Goal: Task Accomplishment & Management: Use online tool/utility

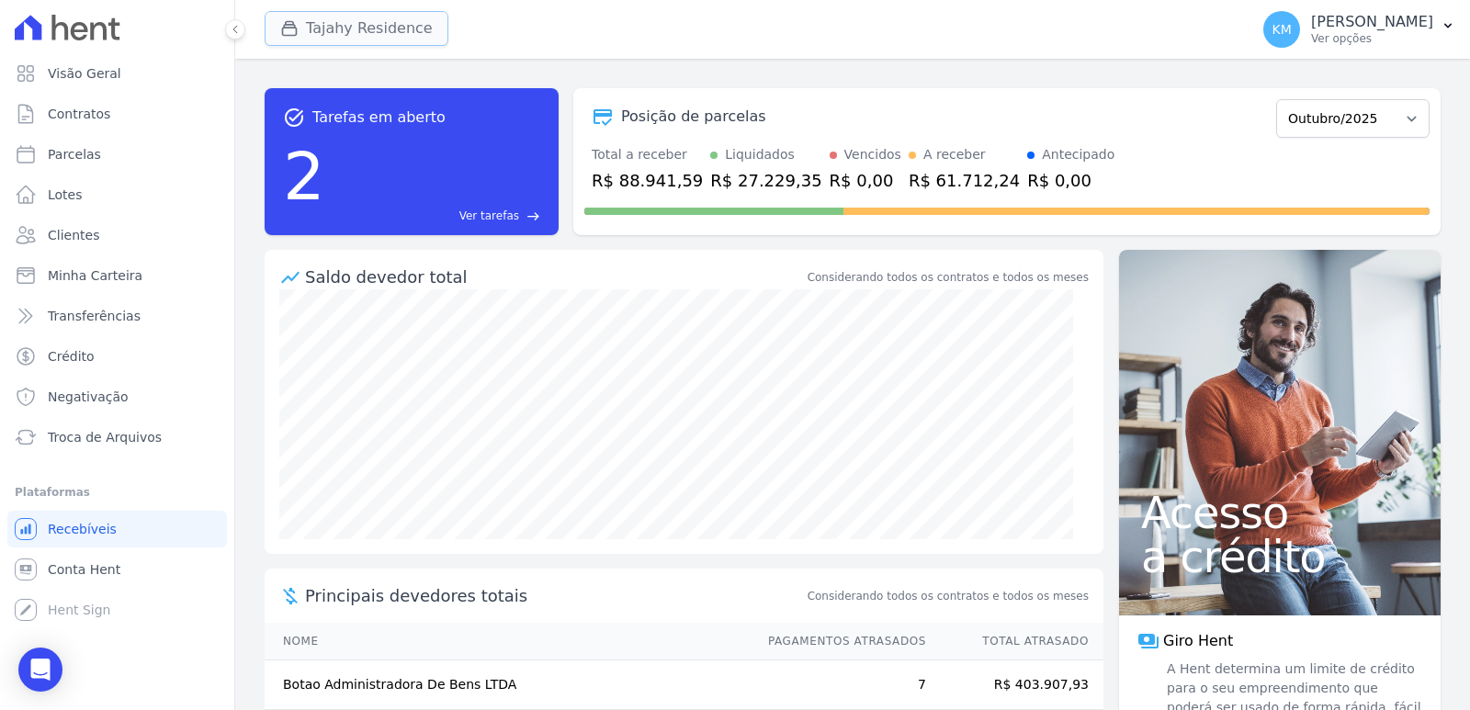
click at [322, 30] on button "Tajahy Residence" at bounding box center [357, 28] width 184 height 35
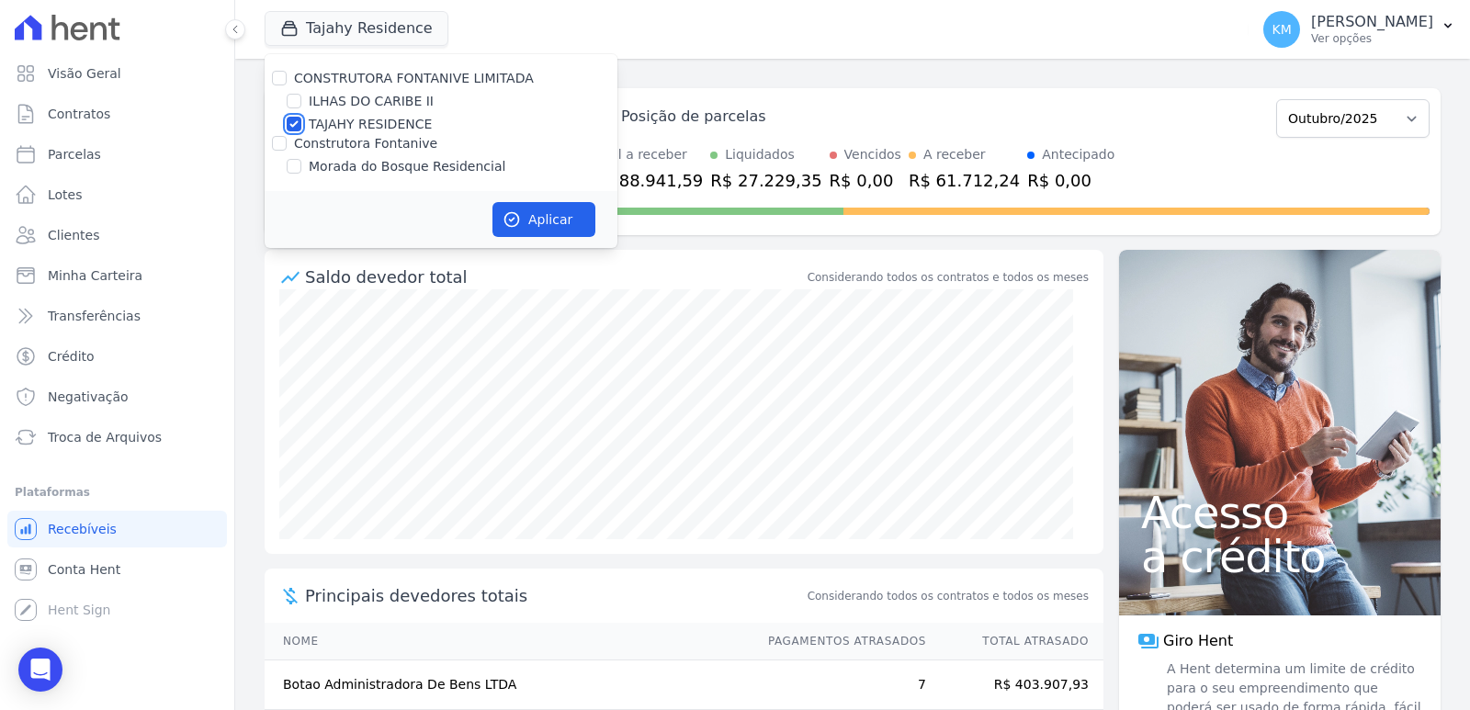
click at [289, 126] on input "TAJAHY RESIDENCE" at bounding box center [294, 124] width 15 height 15
checkbox input "false"
click at [290, 164] on input "Morada do Bosque Residencial" at bounding box center [294, 166] width 15 height 15
checkbox input "true"
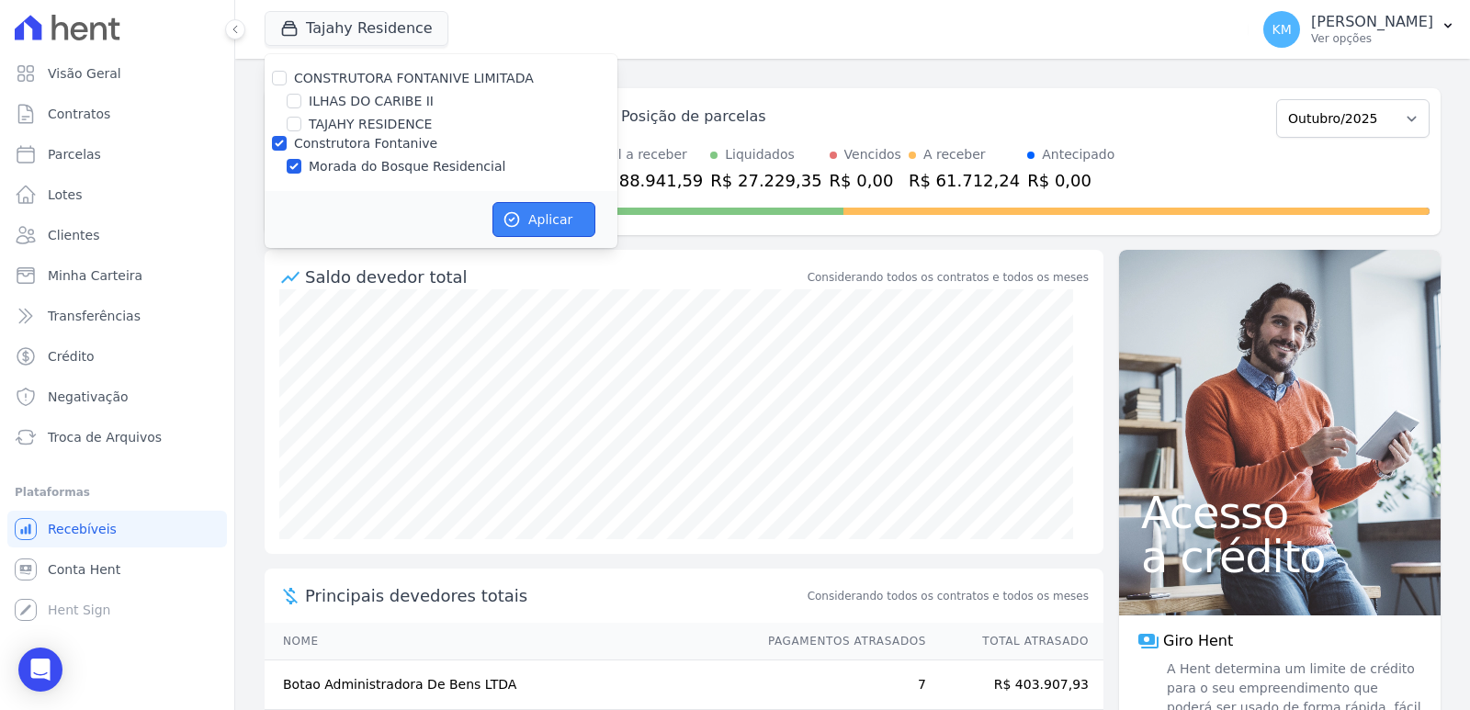
click at [579, 217] on button "Aplicar" at bounding box center [544, 219] width 103 height 35
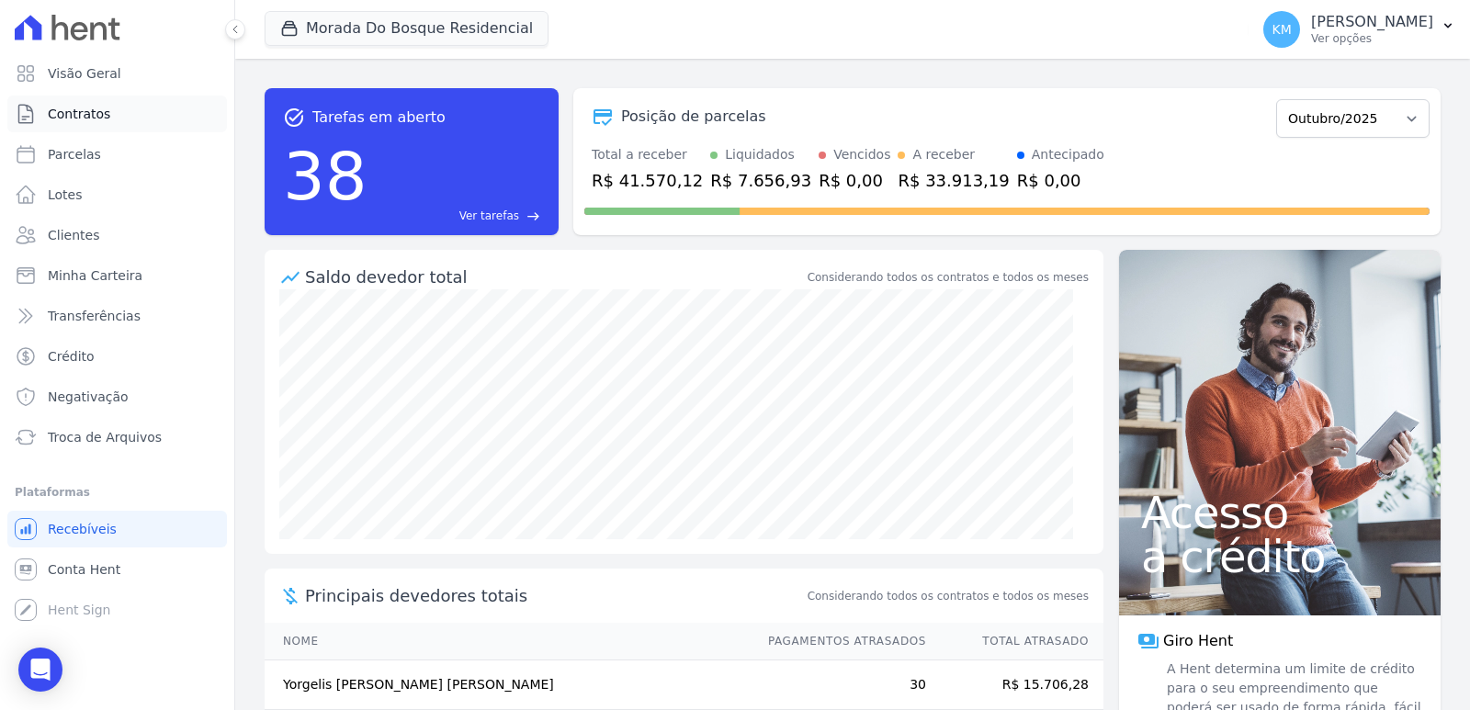
click at [74, 118] on span "Contratos" at bounding box center [79, 114] width 62 height 18
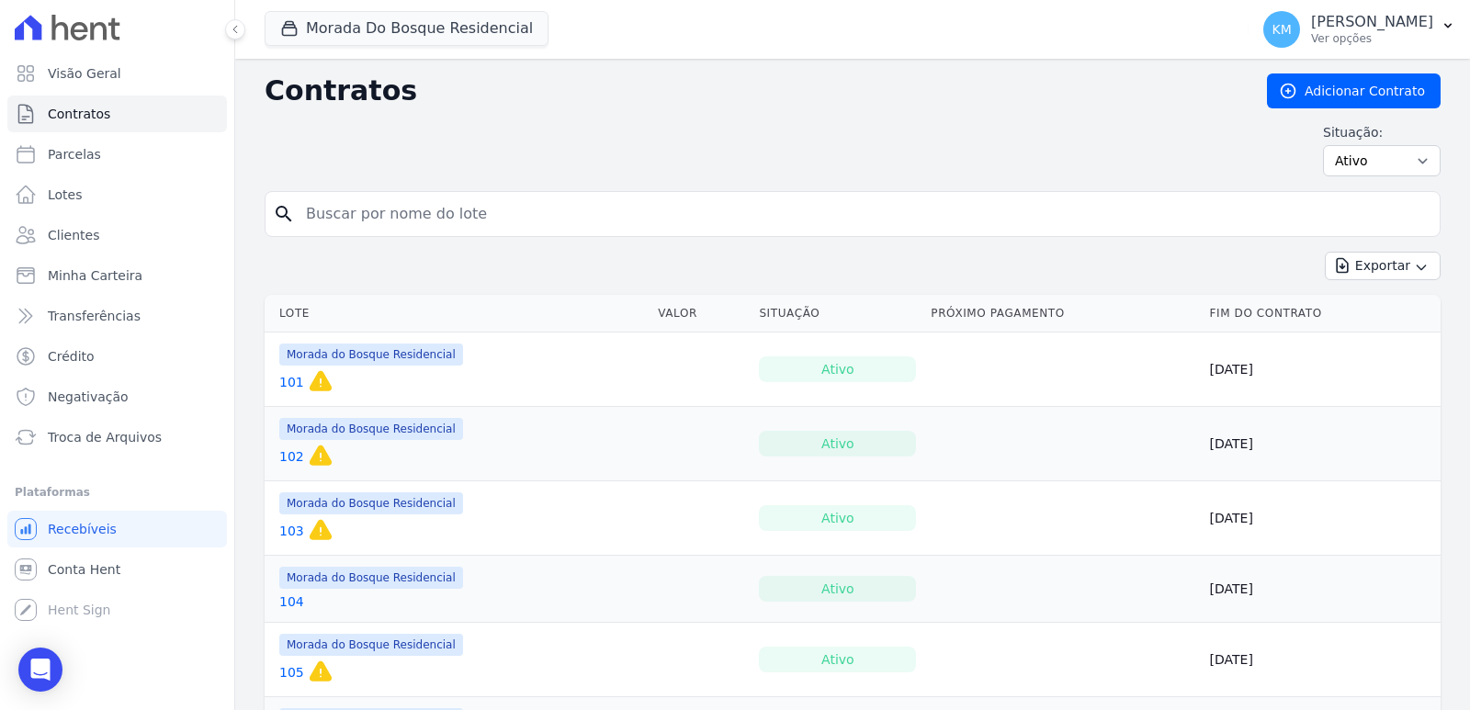
click at [460, 209] on input "search" at bounding box center [864, 214] width 1138 height 37
type input "278"
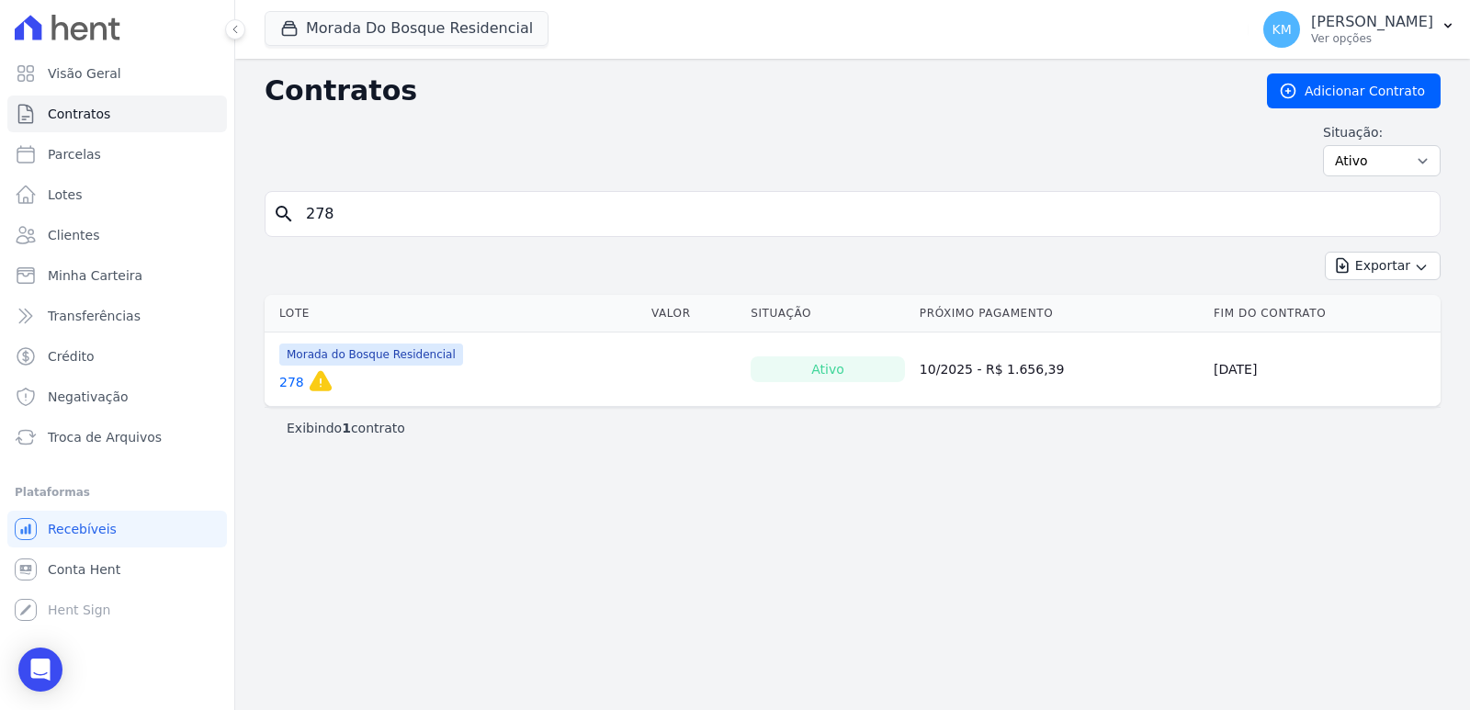
click at [295, 381] on link "278" at bounding box center [291, 382] width 25 height 18
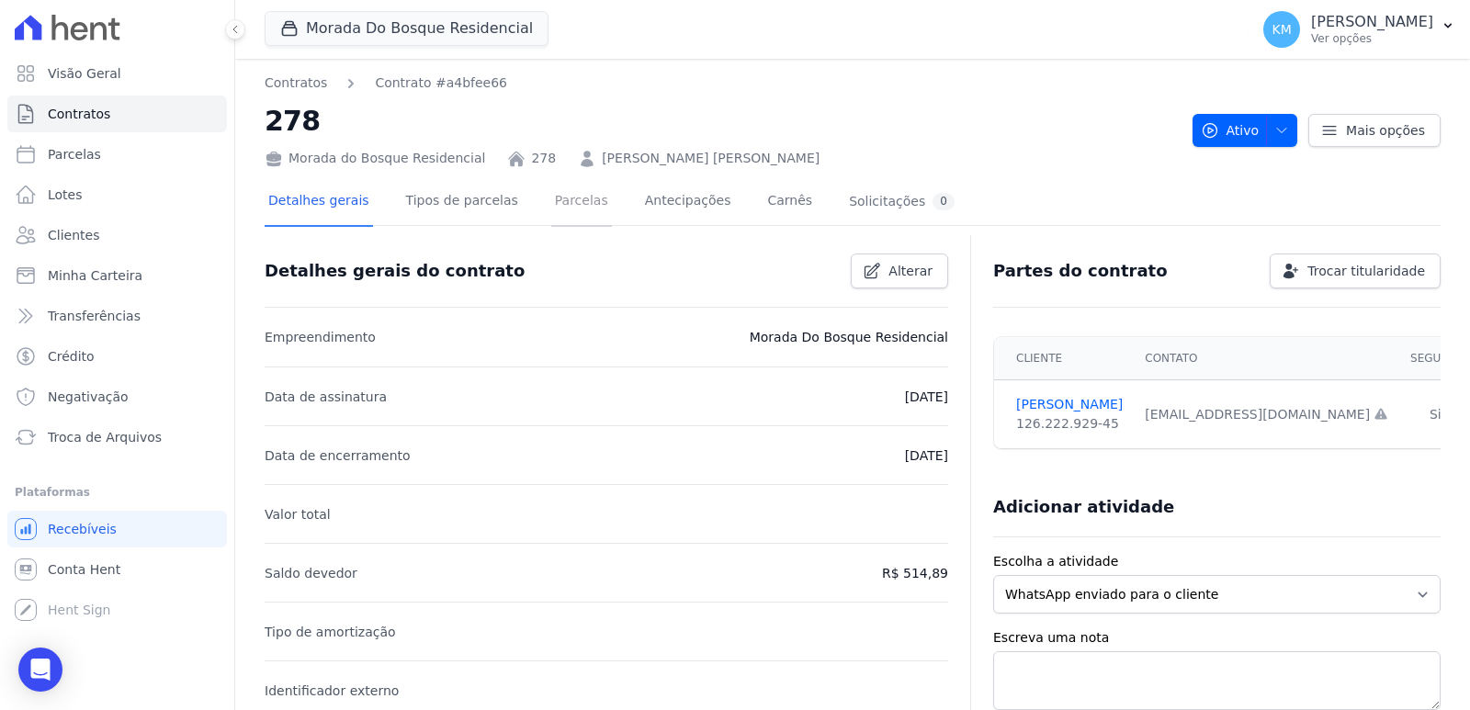
click at [570, 196] on link "Parcelas" at bounding box center [581, 202] width 61 height 49
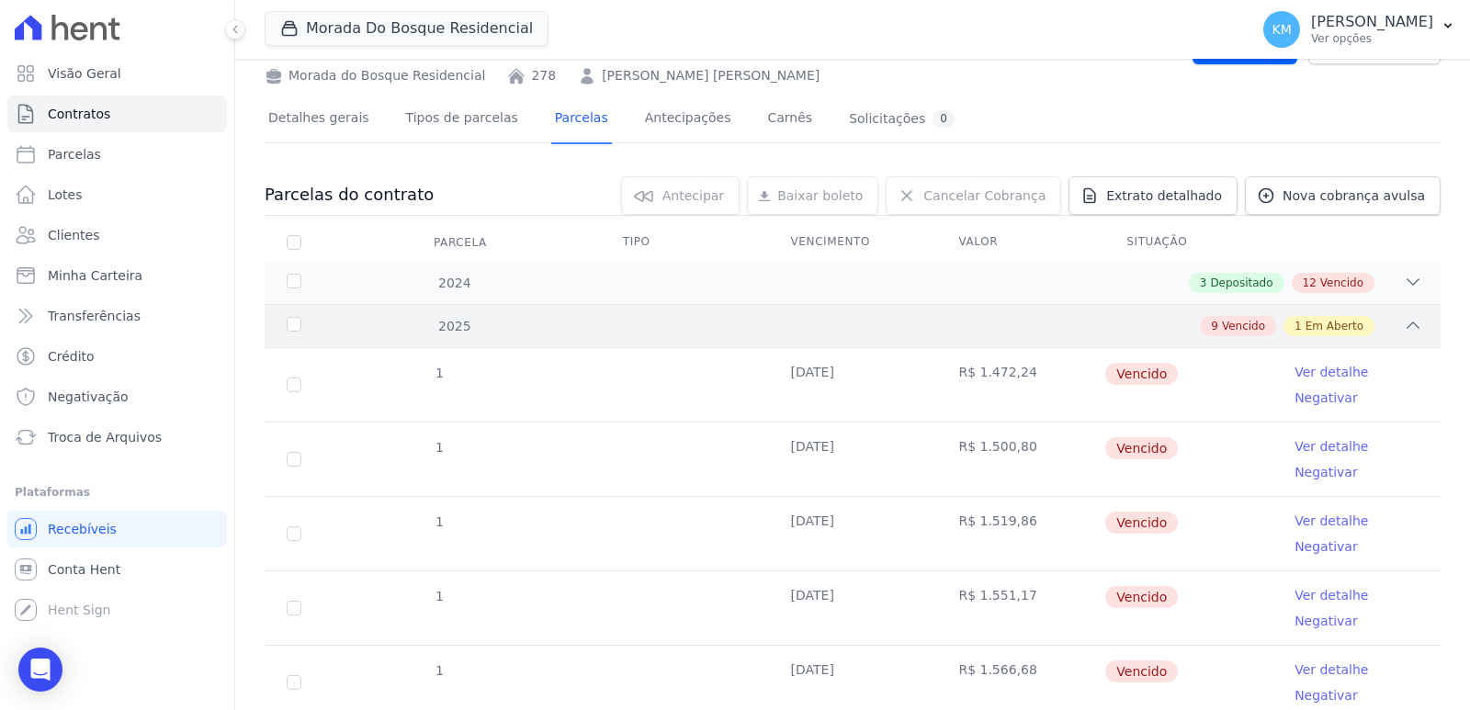
scroll to position [184, 0]
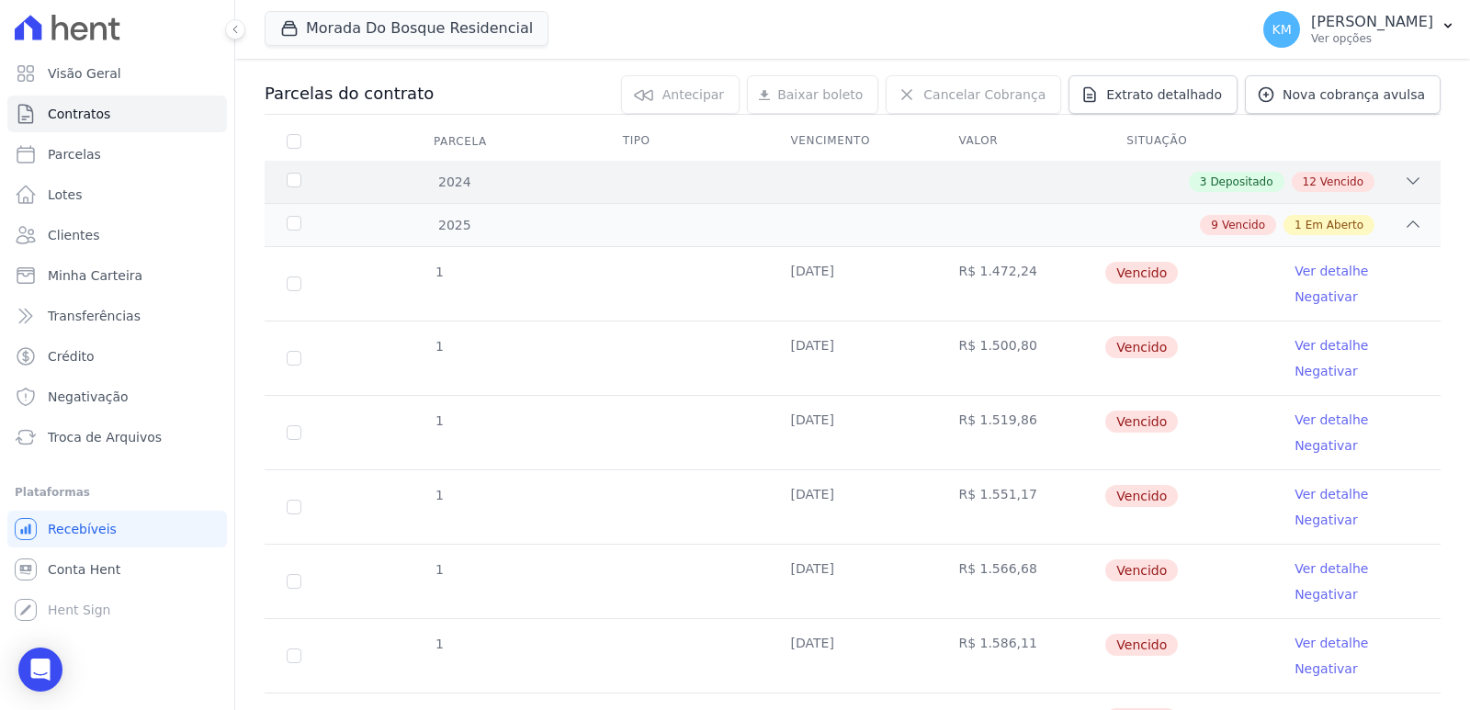
click at [472, 192] on div "2024 3 Depositado 12 Vencido" at bounding box center [853, 182] width 1176 height 42
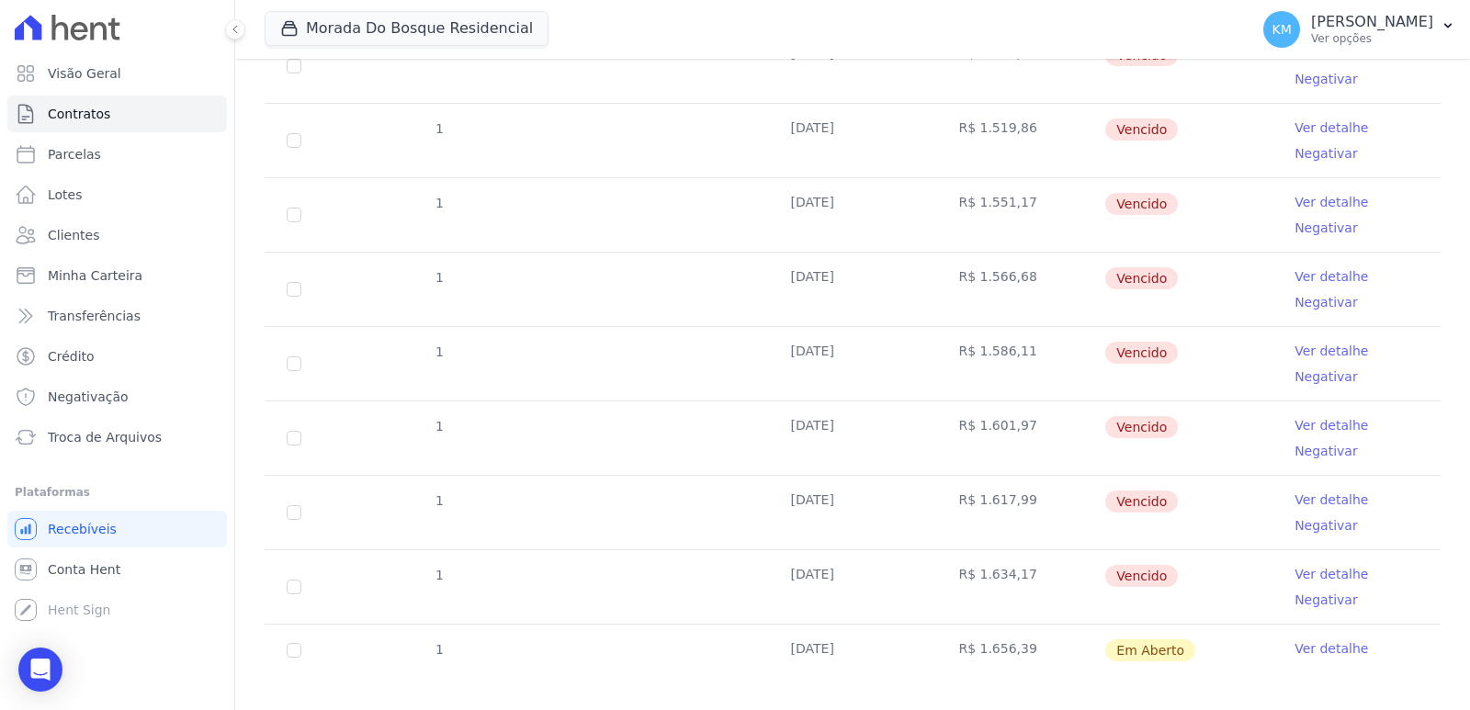
scroll to position [1504, 0]
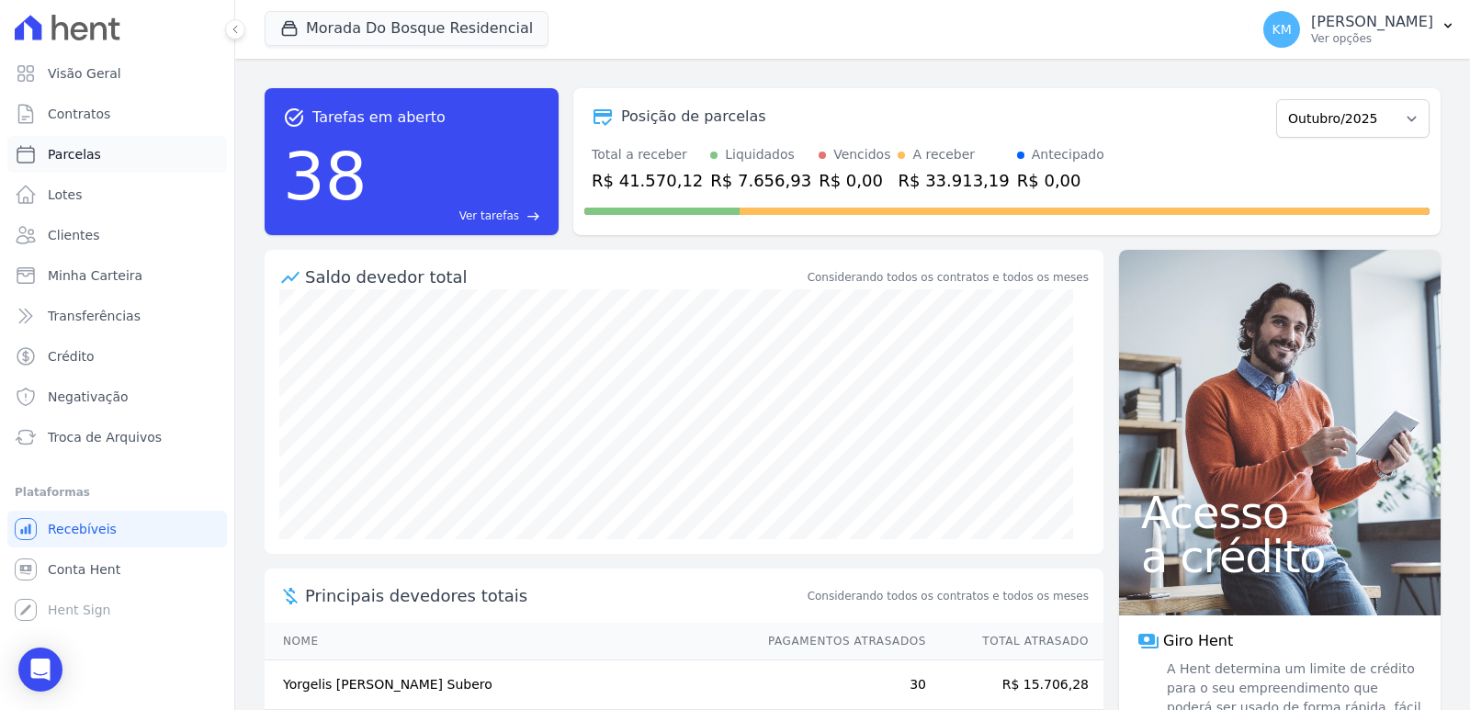
click at [105, 150] on link "Parcelas" at bounding box center [117, 154] width 220 height 37
select select
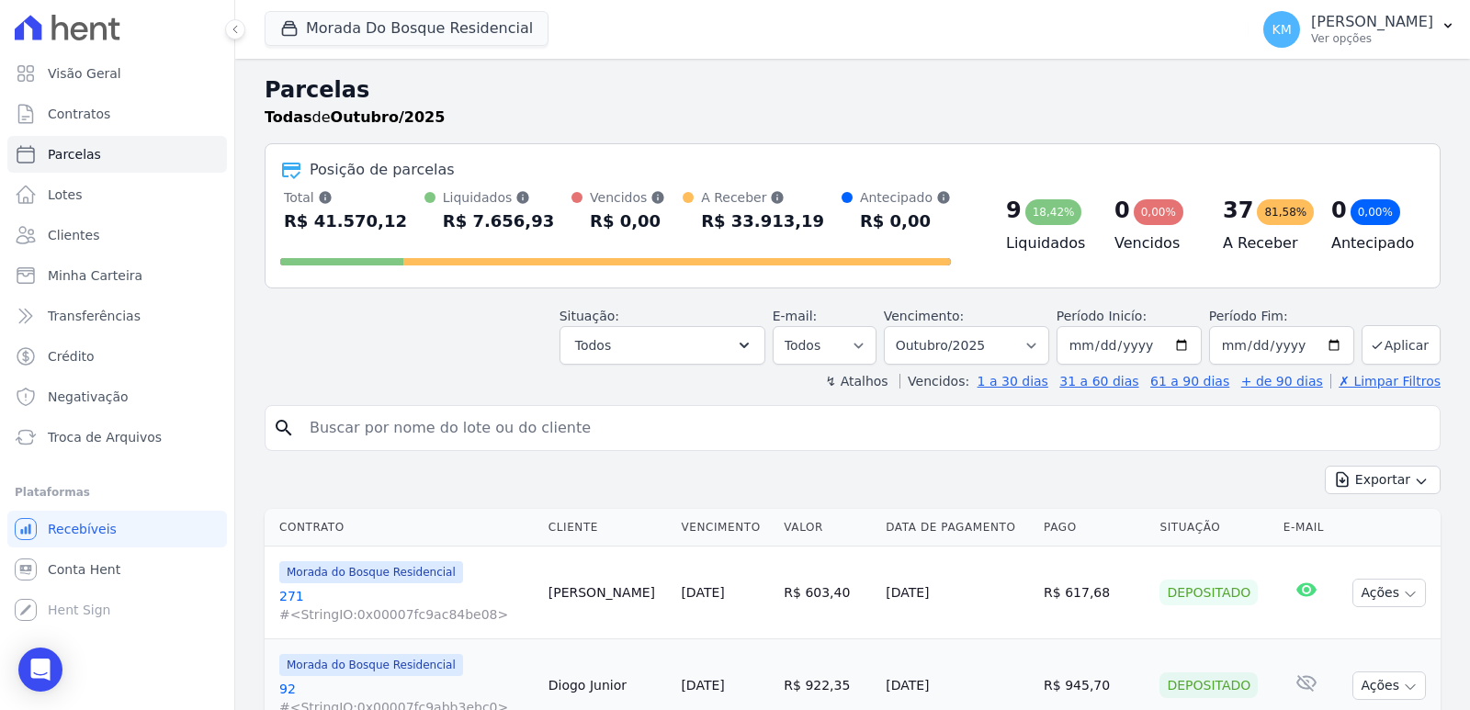
click at [545, 439] on input "search" at bounding box center [866, 428] width 1134 height 37
paste input "ABIZER LUIS RIVERO MEDINA"
type input "ABIZER LUIS RIVERO MEDINA"
select select
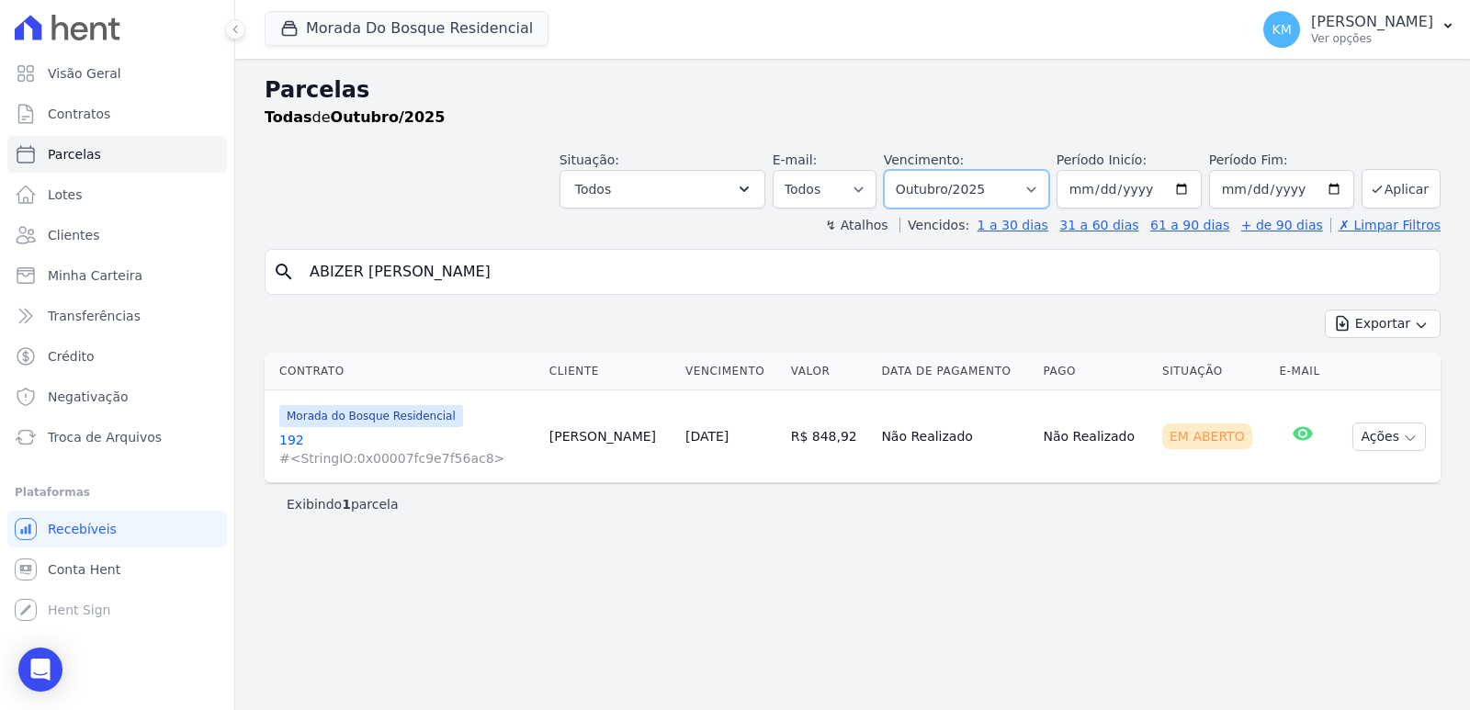
drag, startPoint x: 996, startPoint y: 196, endPoint x: 980, endPoint y: 205, distance: 18.9
click at [995, 196] on select "Filtrar por período ──────── Todos os meses Janeiro/2024 Fevereiro/2024 Março/2…" at bounding box center [966, 189] width 165 height 39
select select "09/2025"
click at [910, 170] on select "Filtrar por período ──────── Todos os meses Janeiro/2024 Fevereiro/2024 Março/2…" at bounding box center [966, 189] width 165 height 39
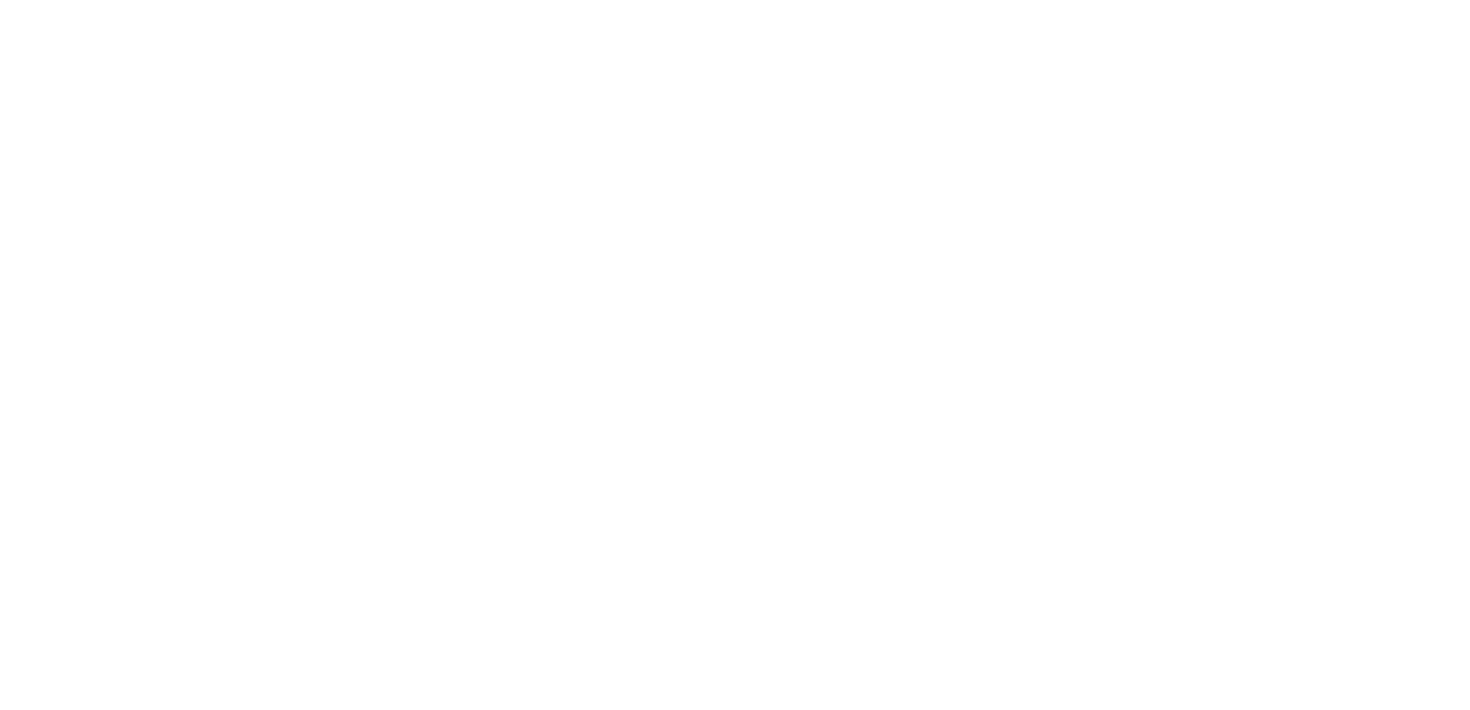
select select
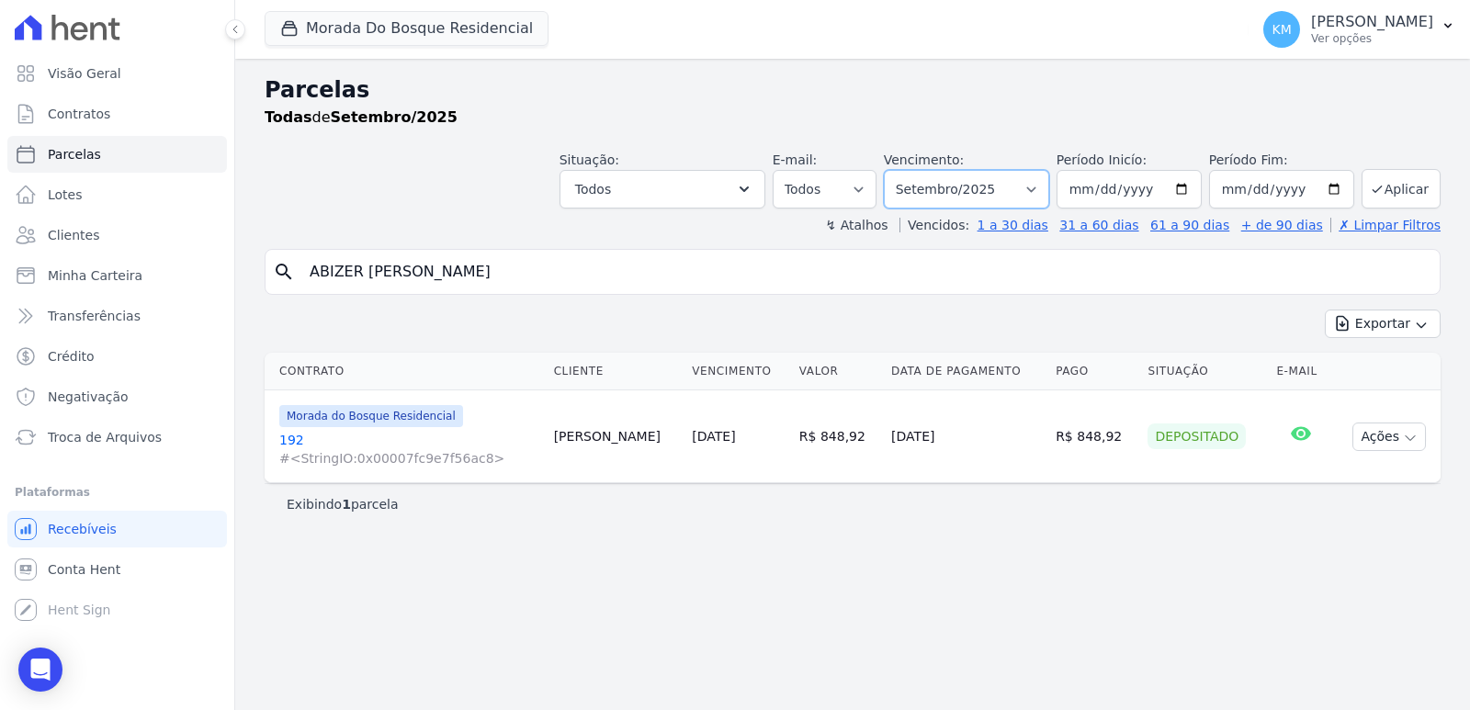
click at [970, 181] on select "Filtrar por período ──────── Todos os meses Janeiro/2024 Fevereiro/2024 Março/2…" at bounding box center [966, 189] width 165 height 39
click at [910, 170] on select "Filtrar por período ──────── Todos os meses Janeiro/2024 Fevereiro/2024 Março/2…" at bounding box center [966, 189] width 165 height 39
click at [1404, 188] on button "Aplicar" at bounding box center [1401, 189] width 79 height 40
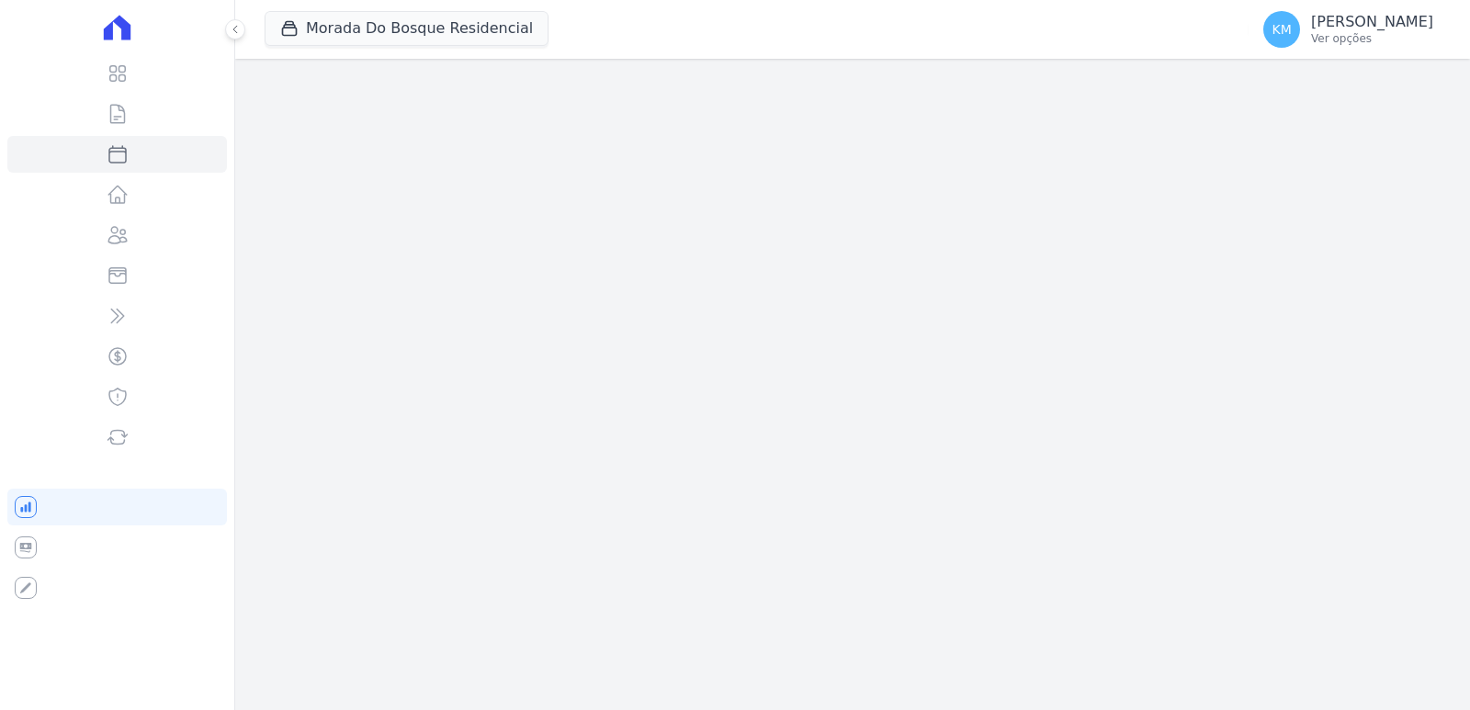
select select
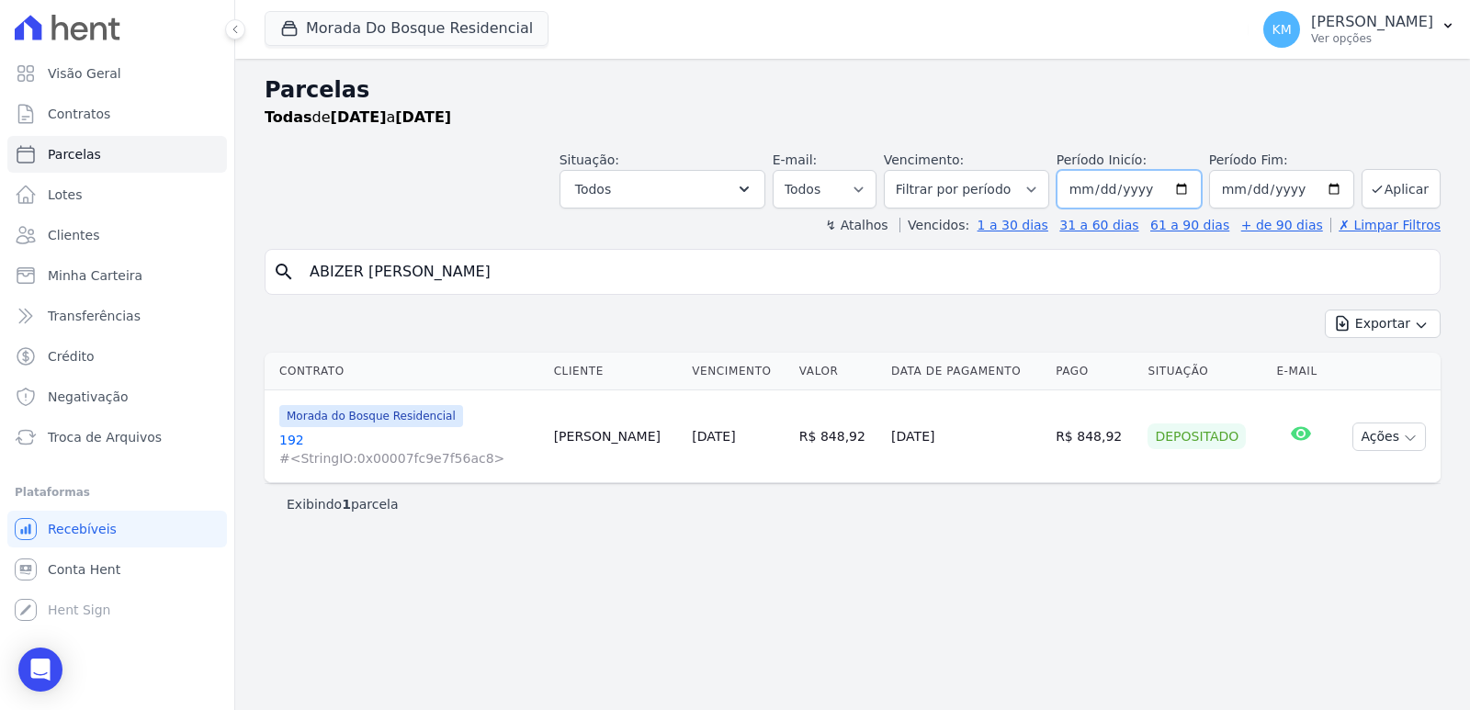
click at [1100, 189] on input "[DATE]" at bounding box center [1129, 189] width 145 height 39
type input "2025-10-01"
click at [1243, 195] on input "[DATE]" at bounding box center [1281, 189] width 145 height 39
type input "2025-10-30"
click at [1371, 192] on button "Aplicar" at bounding box center [1401, 189] width 79 height 40
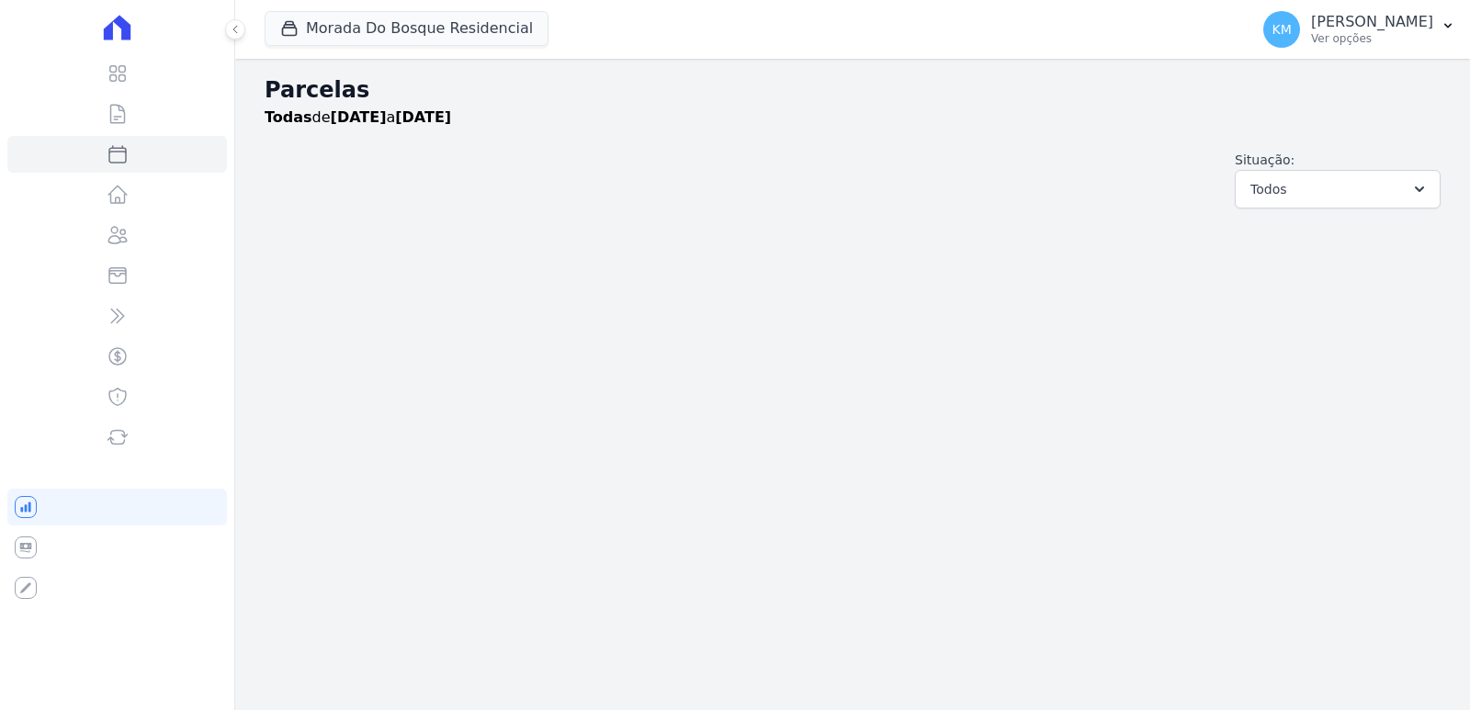
select select
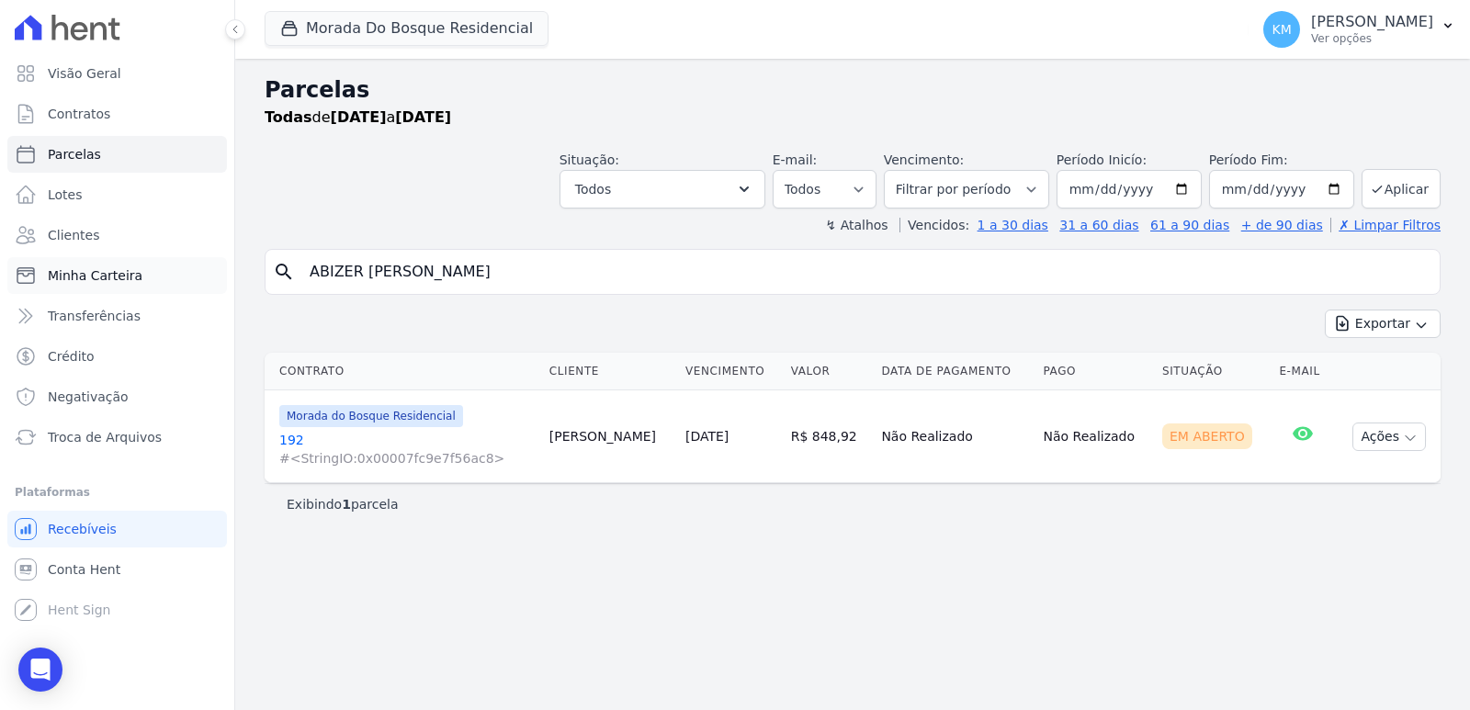
drag, startPoint x: 559, startPoint y: 278, endPoint x: 144, endPoint y: 269, distance: 414.6
click at [144, 275] on div "Visão Geral Contratos [GEOGRAPHIC_DATA] Lotes Clientes Minha Carteira Transferê…" at bounding box center [735, 355] width 1470 height 710
type input "ADESEWA"
select select
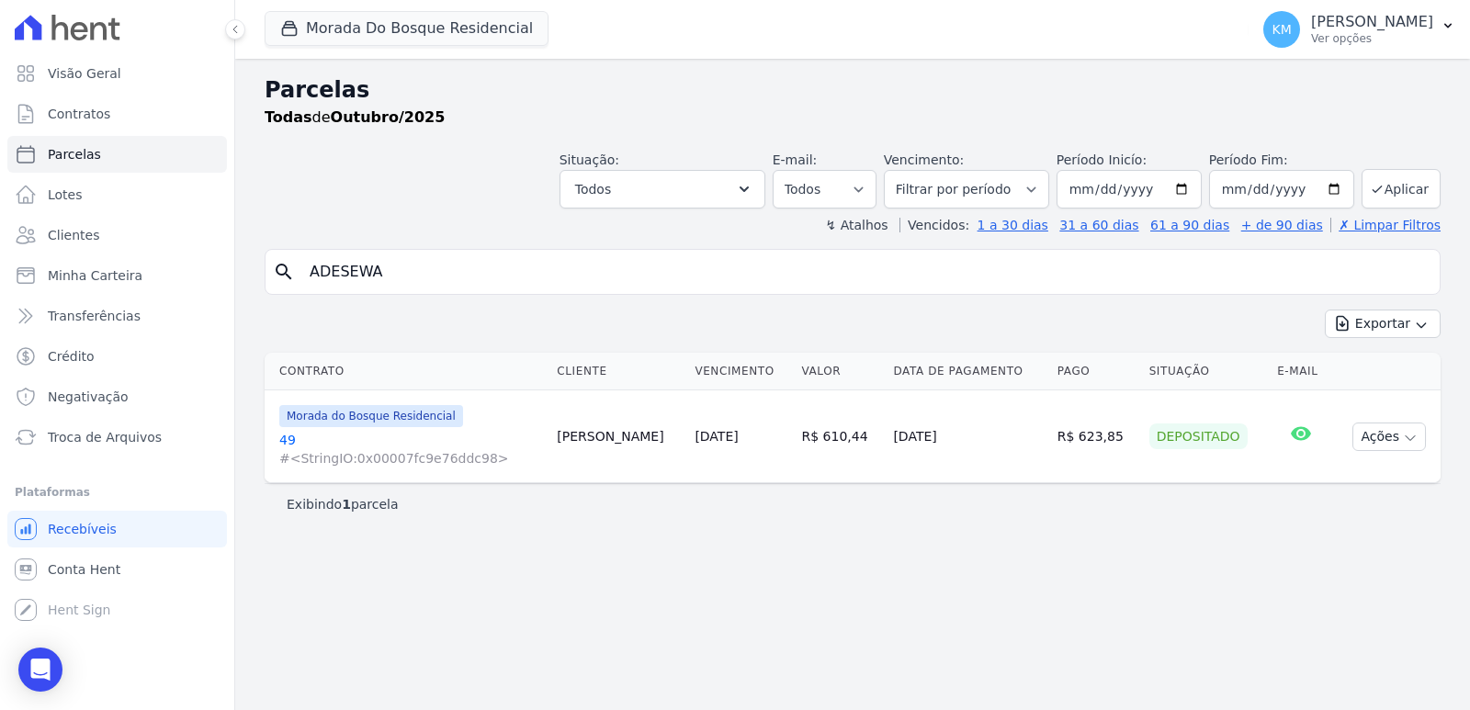
drag, startPoint x: 422, startPoint y: 278, endPoint x: 0, endPoint y: 245, distance: 423.1
click at [0, 245] on div "Visão Geral Contratos [GEOGRAPHIC_DATA] Lotes Clientes Minha Carteira Transferê…" at bounding box center [735, 355] width 1470 height 710
type input "ANA LUCIA G"
select select
click at [90, 113] on span "Contratos" at bounding box center [79, 114] width 62 height 18
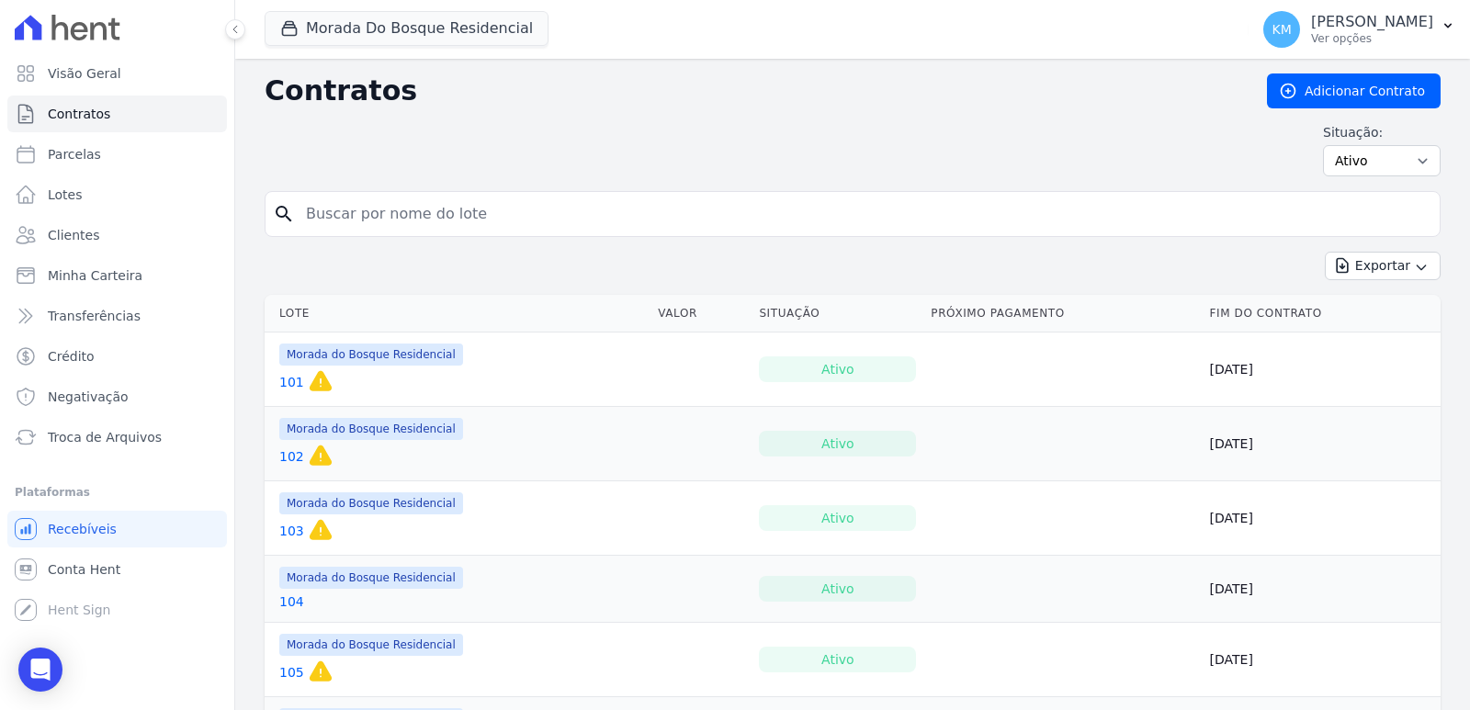
drag, startPoint x: 433, startPoint y: 233, endPoint x: 423, endPoint y: 215, distance: 20.2
click at [431, 224] on div "search" at bounding box center [853, 214] width 1176 height 46
click at [423, 215] on input "search" at bounding box center [864, 214] width 1138 height 37
type input "62"
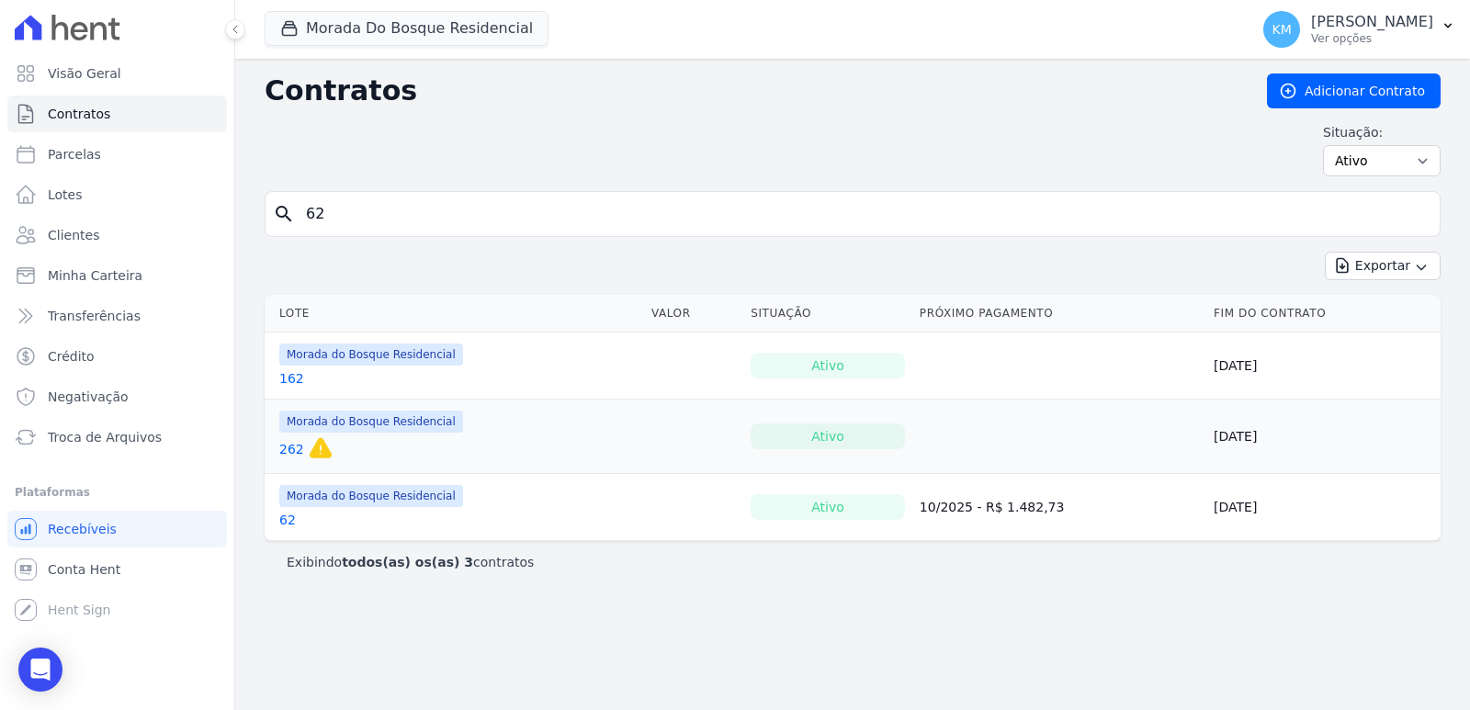
click at [281, 527] on link "62" at bounding box center [287, 520] width 17 height 18
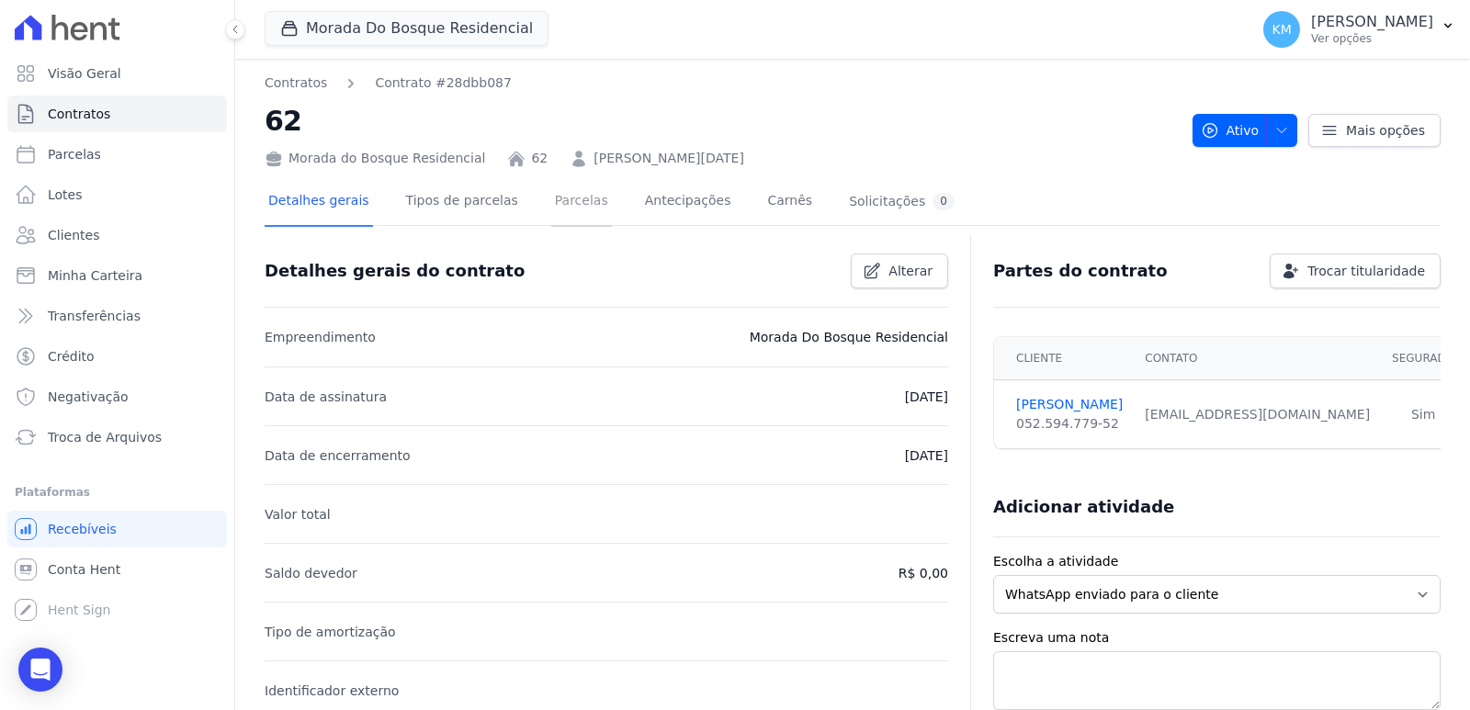
click at [551, 208] on link "Parcelas" at bounding box center [581, 202] width 61 height 49
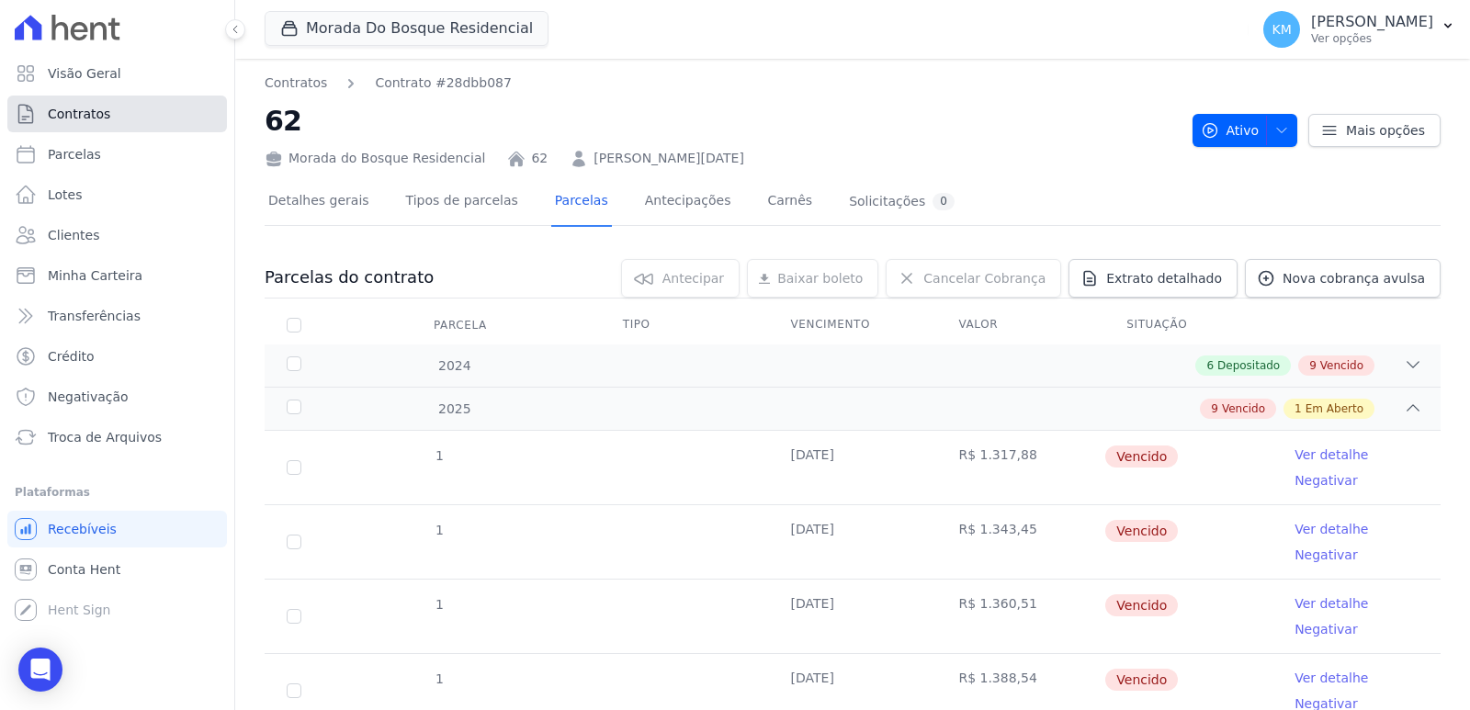
click at [87, 111] on span "Contratos" at bounding box center [79, 114] width 62 height 18
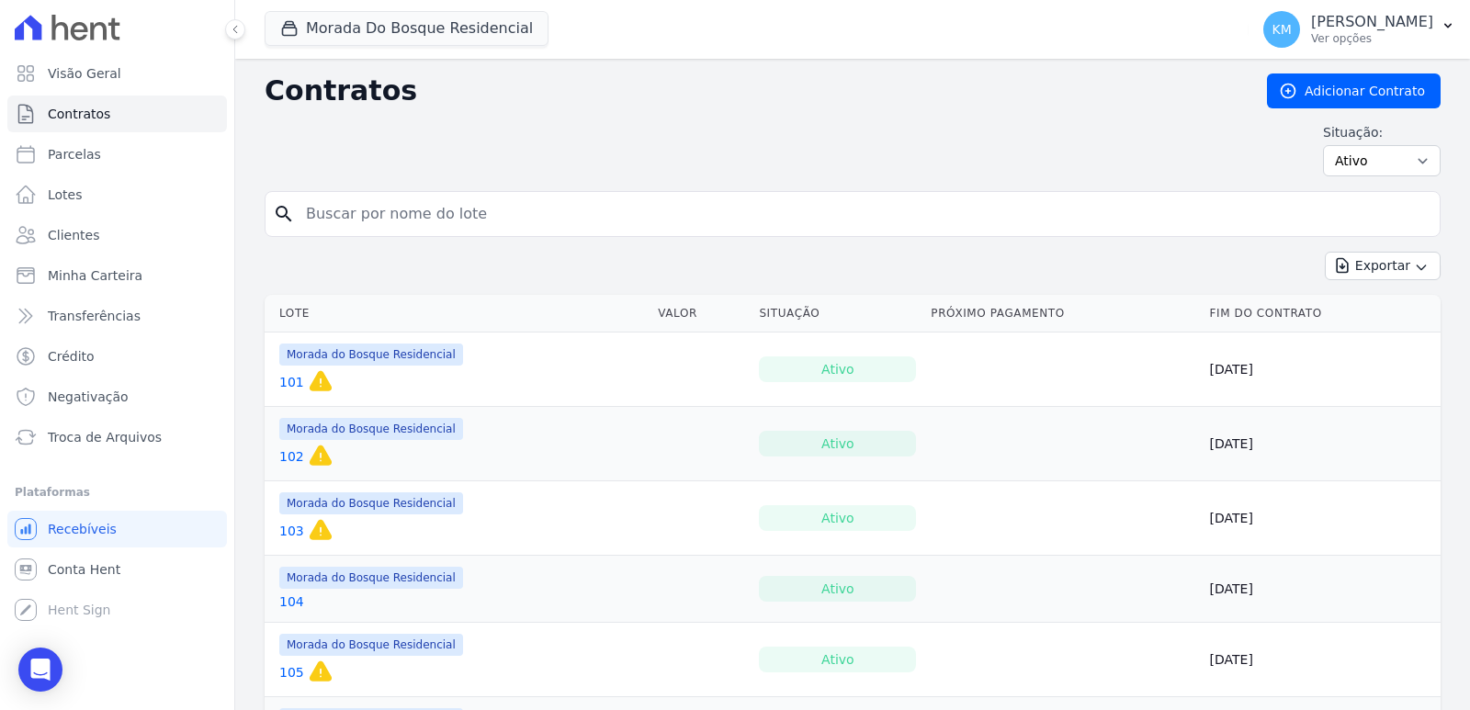
click at [416, 217] on input "search" at bounding box center [864, 214] width 1138 height 37
type input "271"
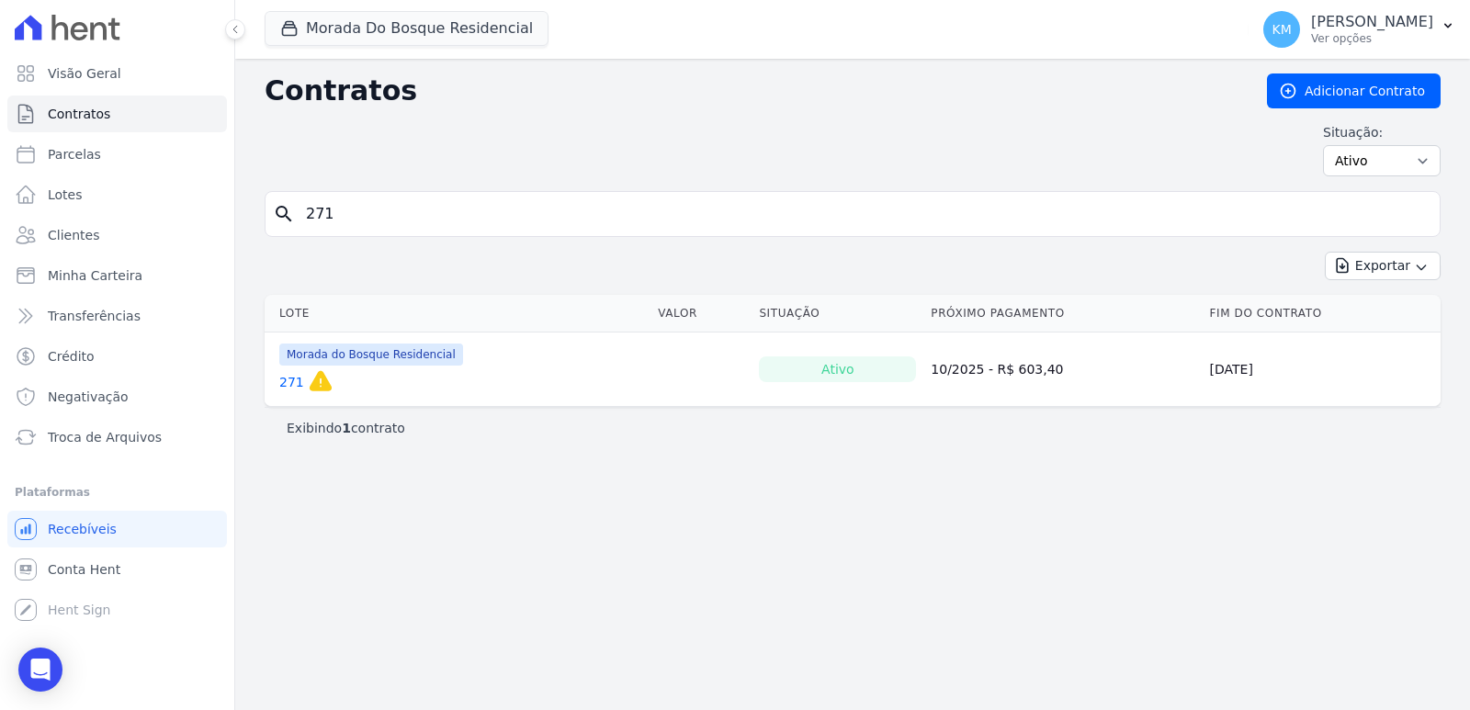
click at [296, 384] on link "271" at bounding box center [291, 382] width 25 height 18
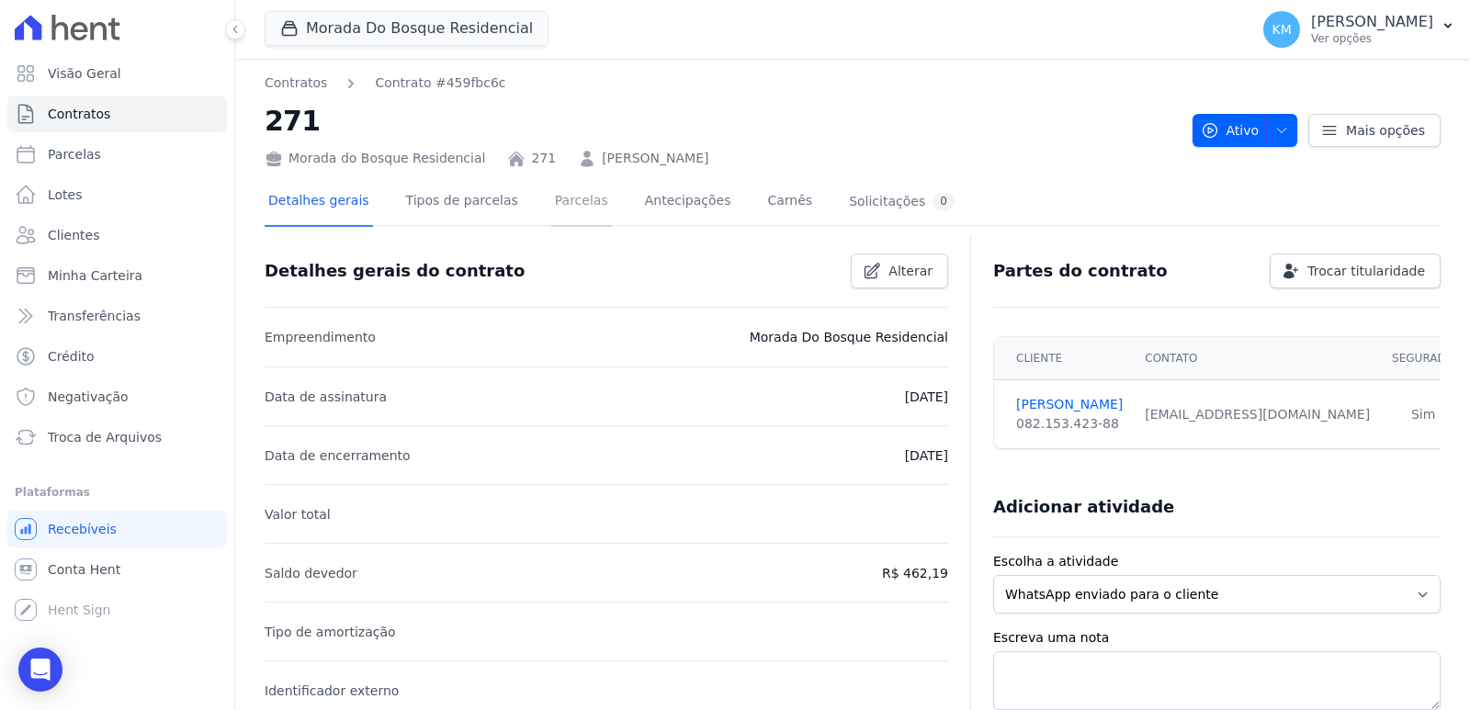
click at [551, 202] on link "Parcelas" at bounding box center [581, 202] width 61 height 49
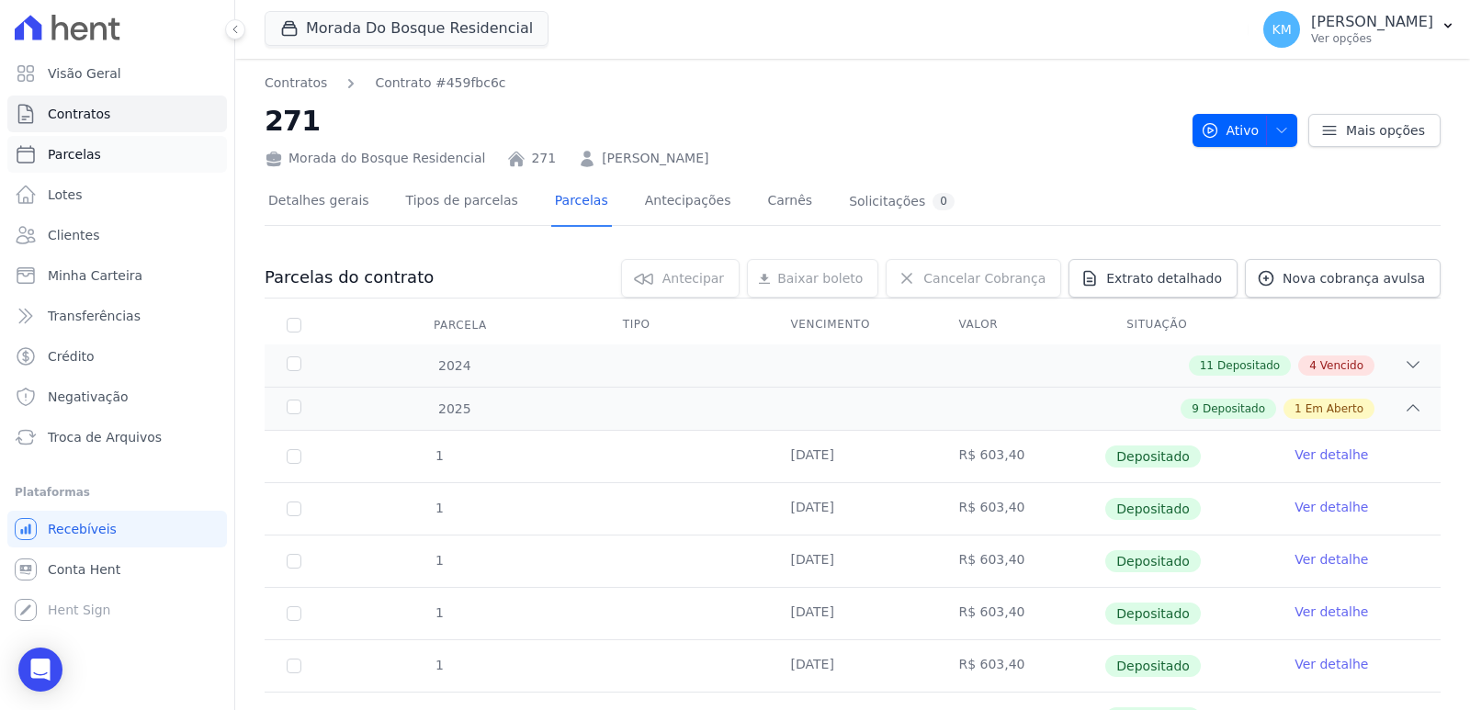
click at [91, 148] on span "Parcelas" at bounding box center [74, 154] width 53 height 18
select select
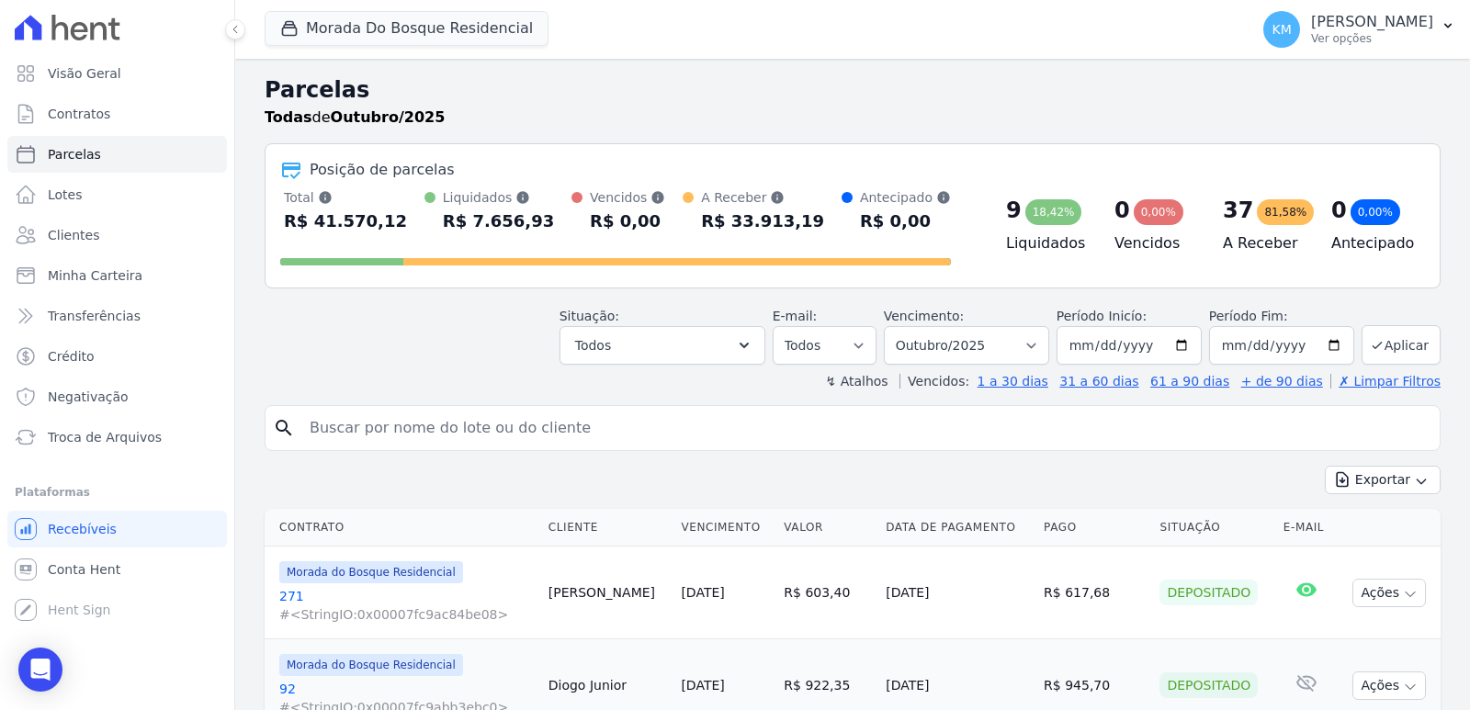
click at [424, 439] on input "search" at bounding box center [866, 428] width 1134 height 37
click at [425, 439] on input "search" at bounding box center [866, 428] width 1134 height 37
click at [425, 438] on input "search" at bounding box center [866, 428] width 1134 height 37
paste input "ANDREIA SIBELE GOMES"
type input "ANDREIA SIBELE GOMES"
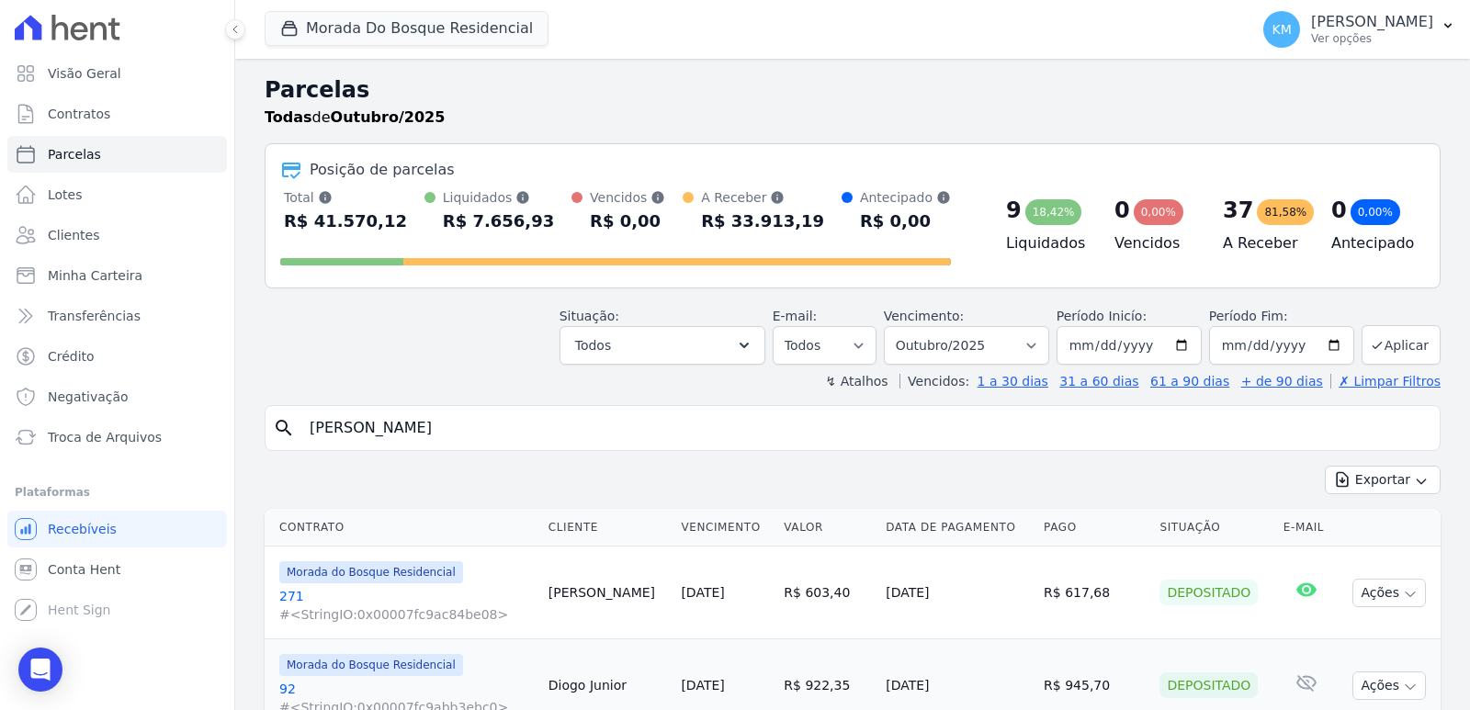
select select
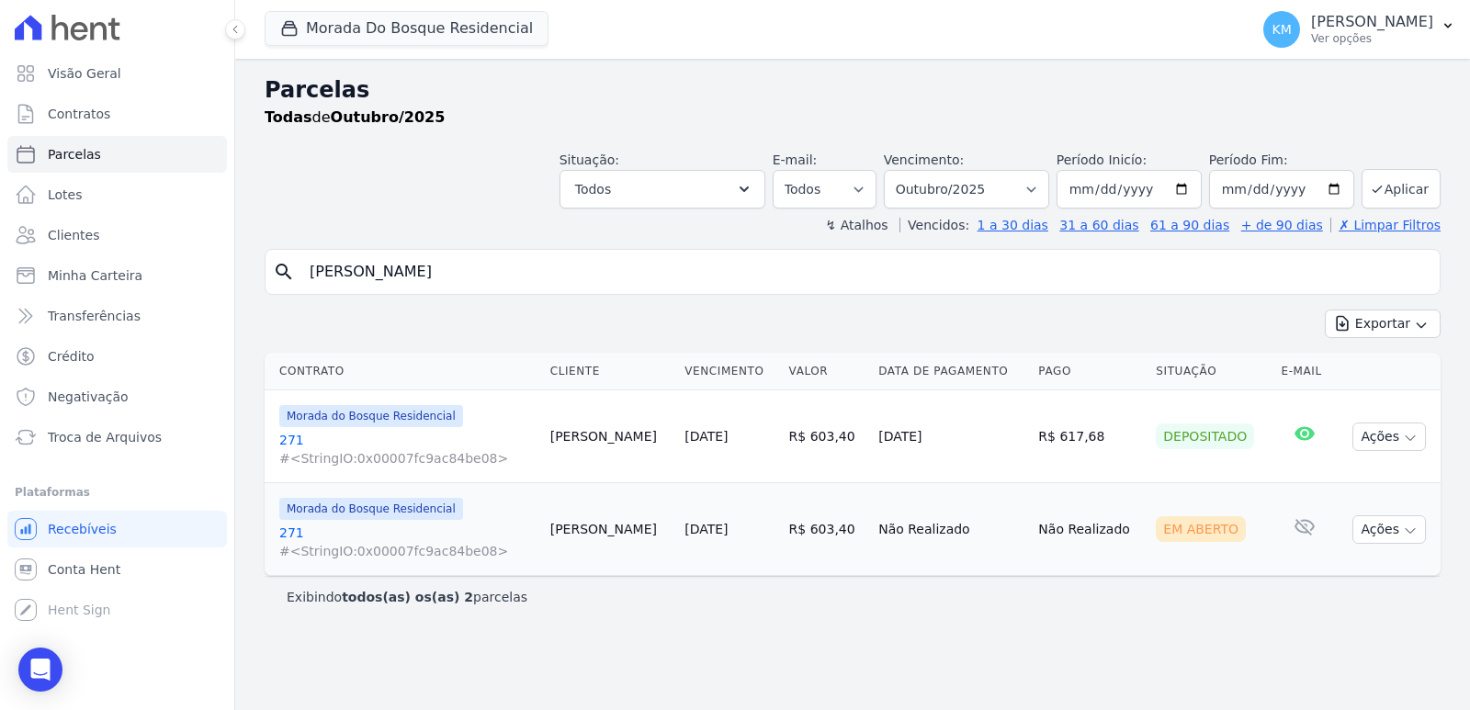
drag, startPoint x: 744, startPoint y: 326, endPoint x: 717, endPoint y: 309, distance: 31.9
click at [733, 316] on div "Exportar Exportar PDF Exportar CSV" at bounding box center [853, 331] width 1176 height 43
drag, startPoint x: 599, startPoint y: 284, endPoint x: 4, endPoint y: 271, distance: 595.7
click at [3, 271] on div "Visão Geral Contratos [GEOGRAPHIC_DATA] Lotes Clientes Minha Carteira Transferê…" at bounding box center [735, 355] width 1470 height 710
type input "ANIELE"
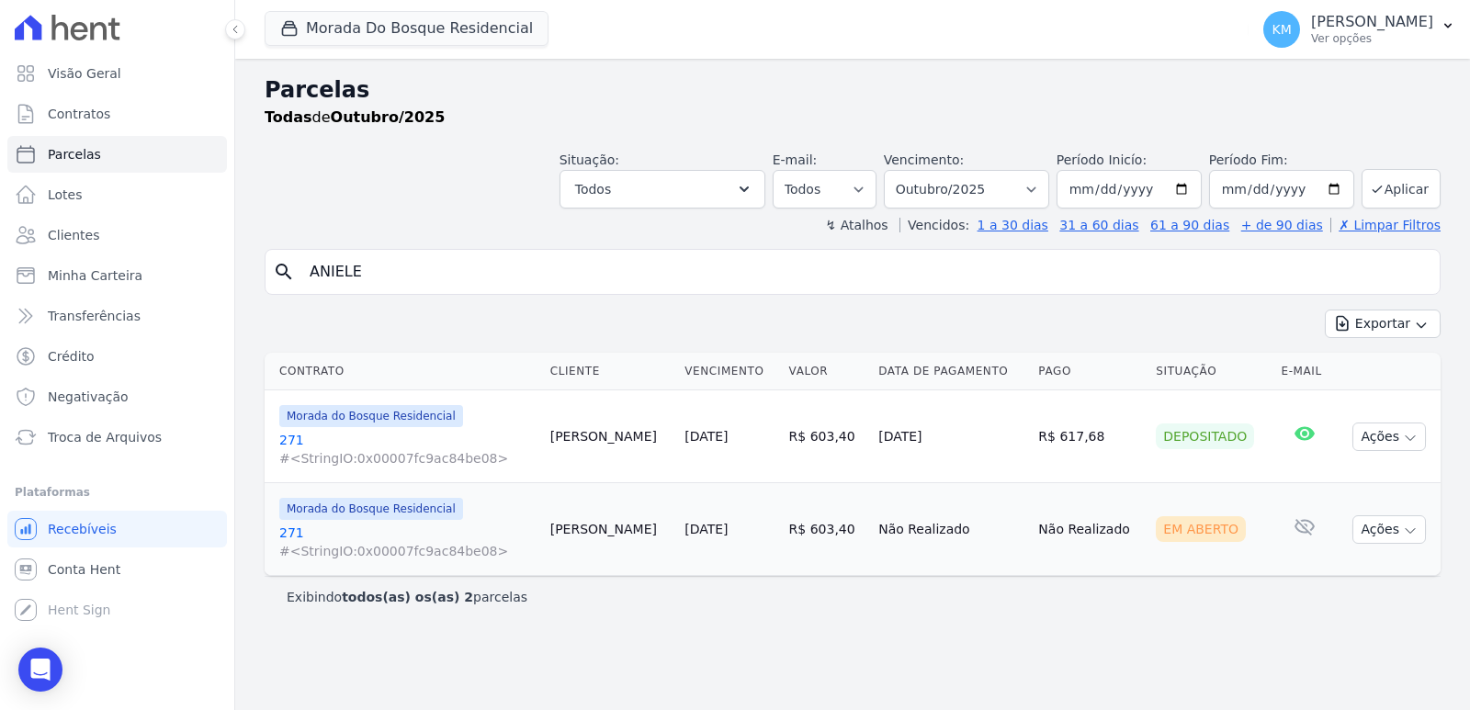
select select
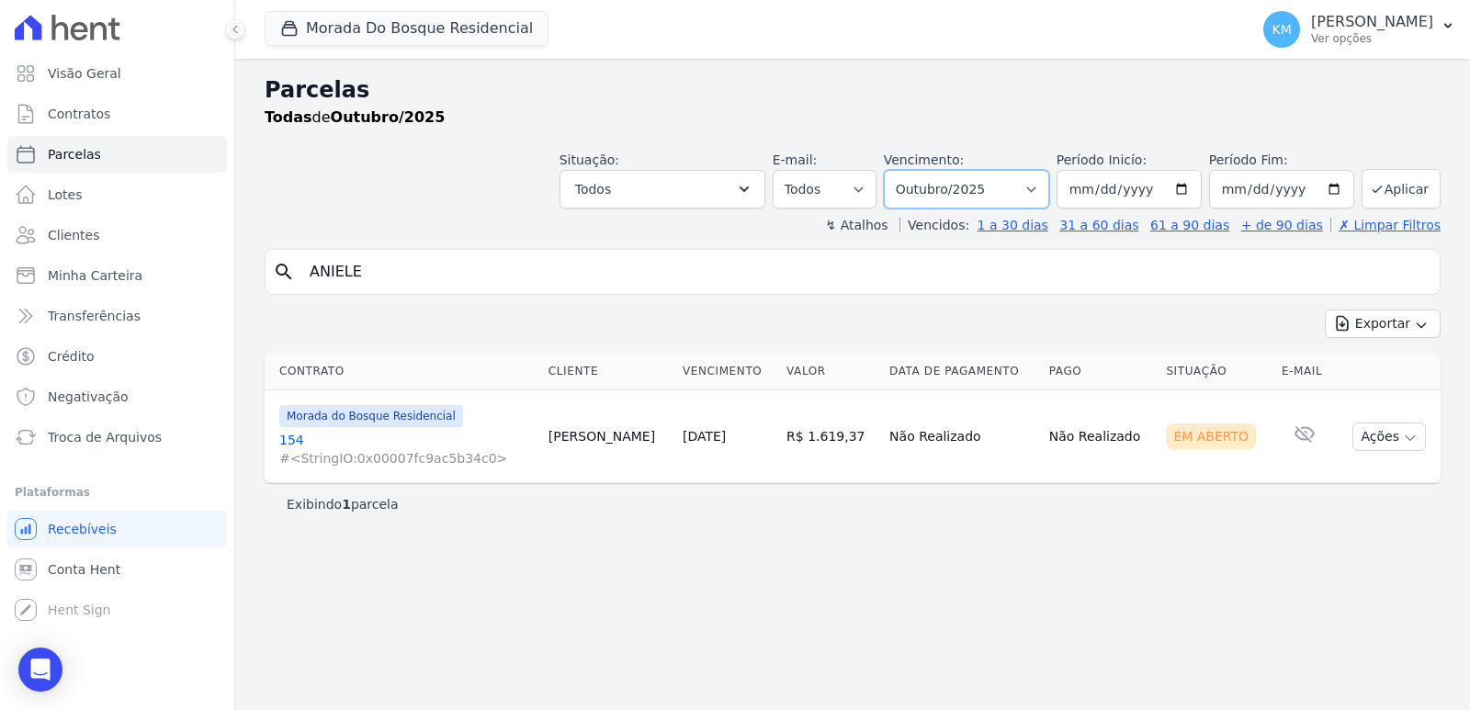
click at [1014, 187] on select "Filtrar por período ──────── Todos os meses Janeiro/2024 Fevereiro/2024 Março/2…" at bounding box center [966, 189] width 165 height 39
select select "09/2025"
click at [910, 170] on select "Filtrar por período ──────── Todos os meses Janeiro/2024 Fevereiro/2024 Março/2…" at bounding box center [966, 189] width 165 height 39
select select
click at [131, 115] on link "Contratos" at bounding box center [117, 114] width 220 height 37
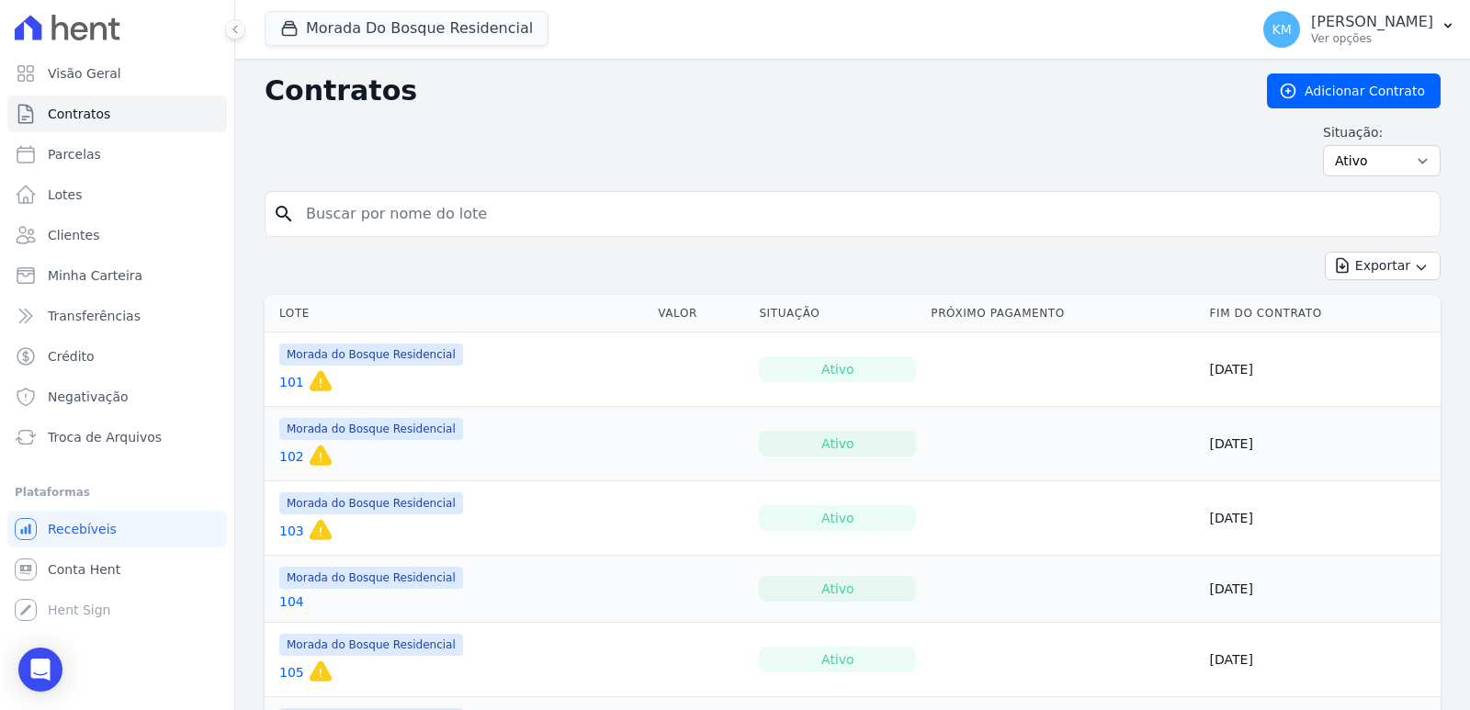
drag, startPoint x: 515, startPoint y: 199, endPoint x: 499, endPoint y: 206, distance: 17.3
click at [515, 199] on input "search" at bounding box center [864, 214] width 1138 height 37
type input "154"
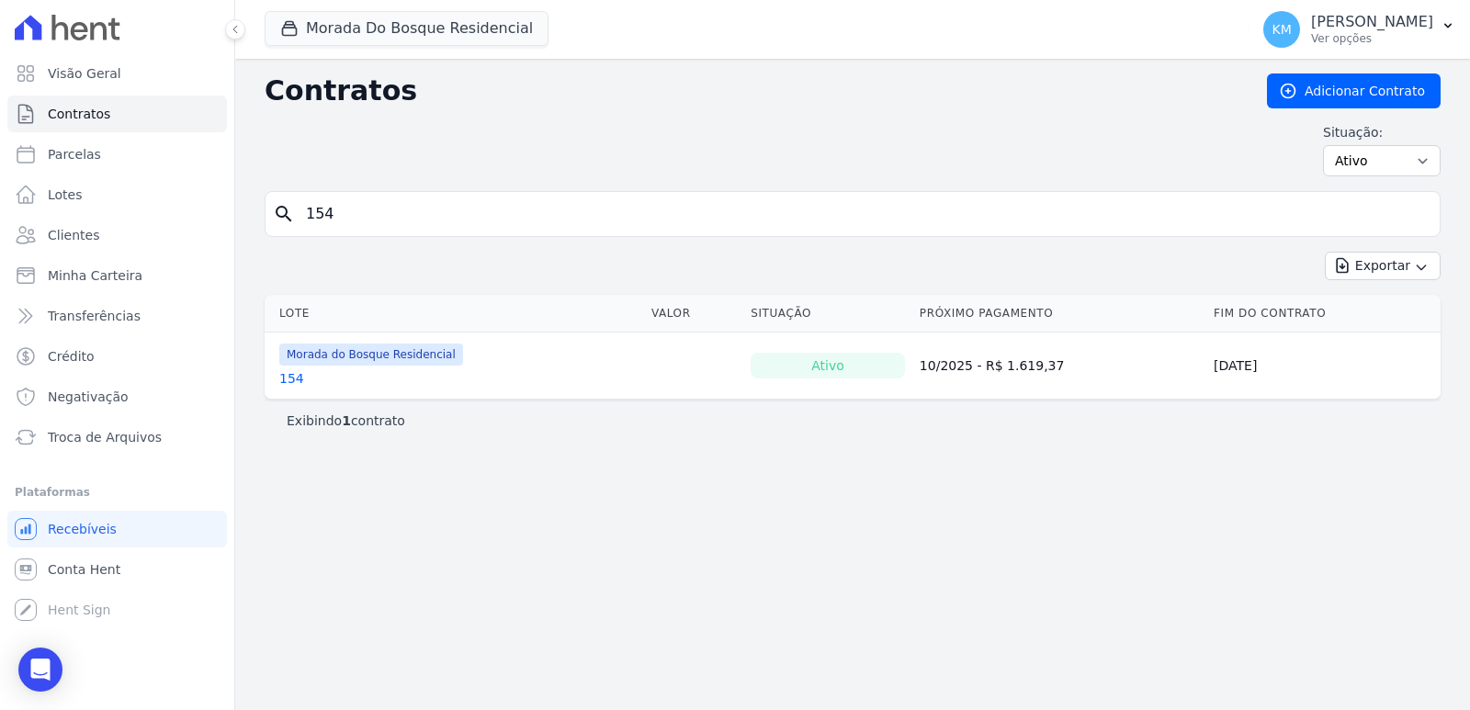
click at [283, 379] on link "154" at bounding box center [291, 378] width 25 height 18
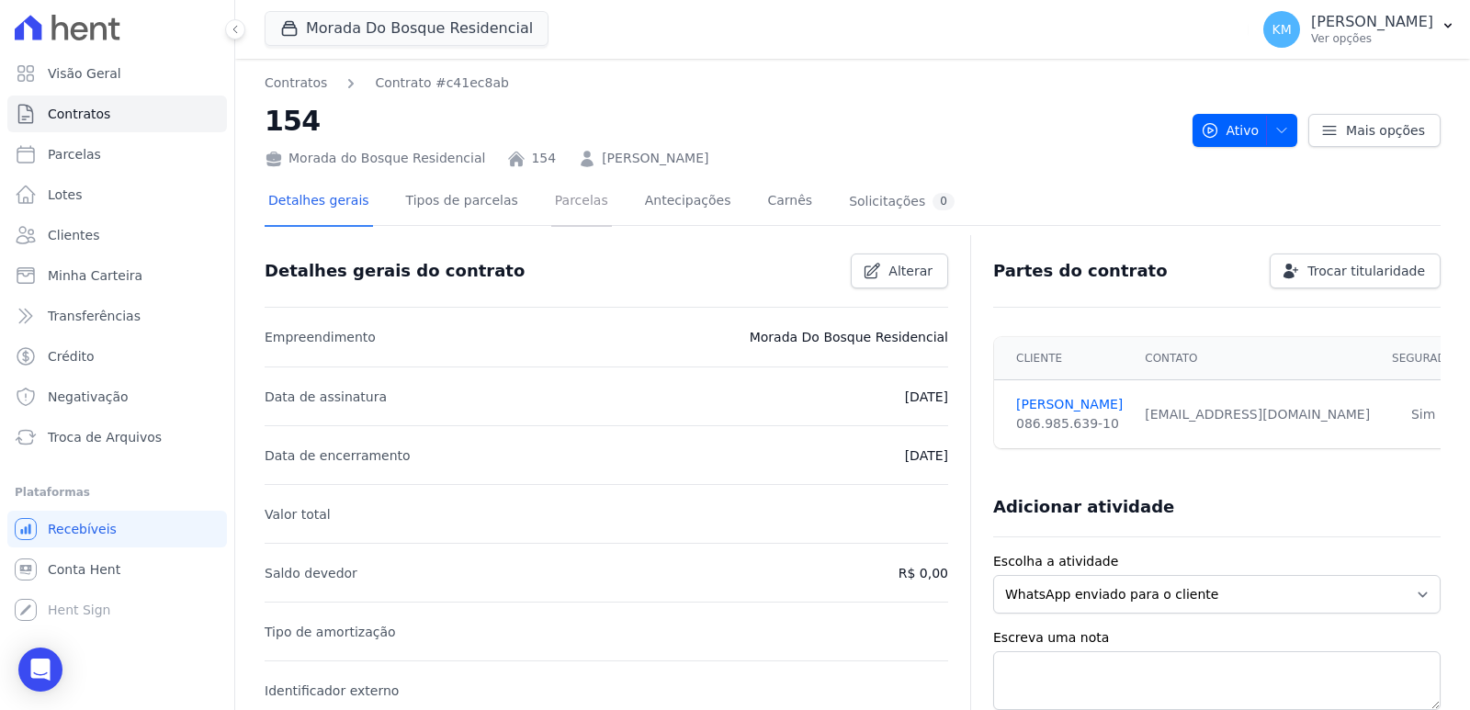
click at [582, 190] on link "Parcelas" at bounding box center [581, 202] width 61 height 49
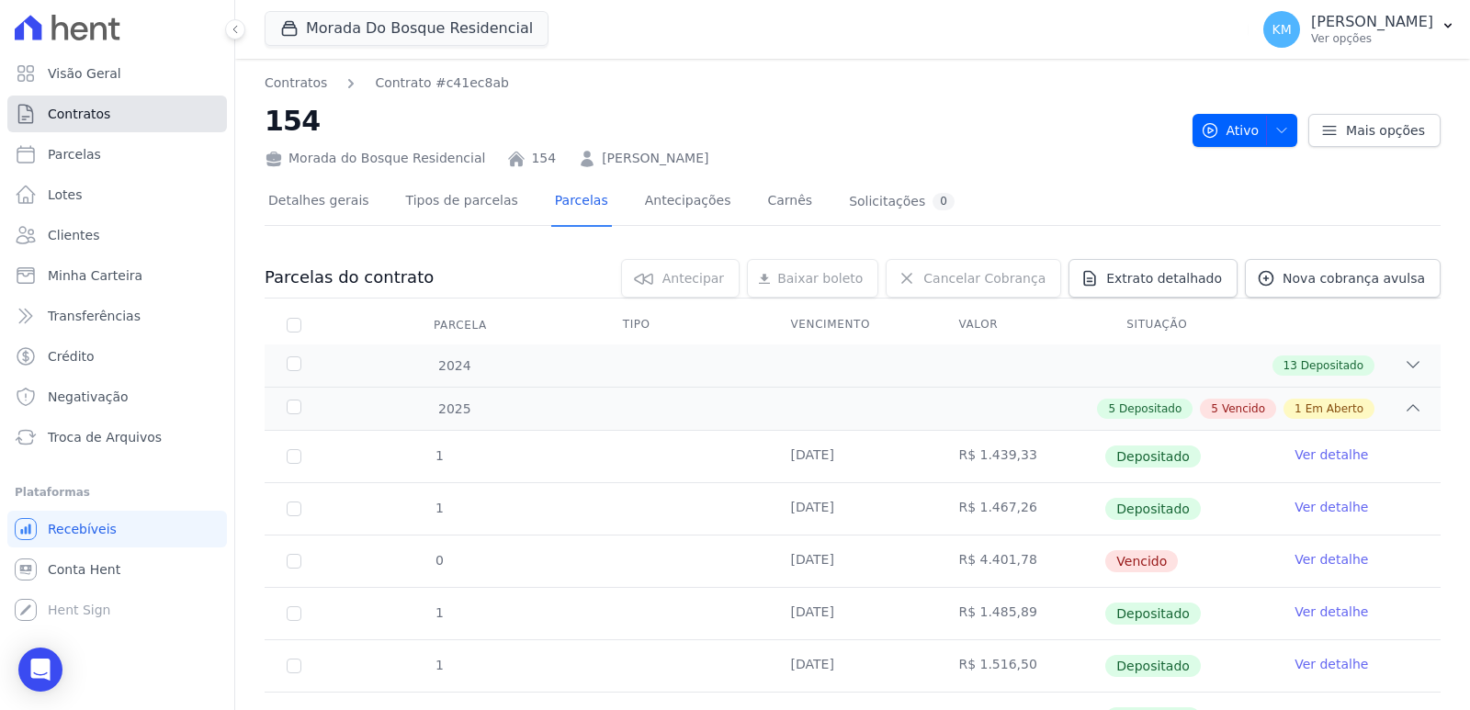
click at [89, 112] on span "Contratos" at bounding box center [79, 114] width 62 height 18
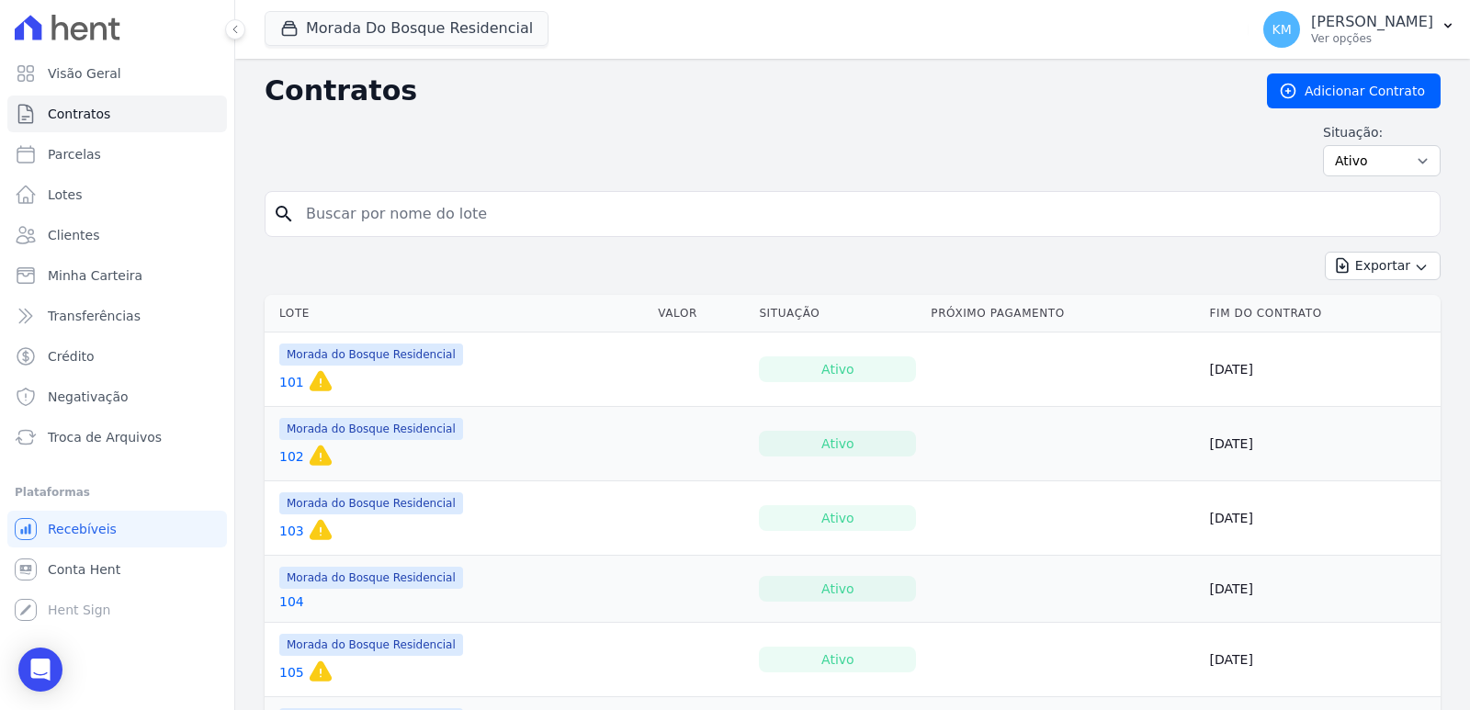
click at [450, 209] on input "search" at bounding box center [864, 214] width 1138 height 37
type input "61"
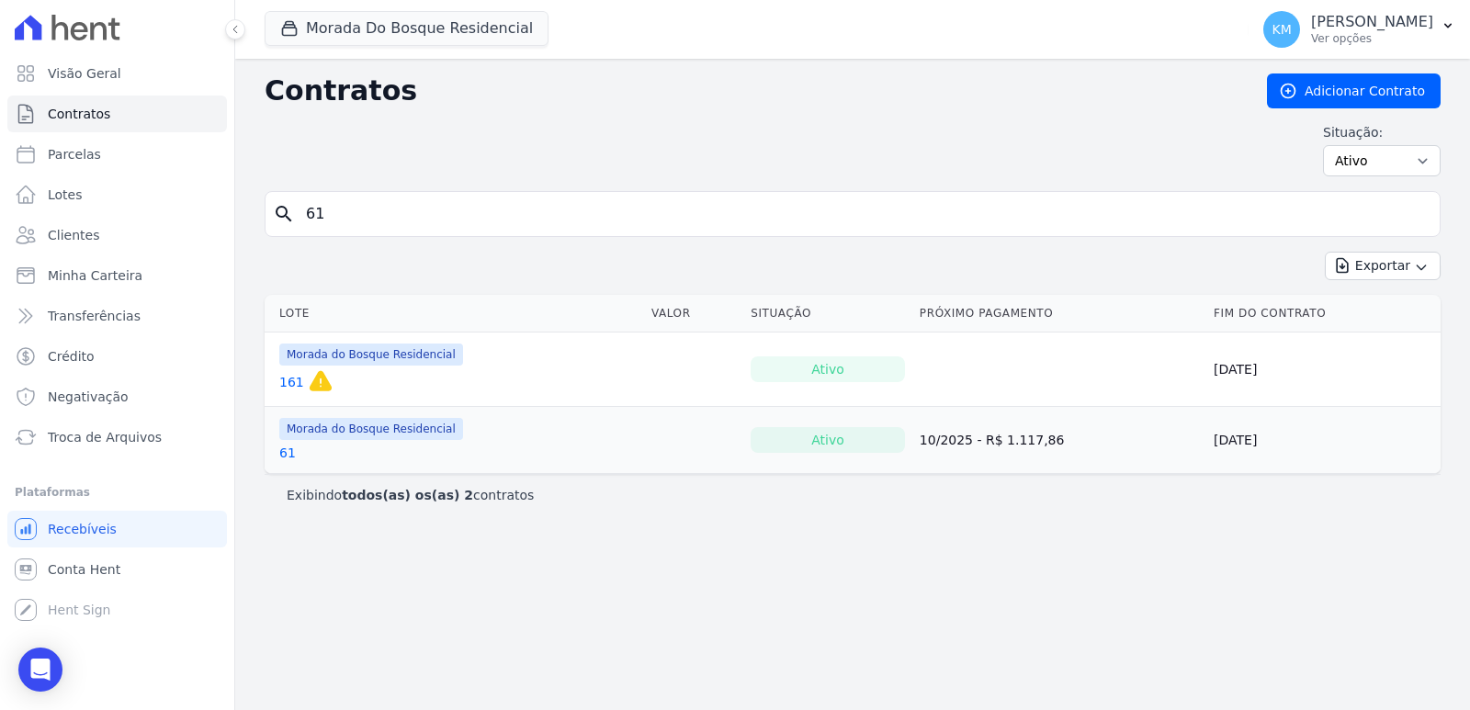
click at [283, 450] on link "61" at bounding box center [287, 453] width 17 height 18
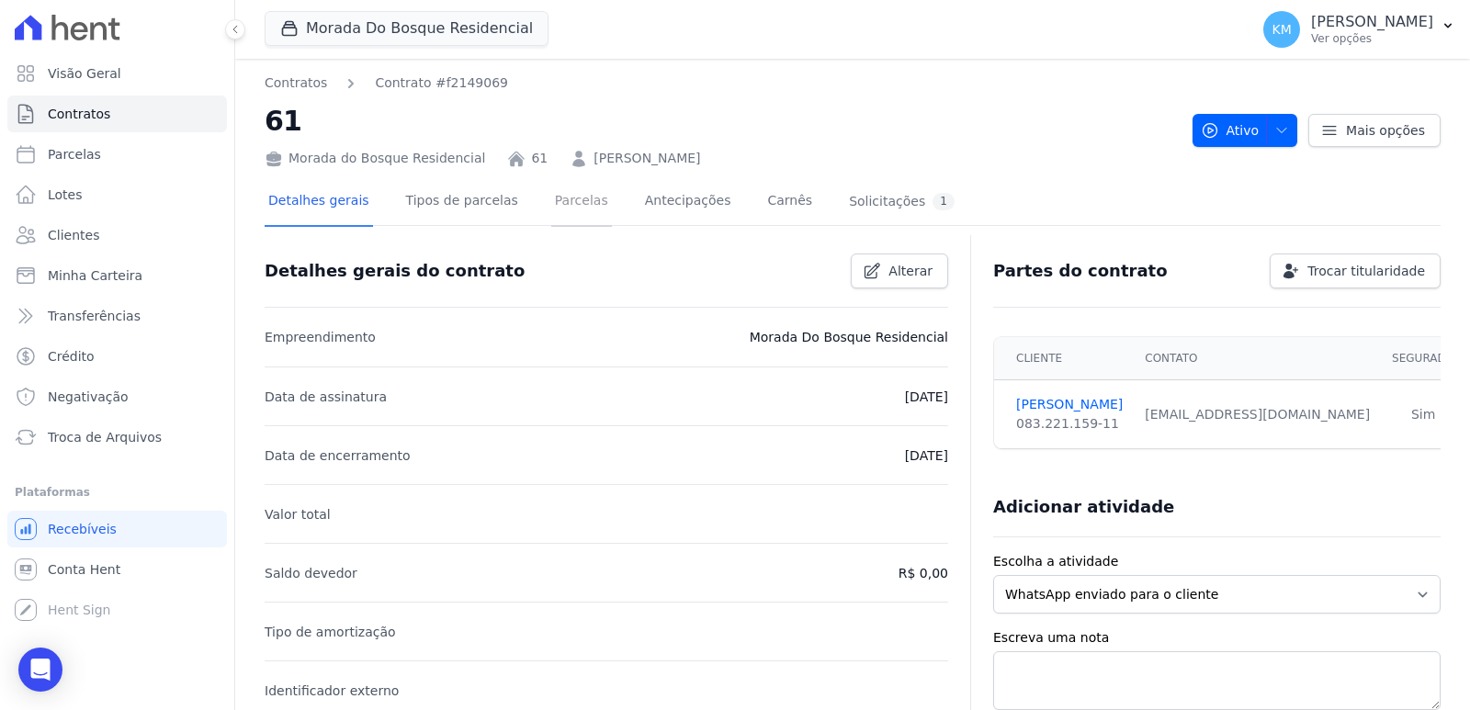
click at [551, 191] on link "Parcelas" at bounding box center [581, 202] width 61 height 49
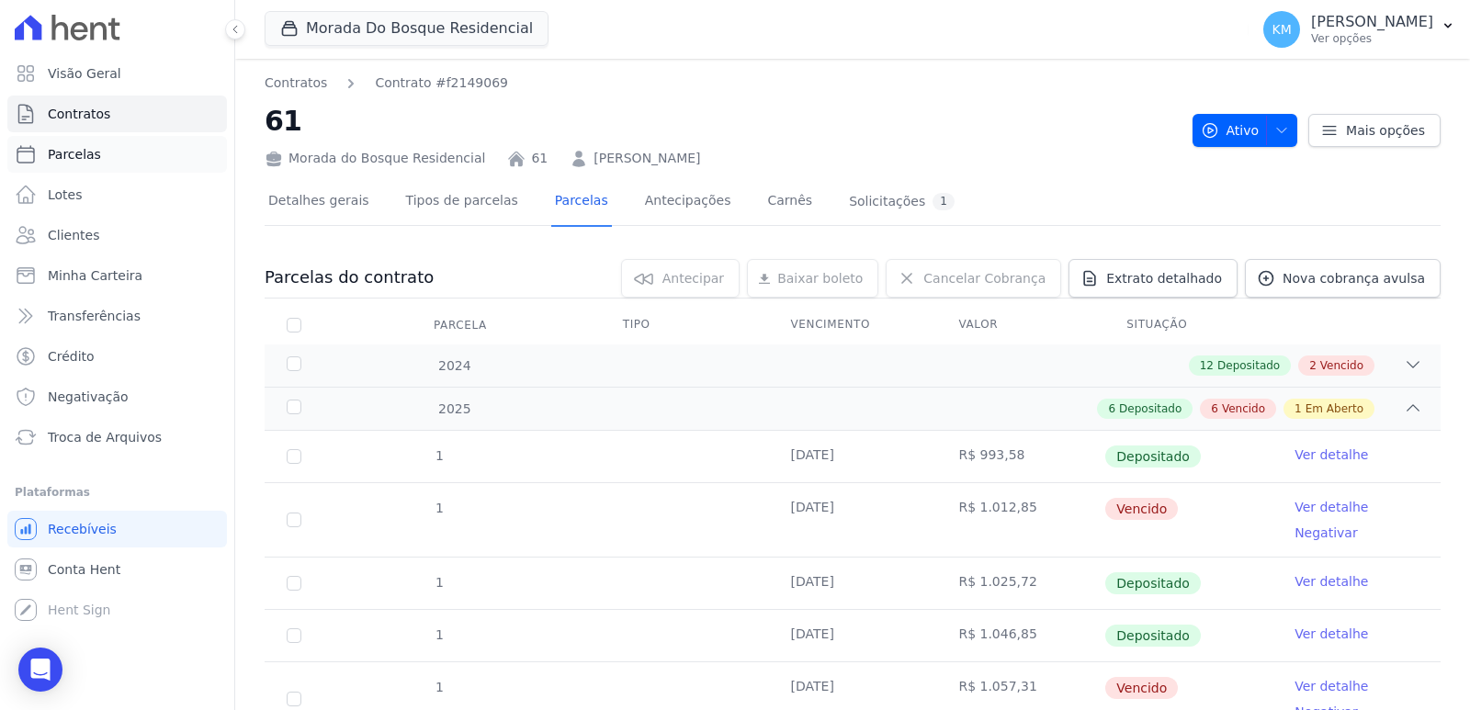
click at [93, 162] on span "Parcelas" at bounding box center [74, 154] width 53 height 18
select select
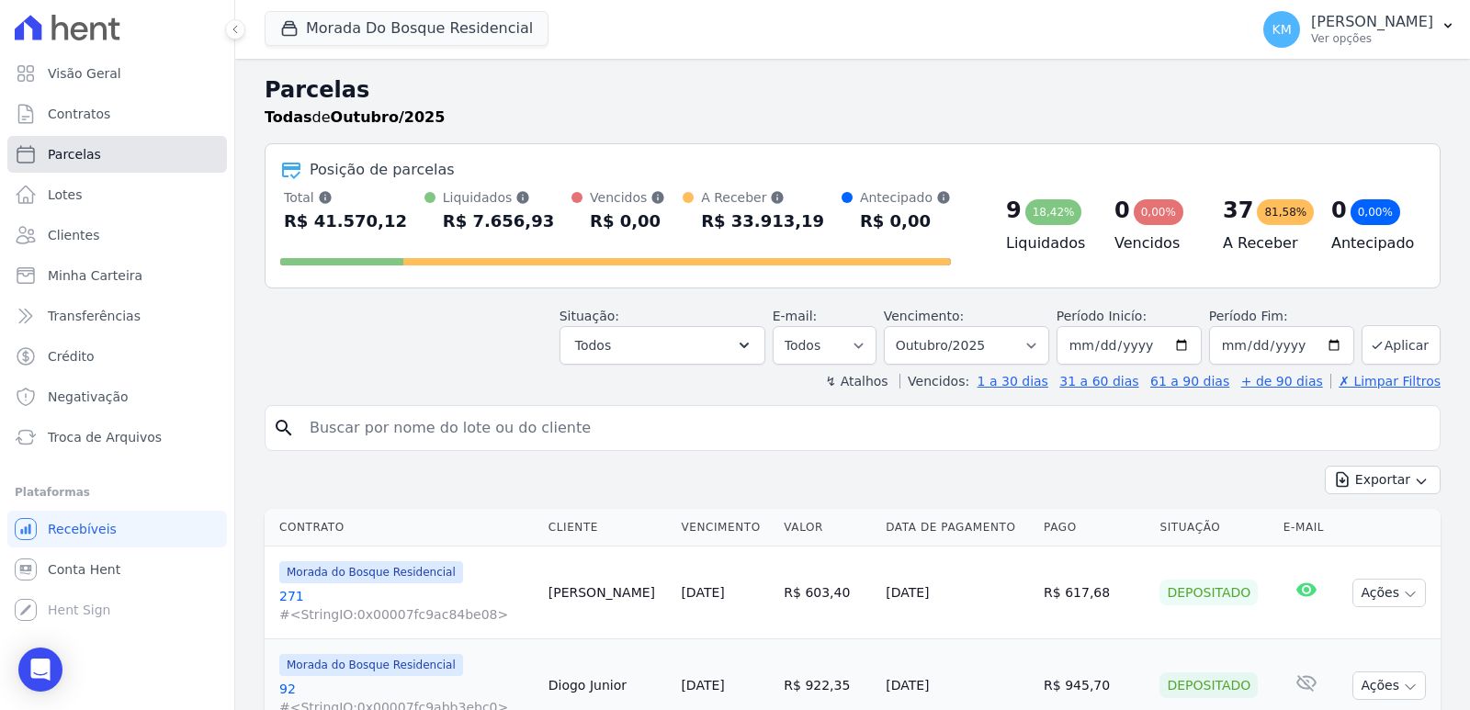
click at [72, 155] on span "Parcelas" at bounding box center [74, 154] width 53 height 18
select select
click at [397, 434] on input "search" at bounding box center [866, 428] width 1134 height 37
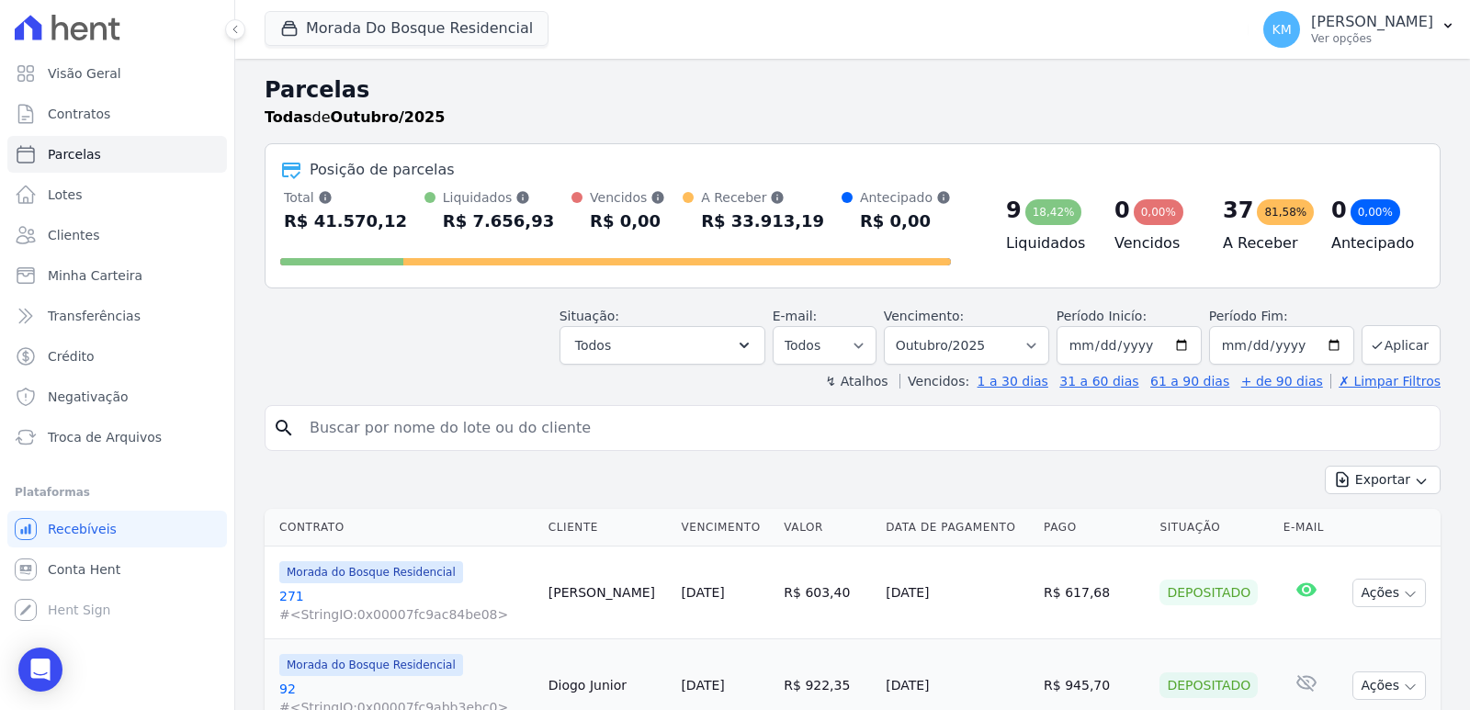
click at [385, 429] on input "search" at bounding box center [866, 428] width 1134 height 37
click at [382, 426] on input "search" at bounding box center [866, 428] width 1134 height 37
type input "AUGUSTO BRA"
select select
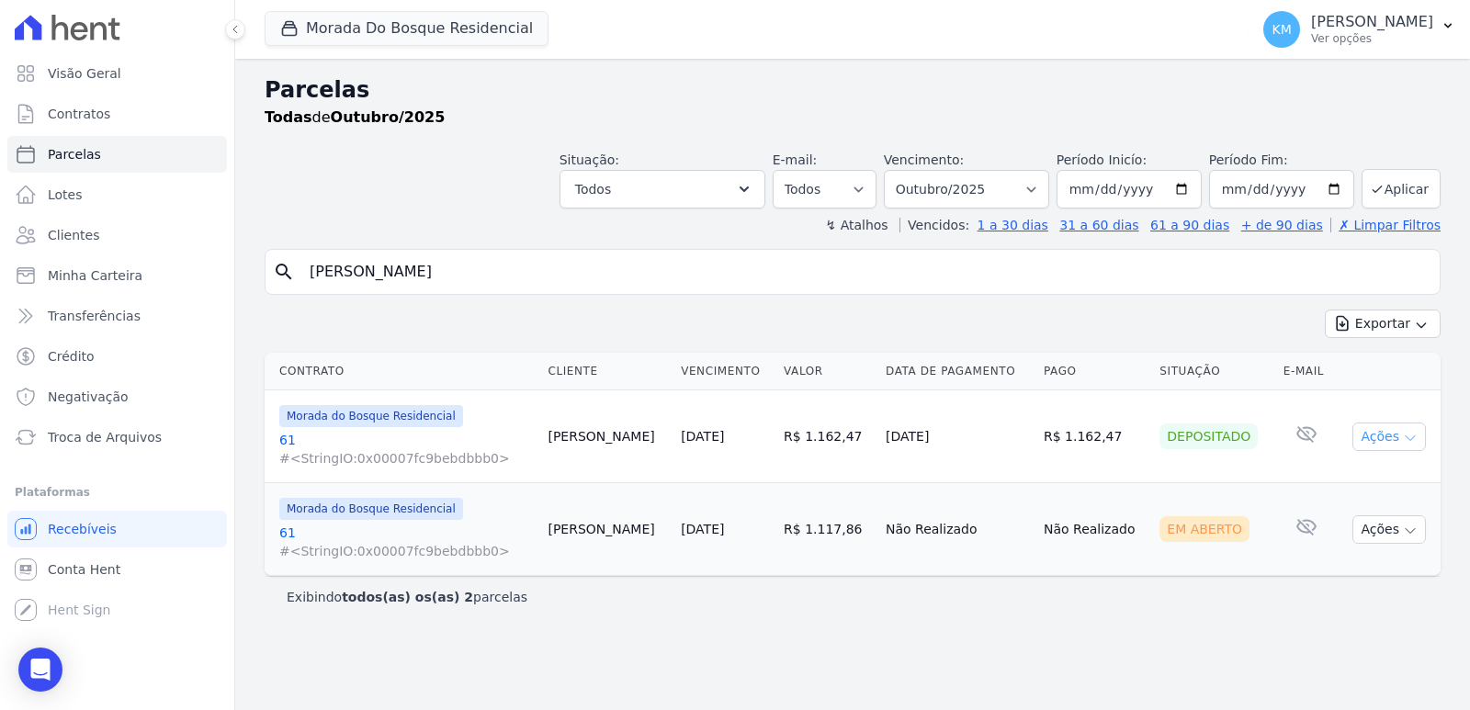
click at [1378, 439] on button "Ações" at bounding box center [1390, 437] width 74 height 28
click at [1342, 475] on link "Ver boleto" at bounding box center [1382, 479] width 176 height 34
drag, startPoint x: 645, startPoint y: 87, endPoint x: 625, endPoint y: 72, distance: 25.6
click at [643, 84] on h2 "Parcelas" at bounding box center [853, 90] width 1176 height 33
drag, startPoint x: 484, startPoint y: 281, endPoint x: 80, endPoint y: 271, distance: 404.5
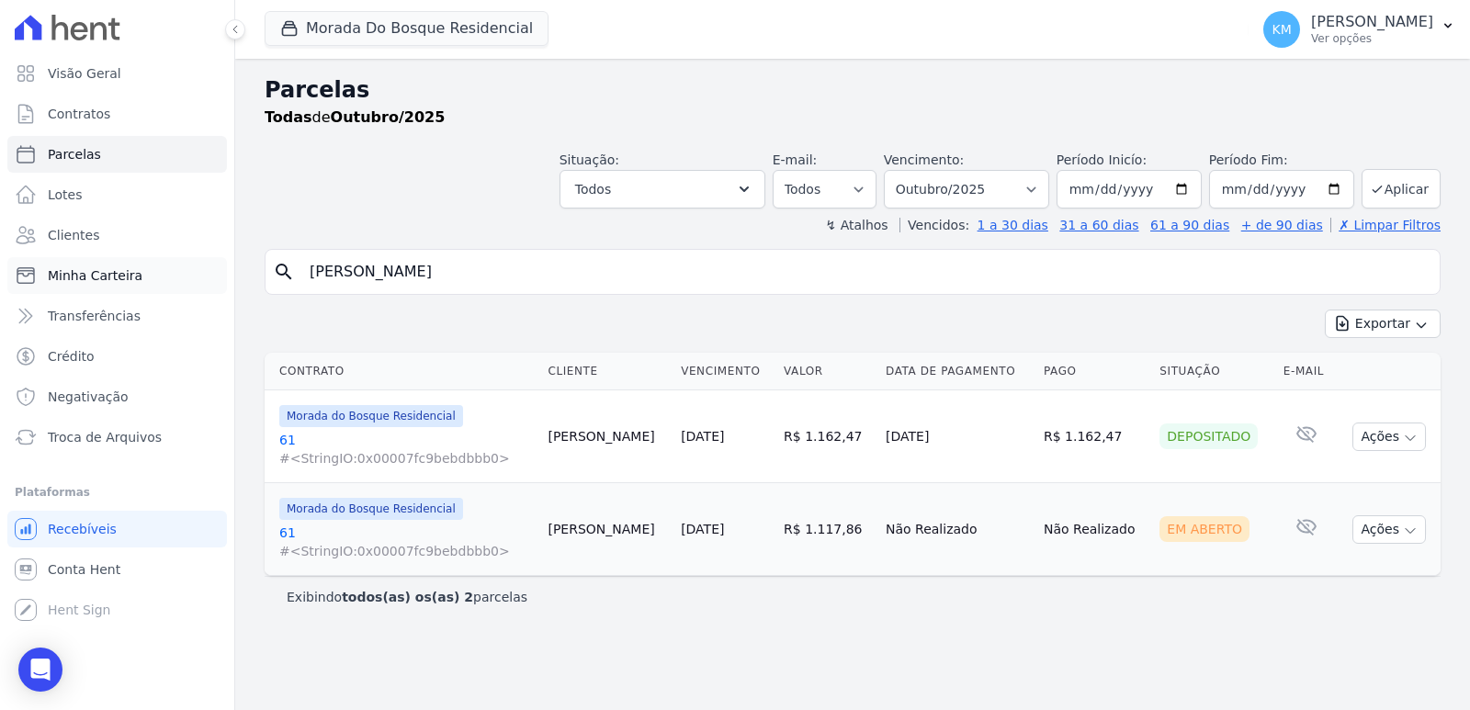
click at [83, 273] on div "Visão Geral Contratos [GEOGRAPHIC_DATA] Lotes Clientes Minha Carteira Transferê…" at bounding box center [735, 355] width 1470 height 710
click at [107, 115] on link "Contratos" at bounding box center [117, 114] width 220 height 37
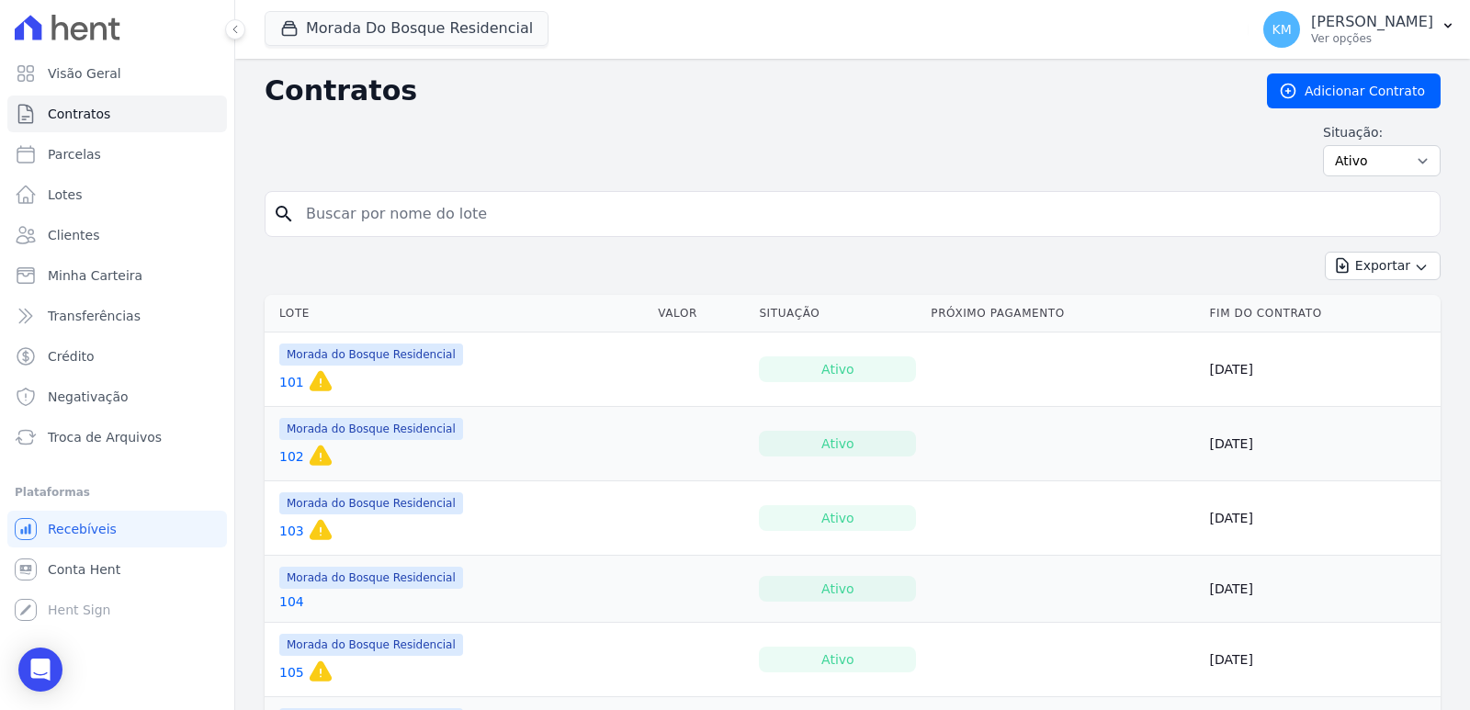
drag, startPoint x: 454, startPoint y: 255, endPoint x: 363, endPoint y: 208, distance: 102.8
click at [364, 203] on input "search" at bounding box center [864, 214] width 1138 height 37
click at [365, 210] on input "search" at bounding box center [864, 214] width 1138 height 37
type input "300"
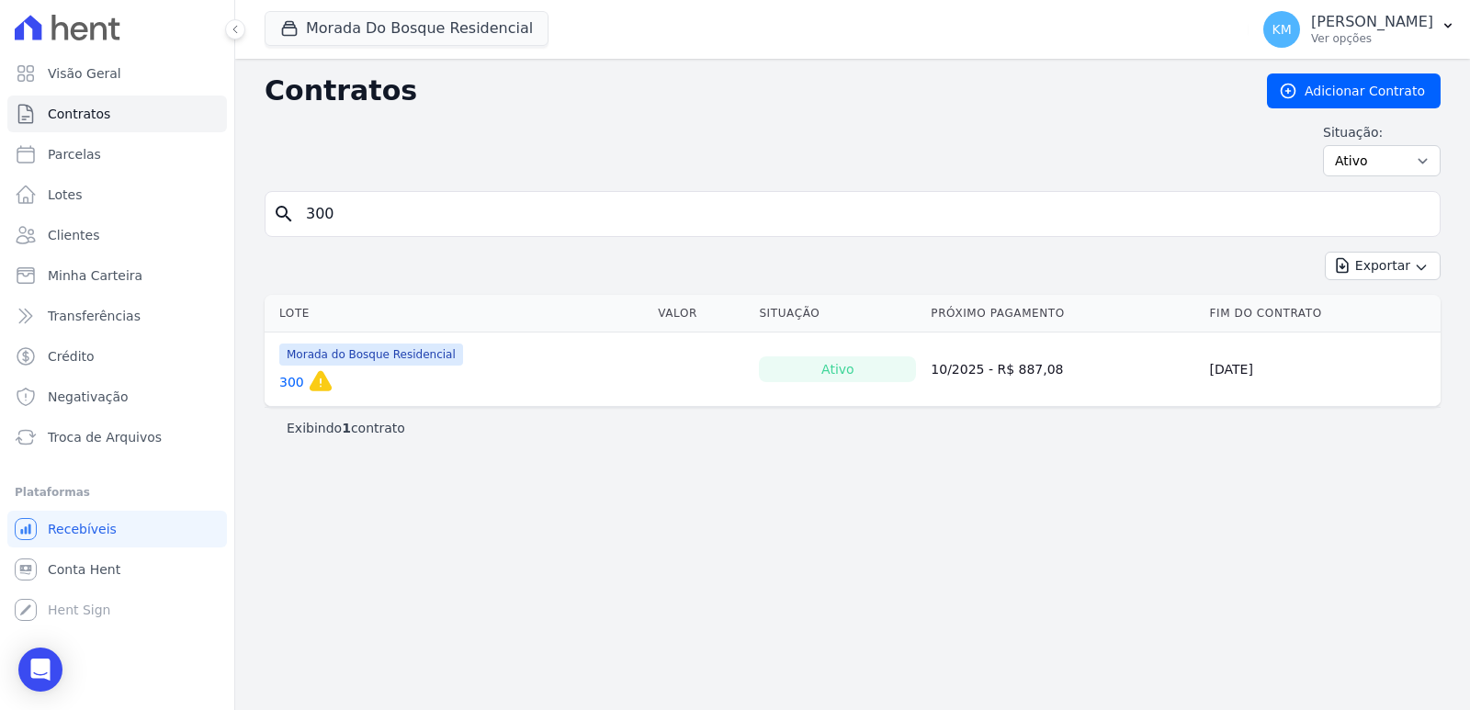
click at [285, 374] on link "300" at bounding box center [291, 382] width 25 height 18
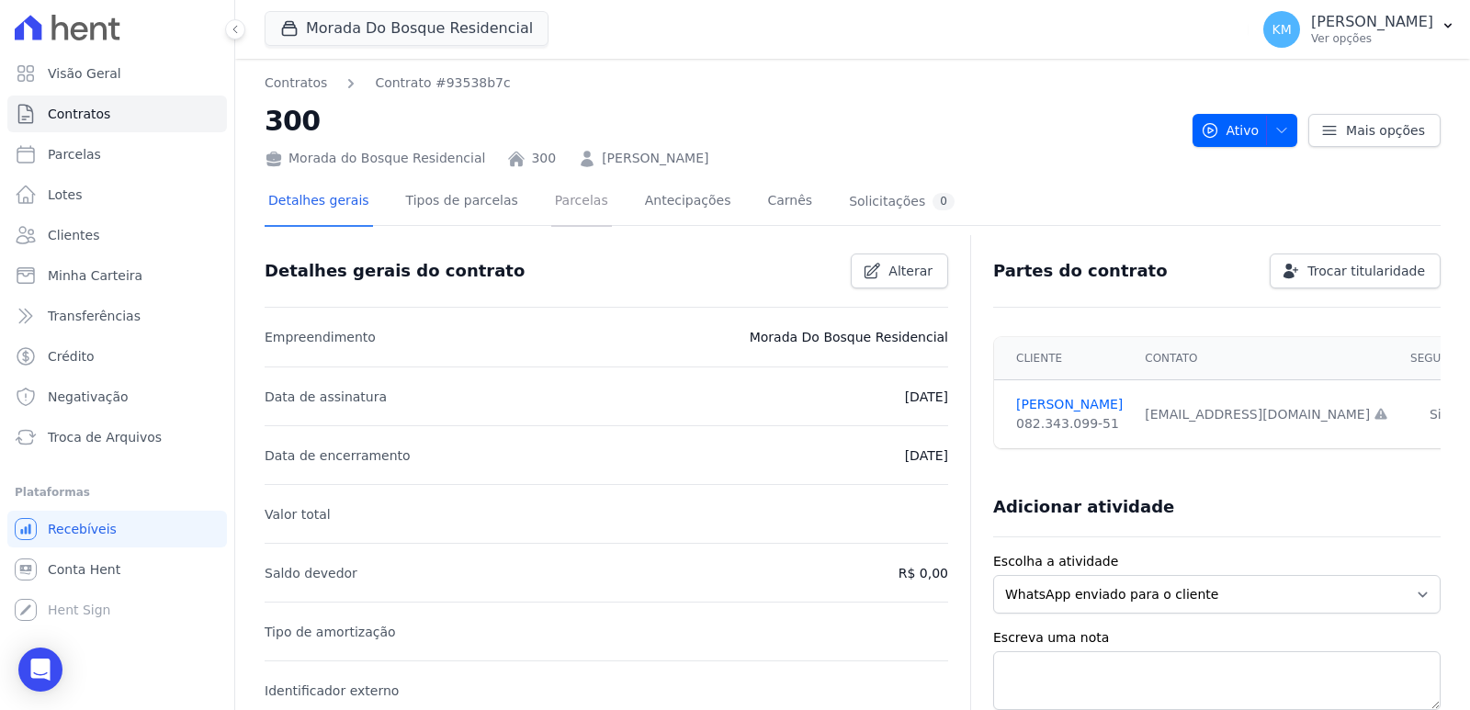
click at [560, 210] on link "Parcelas" at bounding box center [581, 202] width 61 height 49
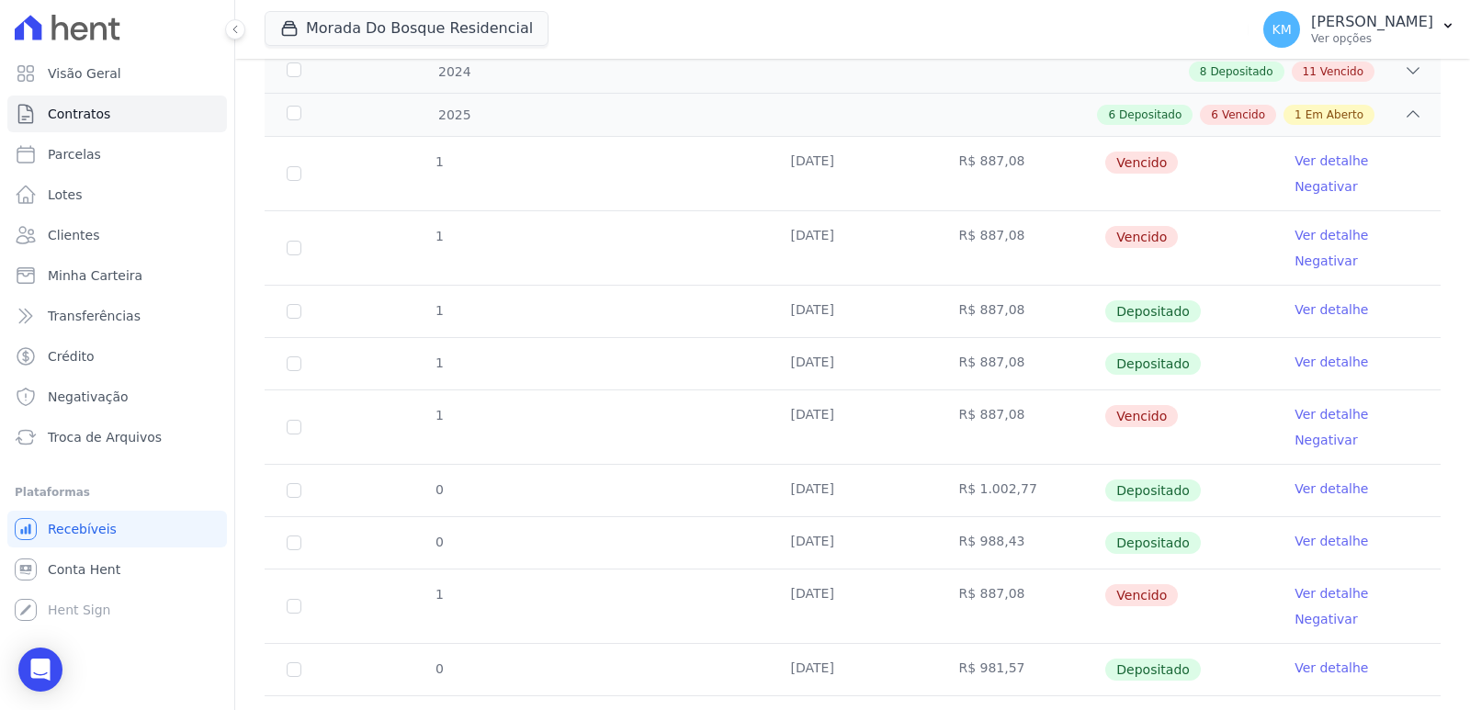
scroll to position [37, 0]
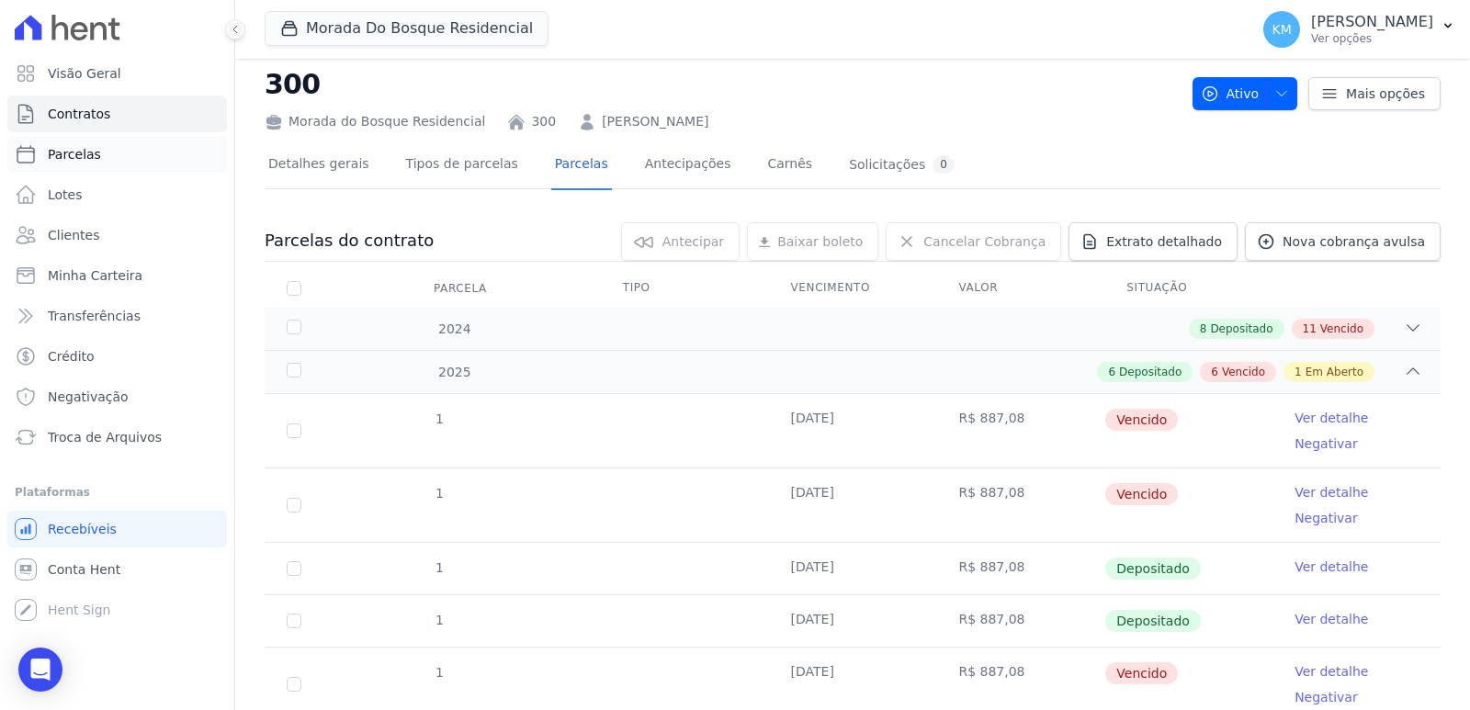
click at [85, 156] on span "Parcelas" at bounding box center [74, 154] width 53 height 18
select select
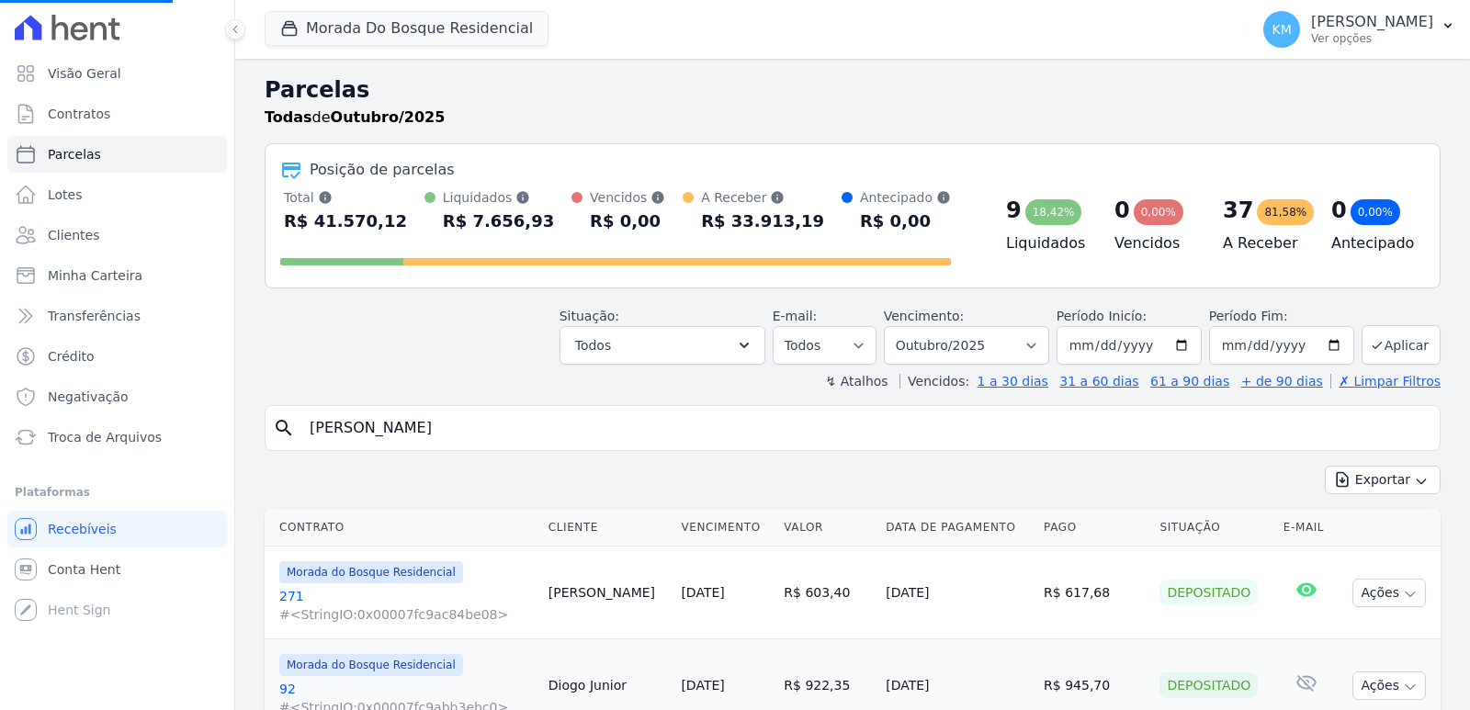
select select
click at [374, 441] on input "search" at bounding box center [866, 428] width 1134 height 37
paste input "BARBARA DO NASCIMENTO"
type input "BARBARA DO NASCIMENTO"
select select
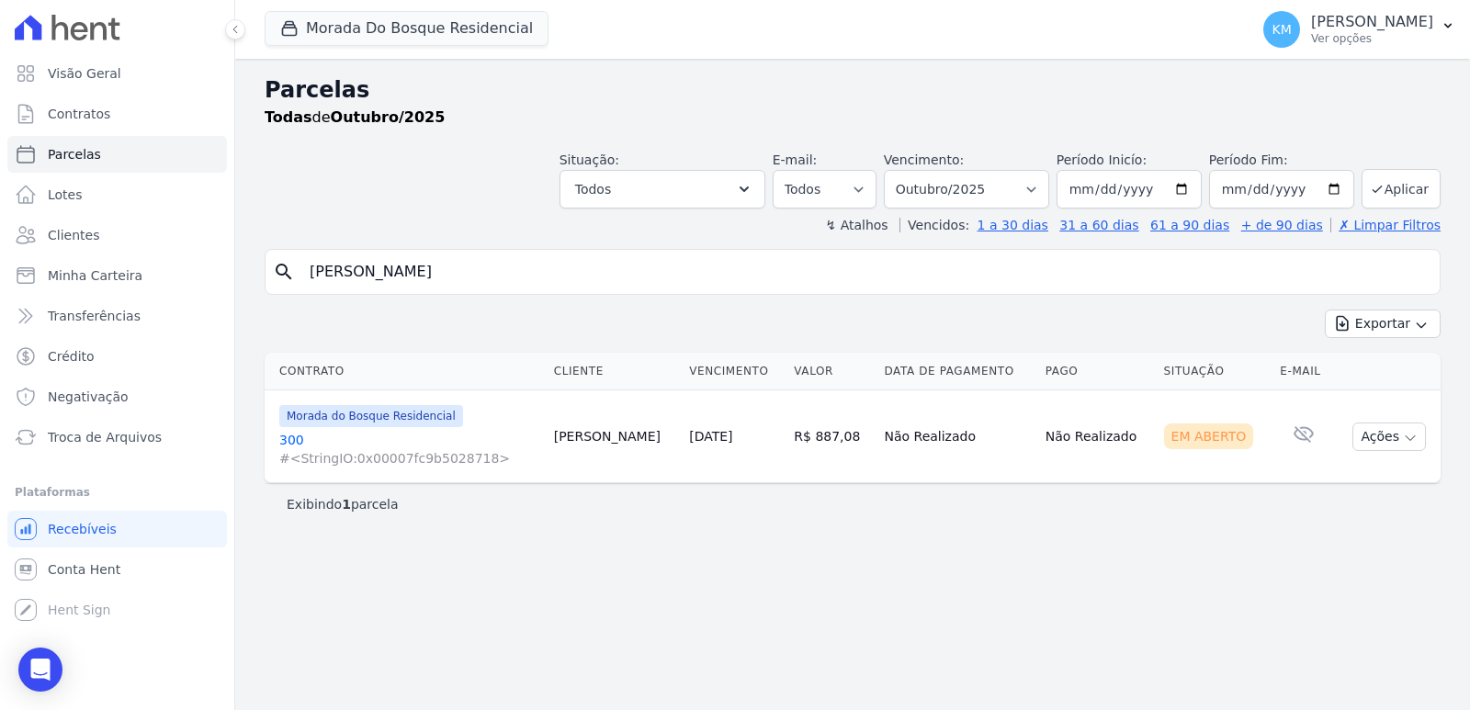
click at [293, 435] on link "300 #<StringIO:0x00007fc9b5028718>" at bounding box center [409, 449] width 260 height 37
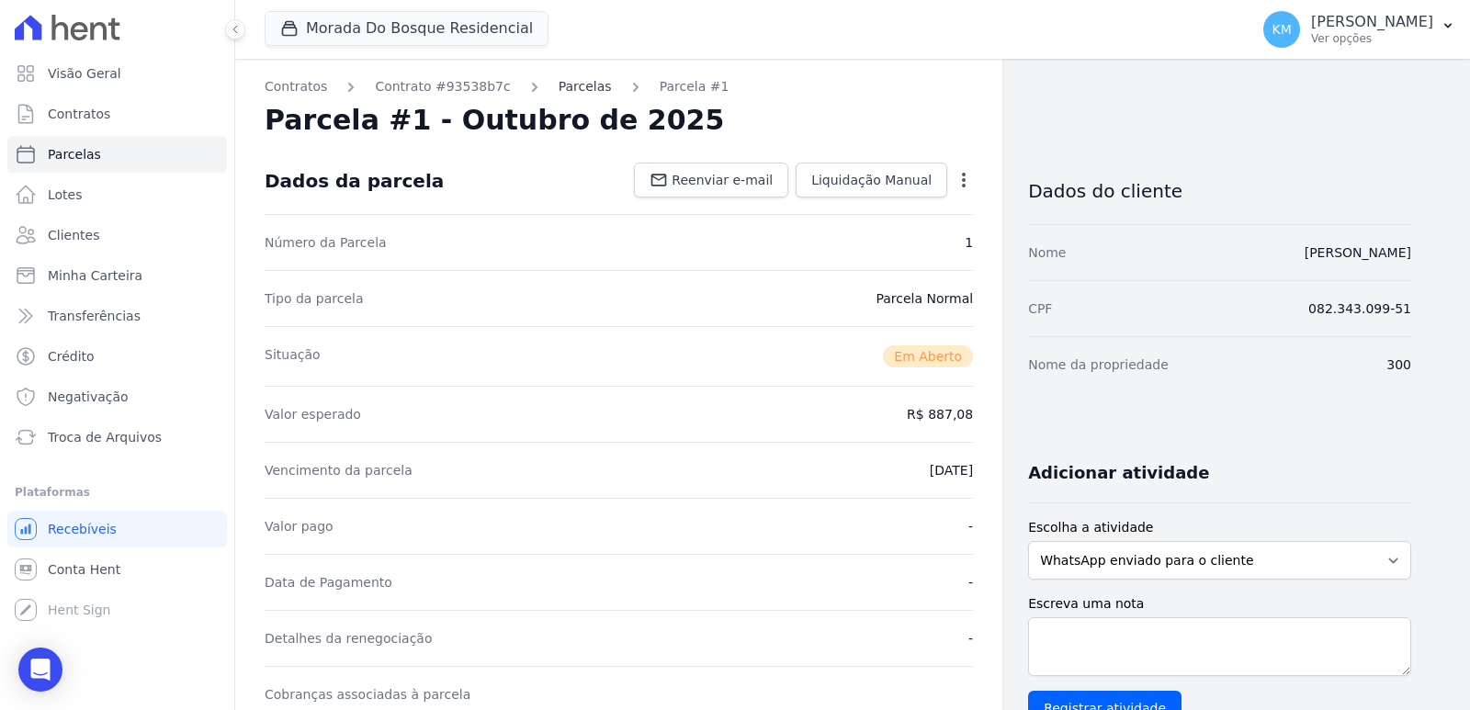
click at [559, 85] on link "Parcelas" at bounding box center [585, 86] width 53 height 19
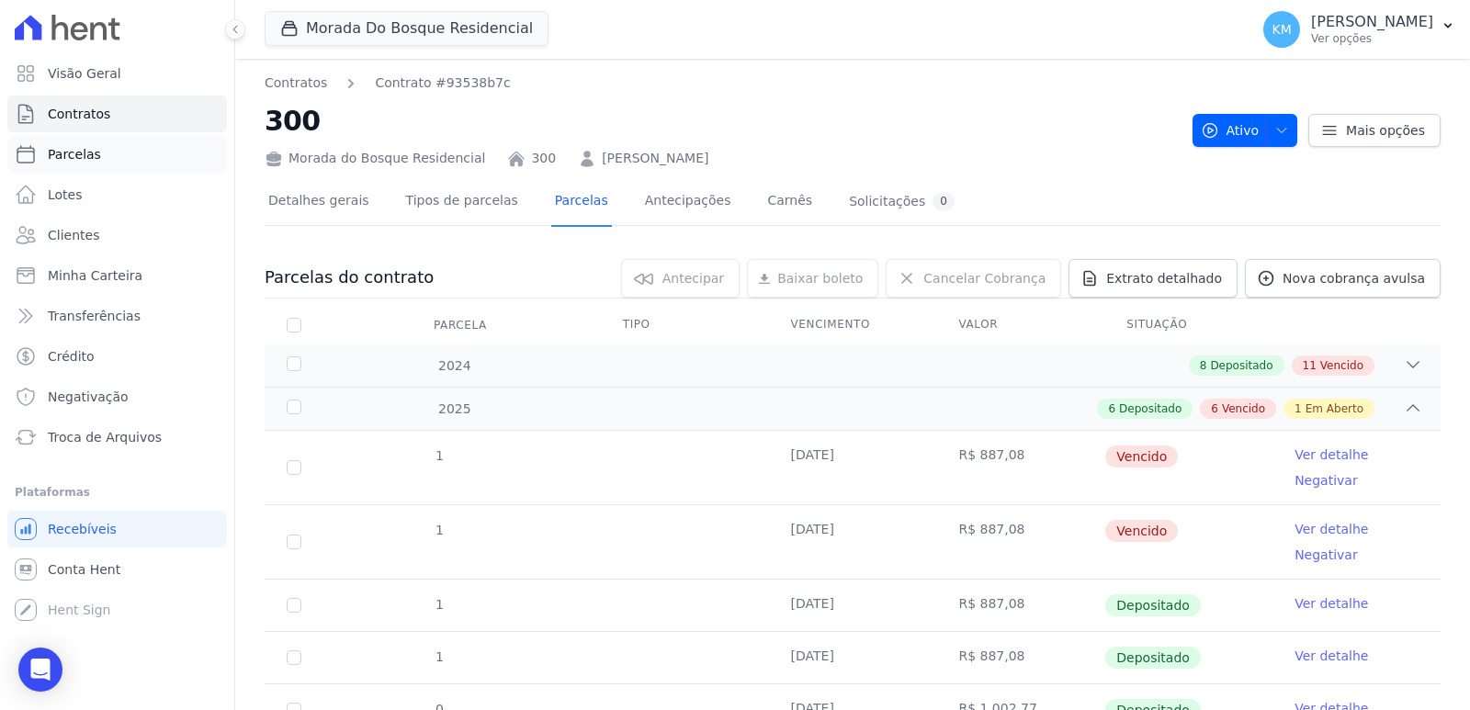
click at [80, 166] on link "Parcelas" at bounding box center [117, 154] width 220 height 37
select select
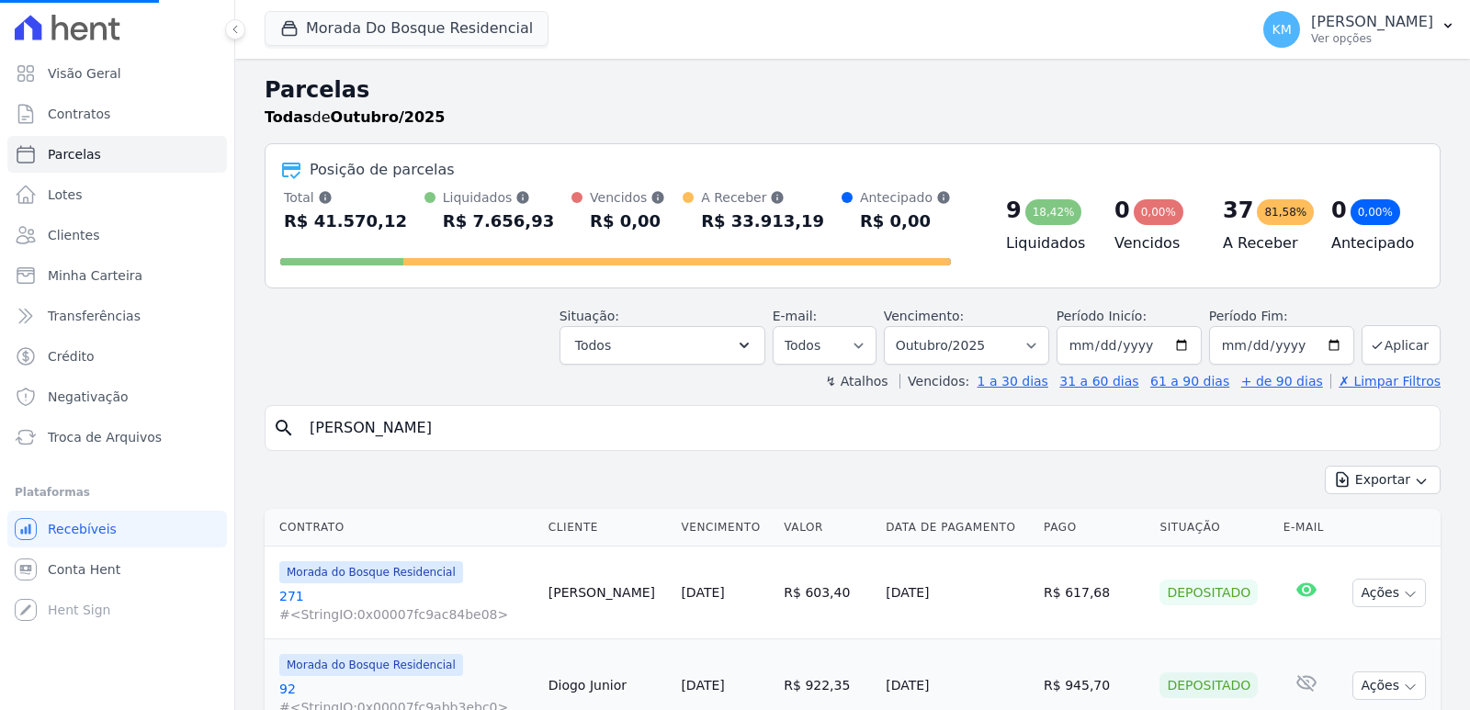
click at [518, 440] on div "search BARBARA DO NASCIMENTO" at bounding box center [853, 428] width 1176 height 46
click at [546, 437] on input "BARBARA DO NASCIMENTO" at bounding box center [866, 428] width 1134 height 37
select select
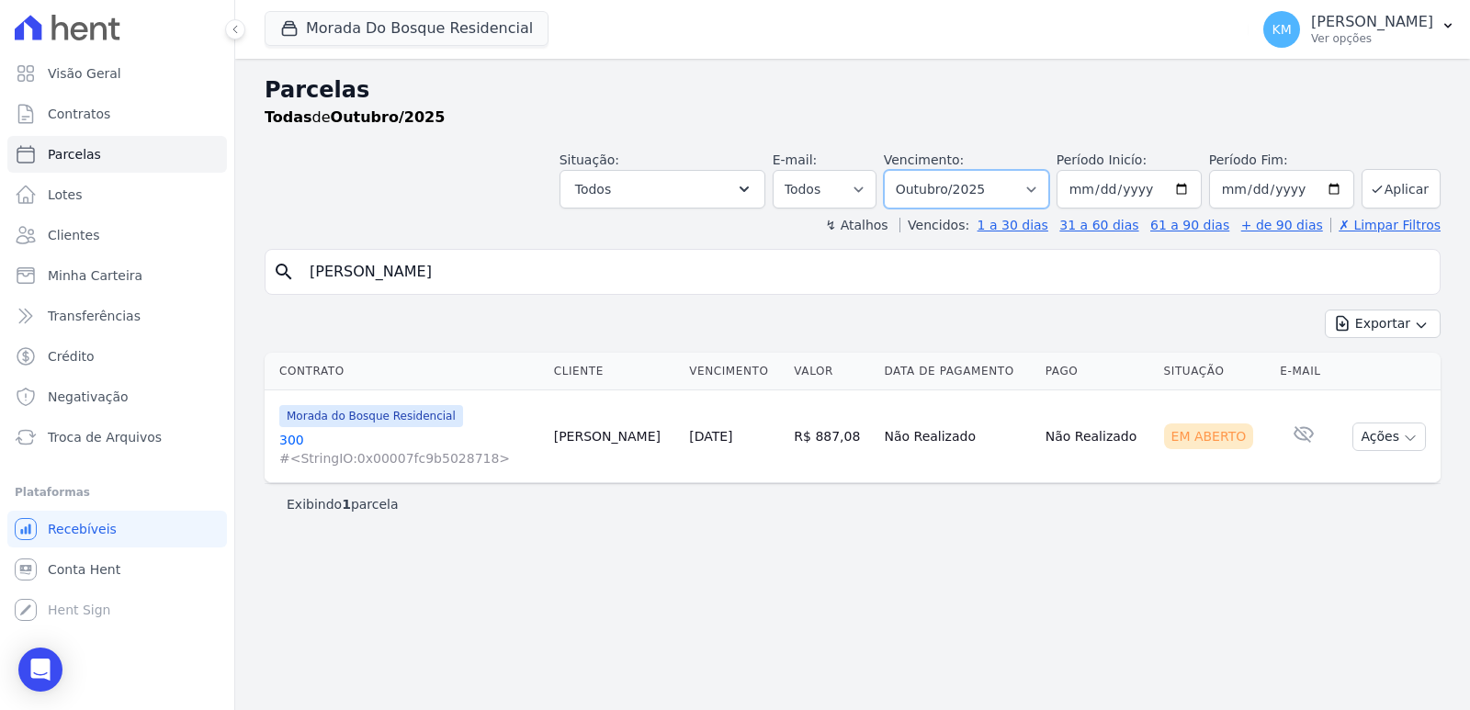
click at [968, 200] on select "Filtrar por período ──────── Todos os meses Janeiro/2024 Fevereiro/2024 Março/2…" at bounding box center [966, 189] width 165 height 39
select select "06/2025"
click at [910, 170] on select "Filtrar por período ──────── Todos os meses Janeiro/2024 Fevereiro/2024 Março/2…" at bounding box center [966, 189] width 165 height 39
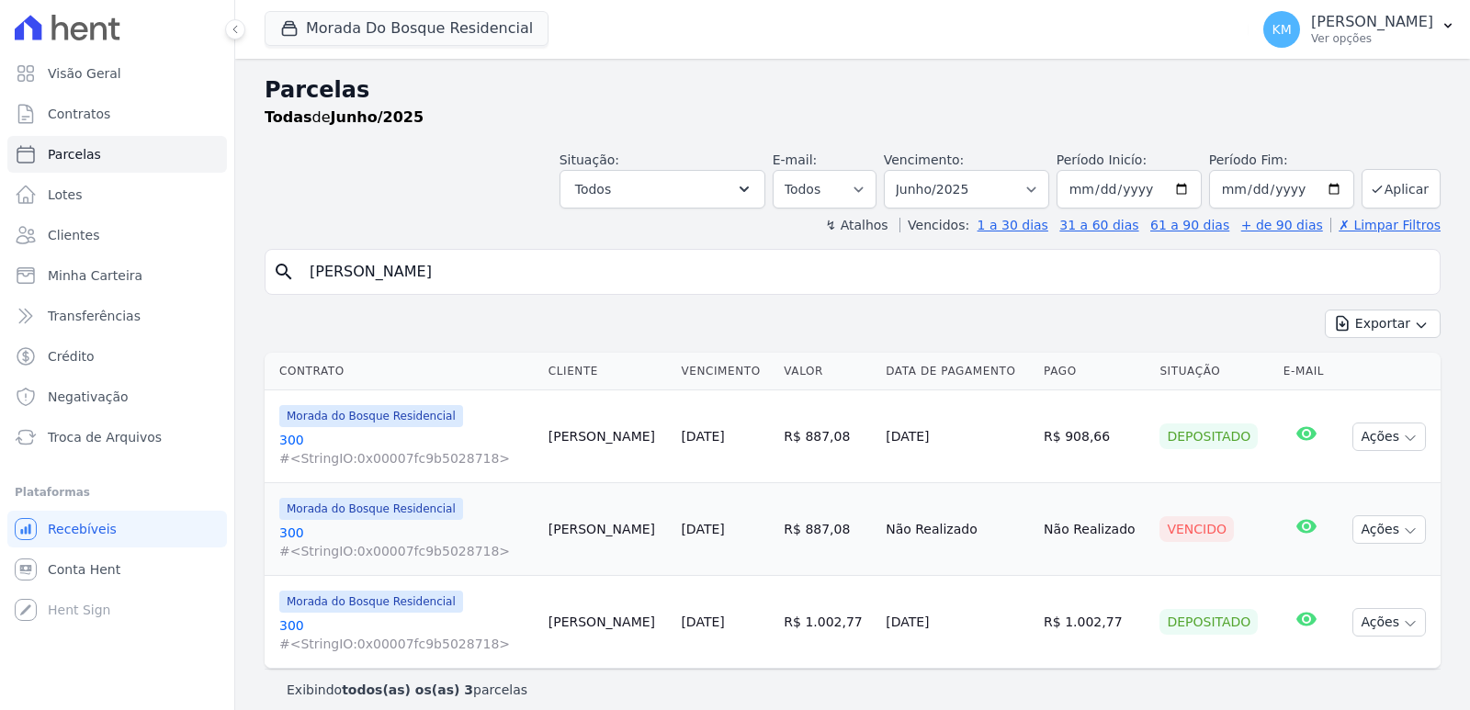
select select
click at [952, 185] on select "Filtrar por período ──────── Todos os meses Janeiro/2024 Fevereiro/2024 Março/2…" at bounding box center [966, 189] width 165 height 39
select select "07/2025"
click at [894, 170] on select "Filtrar por período ──────── Todos os meses Janeiro/2024 Fevereiro/2024 Março/2…" at bounding box center [966, 189] width 165 height 39
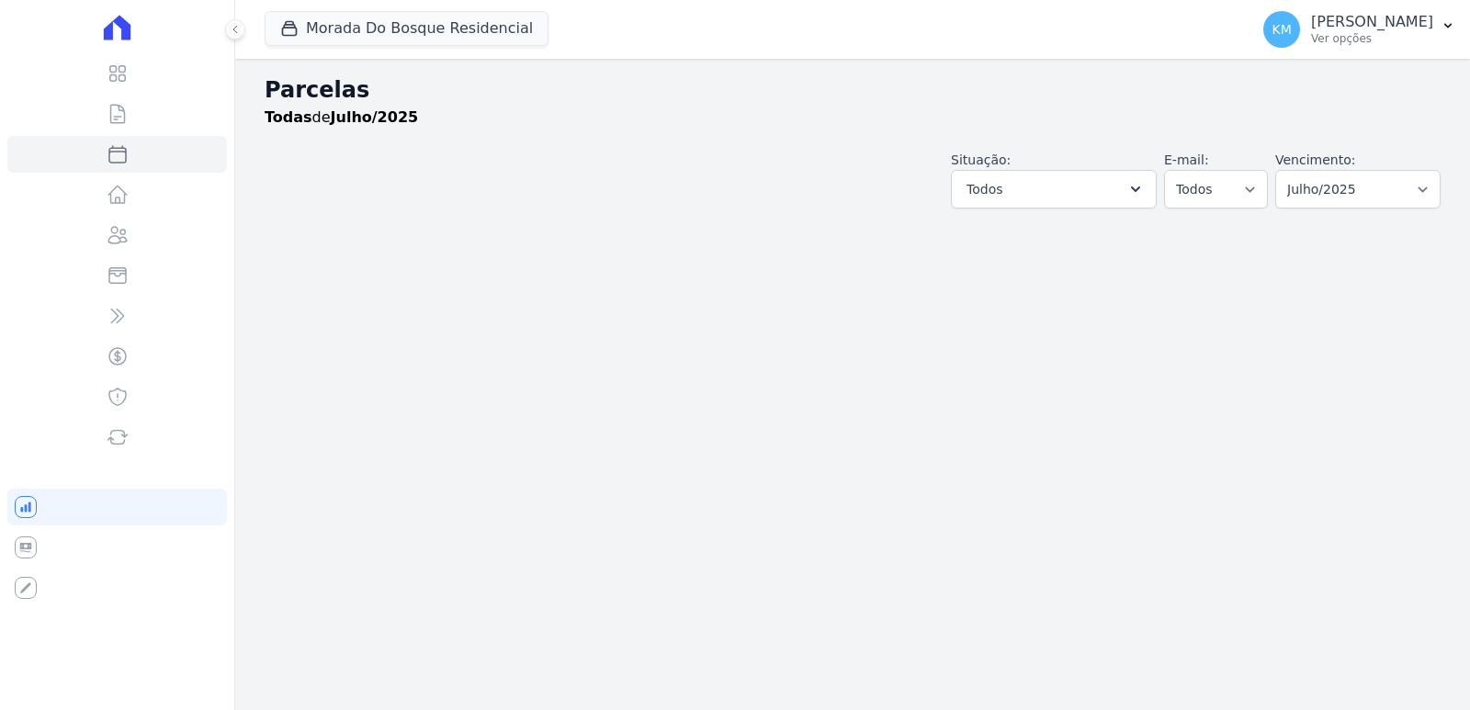
select select
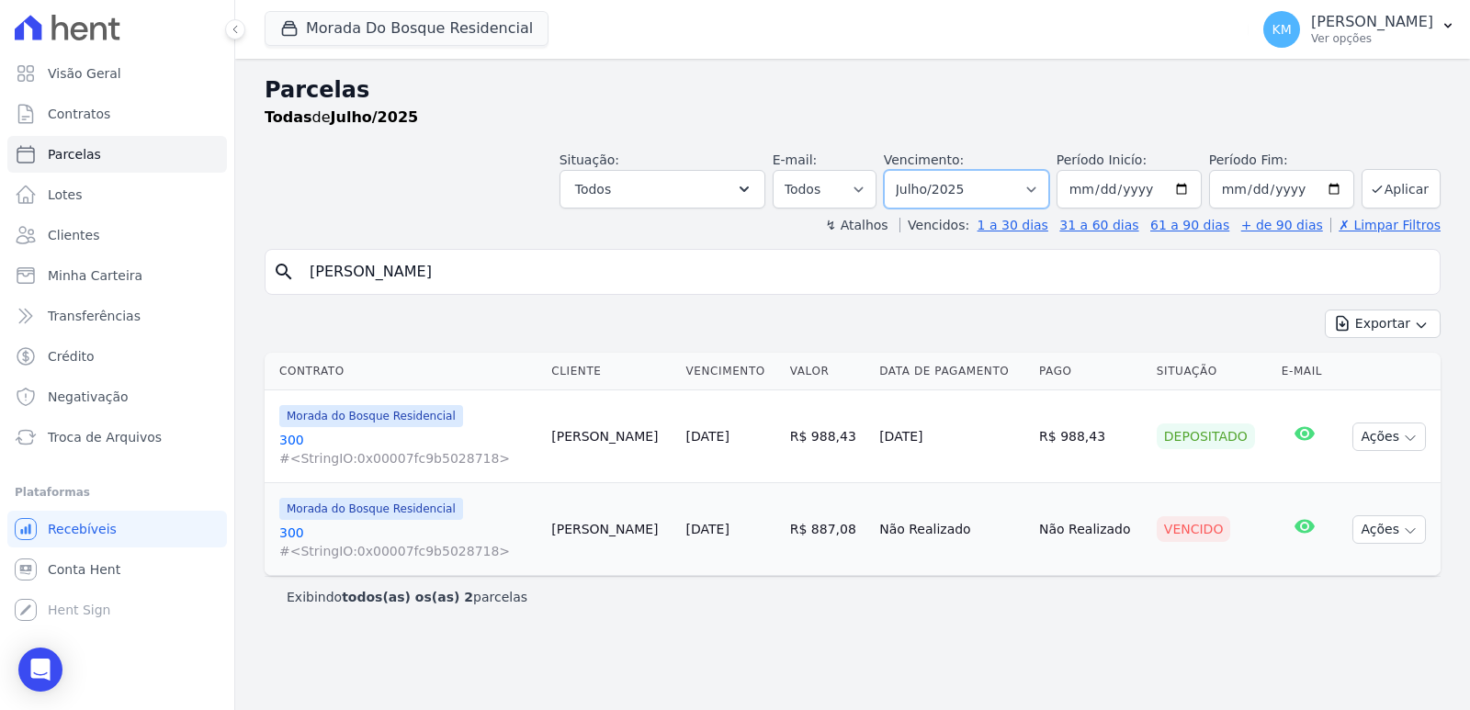
click at [1034, 199] on select "Filtrar por período ──────── Todos os meses Janeiro/2024 Fevereiro/2024 Março/2…" at bounding box center [966, 189] width 165 height 39
select select "08/2025"
click at [910, 170] on select "Filtrar por período ──────── Todos os meses Janeiro/2024 Fevereiro/2024 Março/2…" at bounding box center [966, 189] width 165 height 39
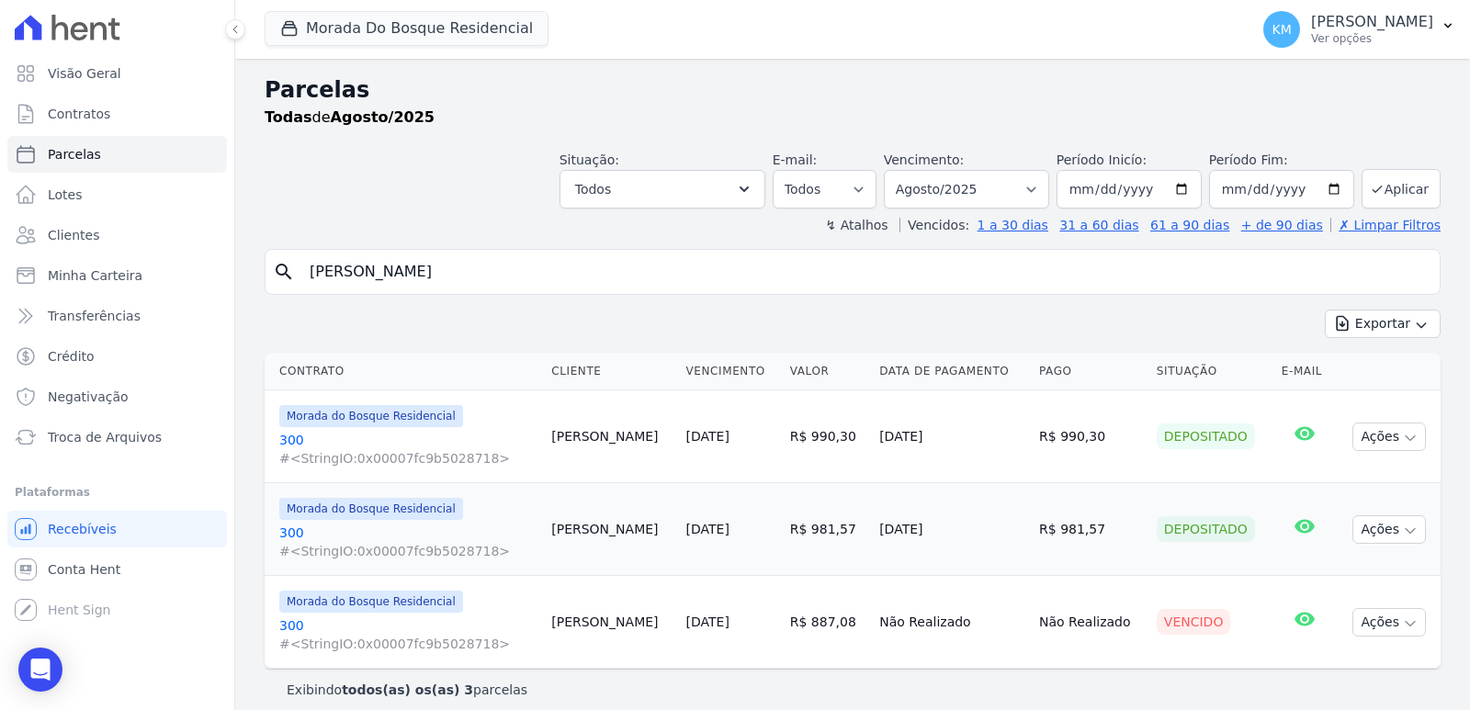
select select
click at [952, 191] on select "Filtrar por período ──────── Todos os meses Janeiro/2024 Fevereiro/2024 Março/2…" at bounding box center [966, 189] width 165 height 39
select select "09/2025"
click at [894, 170] on select "Filtrar por período ──────── Todos os meses Janeiro/2024 Fevereiro/2024 Março/2…" at bounding box center [966, 189] width 165 height 39
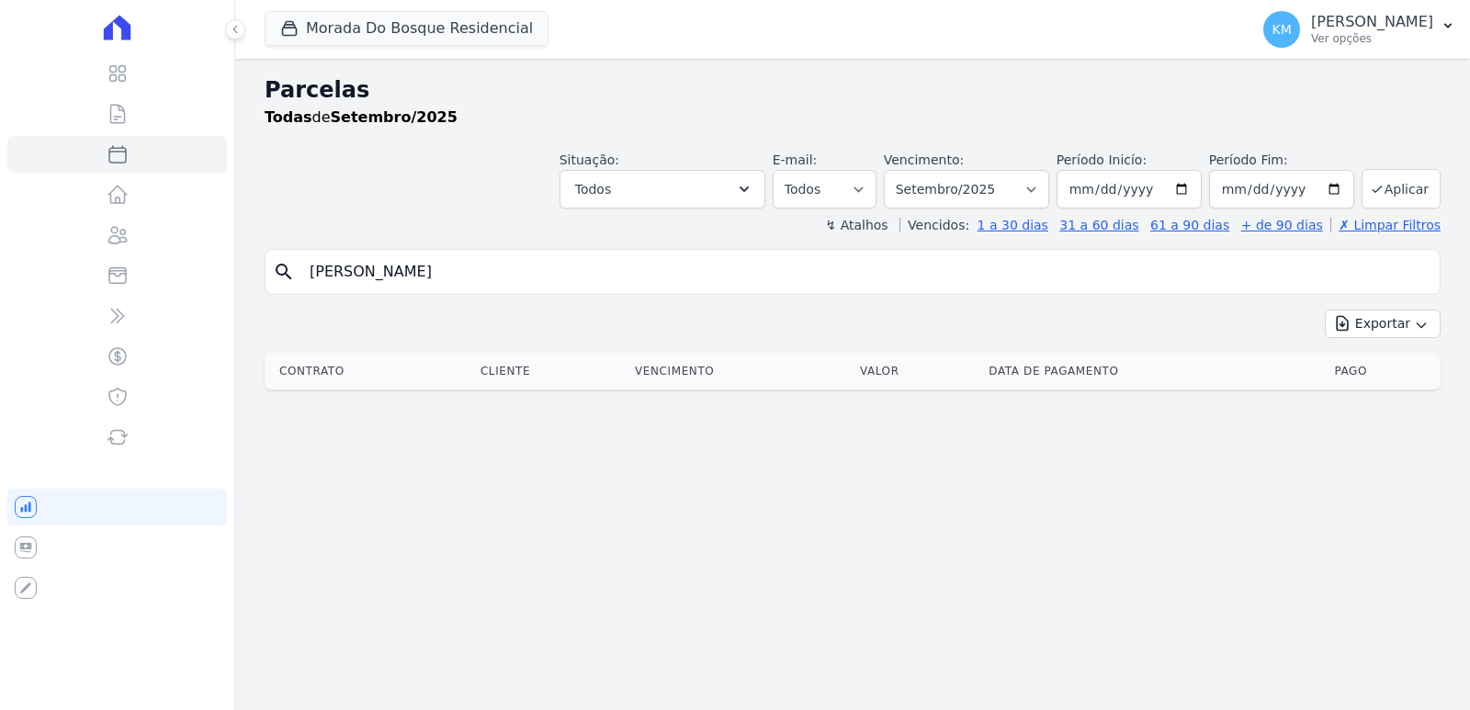
select select
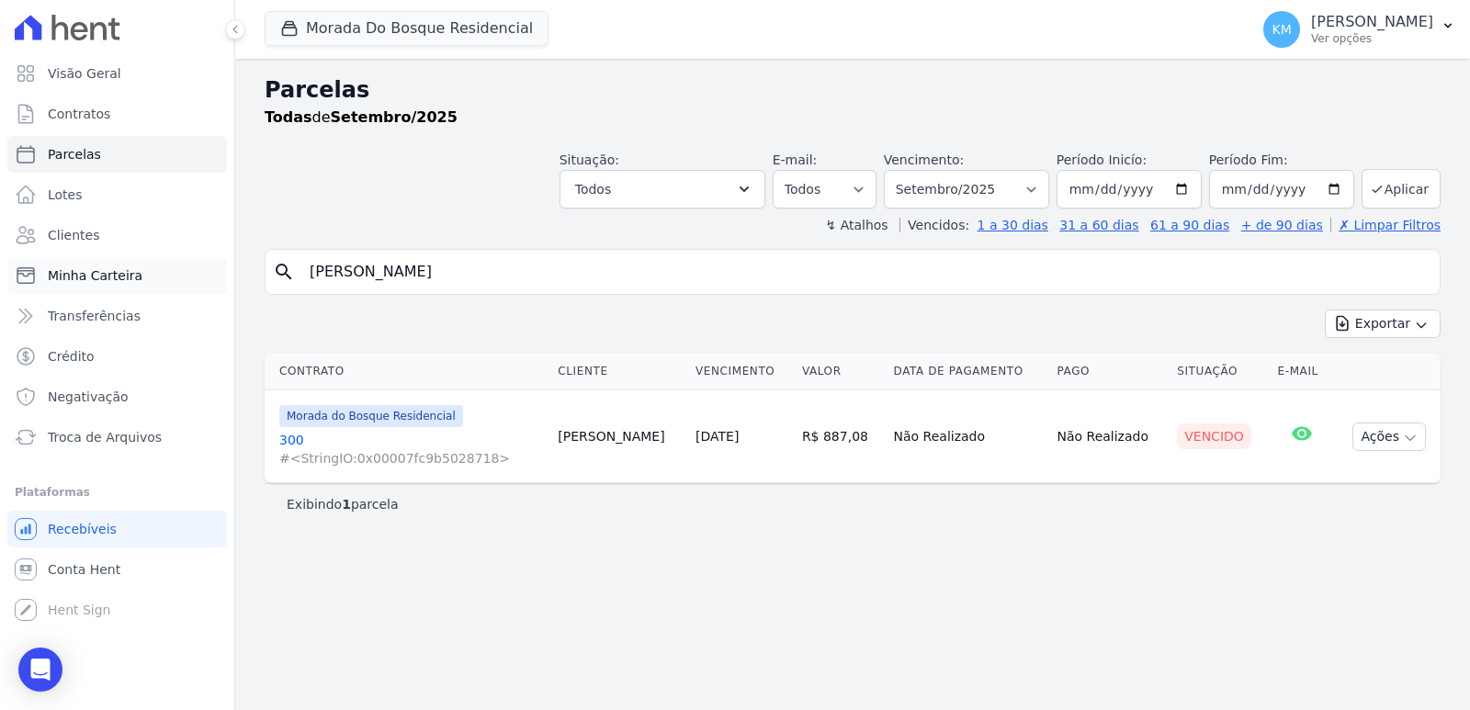
drag, startPoint x: 520, startPoint y: 281, endPoint x: 188, endPoint y: 283, distance: 331.8
click at [188, 286] on div "Visão Geral Contratos [GEOGRAPHIC_DATA] Lotes Clientes Minha Carteira Transferê…" at bounding box center [735, 355] width 1470 height 710
type input "[PERSON_NAME]"
select select
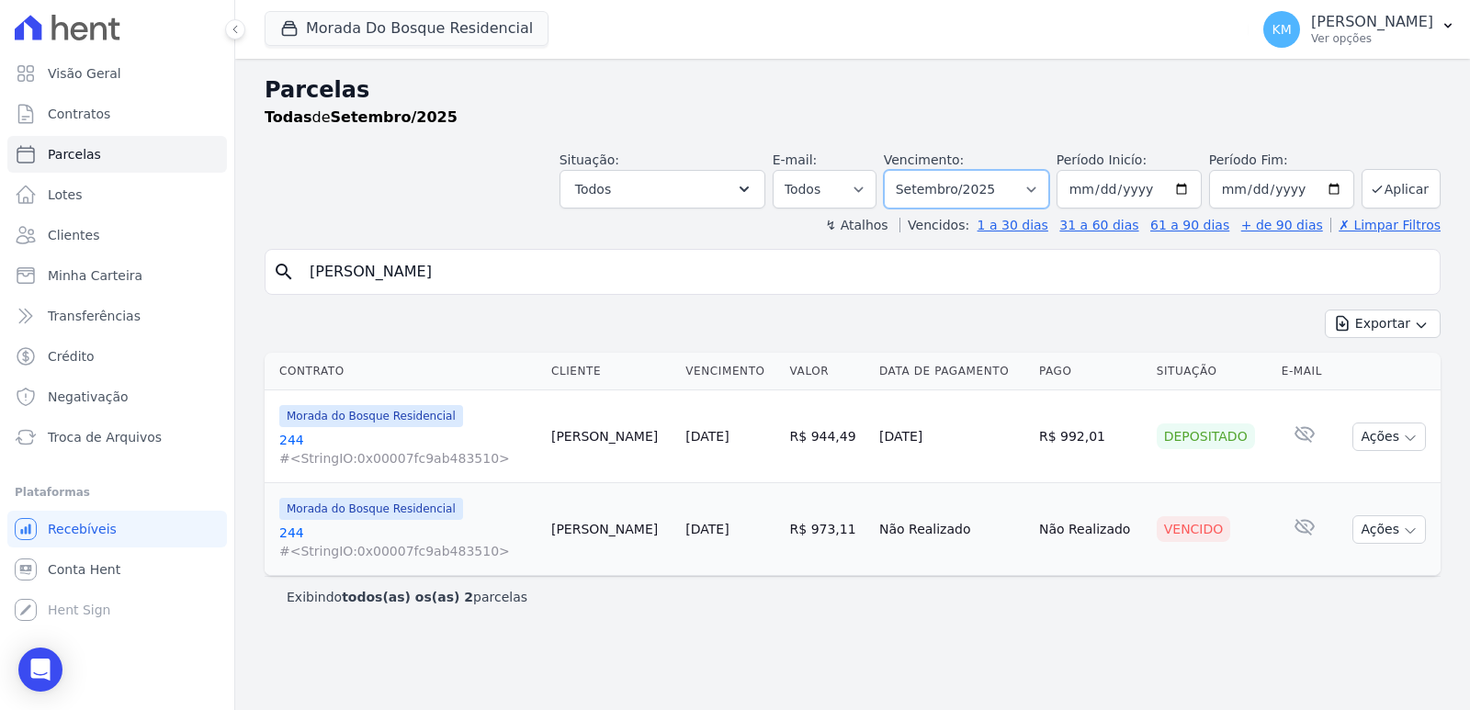
click at [971, 192] on select "Filtrar por período ──────── Todos os meses Janeiro/2024 Fevereiro/2024 Março/2…" at bounding box center [966, 189] width 165 height 39
select select "08/2025"
click at [910, 170] on select "Filtrar por período ──────── Todos os meses Janeiro/2024 Fevereiro/2024 Março/2…" at bounding box center [966, 189] width 165 height 39
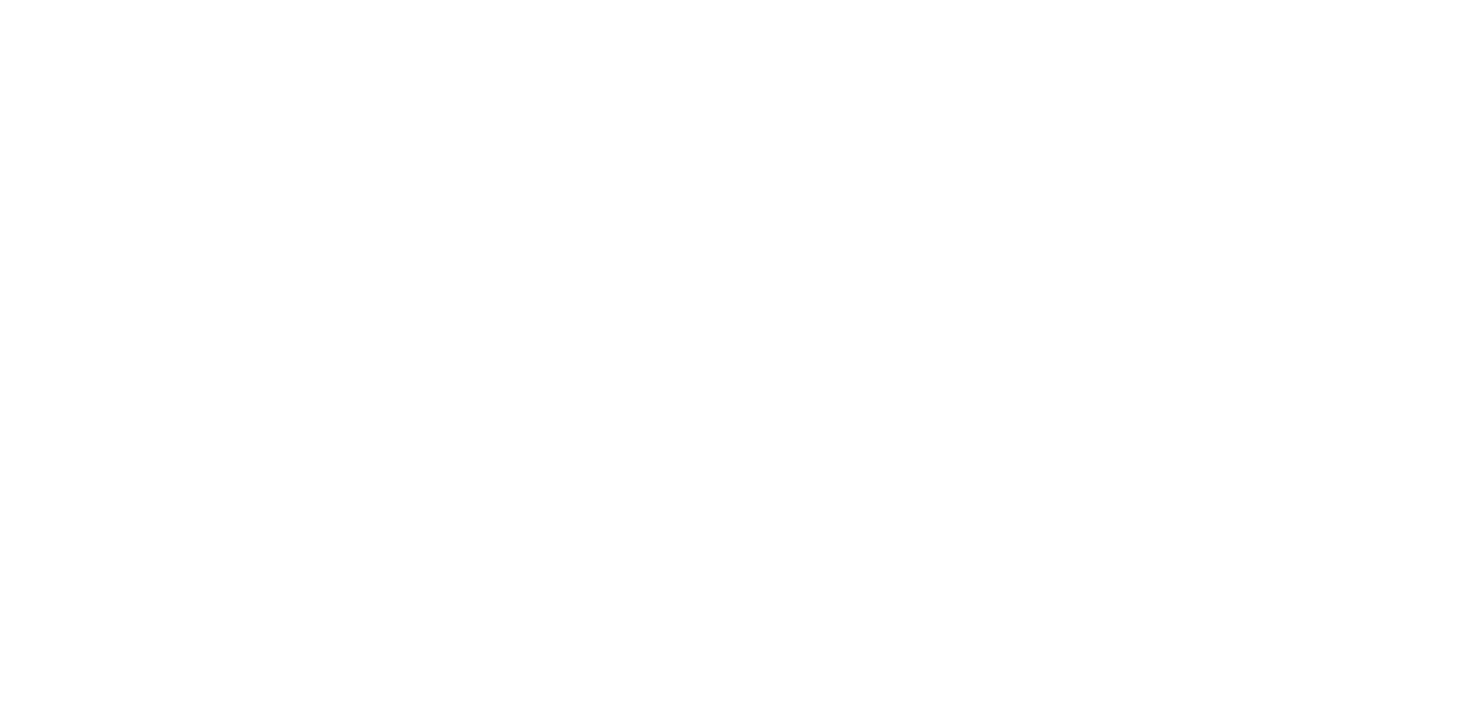
select select
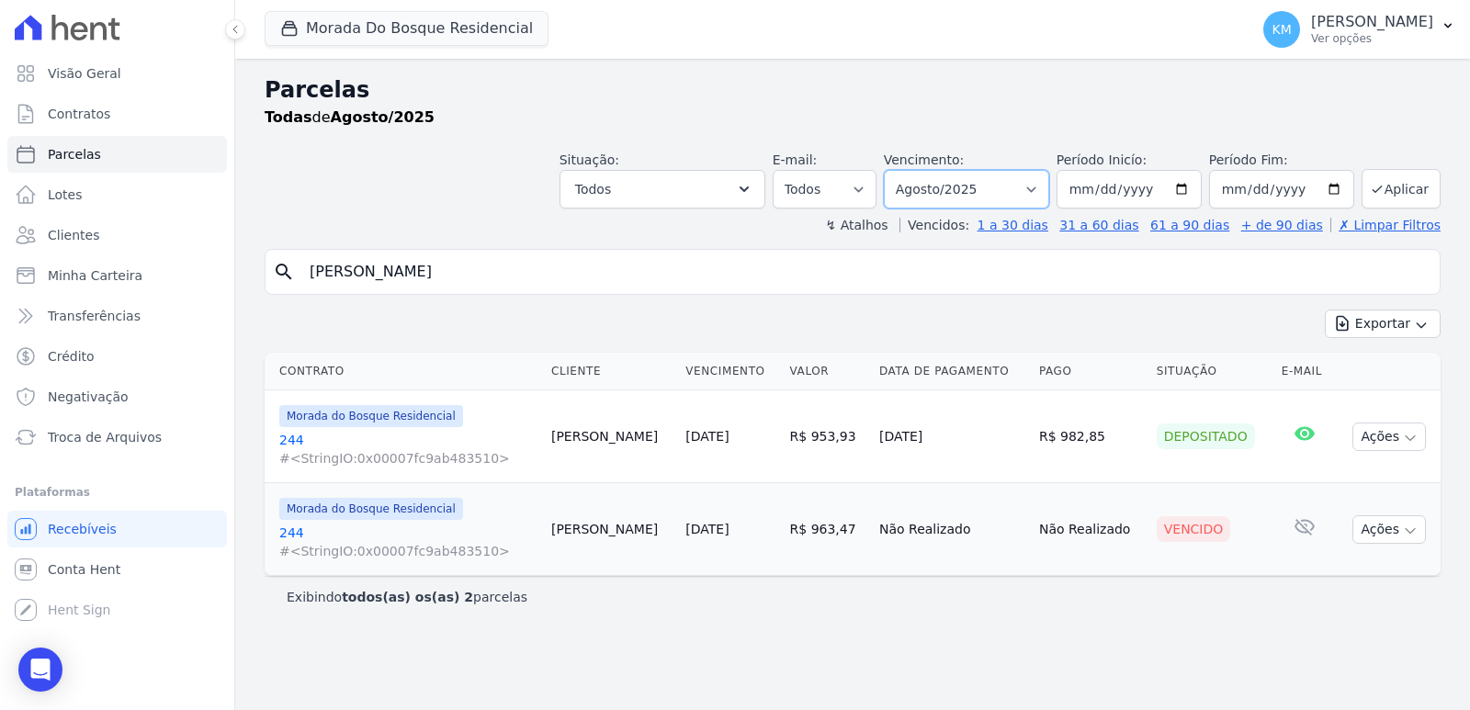
click at [951, 189] on select "Filtrar por período ──────── Todos os meses Janeiro/2024 Fevereiro/2024 Março/2…" at bounding box center [966, 189] width 165 height 39
select select "09/2025"
click at [910, 170] on select "Filtrar por período ──────── Todos os meses Janeiro/2024 Fevereiro/2024 Março/2…" at bounding box center [966, 189] width 165 height 39
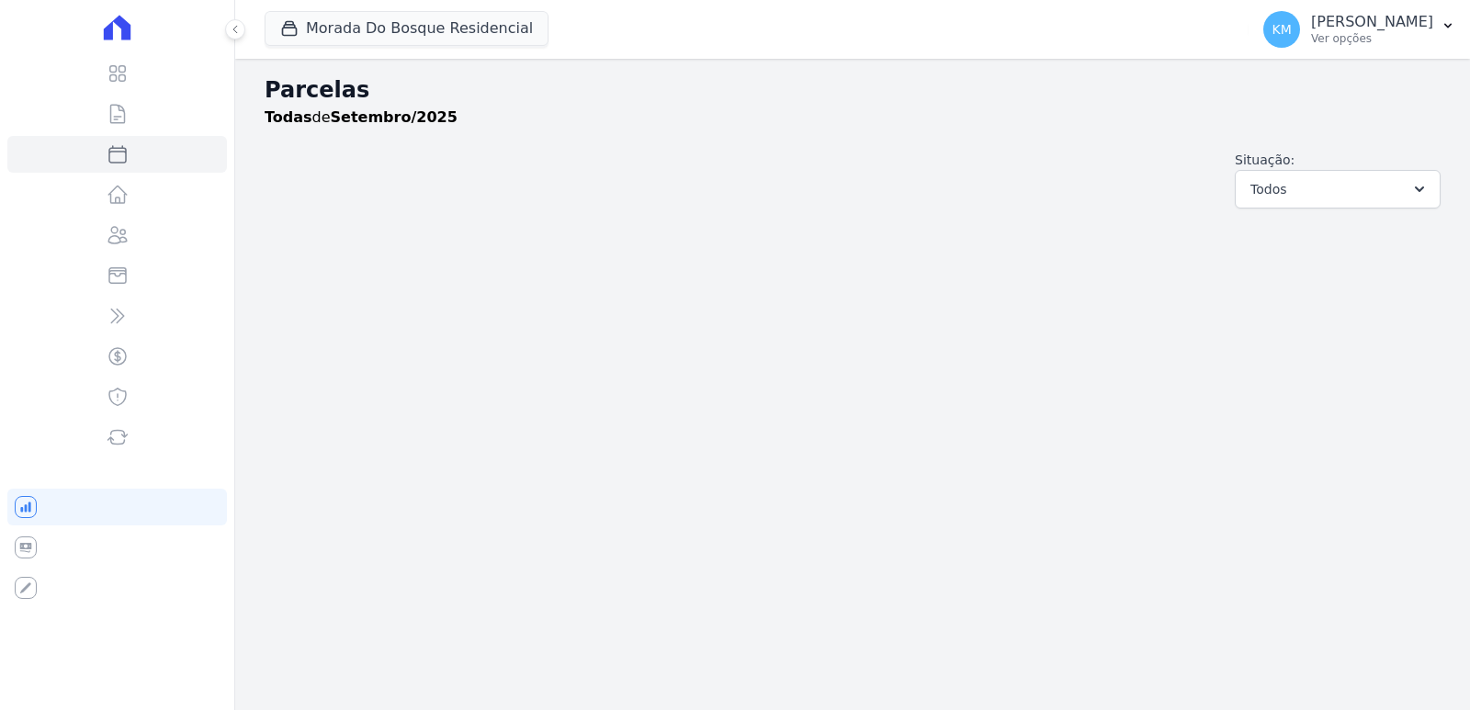
select select
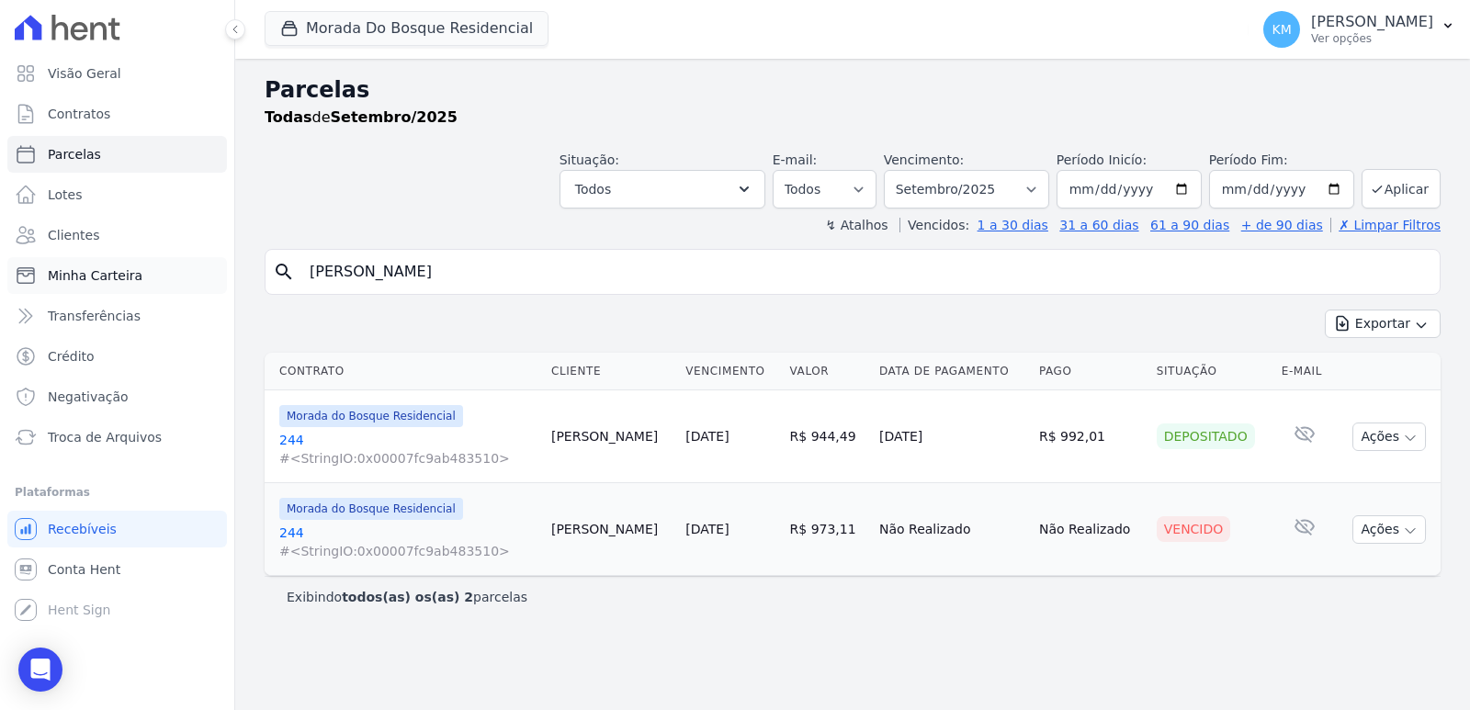
drag, startPoint x: 361, startPoint y: 278, endPoint x: 142, endPoint y: 260, distance: 219.4
click at [142, 260] on div "Visão Geral Contratos [GEOGRAPHIC_DATA] Lotes Clientes Minha Carteira Transferê…" at bounding box center [735, 355] width 1470 height 710
paste input "DIOGO HIDALGO FERNANDES JUNIOR"
type input "DIOGO HIDALGO FERNANDES JUNIOR"
select select
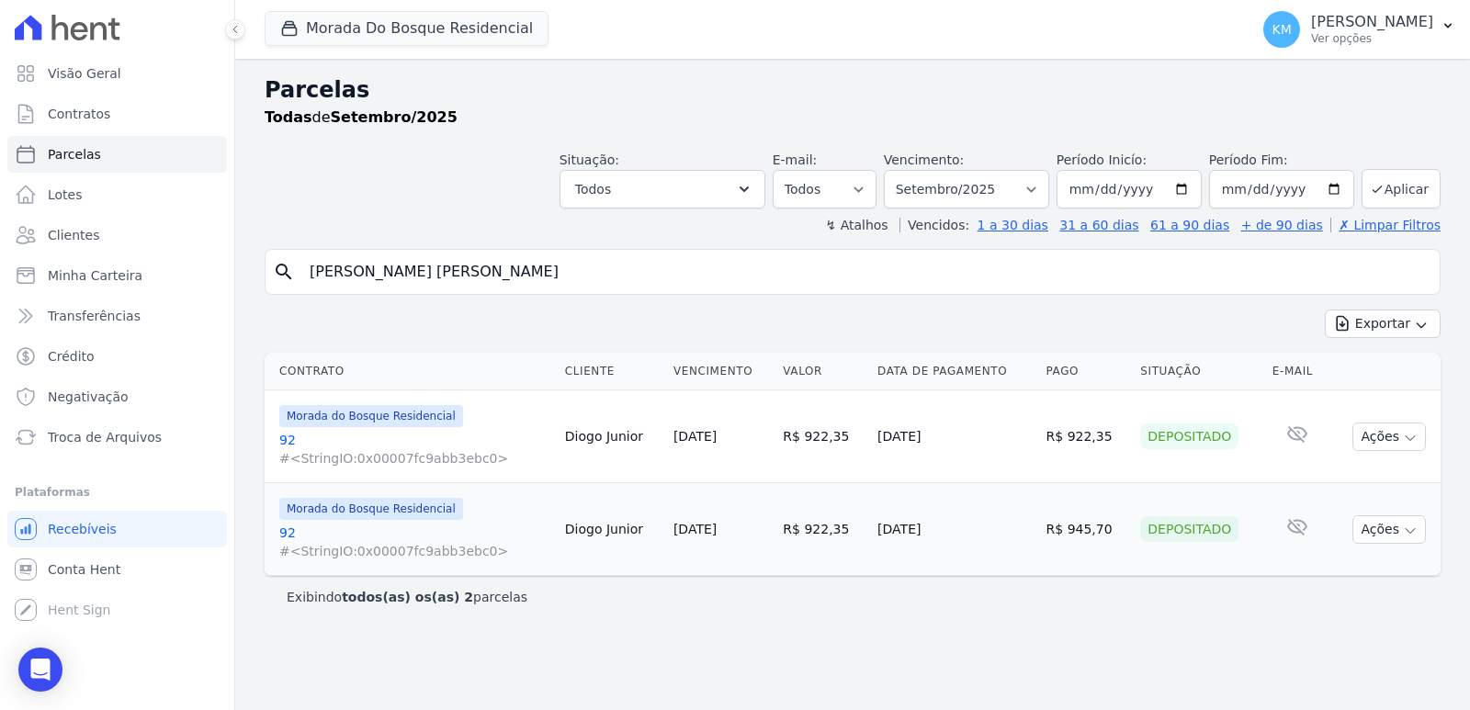
drag, startPoint x: 983, startPoint y: 627, endPoint x: 971, endPoint y: 630, distance: 12.3
click at [980, 627] on div "Parcelas Todas de Setembro/2025 Situação: Agendado Em Aberto Pago Processando C…" at bounding box center [852, 385] width 1235 height 652
drag, startPoint x: 418, startPoint y: 289, endPoint x: 114, endPoint y: 275, distance: 304.5
click at [115, 278] on div "Visão Geral Contratos [GEOGRAPHIC_DATA] Lotes Clientes Minha Carteira Transferê…" at bounding box center [735, 355] width 1470 height 710
paste input "ELIAS DIAS DA SILVA"
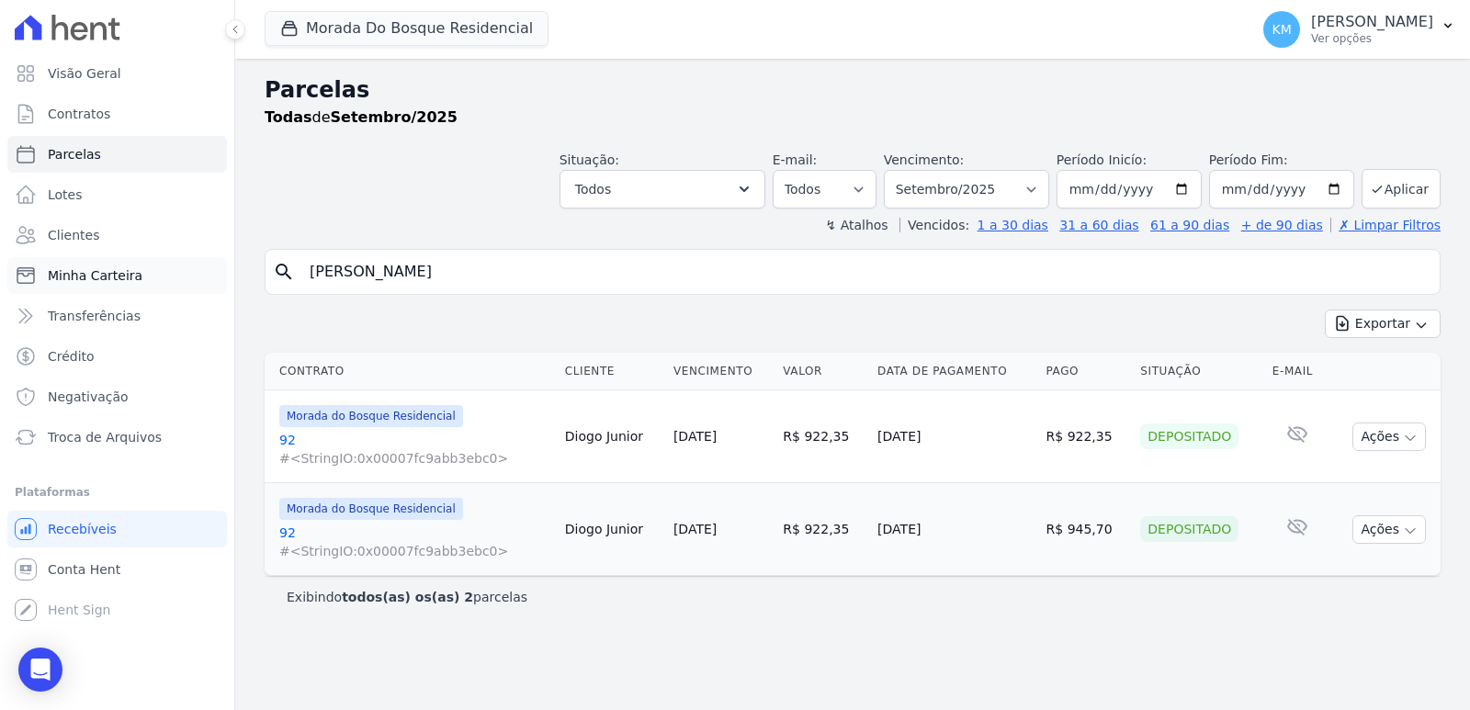
type input "ELIAS DIAS DA SILVA"
select select
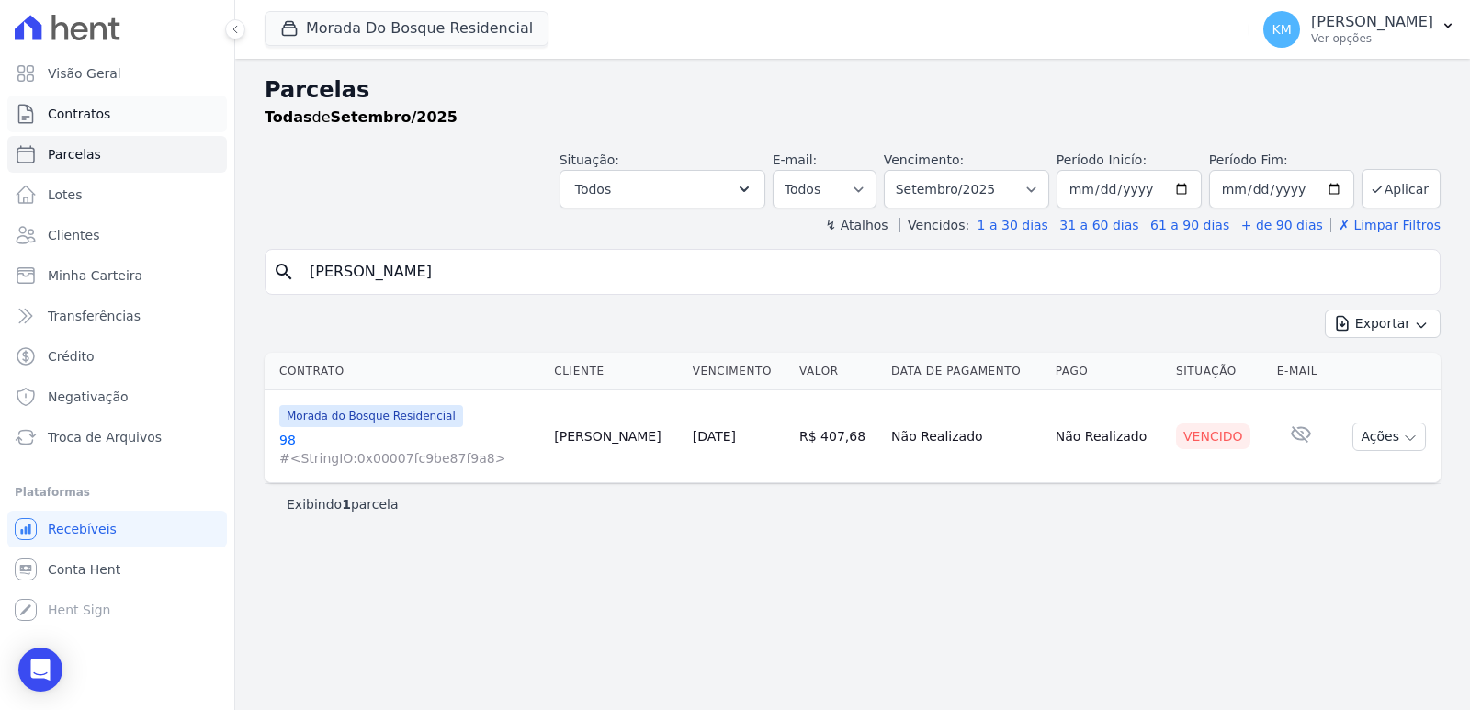
click at [87, 114] on span "Contratos" at bounding box center [79, 114] width 62 height 18
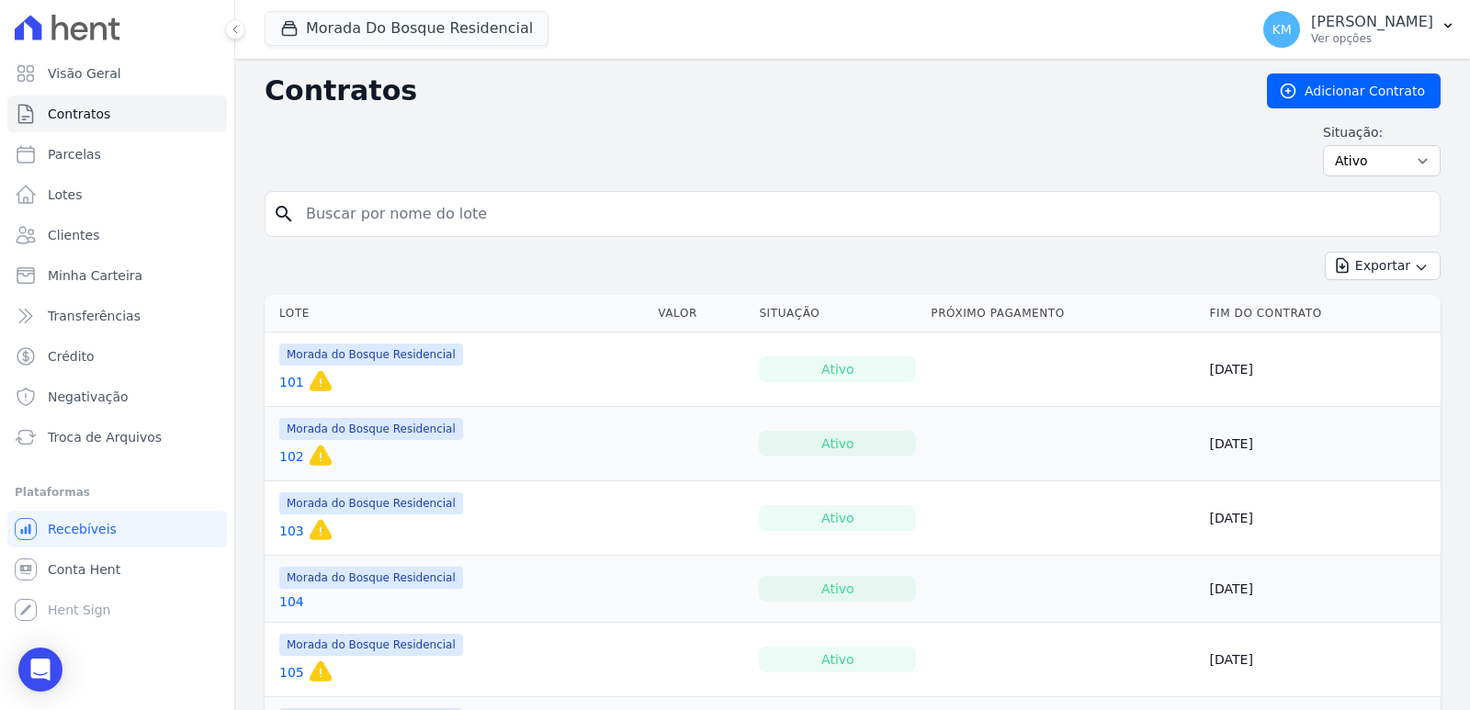
drag, startPoint x: 473, startPoint y: 224, endPoint x: 461, endPoint y: 221, distance: 12.5
click at [470, 223] on input "search" at bounding box center [864, 214] width 1138 height 37
type input "98"
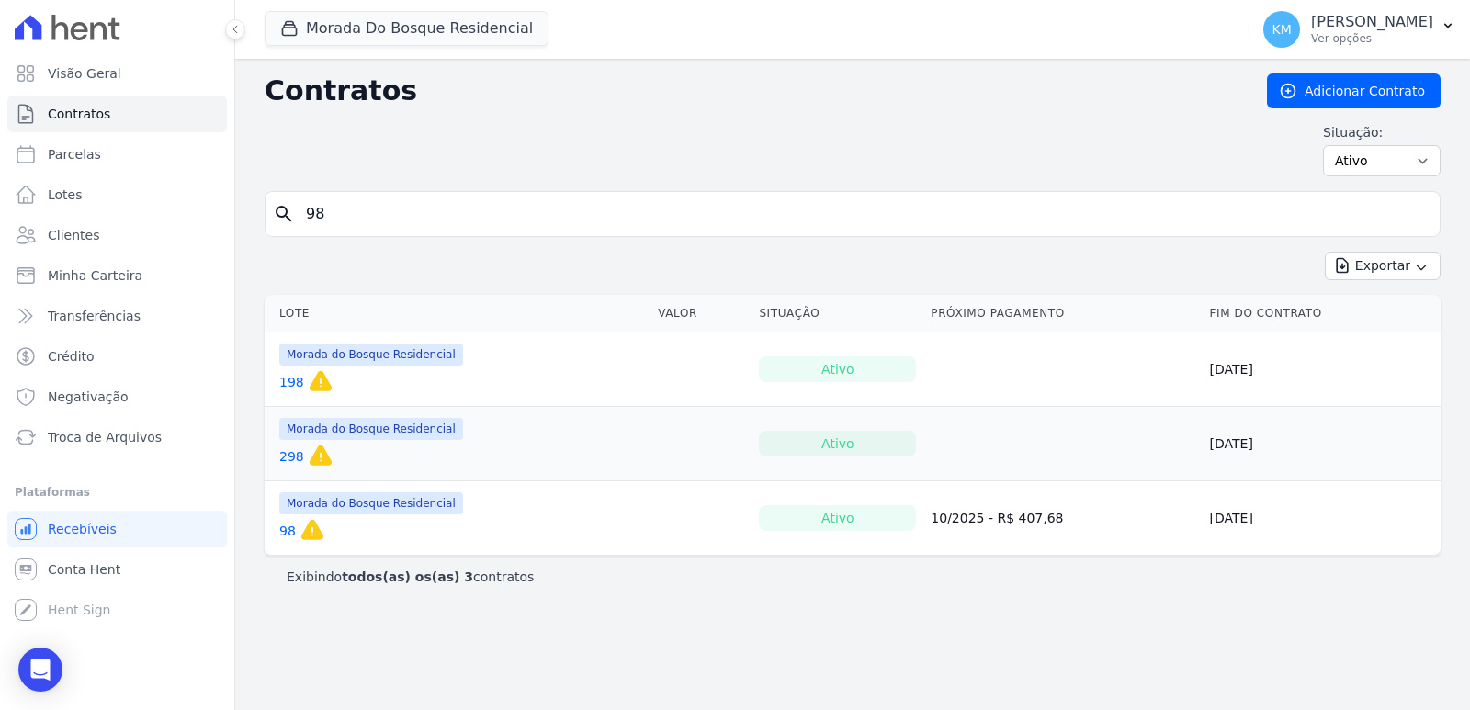
click at [282, 528] on link "98" at bounding box center [287, 531] width 17 height 18
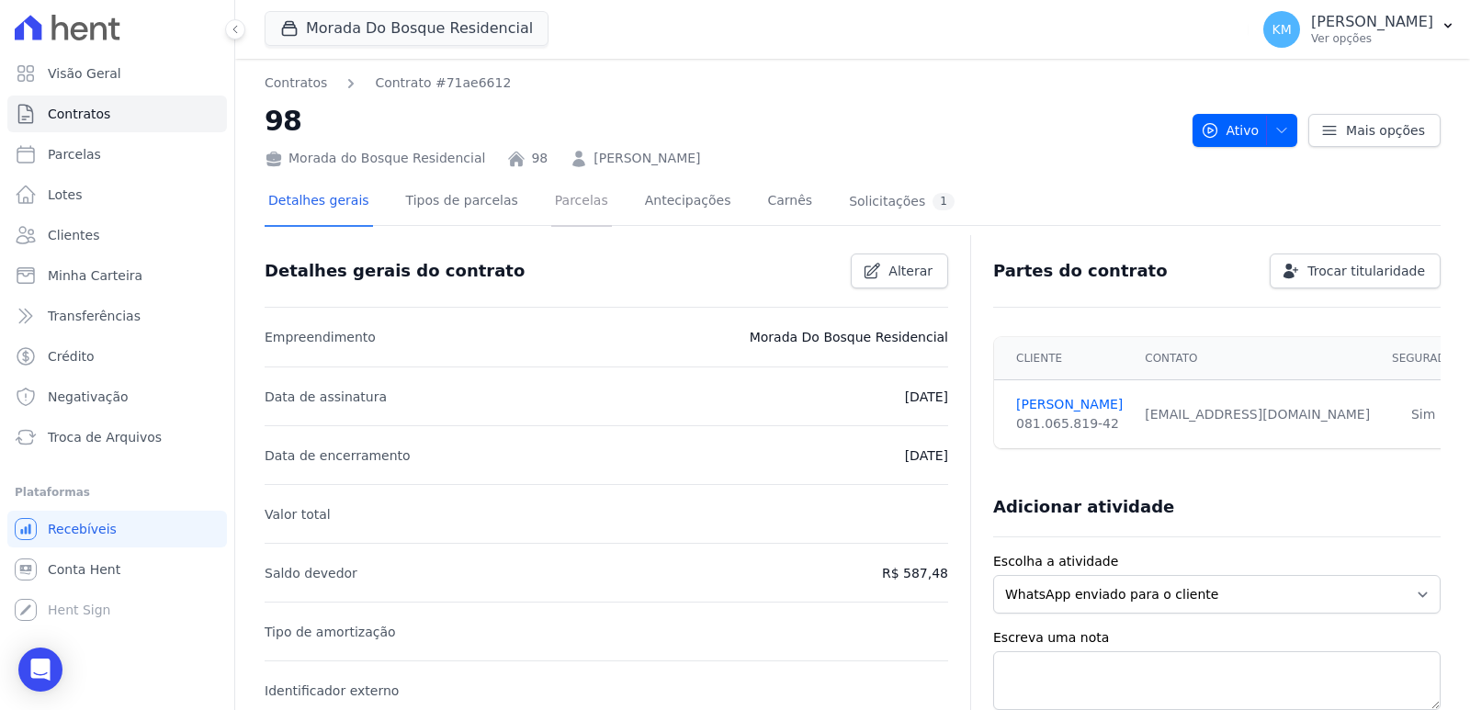
click at [551, 207] on link "Parcelas" at bounding box center [581, 202] width 61 height 49
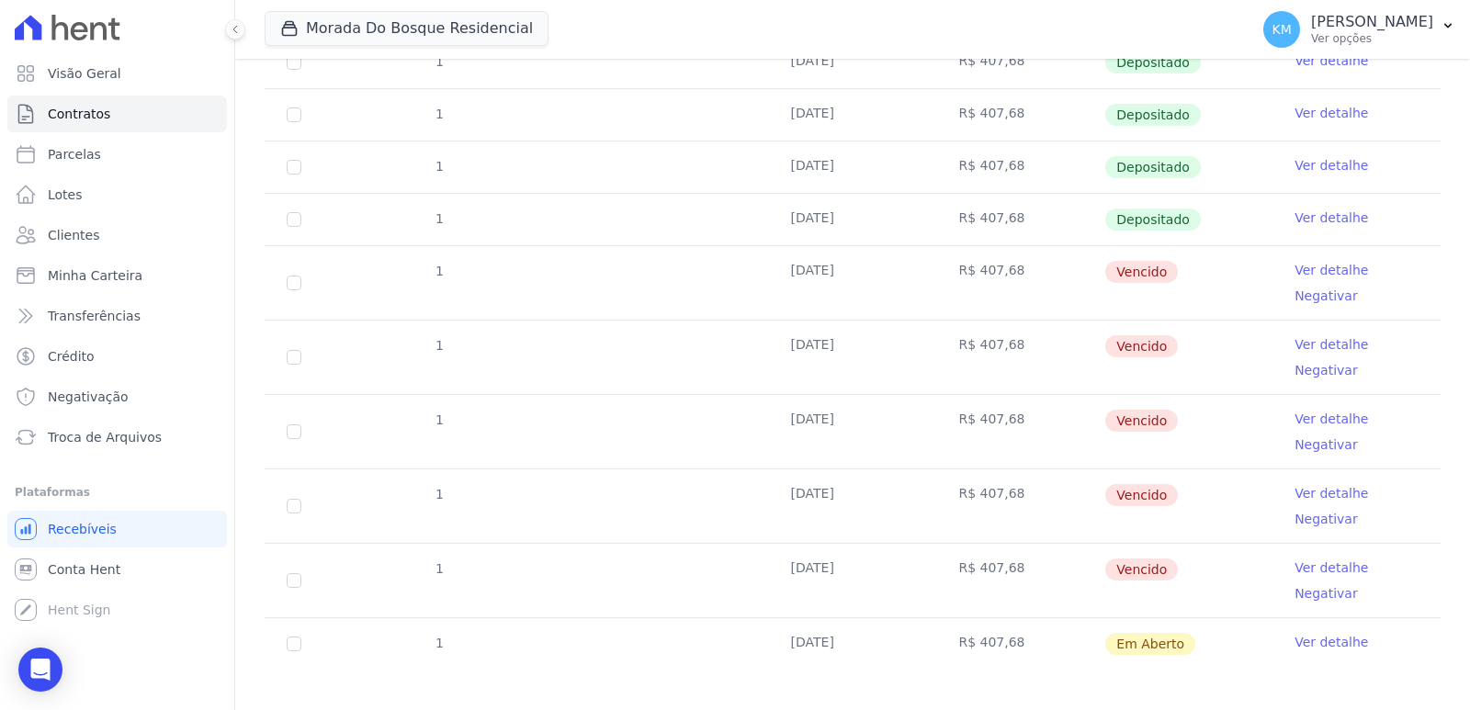
scroll to position [409, 0]
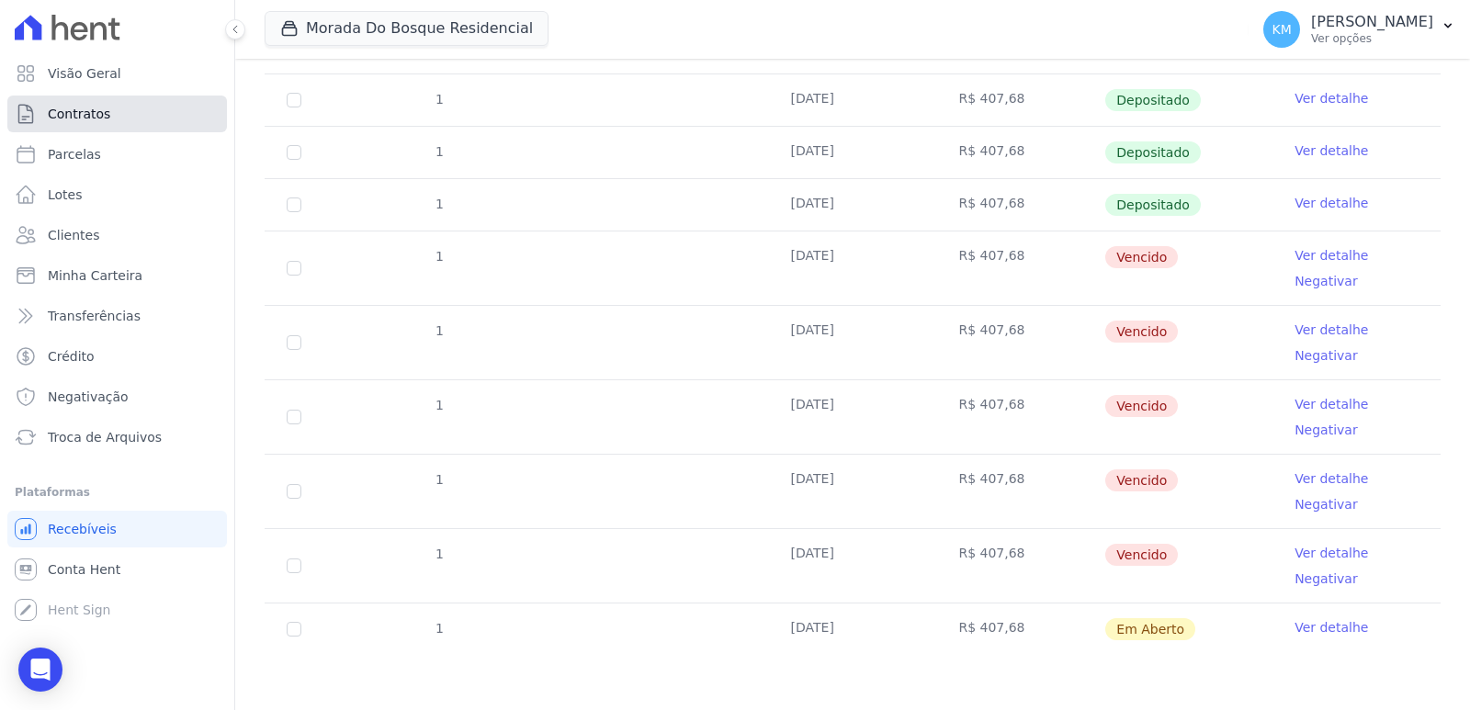
click at [64, 119] on span "Contratos" at bounding box center [79, 114] width 62 height 18
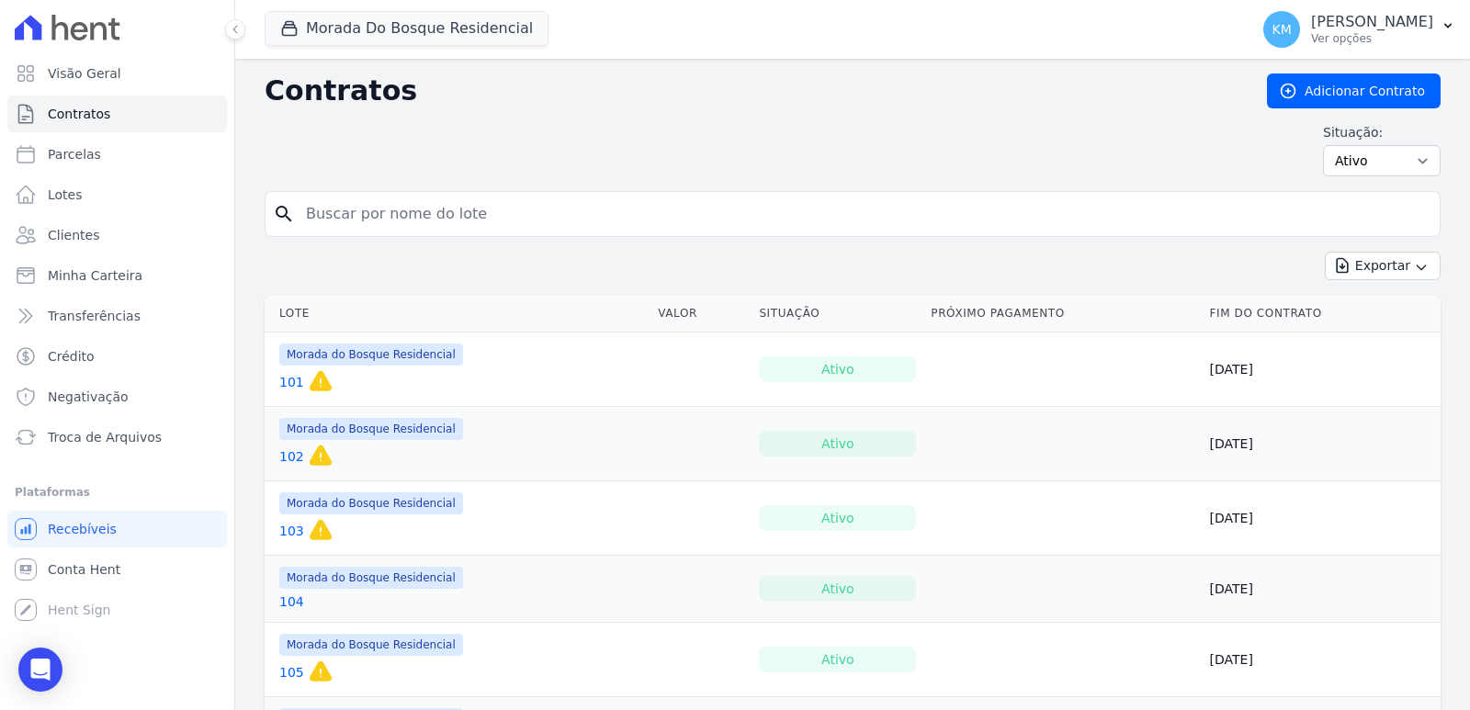
click at [343, 213] on input "search" at bounding box center [864, 214] width 1138 height 37
type input "197"
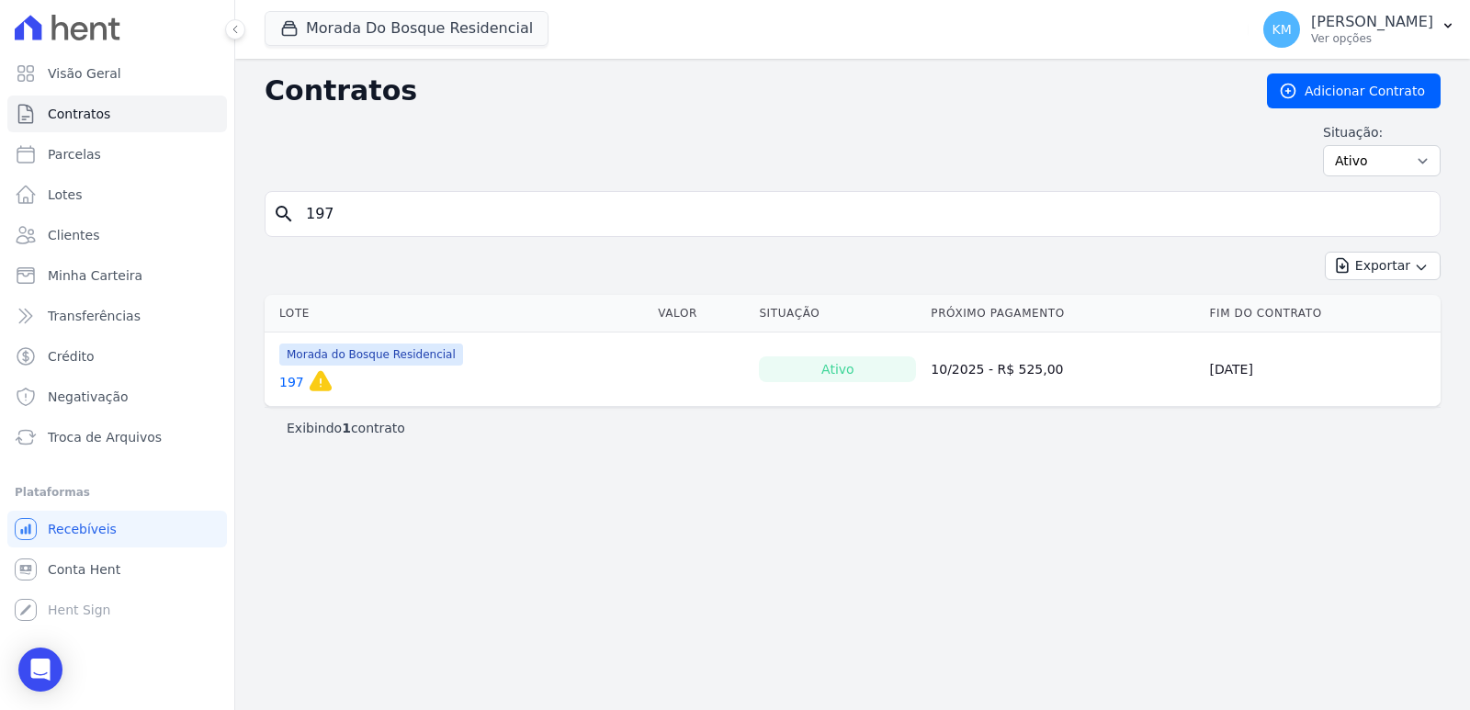
click at [284, 383] on link "197" at bounding box center [291, 382] width 25 height 18
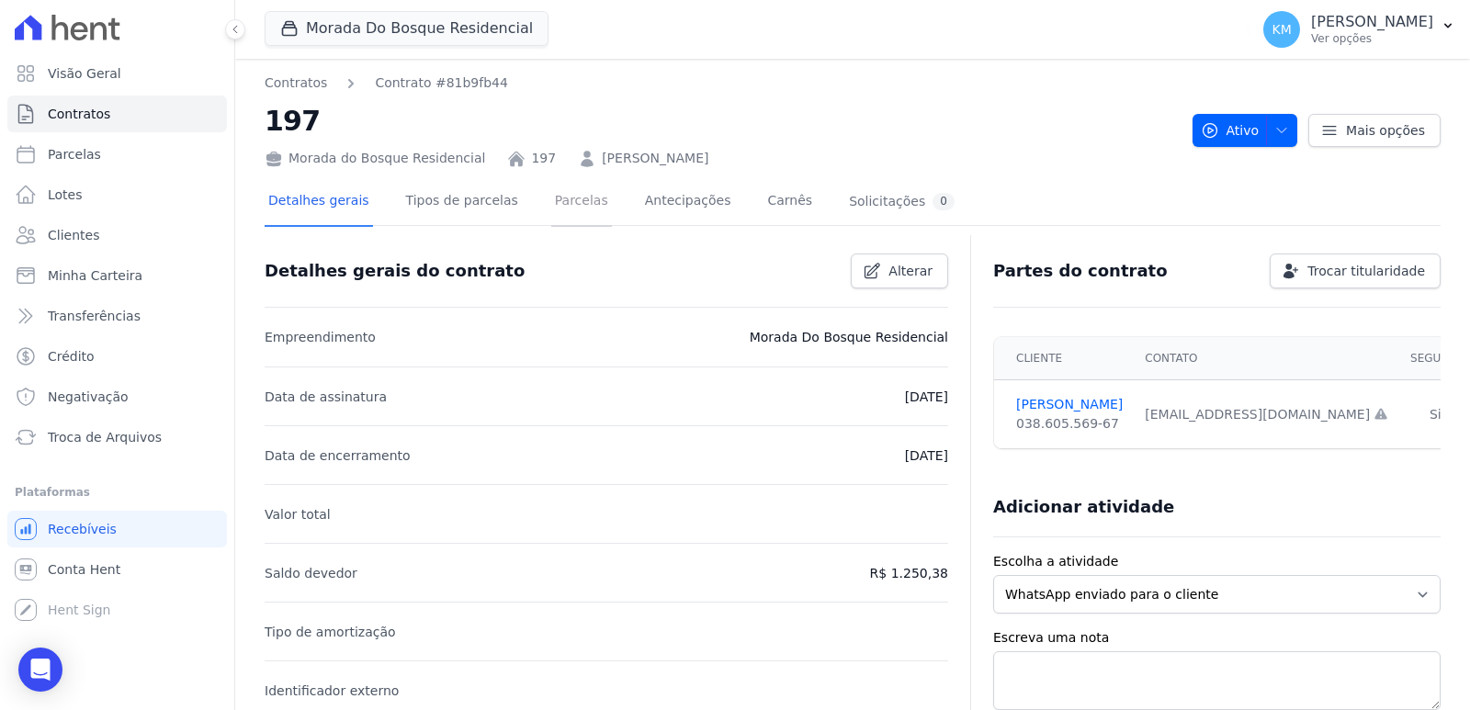
click at [559, 199] on link "Parcelas" at bounding box center [581, 202] width 61 height 49
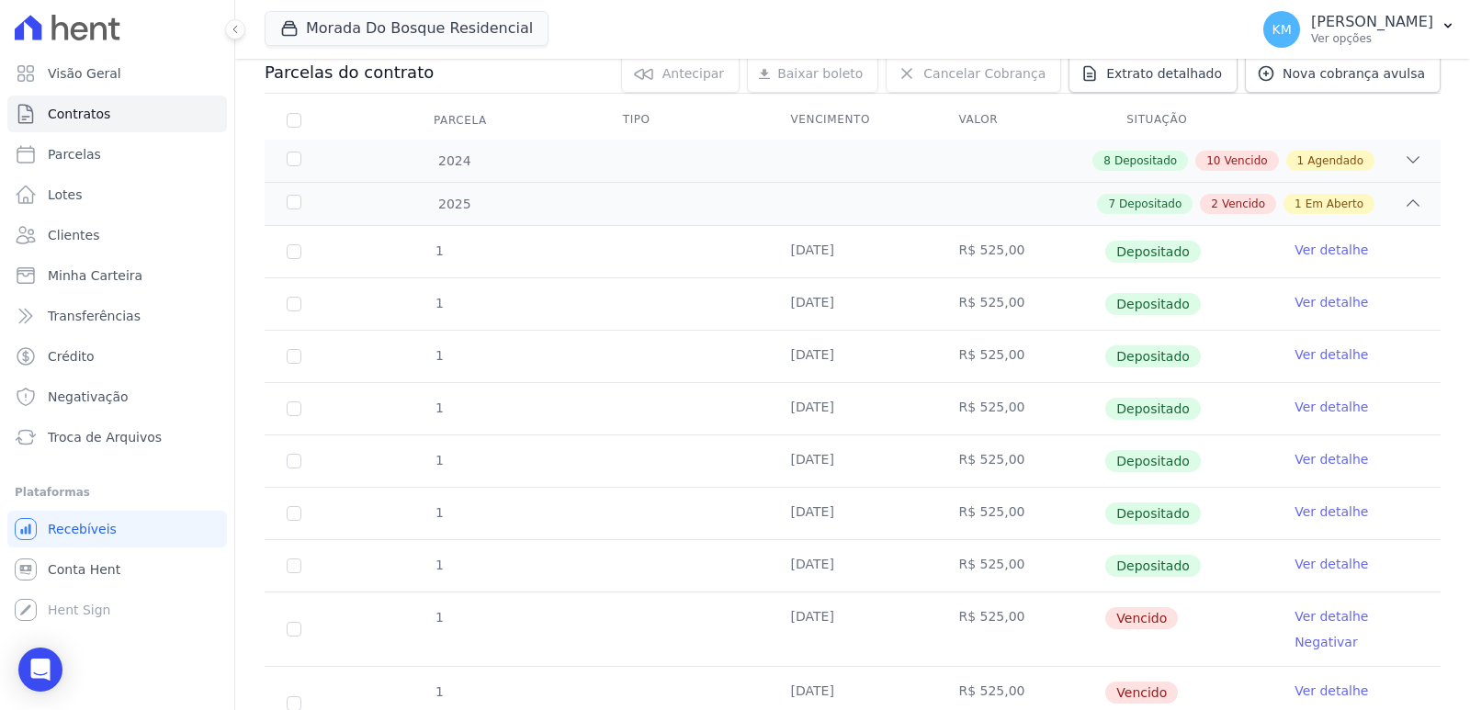
scroll to position [159, 0]
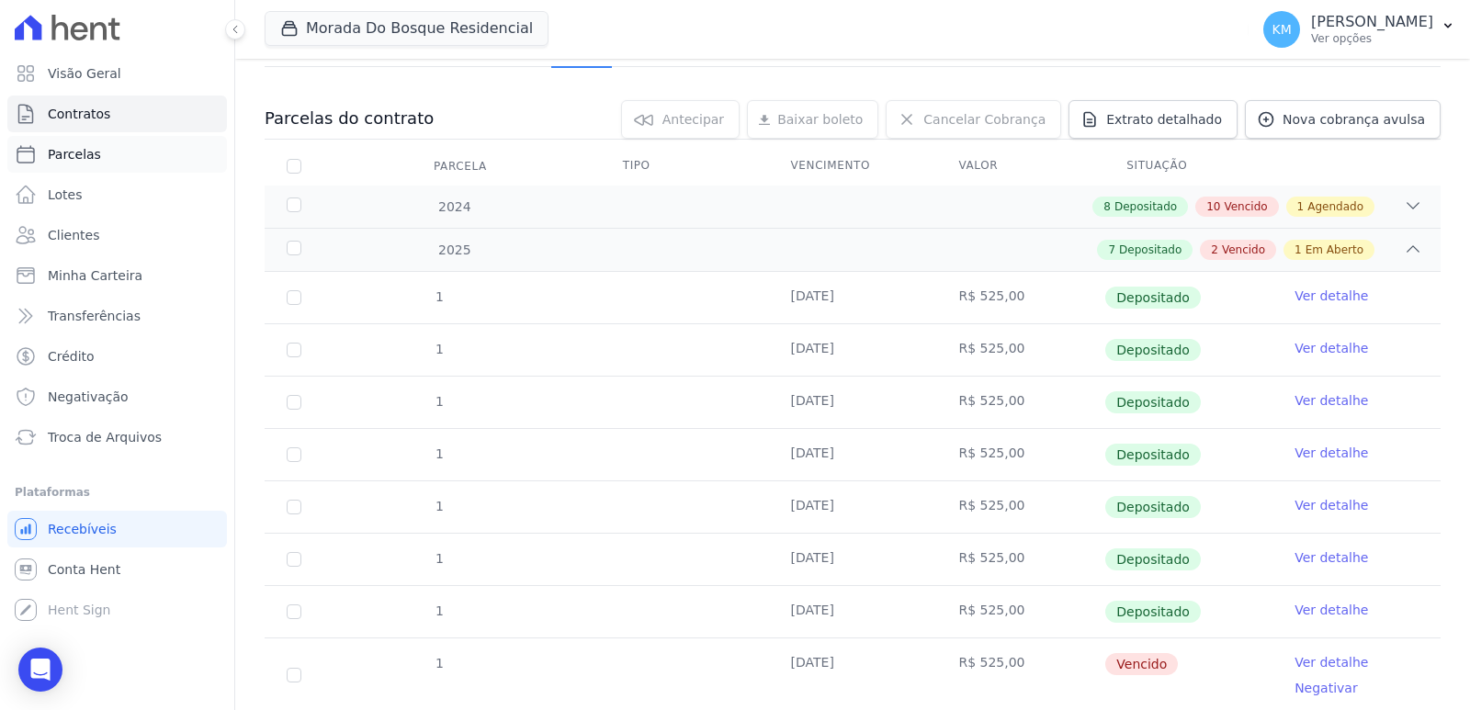
click at [84, 157] on span "Parcelas" at bounding box center [74, 154] width 53 height 18
select select
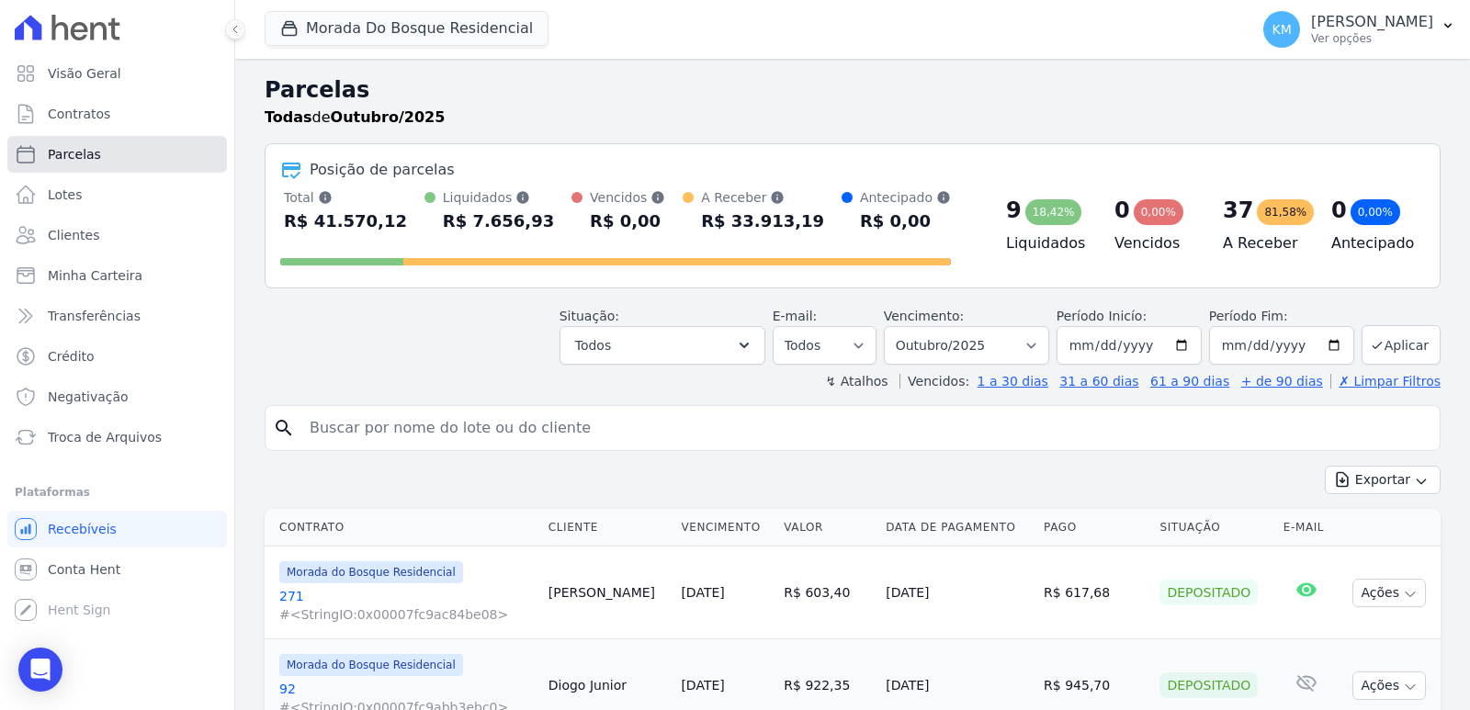
click at [106, 156] on link "Parcelas" at bounding box center [117, 154] width 220 height 37
click at [421, 428] on input "search" at bounding box center [866, 428] width 1134 height 37
click at [421, 432] on input "search" at bounding box center [866, 428] width 1134 height 37
click at [420, 431] on input "search" at bounding box center [866, 428] width 1134 height 37
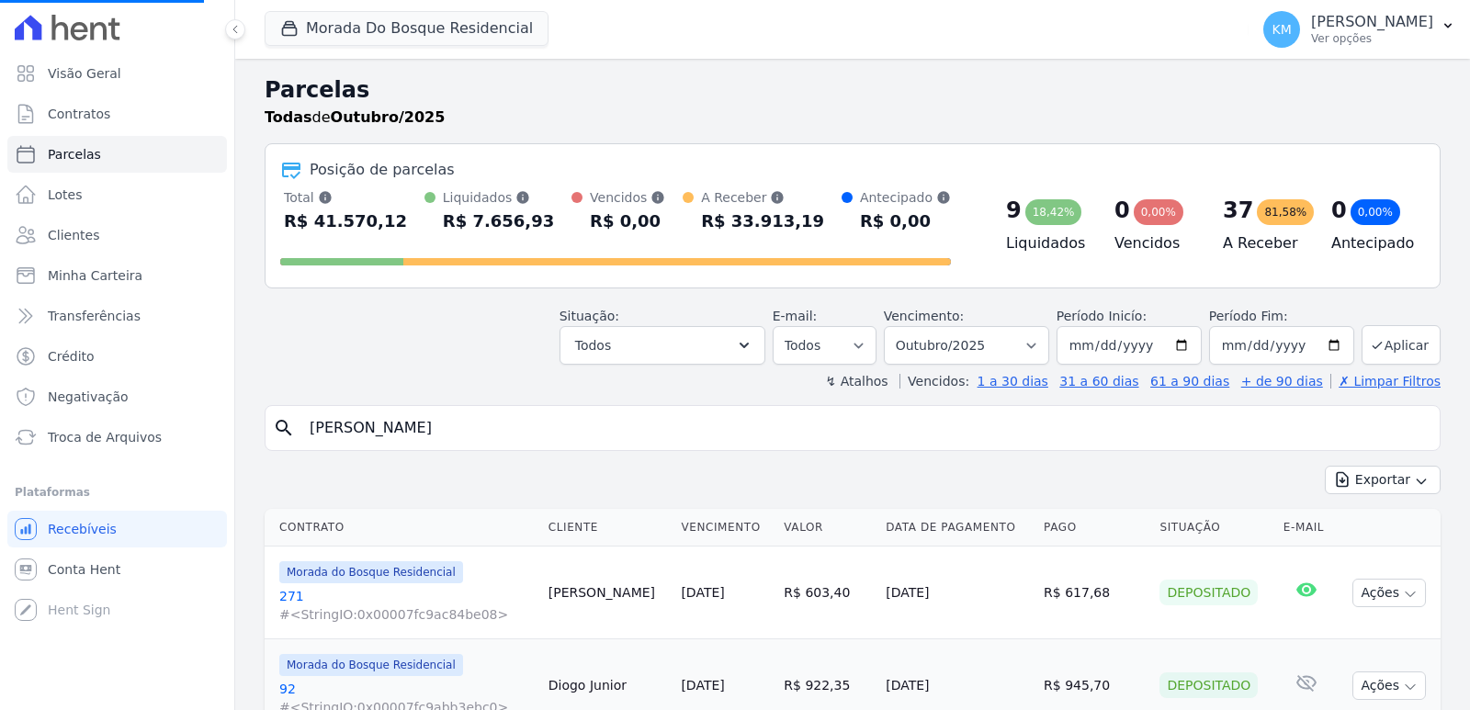
type input "juliana"
select select
click at [455, 437] on input "search" at bounding box center [866, 428] width 1134 height 37
type input "juliana os"
select select
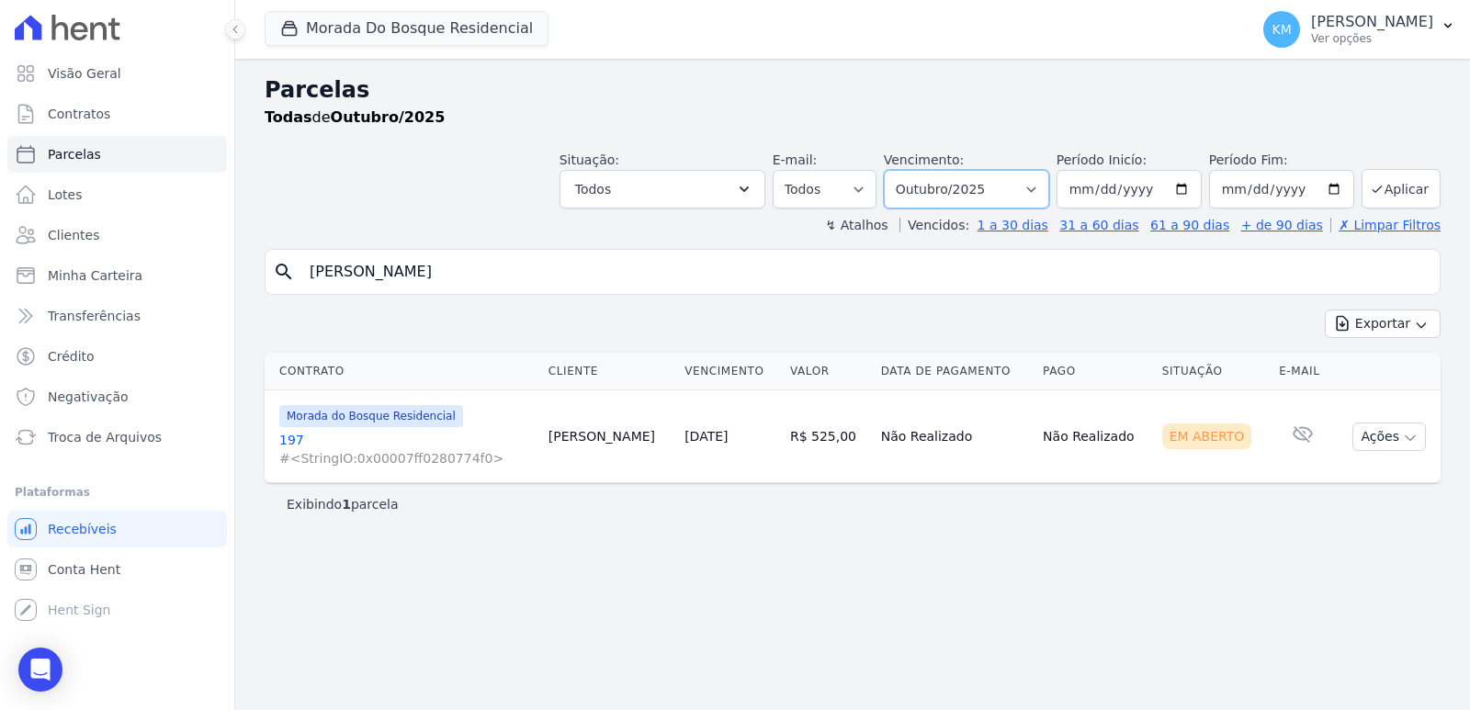
click at [1011, 191] on select "Filtrar por período ──────── Todos os meses Janeiro/2024 Fevereiro/2024 Março/2…" at bounding box center [966, 189] width 165 height 39
select select "09/2025"
click at [910, 170] on select "Filtrar por período ──────── Todos os meses Janeiro/2024 Fevereiro/2024 Março/2…" at bounding box center [966, 189] width 165 height 39
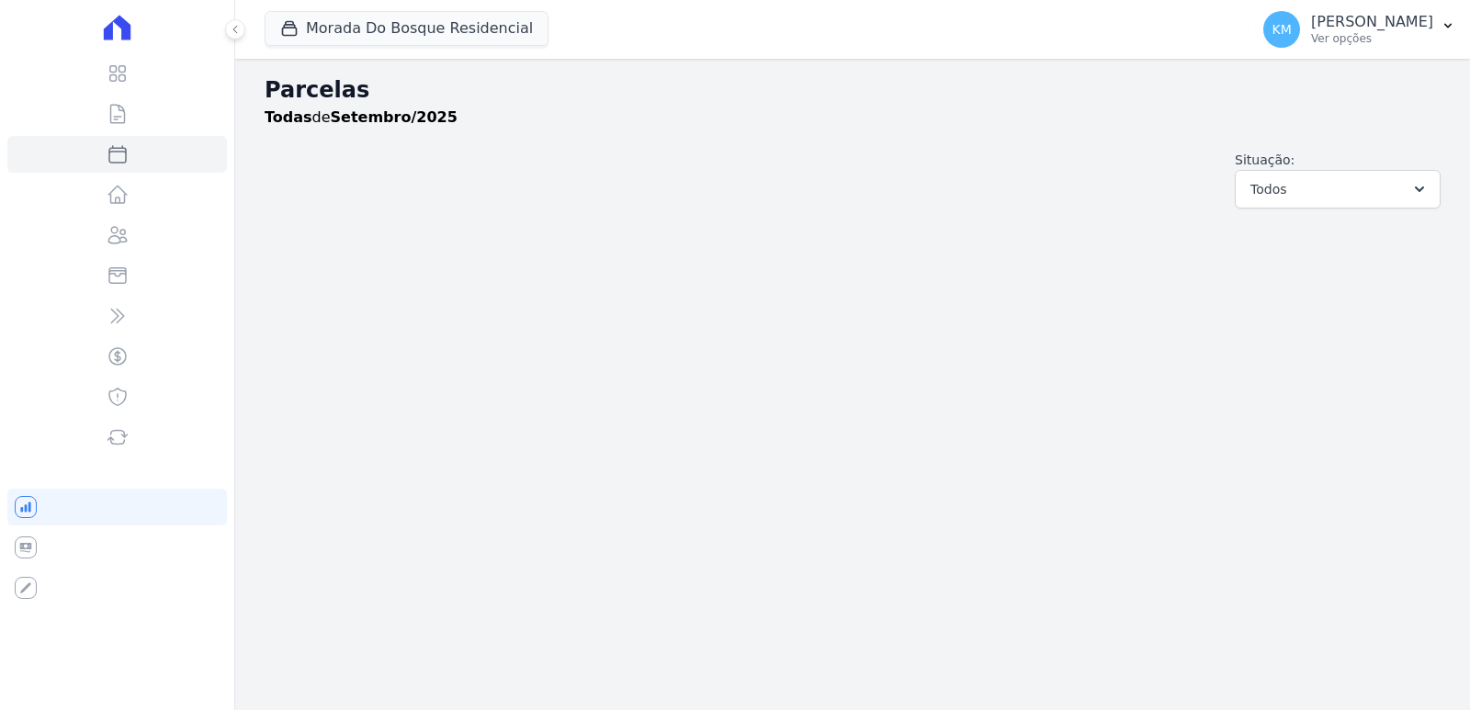
select select
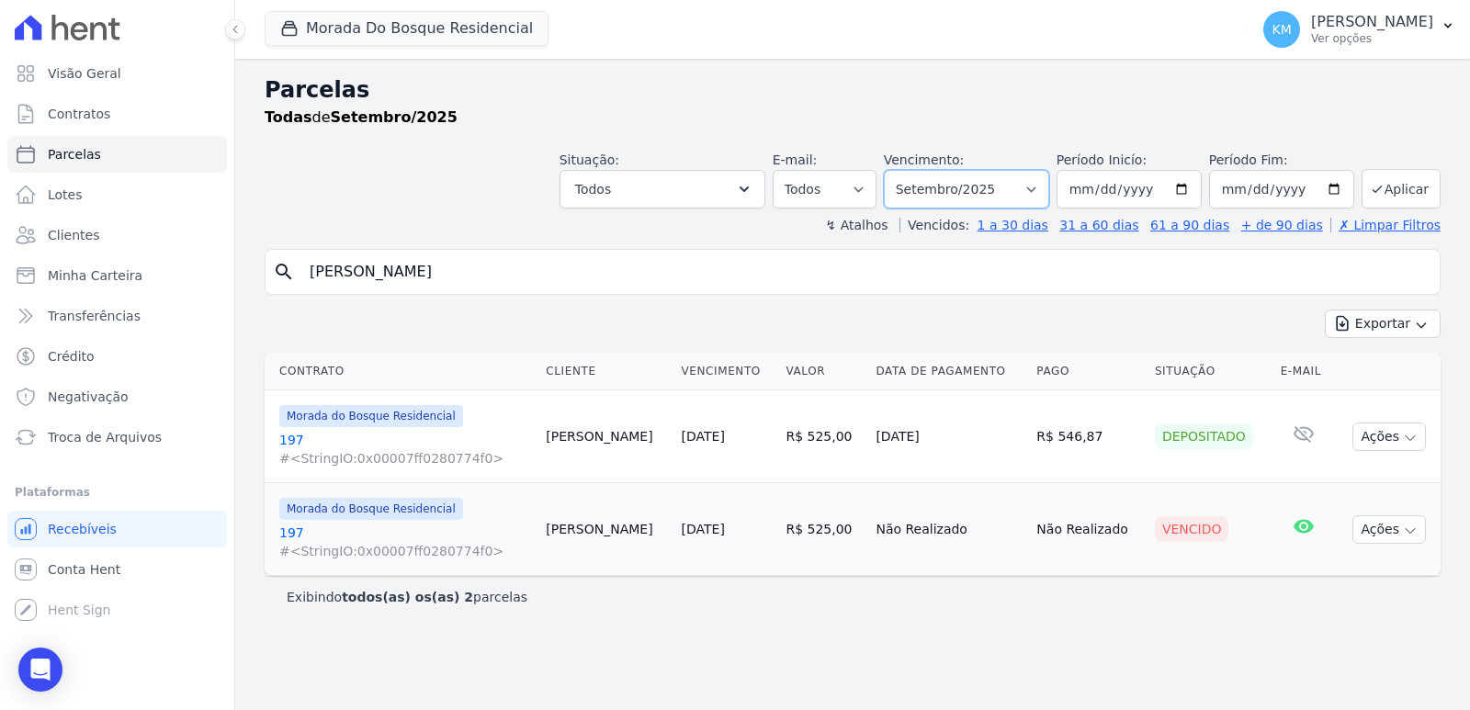
click at [974, 198] on select "Filtrar por período ──────── Todos os meses Janeiro/2024 Fevereiro/2024 Março/2…" at bounding box center [966, 189] width 165 height 39
click at [781, 619] on div "Parcelas Todas de Setembro/2025 Situação: Agendado Em Aberto Pago Processando C…" at bounding box center [852, 385] width 1235 height 652
click at [1395, 451] on td "Ações Ver boleto Antecipar Antecipação não disponível Enviar whatsapp Não é pos…" at bounding box center [1388, 437] width 106 height 93
drag, startPoint x: 1391, startPoint y: 430, endPoint x: 1391, endPoint y: 448, distance: 18.4
click at [1391, 431] on button "Ações" at bounding box center [1390, 437] width 74 height 28
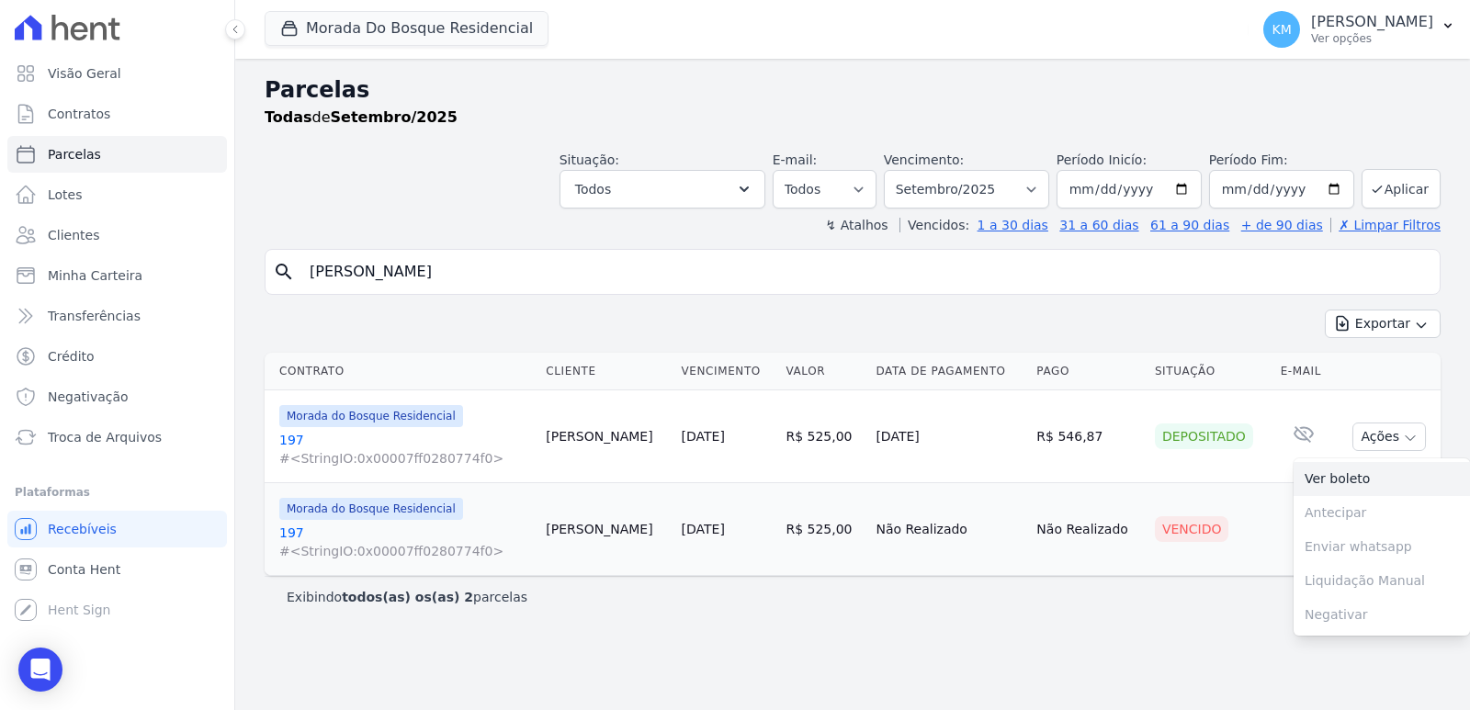
click at [1332, 482] on link "Ver boleto" at bounding box center [1382, 479] width 176 height 34
click at [936, 653] on div "Parcelas Todas de Setembro/2025 Situação: Agendado Em Aberto Pago Processando C…" at bounding box center [852, 385] width 1235 height 652
drag, startPoint x: 917, startPoint y: 624, endPoint x: 900, endPoint y: 612, distance: 21.2
click at [911, 626] on div "Parcelas Todas de Setembro/2025 Situação: Agendado Em Aberto Pago Processando C…" at bounding box center [852, 385] width 1235 height 652
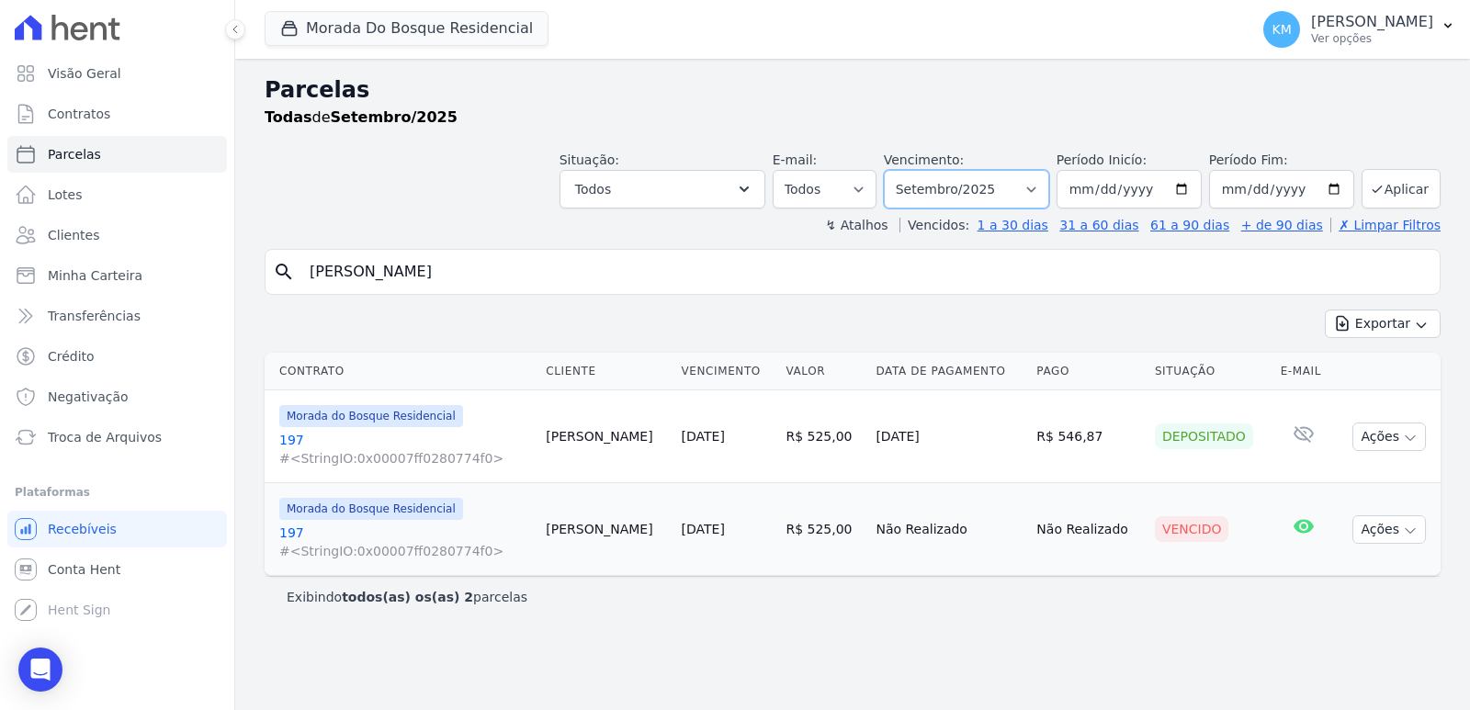
click at [953, 184] on select "Filtrar por período ──────── Todos os meses Janeiro/2024 Fevereiro/2024 Março/2…" at bounding box center [966, 189] width 165 height 39
select select "10/2025"
click at [910, 170] on select "Filtrar por período ──────── Todos os meses Janeiro/2024 Fevereiro/2024 Março/2…" at bounding box center [966, 189] width 165 height 39
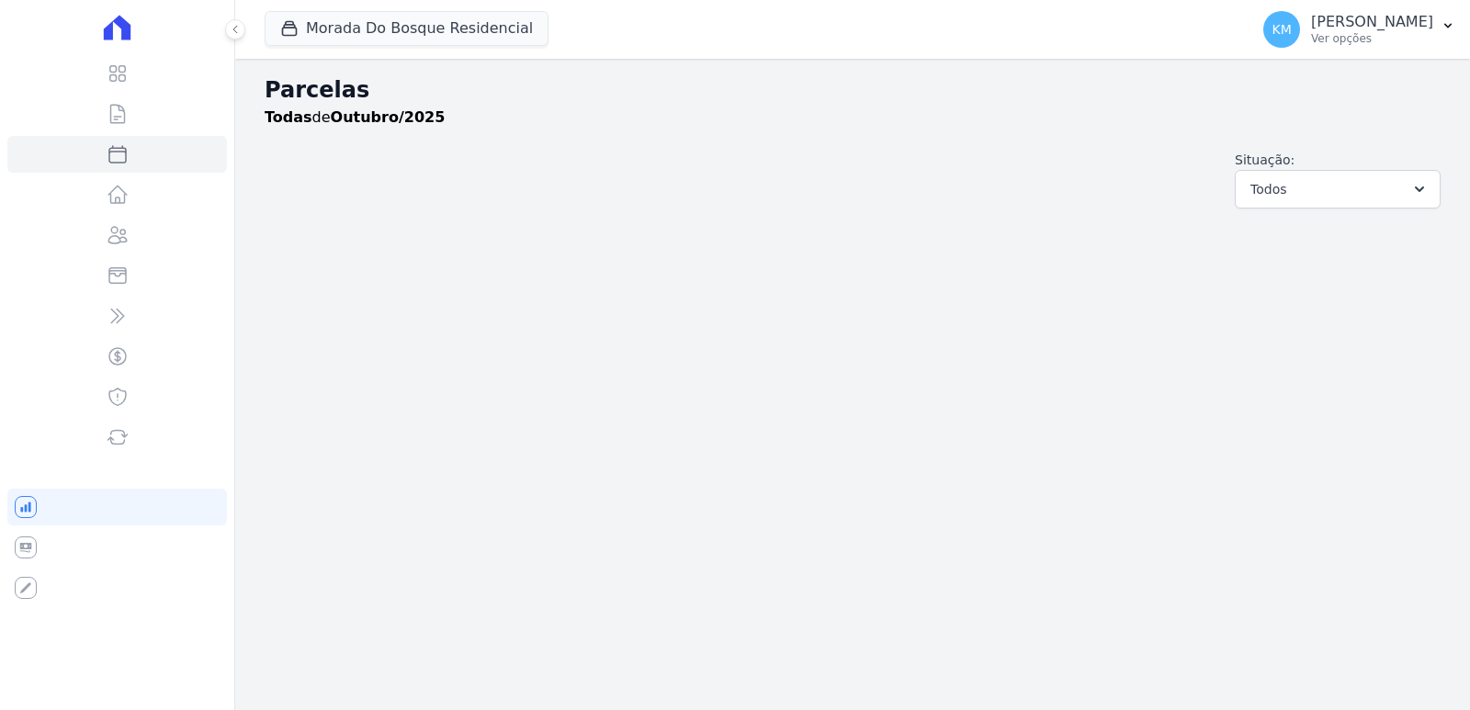
select select
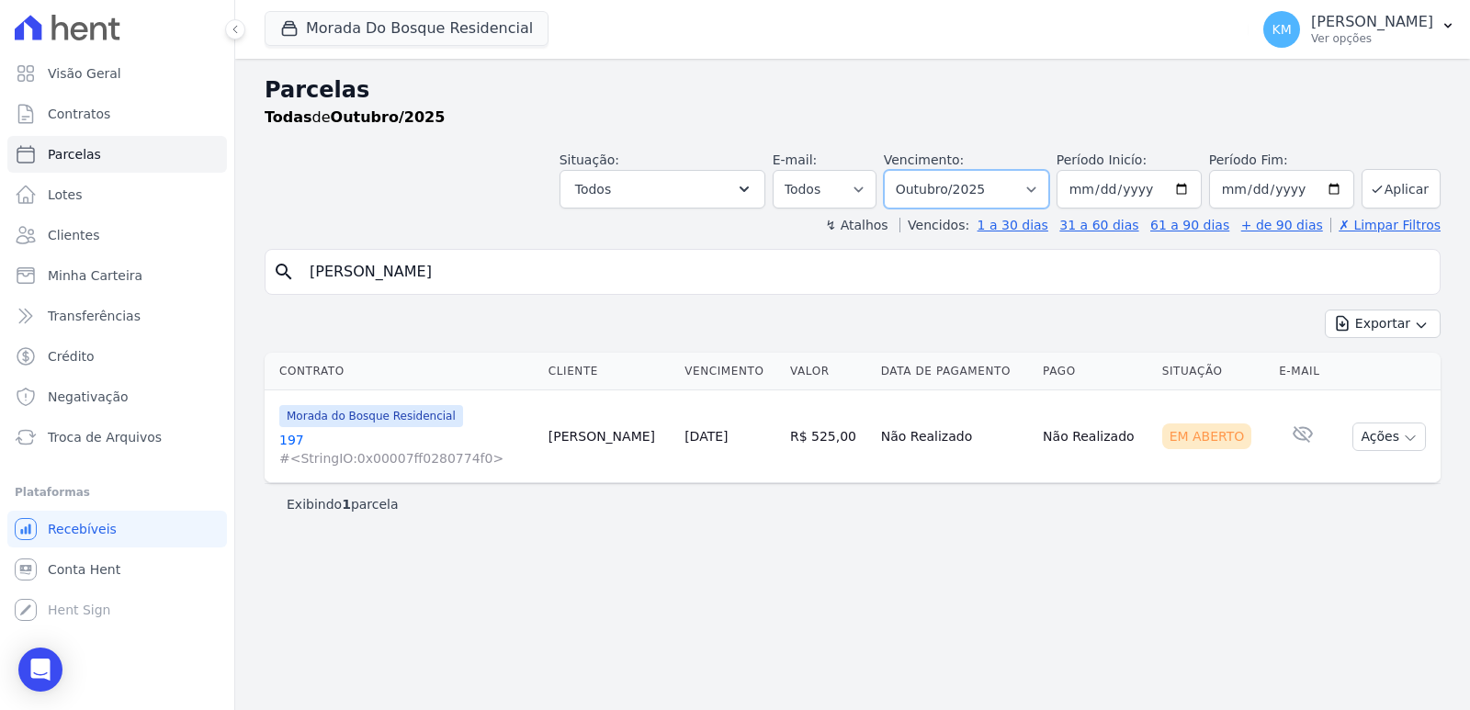
click at [937, 181] on select "Filtrar por período ──────── Todos os meses Janeiro/2024 Fevereiro/2024 Março/2…" at bounding box center [966, 189] width 165 height 39
select select "08/2025"
click at [910, 170] on select "Filtrar por período ──────── Todos os meses Janeiro/2024 Fevereiro/2024 Março/2…" at bounding box center [966, 189] width 165 height 39
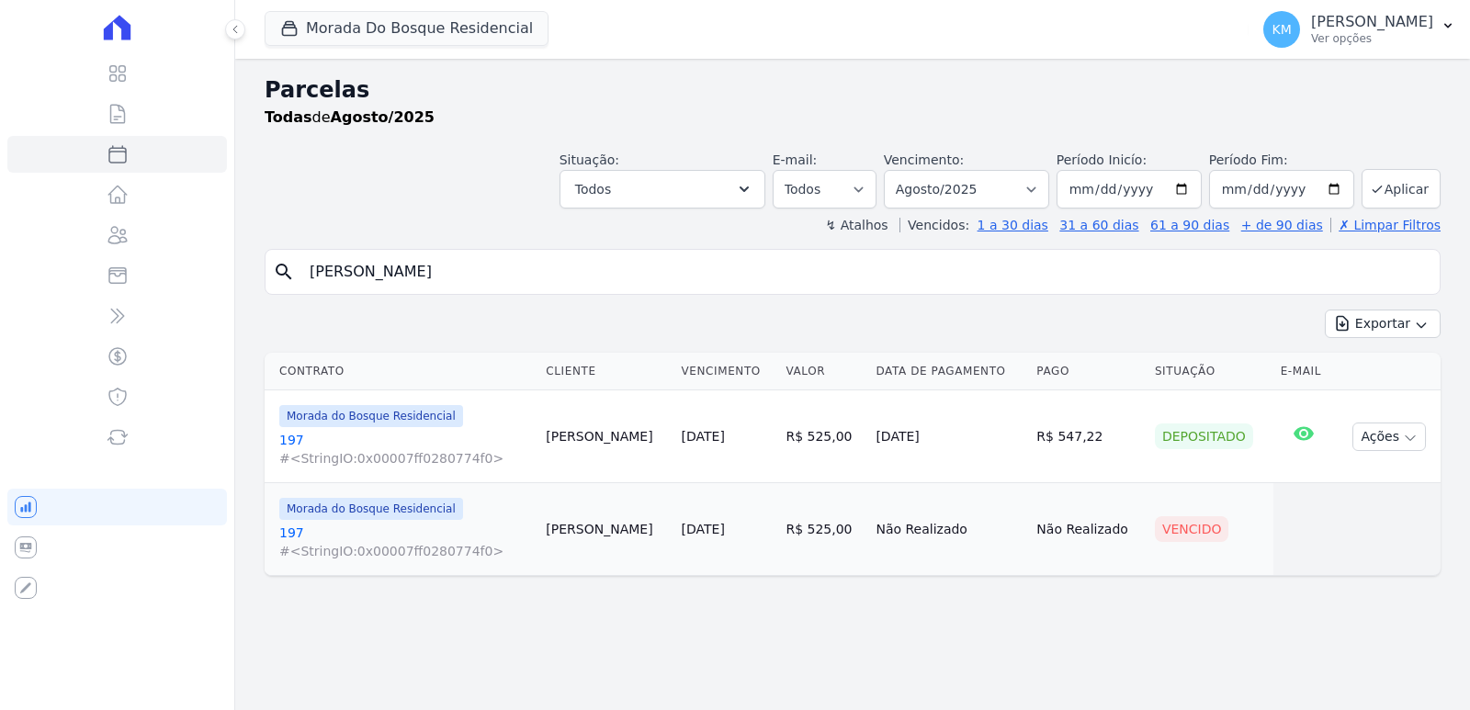
select select
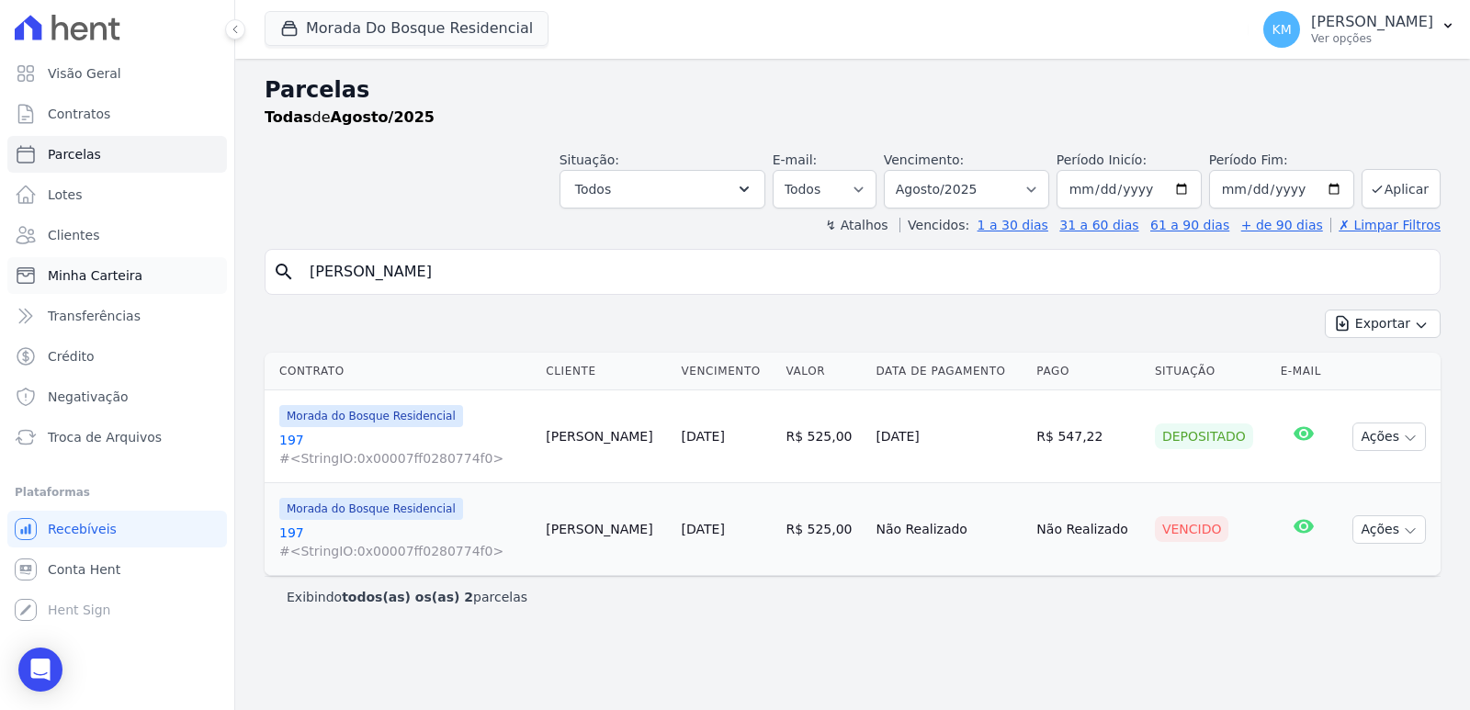
click at [143, 283] on div "Visão Geral Contratos [GEOGRAPHIC_DATA] Lotes Clientes Minha Carteira Transferê…" at bounding box center [735, 355] width 1470 height 710
paste input "[PERSON_NAME] DOS SAN"
type input "[PERSON_NAME] DOS SAN"
select select
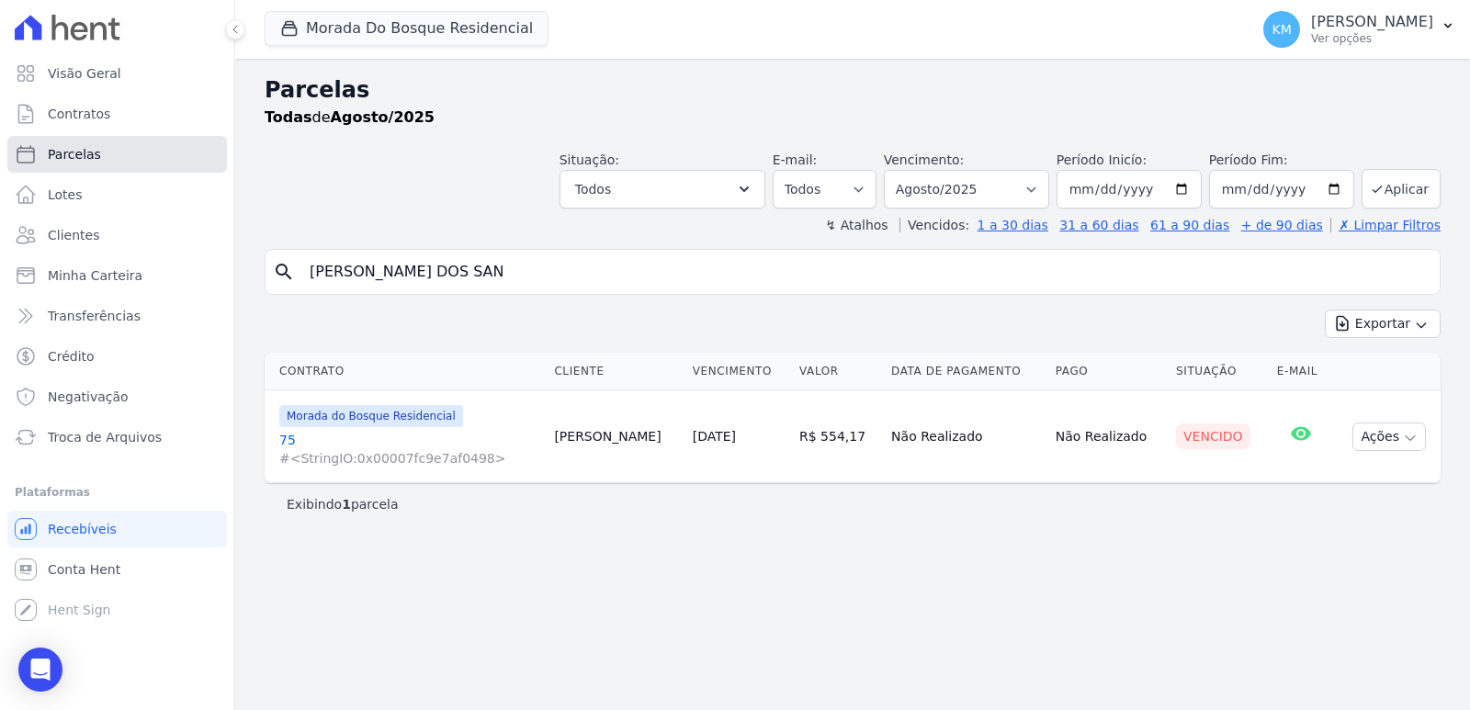
click at [96, 160] on link "Parcelas" at bounding box center [117, 154] width 220 height 37
select select
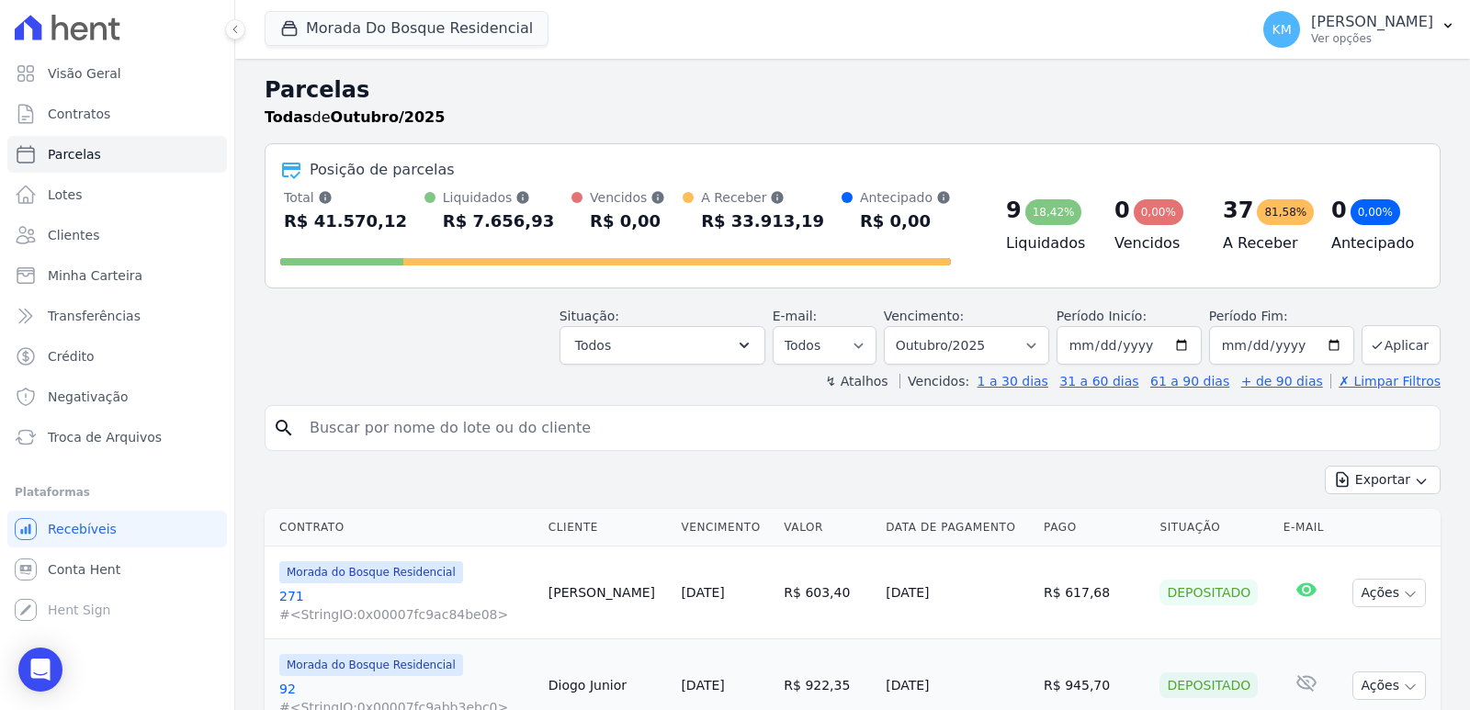
drag, startPoint x: 512, startPoint y: 441, endPoint x: 503, endPoint y: 437, distance: 10.3
click at [504, 437] on input "search" at bounding box center [866, 428] width 1134 height 37
click at [503, 437] on input "search" at bounding box center [866, 428] width 1134 height 37
paste input "[PERSON_NAME] [PERSON_NAME]"
type input "[PERSON_NAME] [PERSON_NAME]"
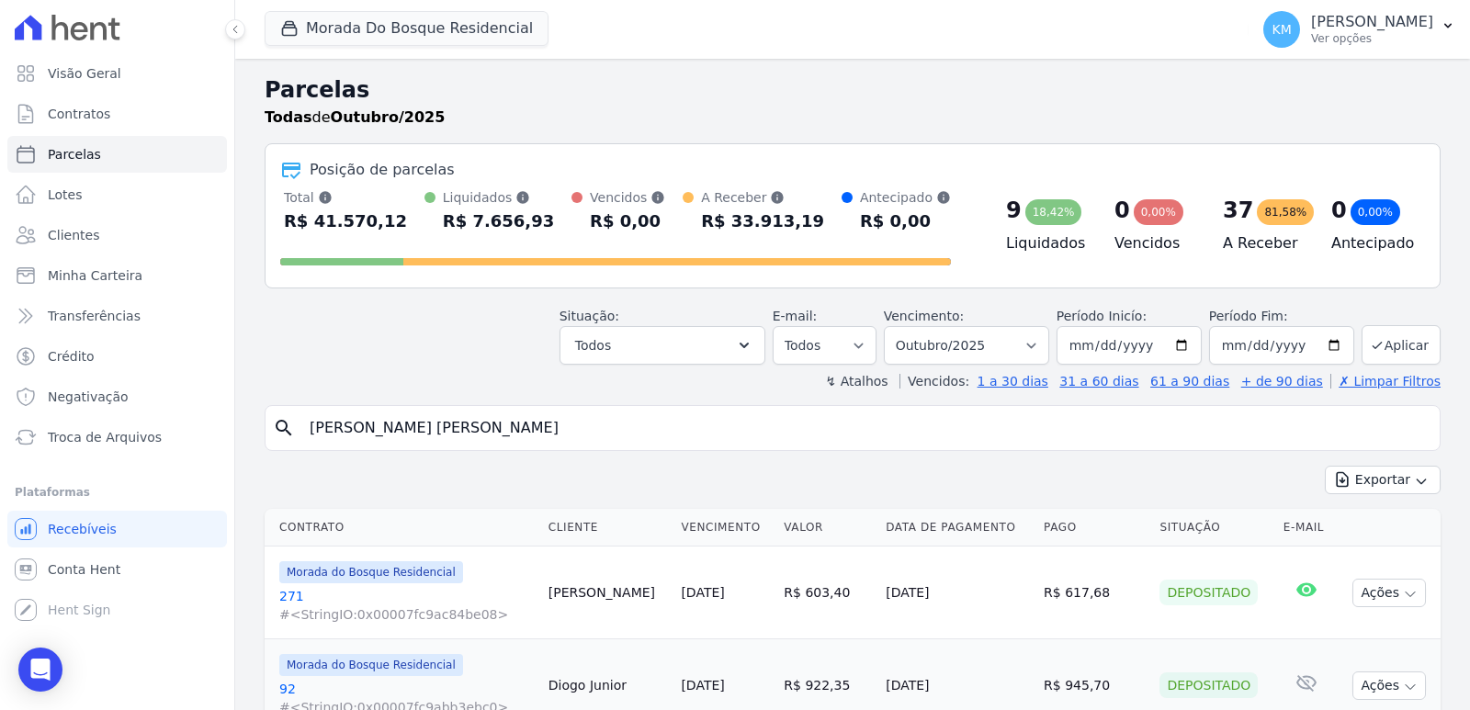
select select
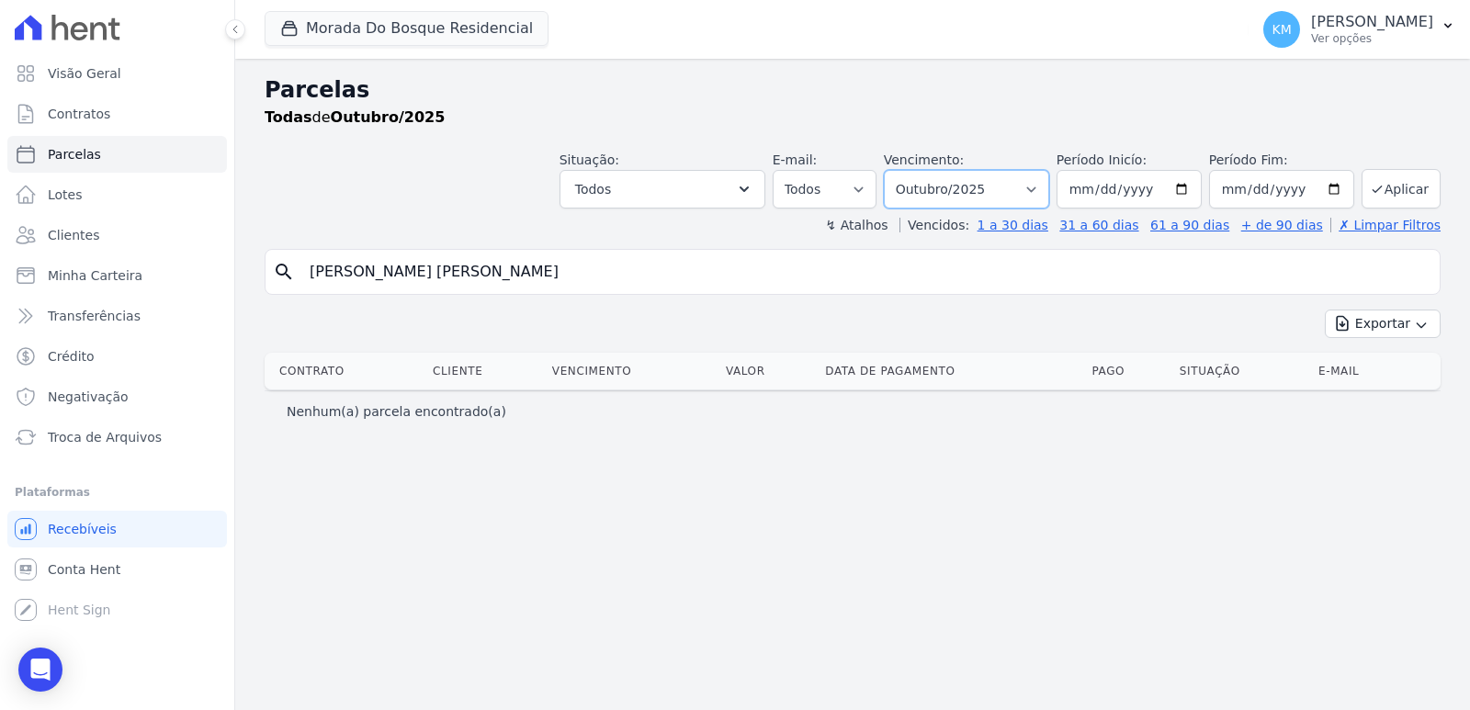
click at [953, 193] on select "Filtrar por período ──────── Todos os meses Janeiro/2024 Fevereiro/2024 Março/2…" at bounding box center [966, 189] width 165 height 39
select select "09/2025"
click at [910, 170] on select "Filtrar por período ──────── Todos os meses Janeiro/2024 Fevereiro/2024 Março/2…" at bounding box center [966, 189] width 165 height 39
select select
drag, startPoint x: 562, startPoint y: 274, endPoint x: 483, endPoint y: 268, distance: 79.2
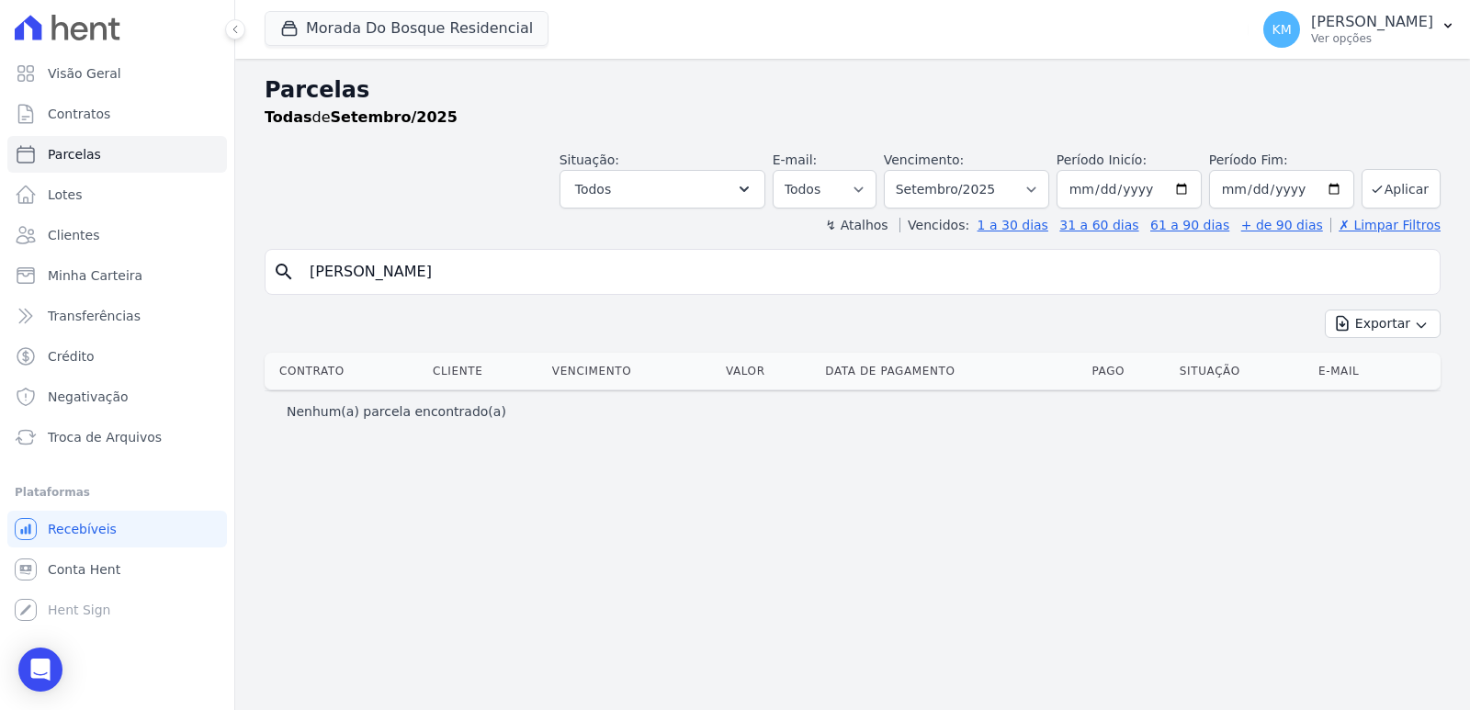
click at [483, 268] on input "[PERSON_NAME]" at bounding box center [866, 272] width 1134 height 37
drag, startPoint x: 530, startPoint y: 264, endPoint x: 35, endPoint y: 284, distance: 495.8
click at [56, 292] on div "Visão Geral Contratos [GEOGRAPHIC_DATA] Lotes Clientes Minha Carteira Transferê…" at bounding box center [735, 355] width 1470 height 710
paste input "[PERSON_NAME]"
type input "[PERSON_NAME]"
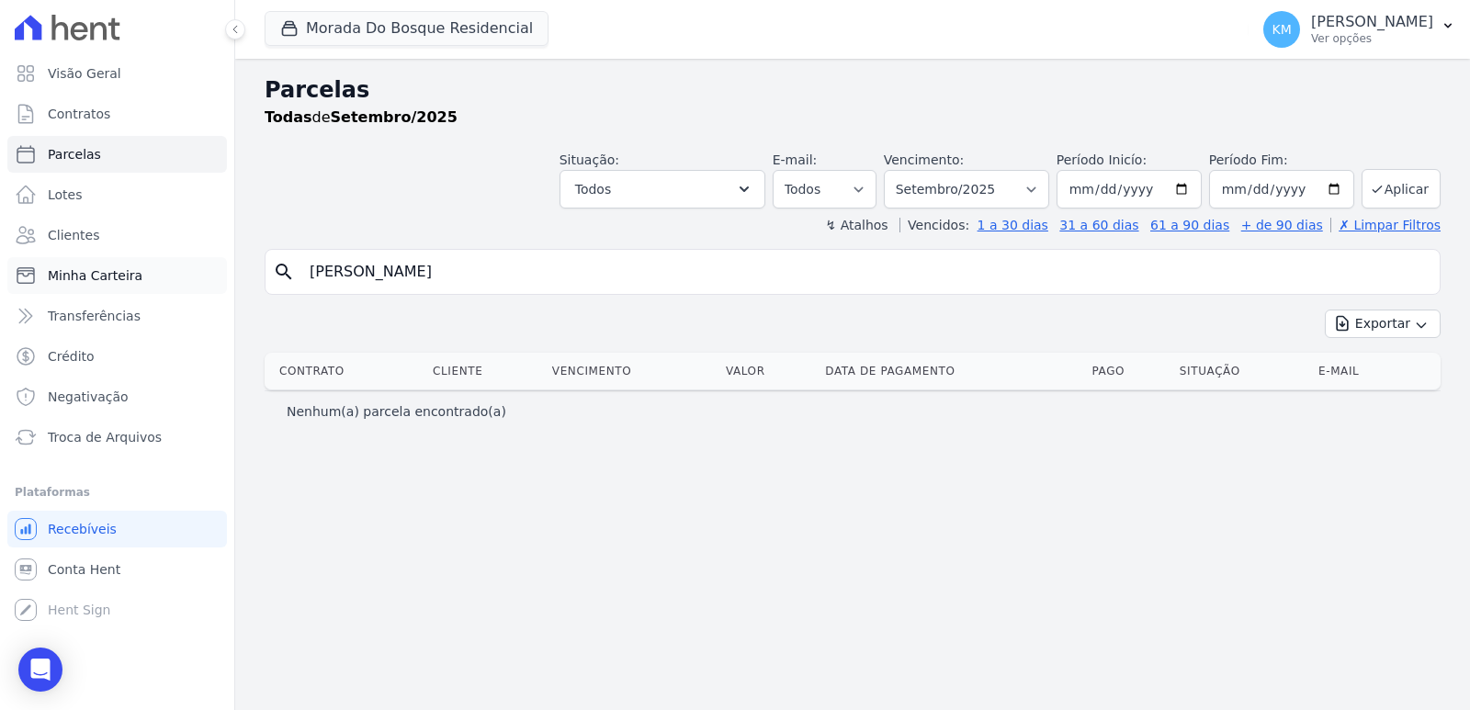
select select
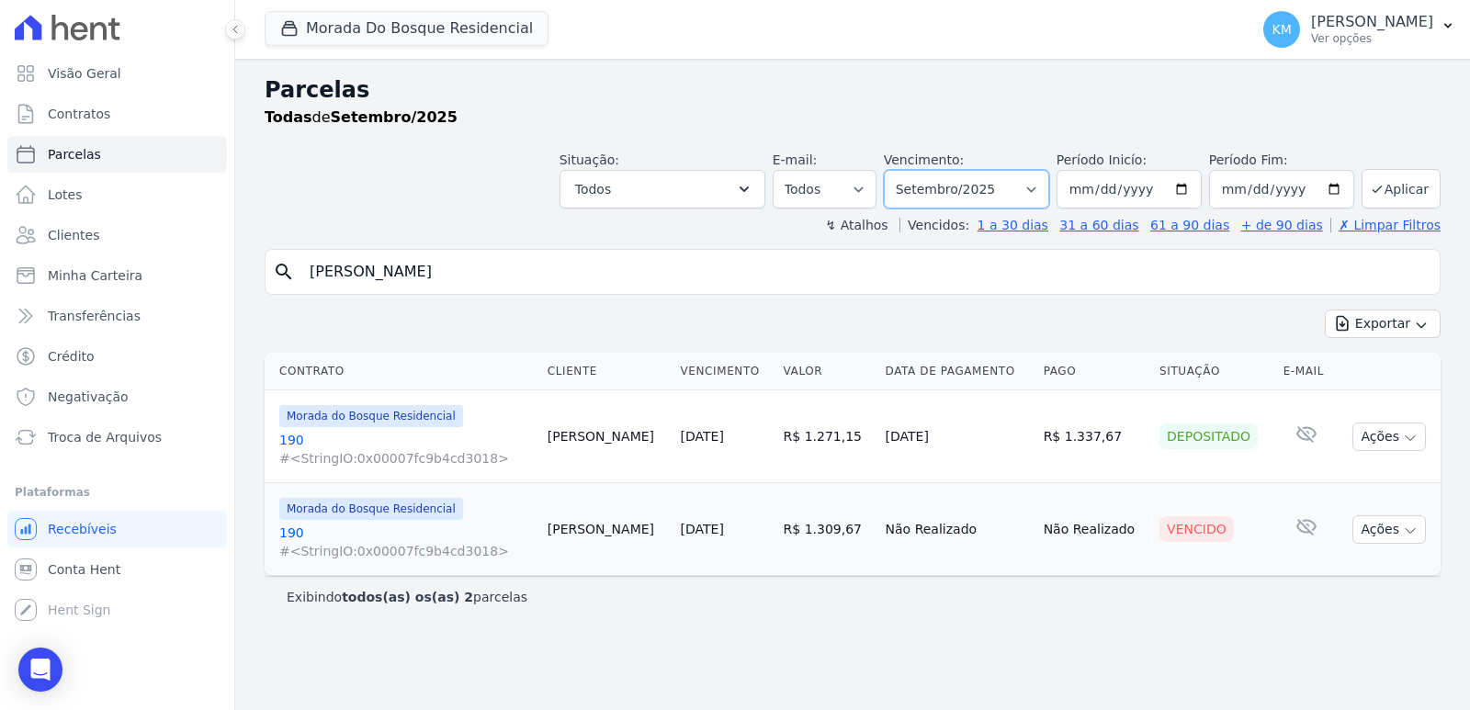
click at [978, 192] on select "Filtrar por período ──────── Todos os meses Janeiro/2024 Fevereiro/2024 Março/2…" at bounding box center [966, 189] width 165 height 39
select select "07/2025"
click at [910, 170] on select "Filtrar por período ──────── Todos os meses Janeiro/2024 Fevereiro/2024 Março/2…" at bounding box center [966, 189] width 165 height 39
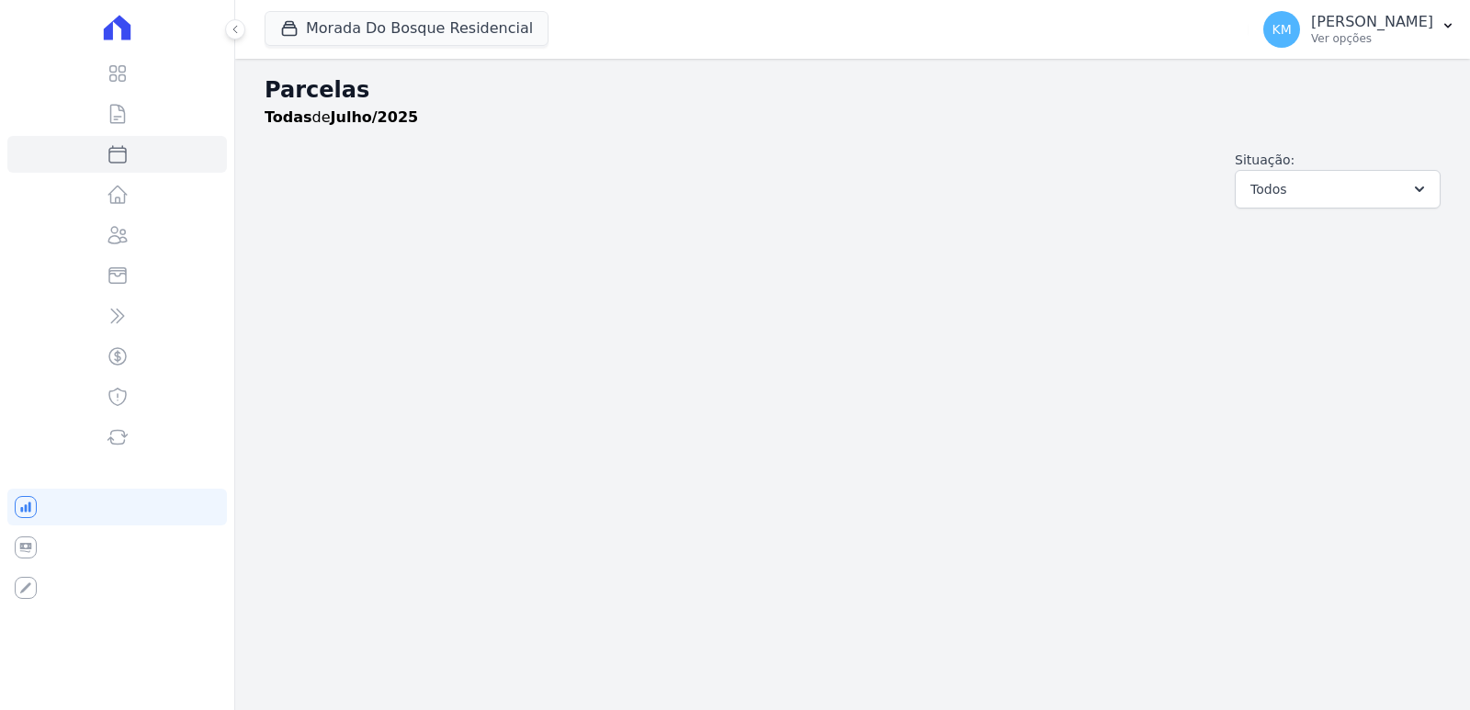
select select
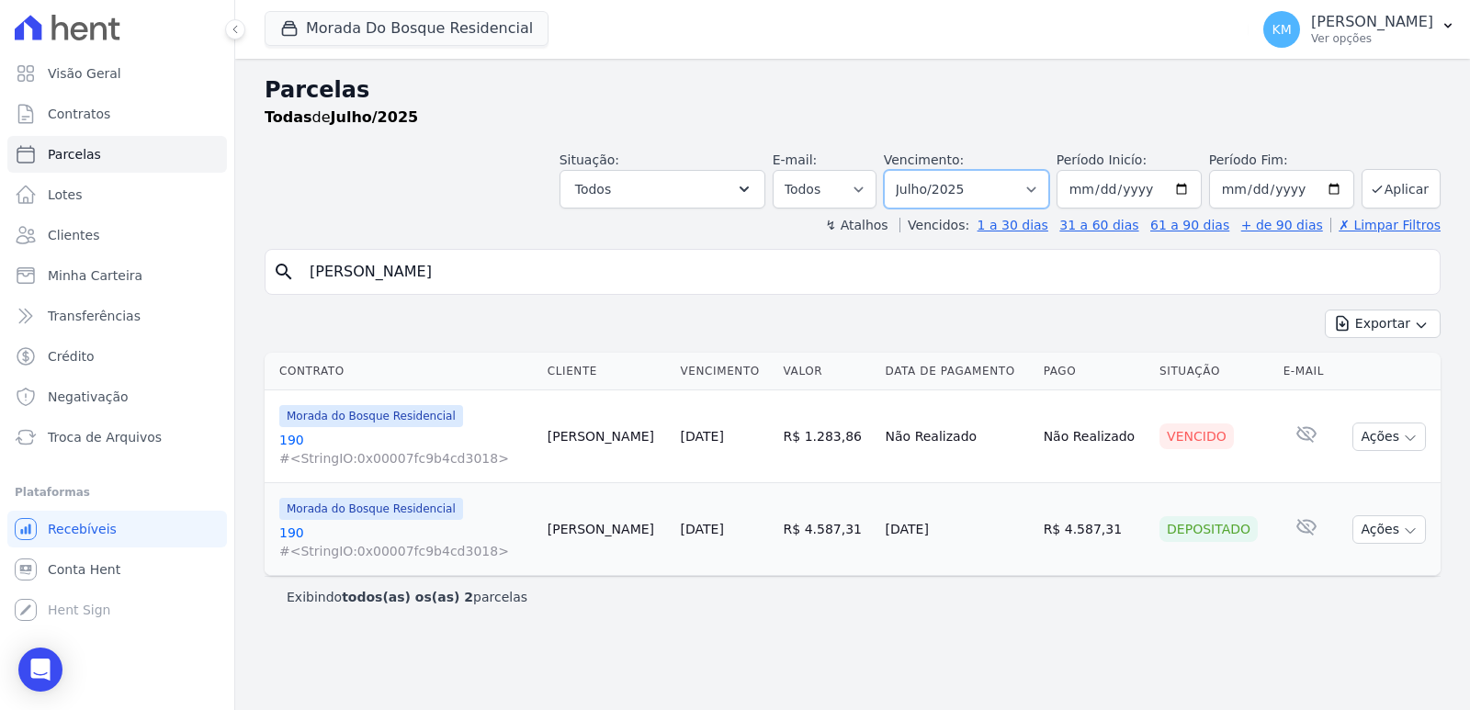
click at [954, 194] on select "Filtrar por período ──────── Todos os meses Janeiro/2024 Fevereiro/2024 Março/2…" at bounding box center [966, 189] width 165 height 39
select select "08/2025"
click at [910, 170] on select "Filtrar por período ──────── Todos os meses Janeiro/2024 Fevereiro/2024 Março/2…" at bounding box center [966, 189] width 165 height 39
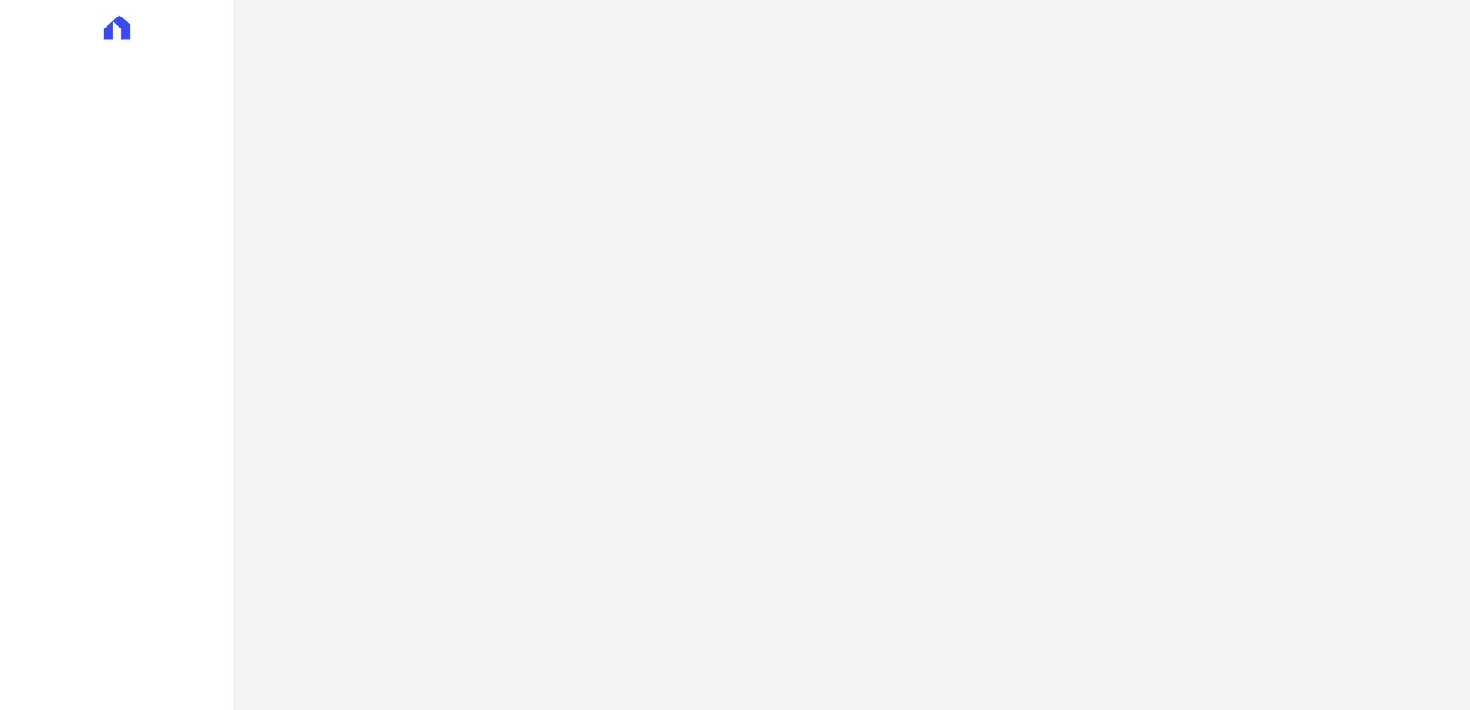
select select
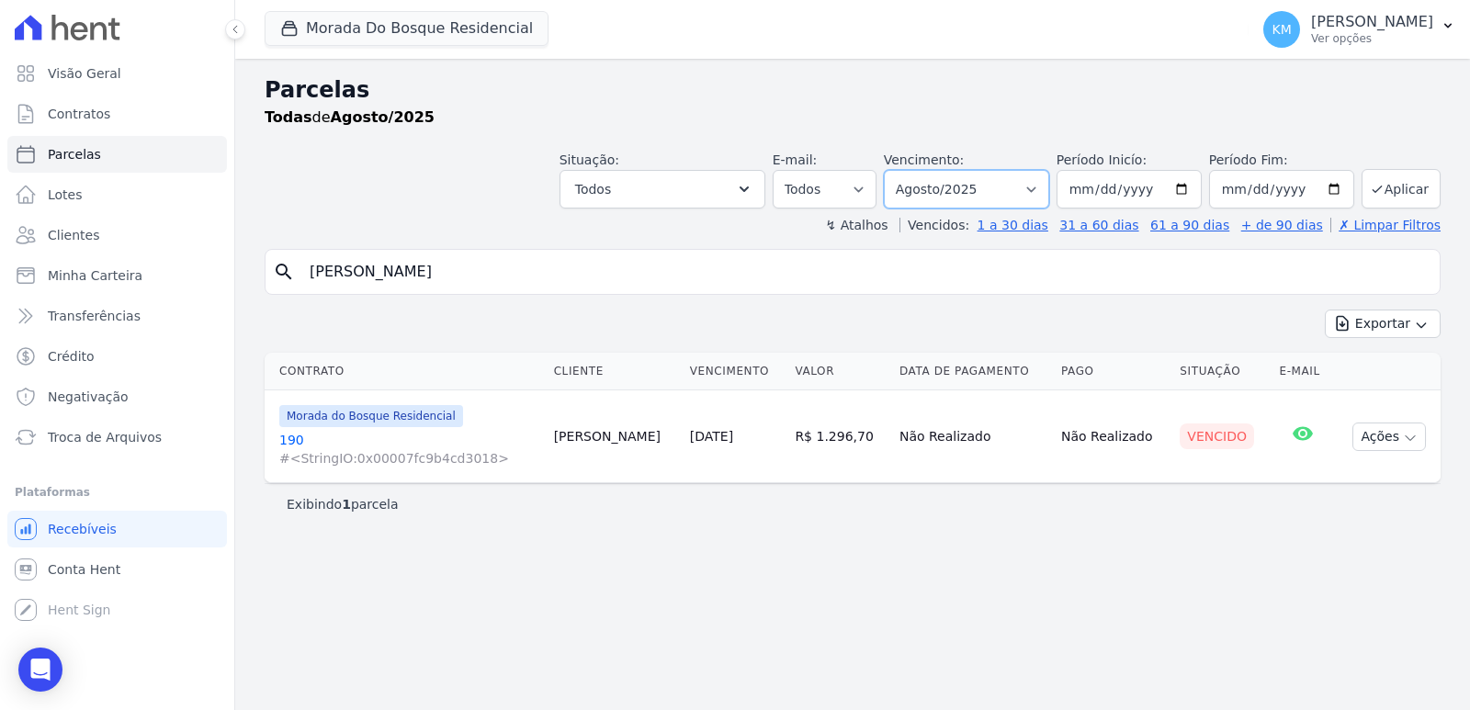
click at [991, 192] on select "Filtrar por período ──────── Todos os meses Janeiro/2024 Fevereiro/2024 Março/2…" at bounding box center [966, 189] width 165 height 39
select select "09/2025"
click at [910, 170] on select "Filtrar por período ──────── Todos os meses Janeiro/2024 Fevereiro/2024 Março/2…" at bounding box center [966, 189] width 165 height 39
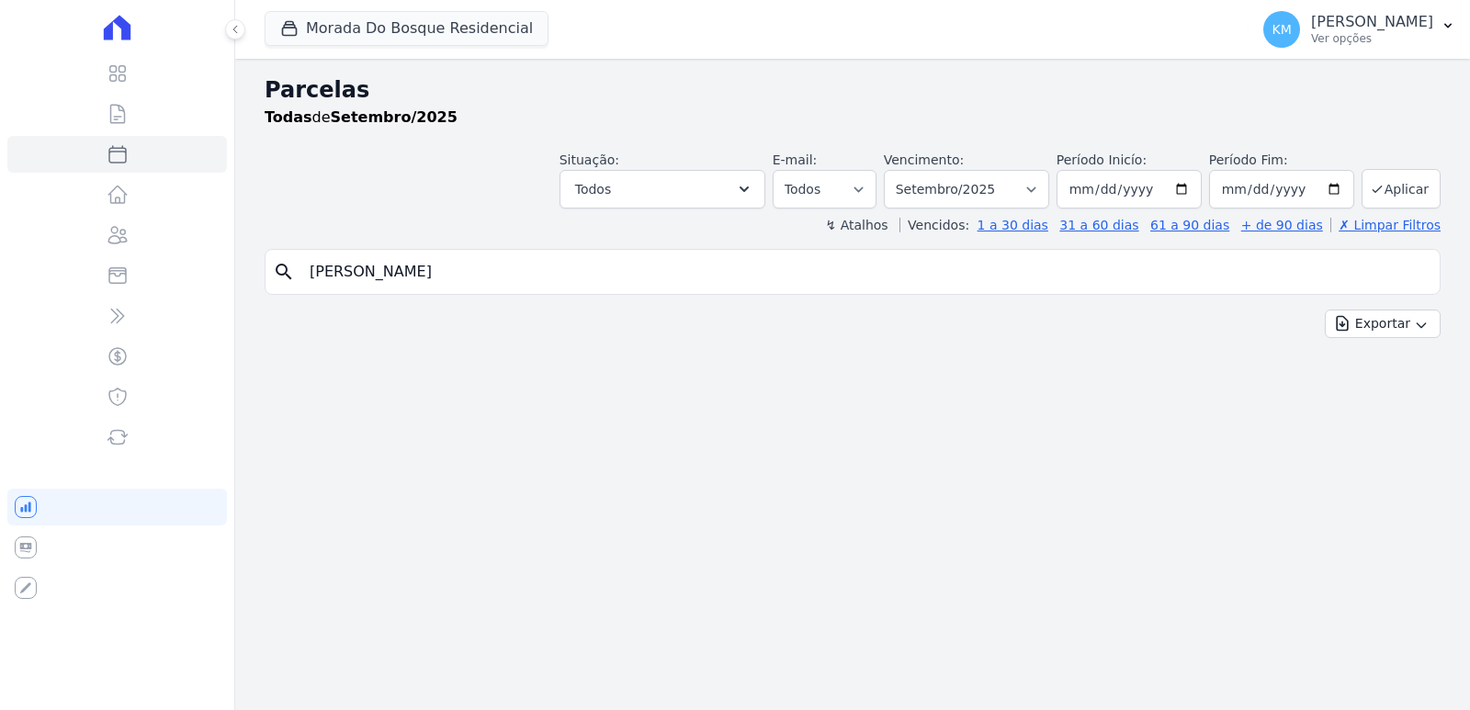
select select
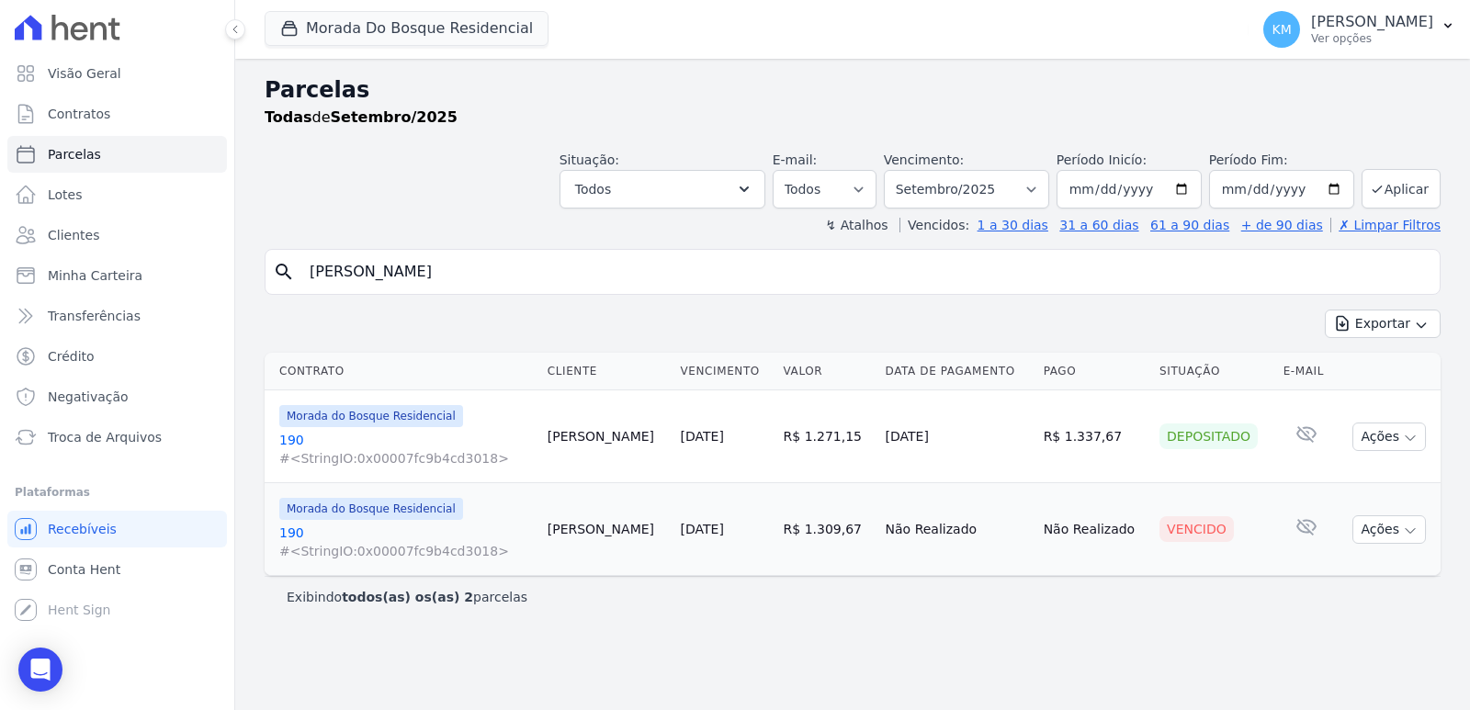
click at [465, 267] on input "[PERSON_NAME]" at bounding box center [866, 272] width 1134 height 37
drag, startPoint x: 461, startPoint y: 275, endPoint x: 0, endPoint y: 327, distance: 464.3
click at [0, 328] on div "Visão Geral Contratos [GEOGRAPHIC_DATA] Lotes Clientes Minha Carteira Transferê…" at bounding box center [735, 355] width 1470 height 710
type input "[PERSON_NAME]"
select select
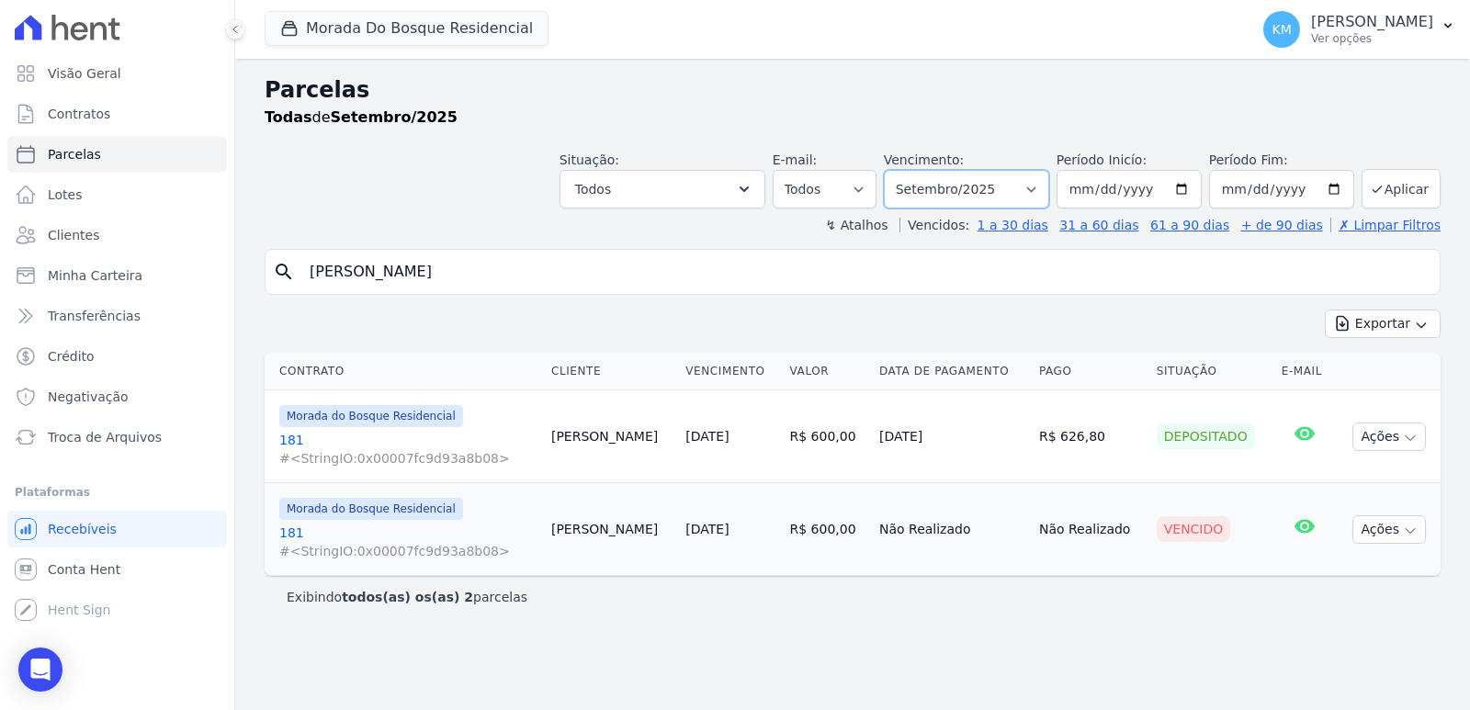
click at [962, 186] on select "Filtrar por período ──────── Todos os meses Janeiro/2024 Fevereiro/2024 Março/2…" at bounding box center [966, 189] width 165 height 39
drag, startPoint x: 776, startPoint y: 611, endPoint x: 798, endPoint y: 611, distance: 22.1
click at [778, 611] on div "Exibindo todos(as) os(as) 2 parcelas" at bounding box center [853, 596] width 1176 height 41
click at [1376, 438] on button "Ações" at bounding box center [1390, 437] width 74 height 28
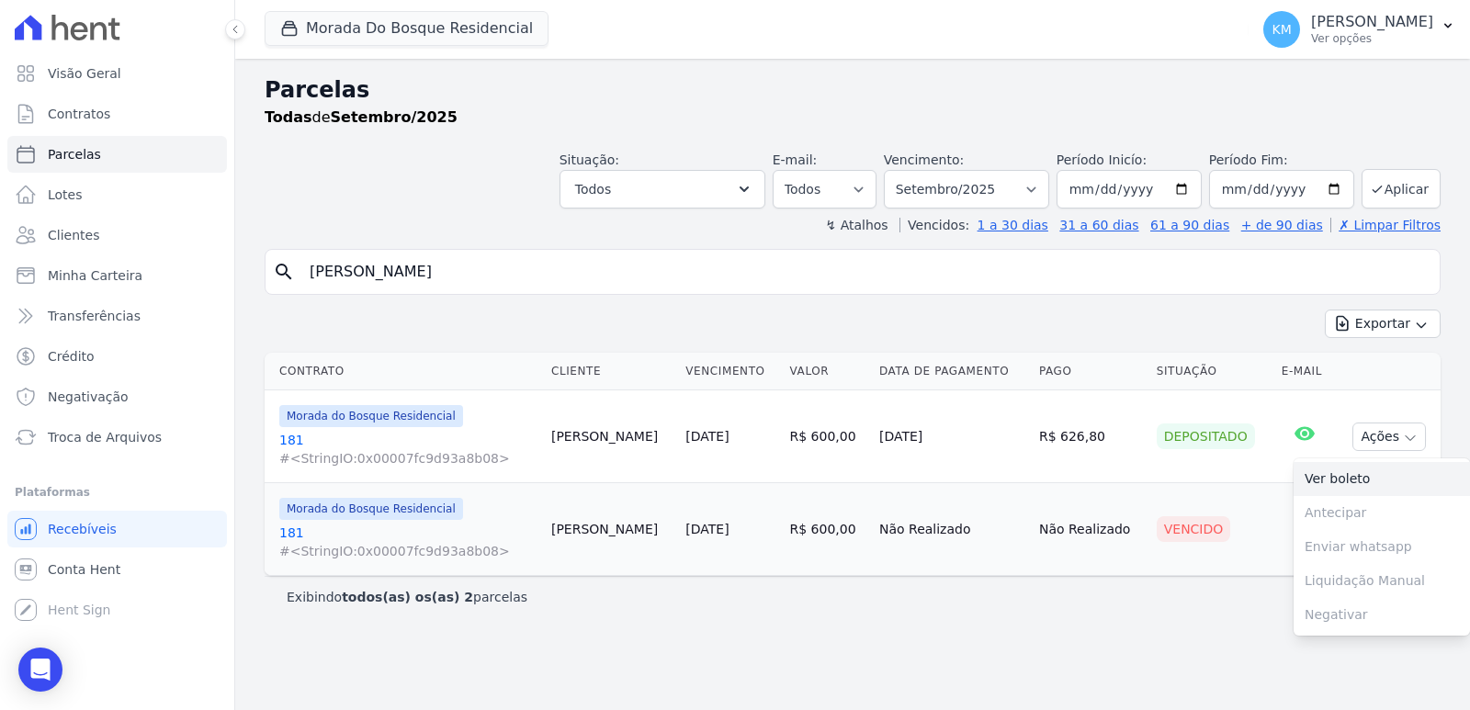
click at [1334, 489] on link "Ver boleto" at bounding box center [1382, 479] width 176 height 34
click at [971, 184] on select "Filtrar por período ──────── Todos os meses Janeiro/2024 Fevereiro/2024 Março/2…" at bounding box center [966, 189] width 165 height 39
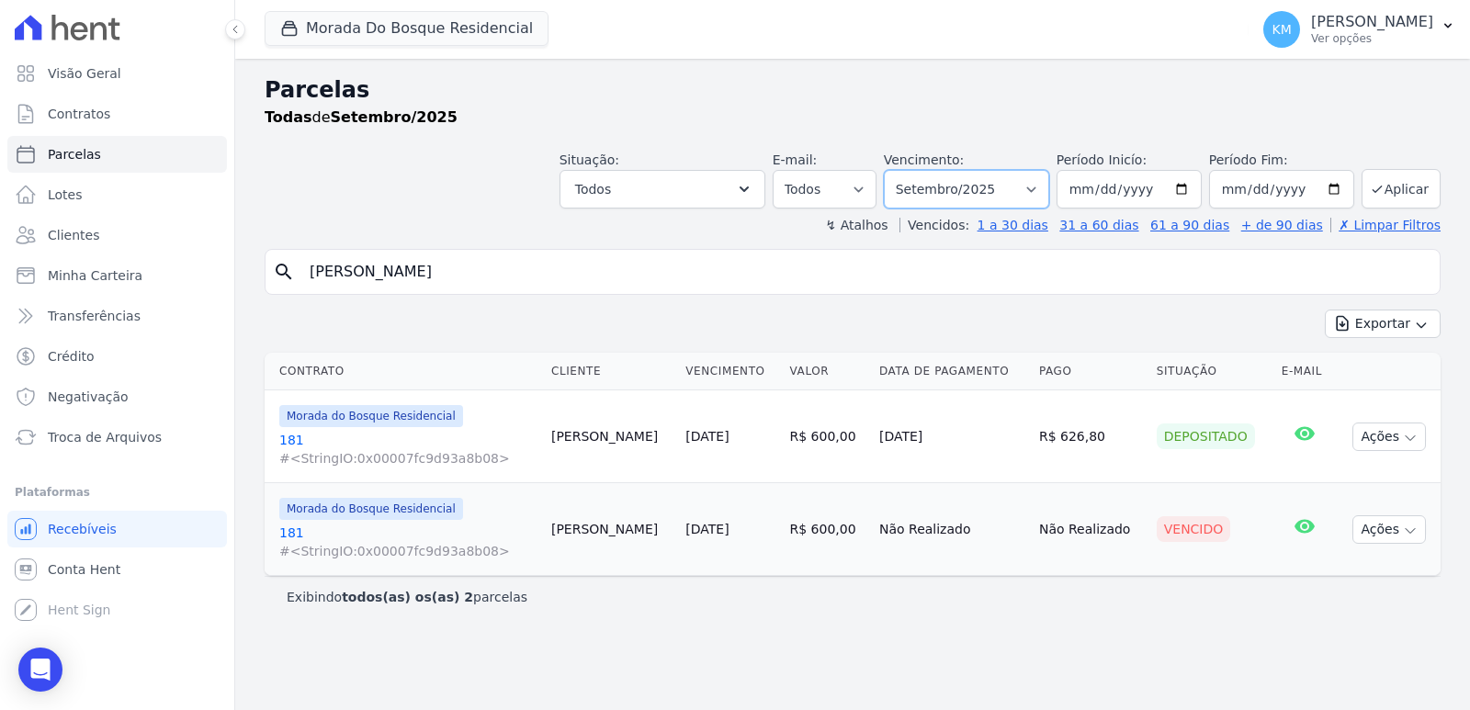
select select "10/2025"
click at [910, 170] on select "Filtrar por período ──────── Todos os meses Janeiro/2024 Fevereiro/2024 Março/2…" at bounding box center [966, 189] width 165 height 39
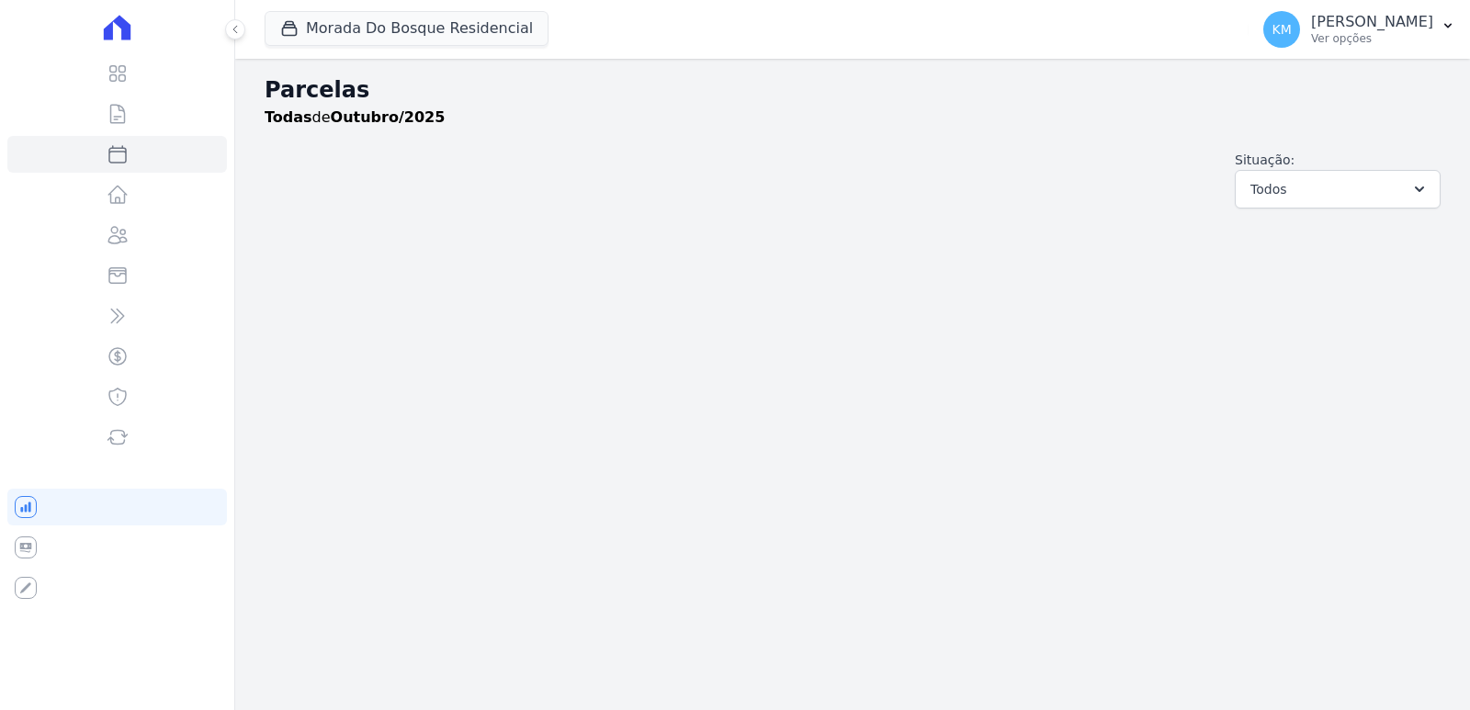
select select
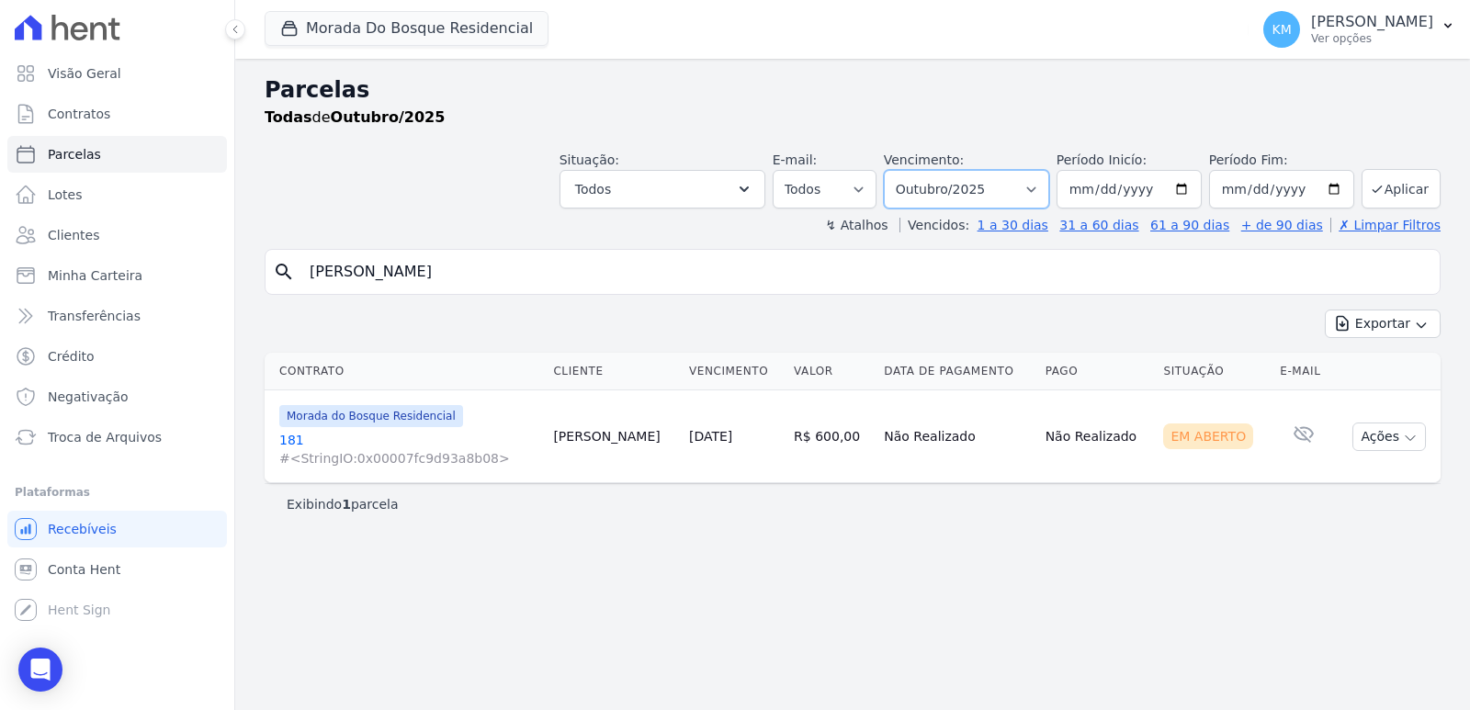
click at [944, 198] on select "Filtrar por período ──────── Todos os meses Janeiro/2024 Fevereiro/2024 Março/2…" at bounding box center [966, 189] width 165 height 39
select select "08/2025"
click at [910, 170] on select "Filtrar por período ──────── Todos os meses Janeiro/2024 Fevereiro/2024 Março/2…" at bounding box center [966, 189] width 165 height 39
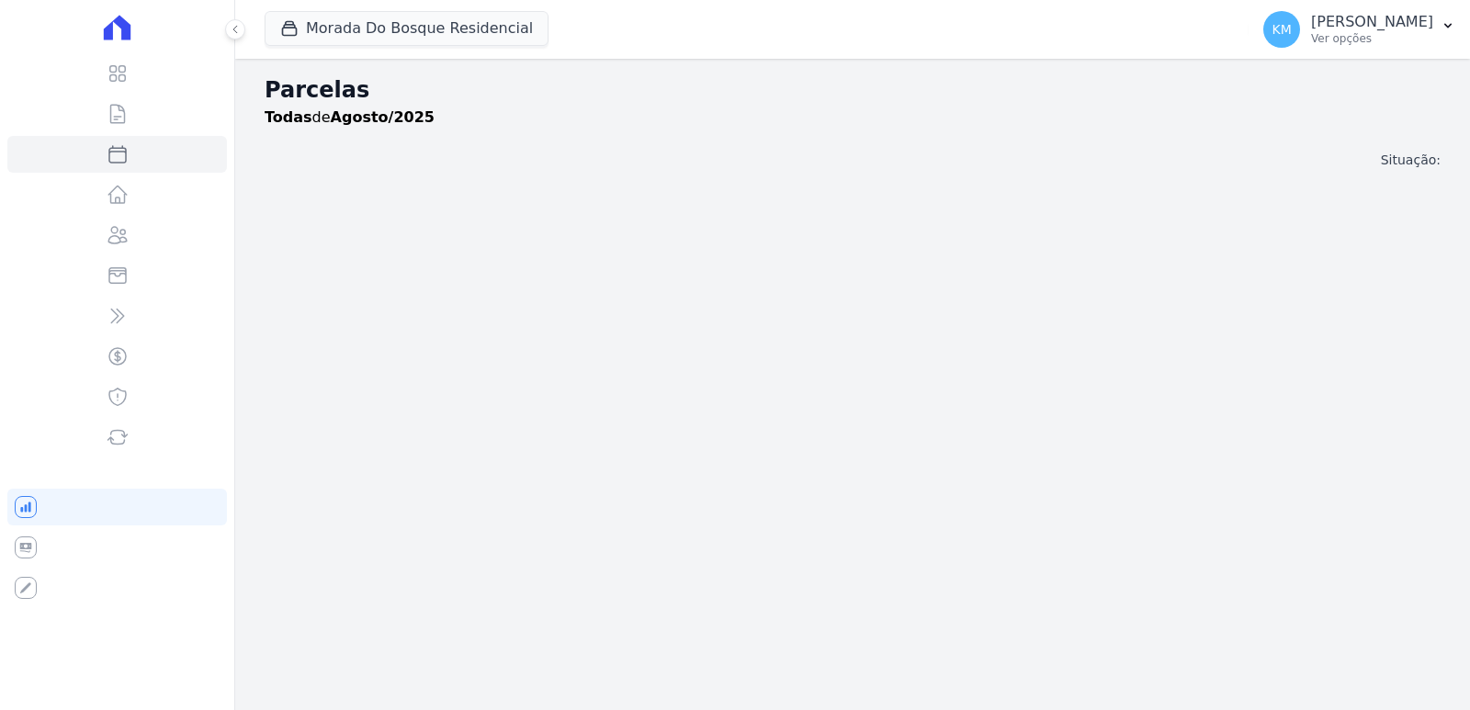
select select
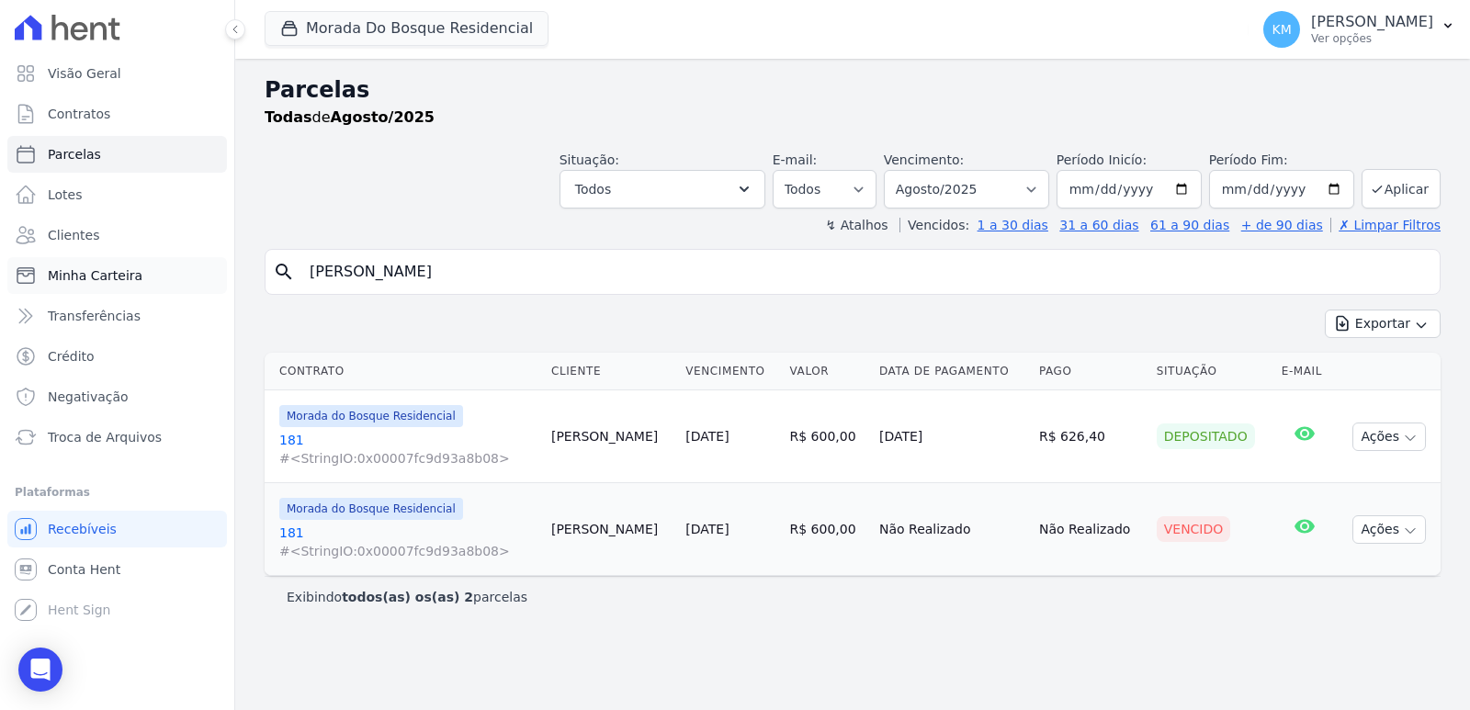
drag, startPoint x: 424, startPoint y: 267, endPoint x: 174, endPoint y: 274, distance: 250.1
click at [174, 274] on div "Visão Geral Contratos [GEOGRAPHIC_DATA] Lotes Clientes Minha Carteira Transferê…" at bounding box center [735, 355] width 1470 height 710
paste input "[PERSON_NAME]"
type input "[PERSON_NAME]"
select select
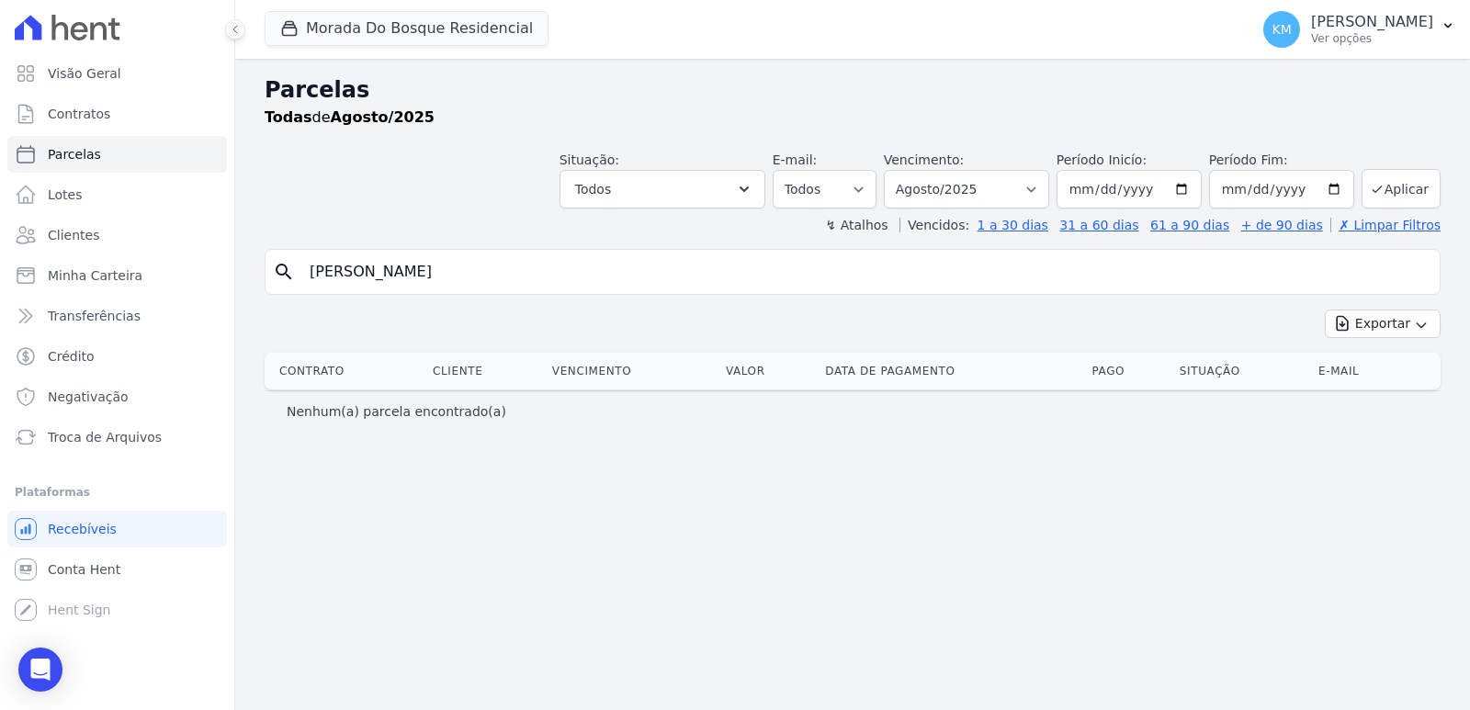
click at [636, 272] on input "[PERSON_NAME]" at bounding box center [866, 272] width 1134 height 37
type input "[PERSON_NAME]"
select select
click at [963, 196] on select "Filtrar por período ──────── Todos os meses Janeiro/2024 Fevereiro/2024 Março/2…" at bounding box center [966, 189] width 165 height 39
select select "02/2025"
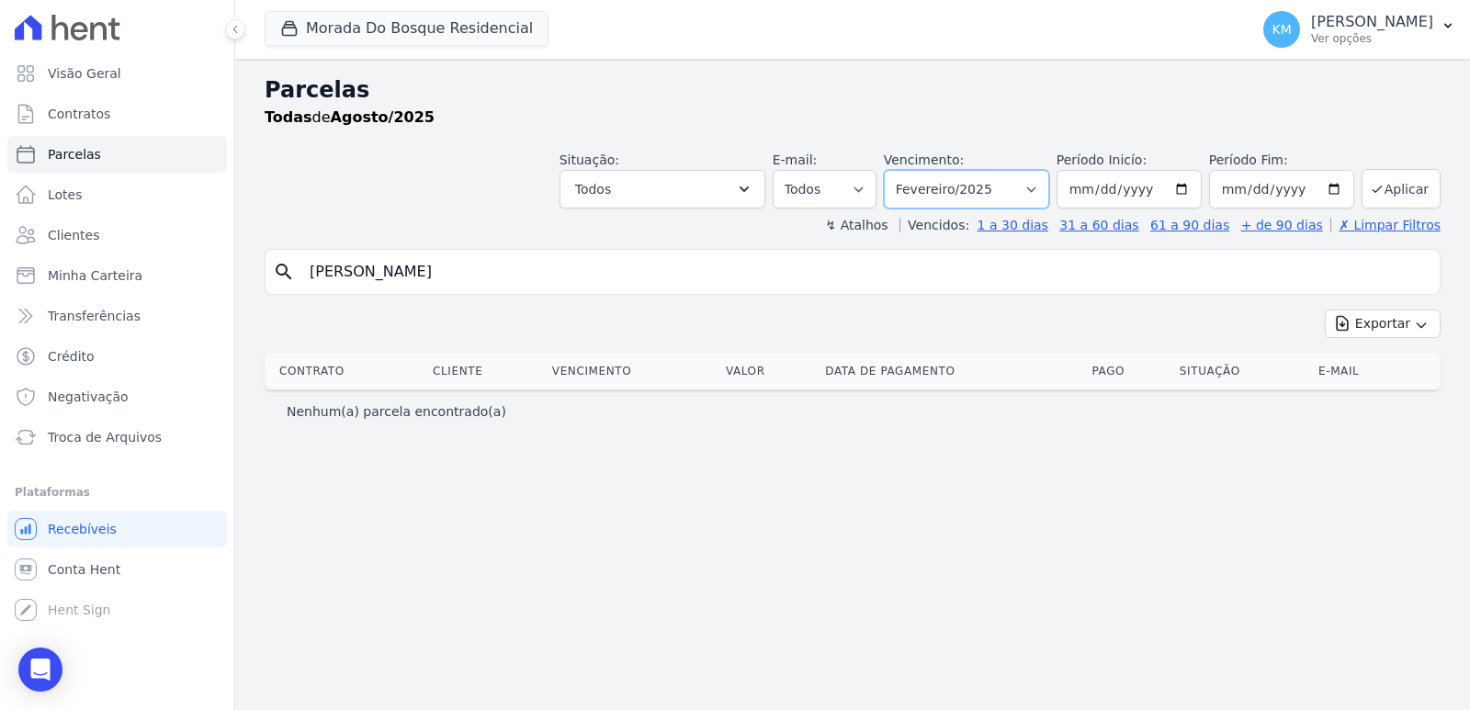
click at [910, 170] on select "Filtrar por período ──────── Todos os meses Janeiro/2024 Fevereiro/2024 Março/2…" at bounding box center [966, 189] width 165 height 39
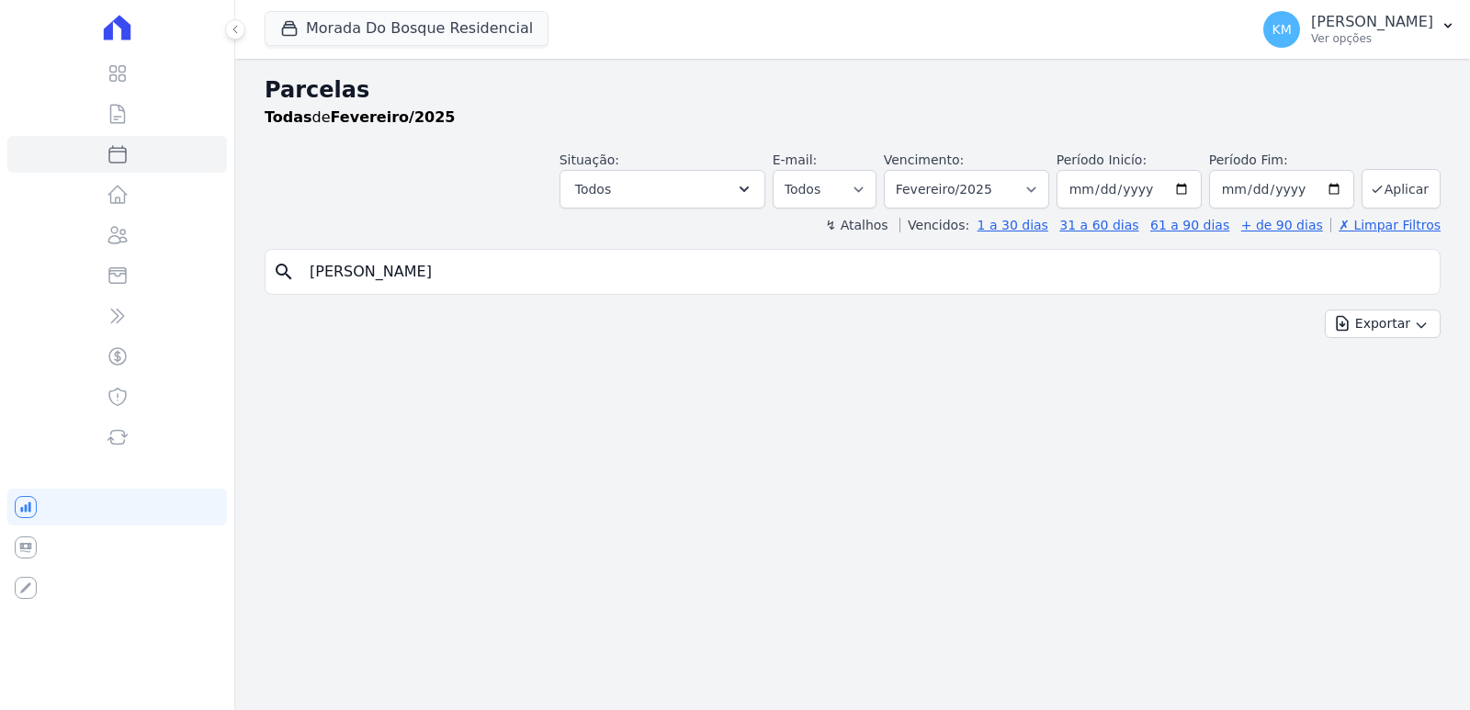
select select
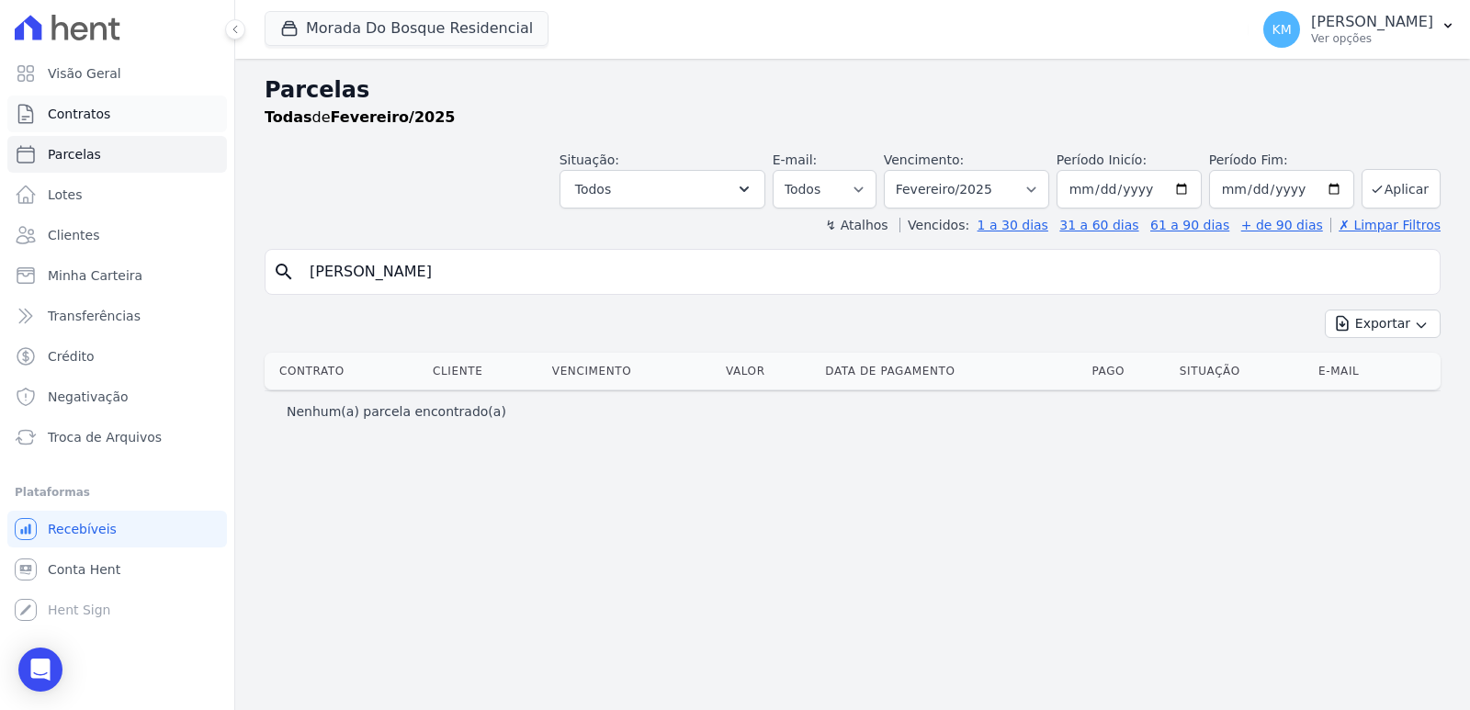
click at [78, 121] on span "Contratos" at bounding box center [79, 114] width 62 height 18
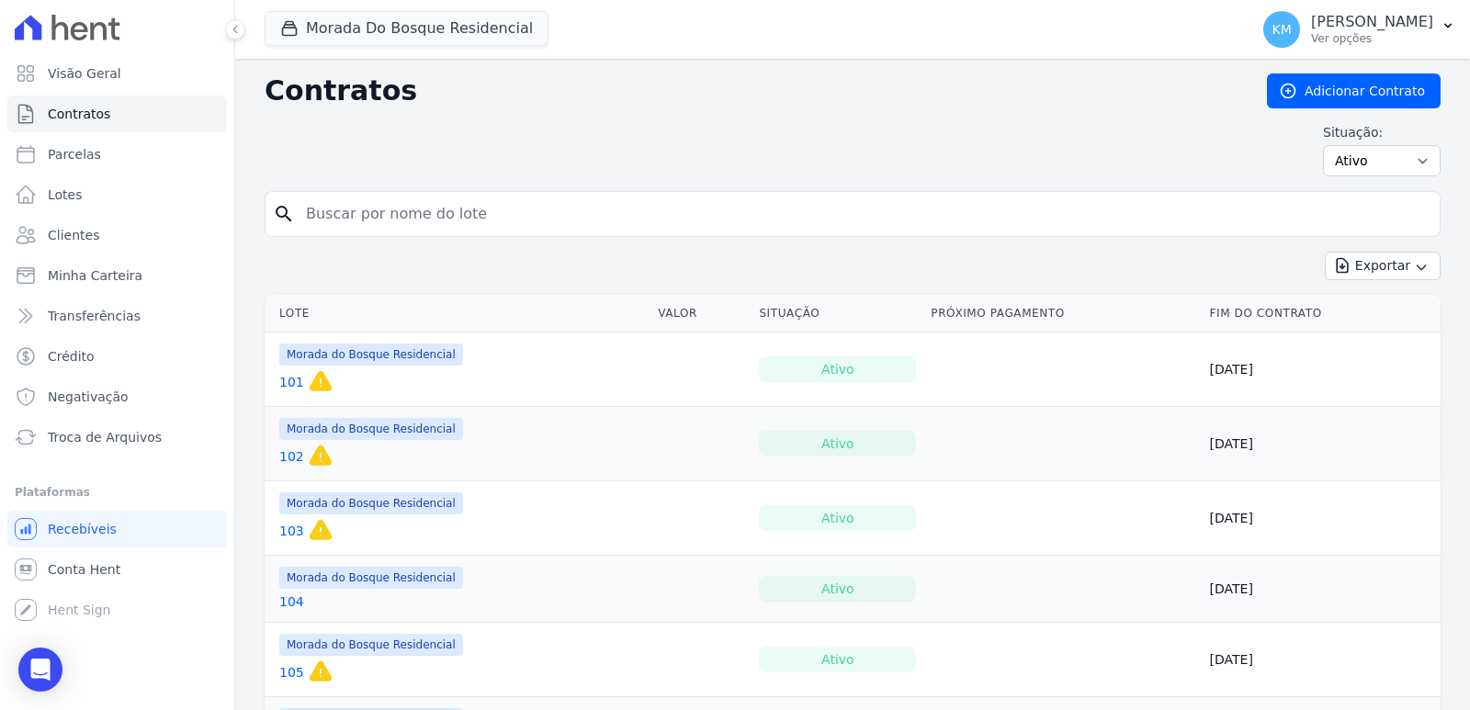
click at [383, 215] on input "search" at bounding box center [864, 214] width 1138 height 37
click at [375, 217] on input "search" at bounding box center [864, 214] width 1138 height 37
click at [372, 210] on input "search" at bounding box center [864, 214] width 1138 height 37
type input "74"
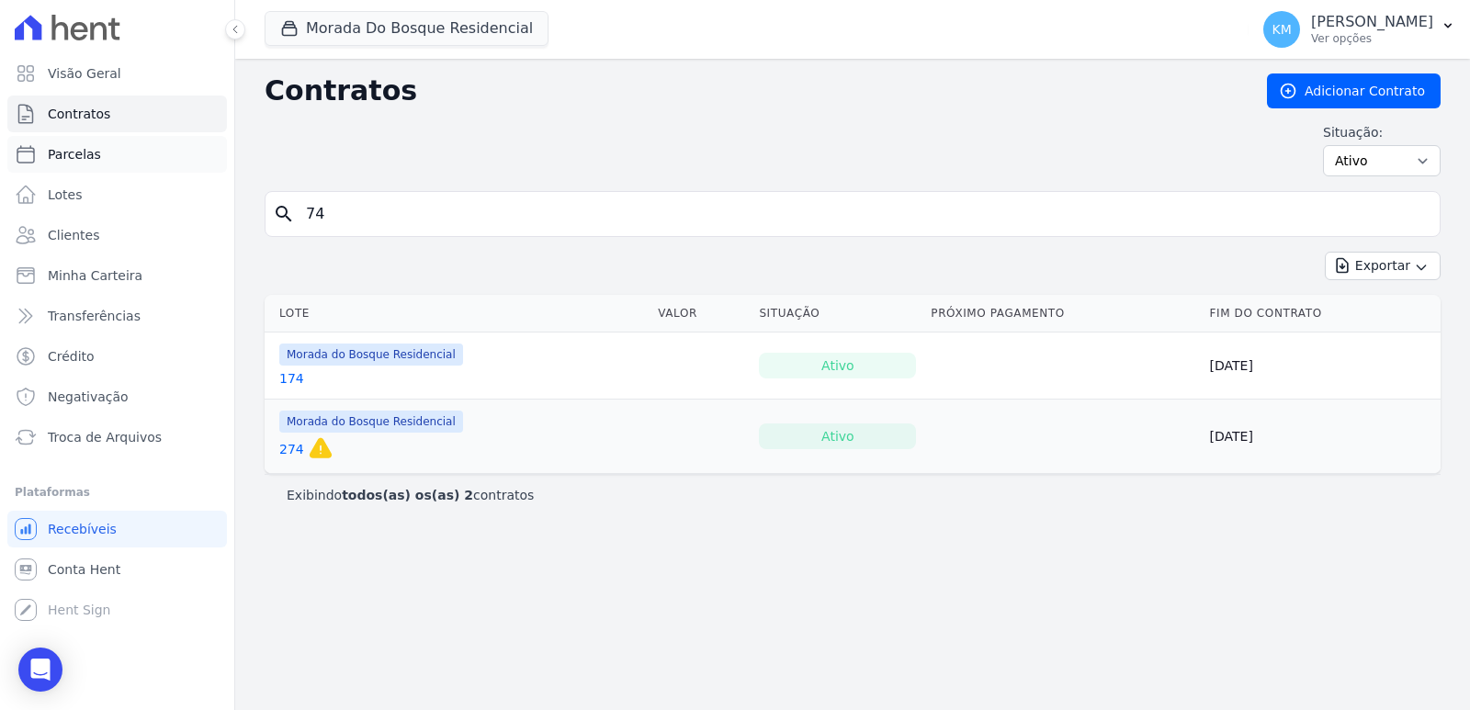
click at [107, 156] on link "Parcelas" at bounding box center [117, 154] width 220 height 37
select select
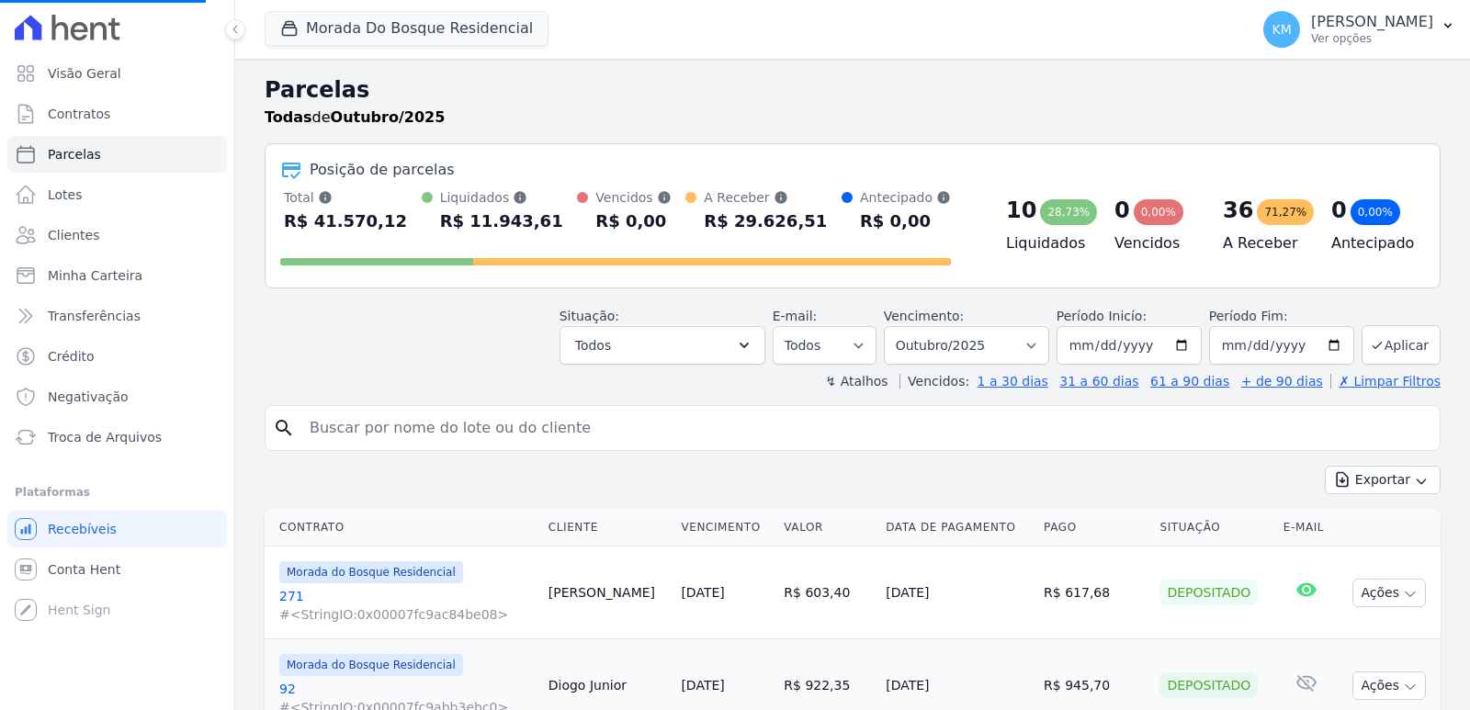
select select
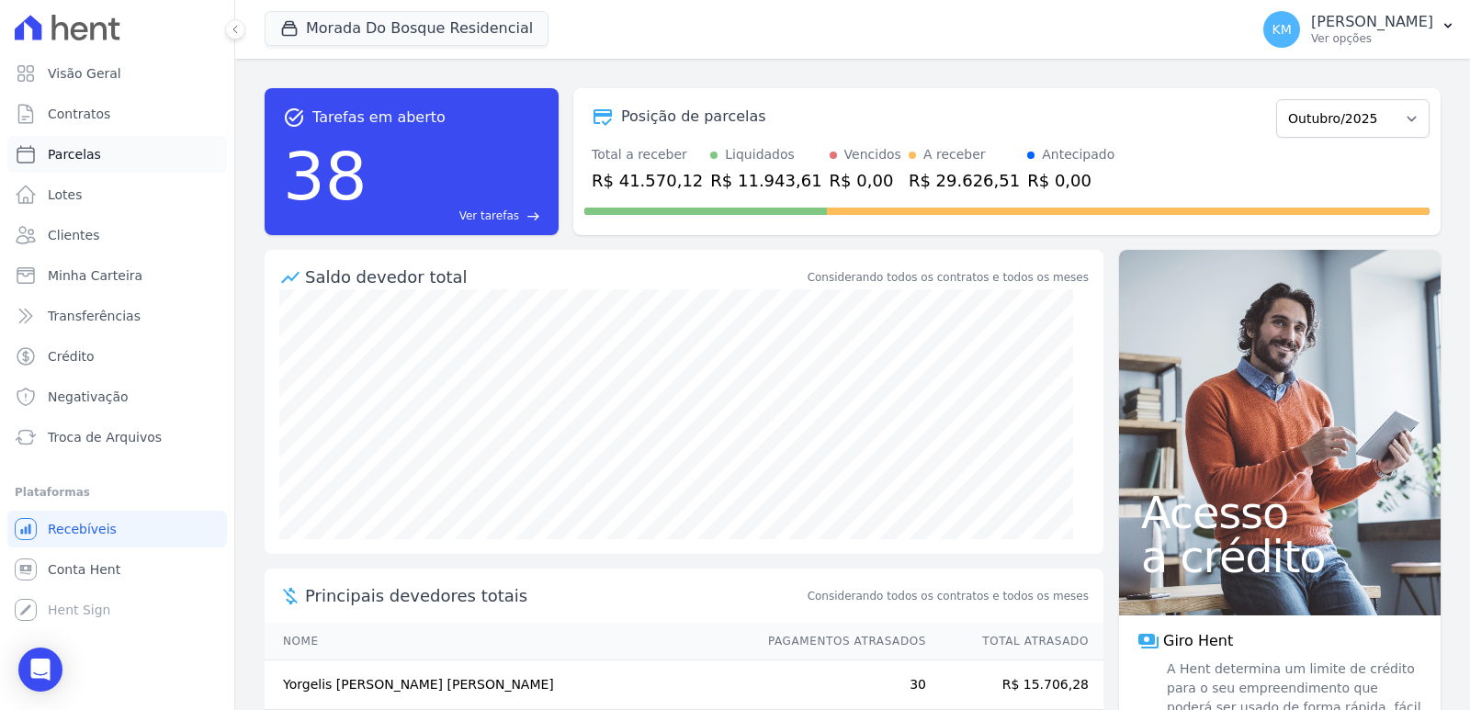
click at [69, 157] on span "Parcelas" at bounding box center [74, 154] width 53 height 18
select select
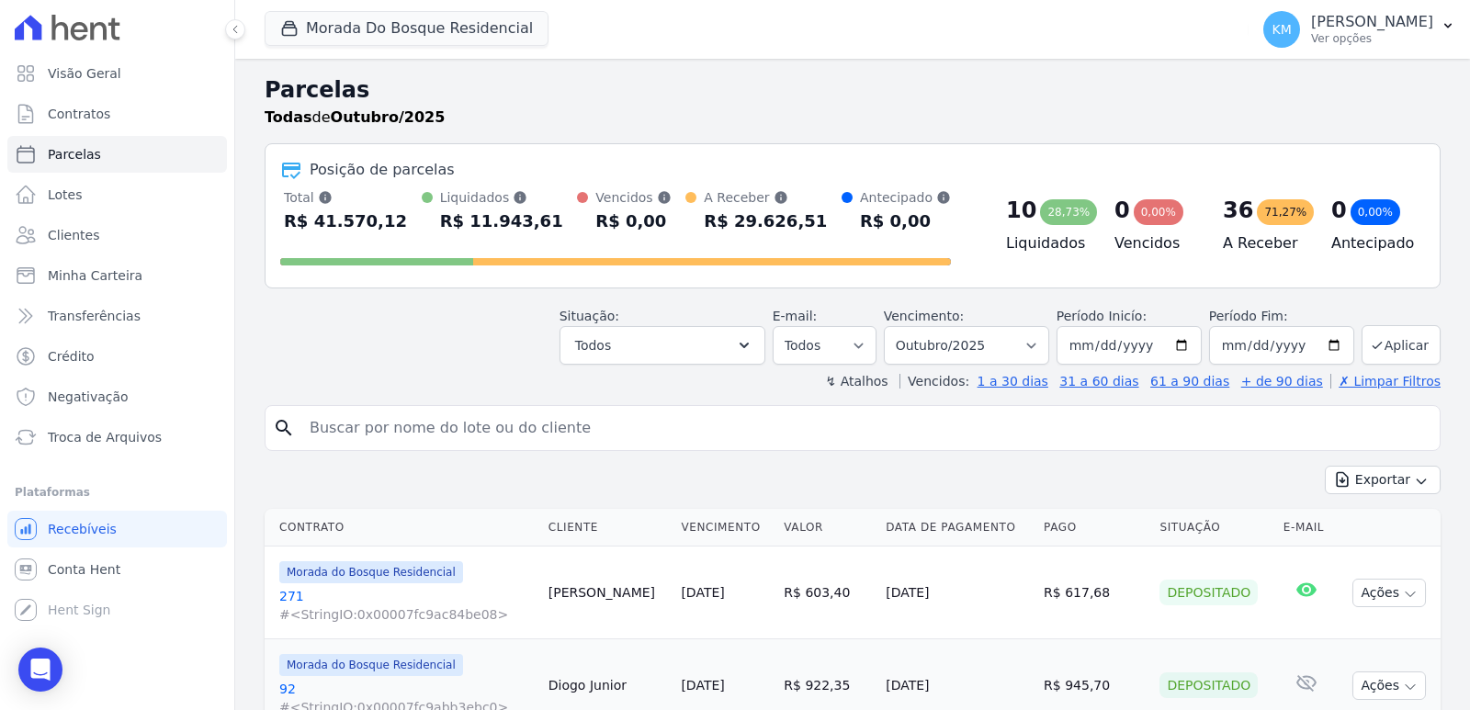
click at [664, 424] on div "search" at bounding box center [853, 428] width 1176 height 46
click at [664, 426] on input "search" at bounding box center [866, 428] width 1134 height 37
click at [668, 422] on input "search" at bounding box center [866, 428] width 1134 height 37
paste input "MARLON HENRIQUE RODRIGUES DE C"
type input "MARLON HENRIQUE RODRIGUES DE C"
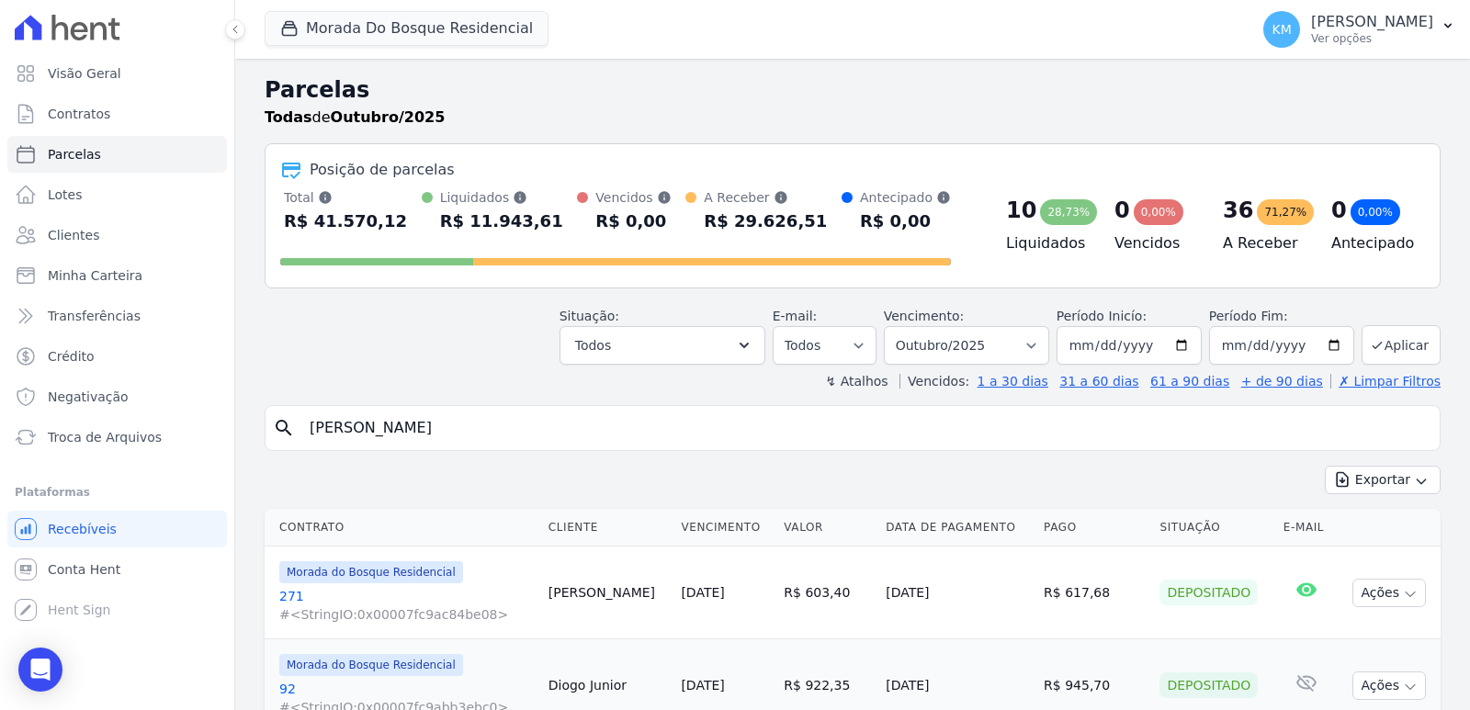
select select
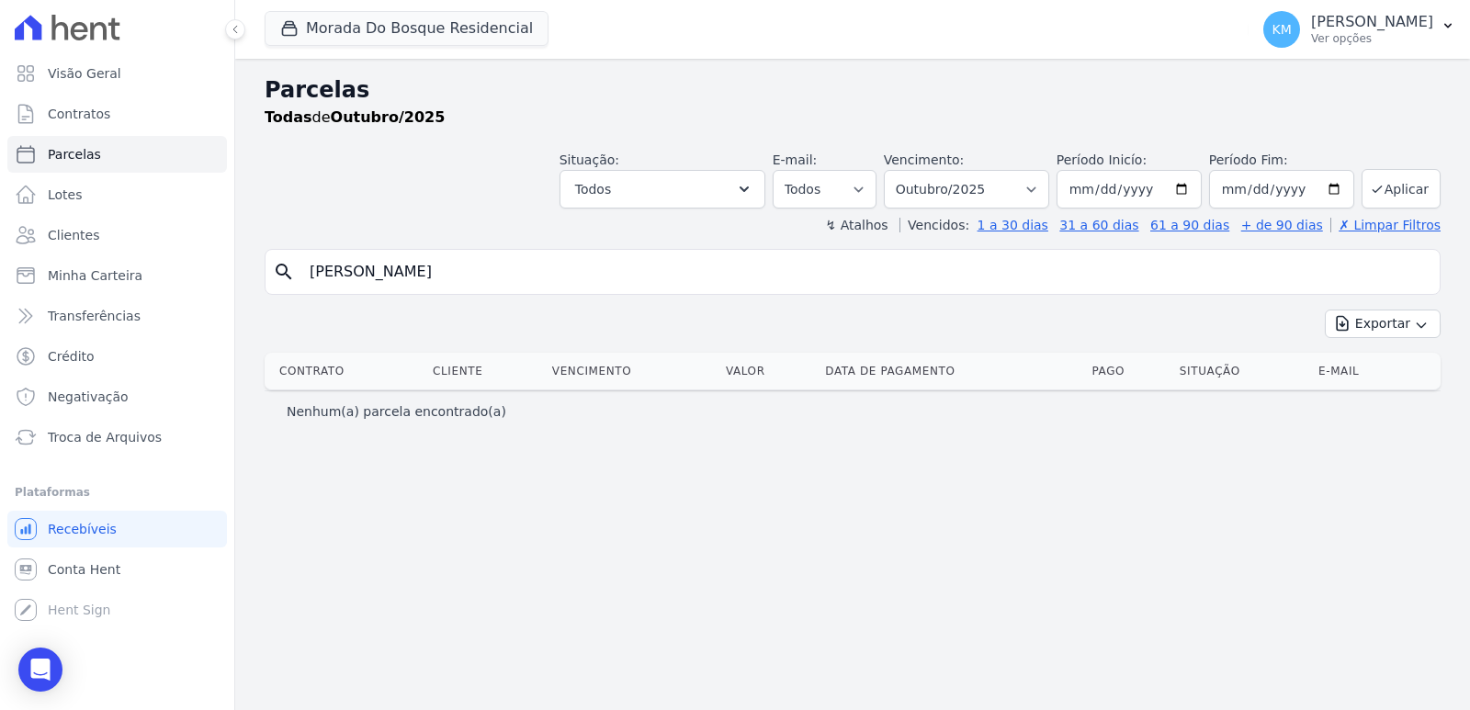
drag, startPoint x: 828, startPoint y: 285, endPoint x: 760, endPoint y: 264, distance: 71.2
click at [820, 283] on input "MARLON HENRIQUE RODRIGUES DE C" at bounding box center [866, 272] width 1134 height 37
select select
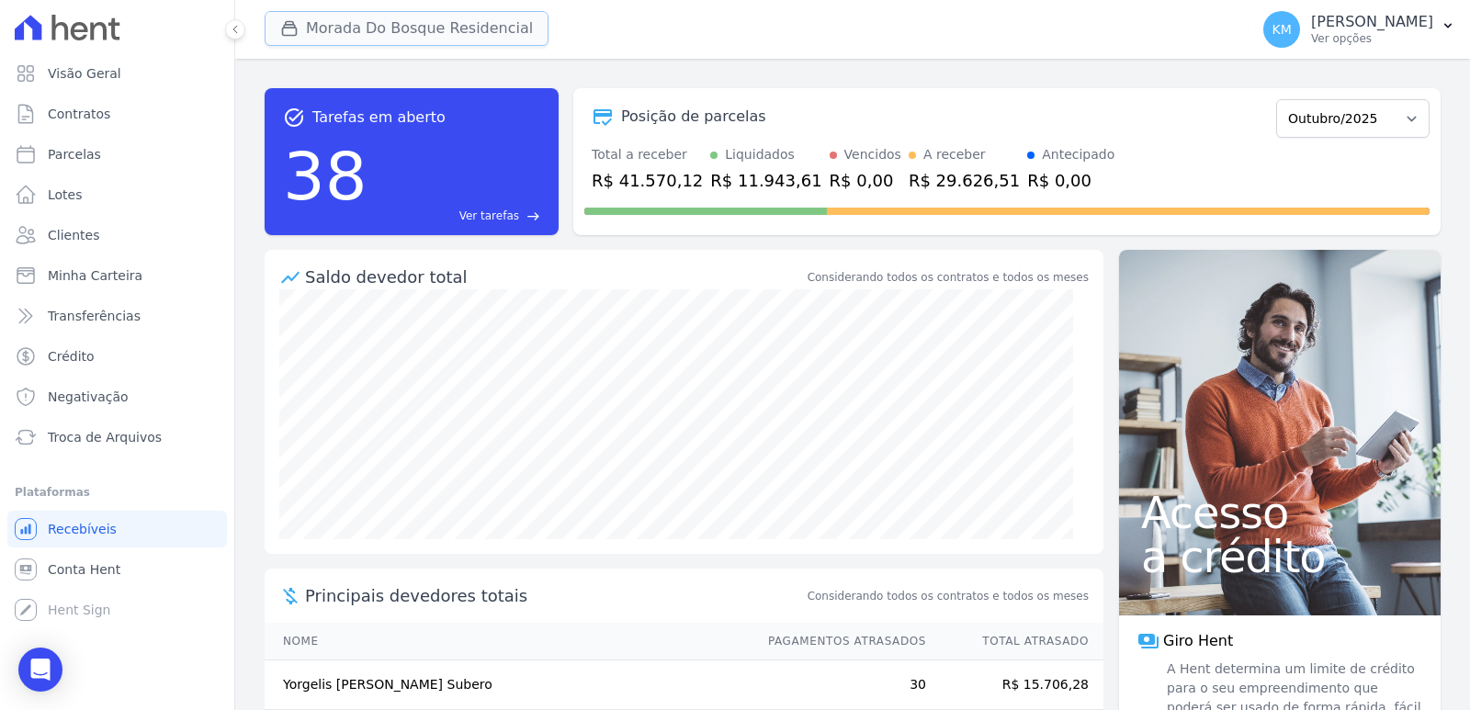
click at [397, 39] on button "Morada Do Bosque Residencial" at bounding box center [407, 28] width 284 height 35
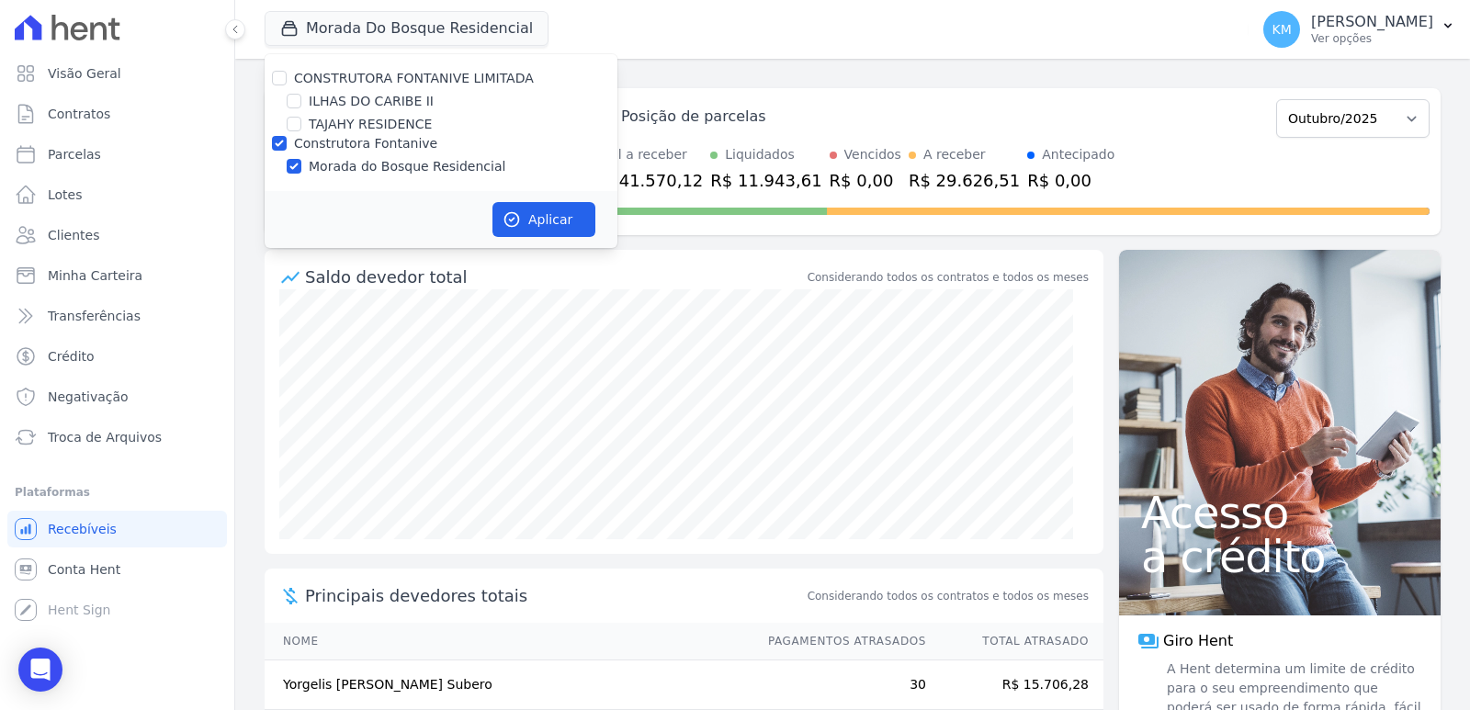
click at [271, 145] on div "Construtora Fontanive" at bounding box center [441, 143] width 353 height 19
click at [276, 147] on input "Construtora Fontanive" at bounding box center [279, 143] width 15 height 15
checkbox input "false"
click at [277, 147] on input "Construtora Fontanive" at bounding box center [279, 143] width 15 height 15
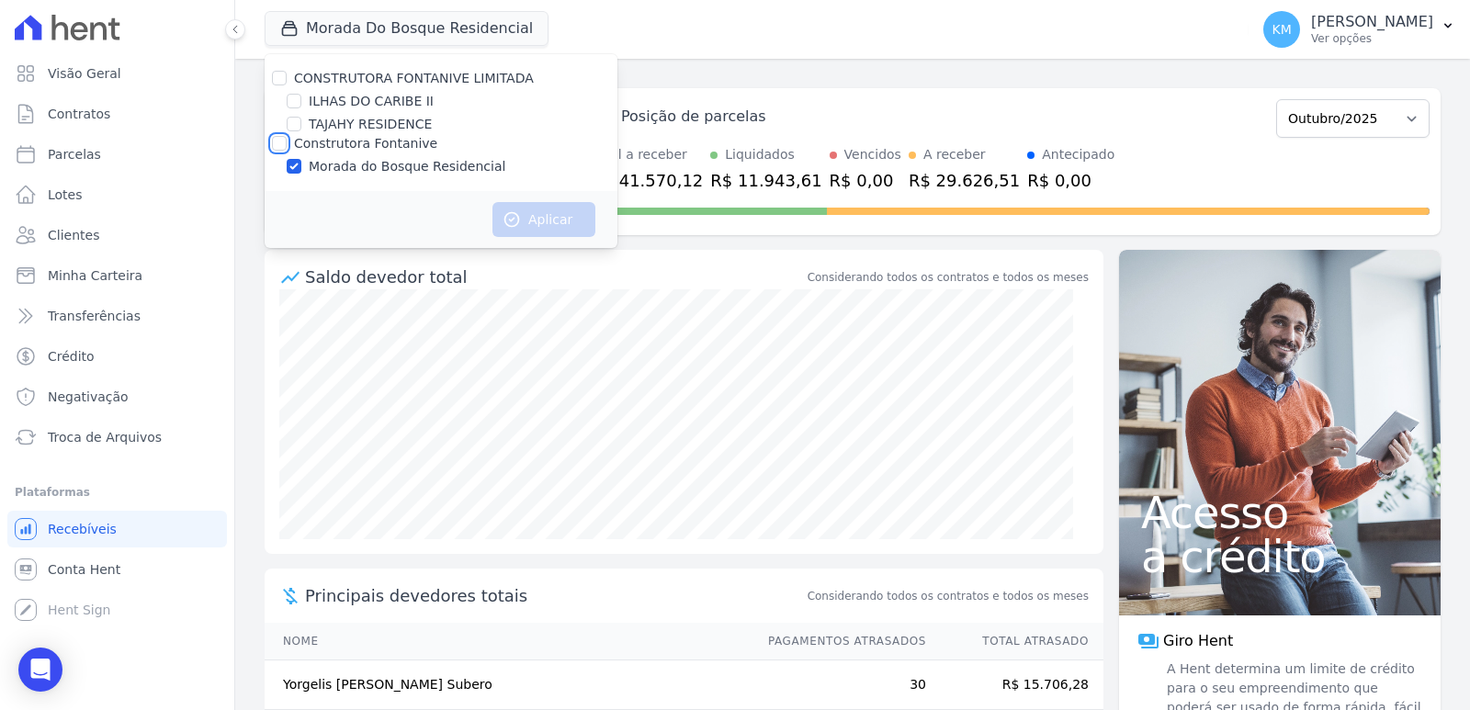
checkbox input "true"
click at [574, 214] on button "Aplicar" at bounding box center [544, 219] width 103 height 35
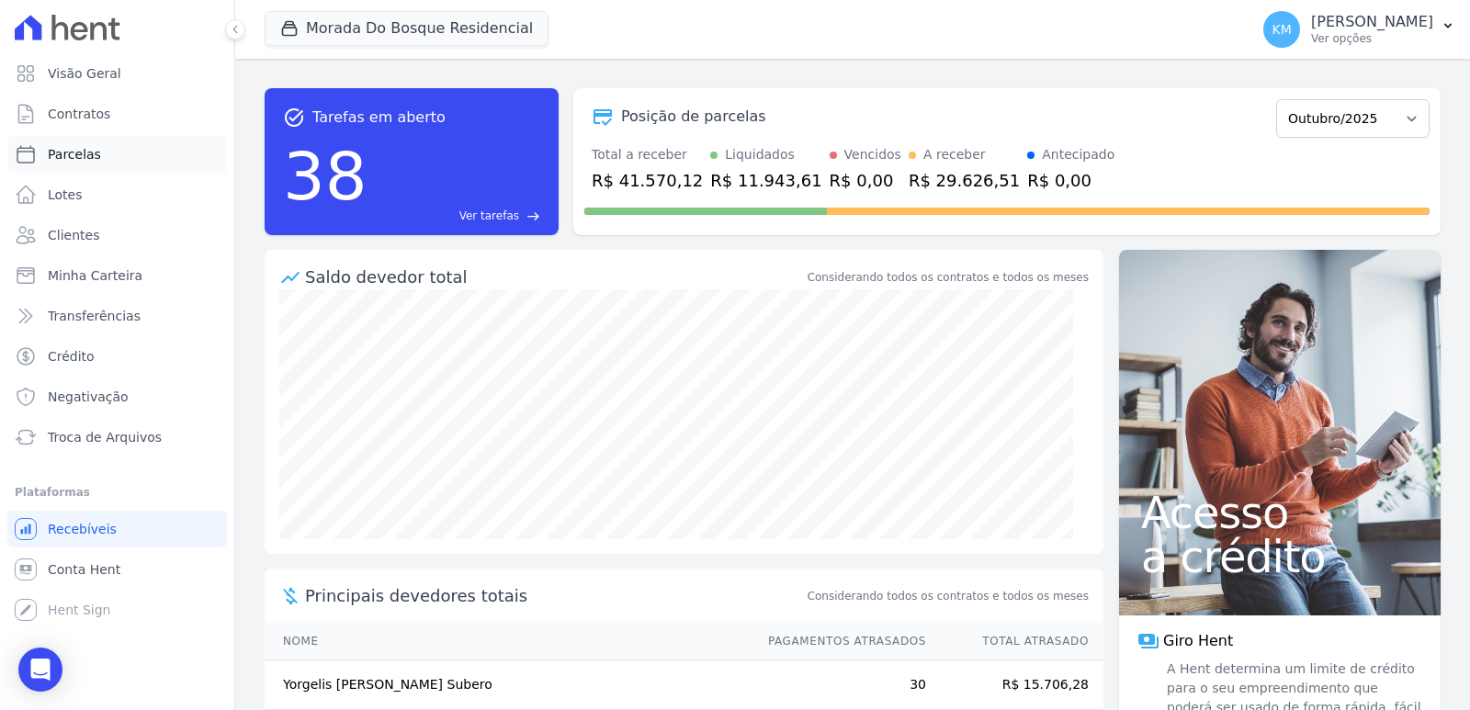
click at [88, 157] on span "Parcelas" at bounding box center [74, 154] width 53 height 18
select select
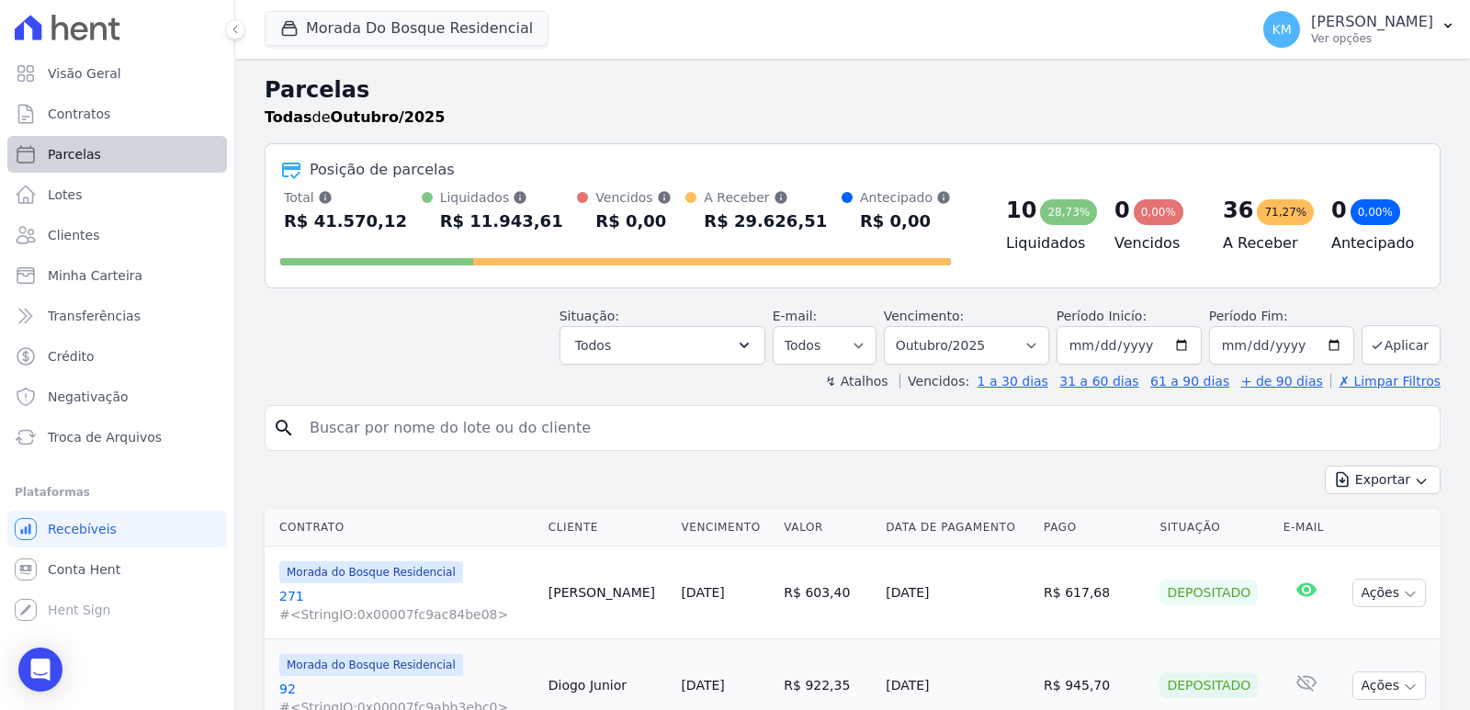
click at [84, 158] on span "Parcelas" at bounding box center [74, 154] width 53 height 18
select select
drag, startPoint x: 373, startPoint y: 415, endPoint x: 372, endPoint y: 425, distance: 9.2
click at [373, 416] on input "search" at bounding box center [866, 428] width 1134 height 37
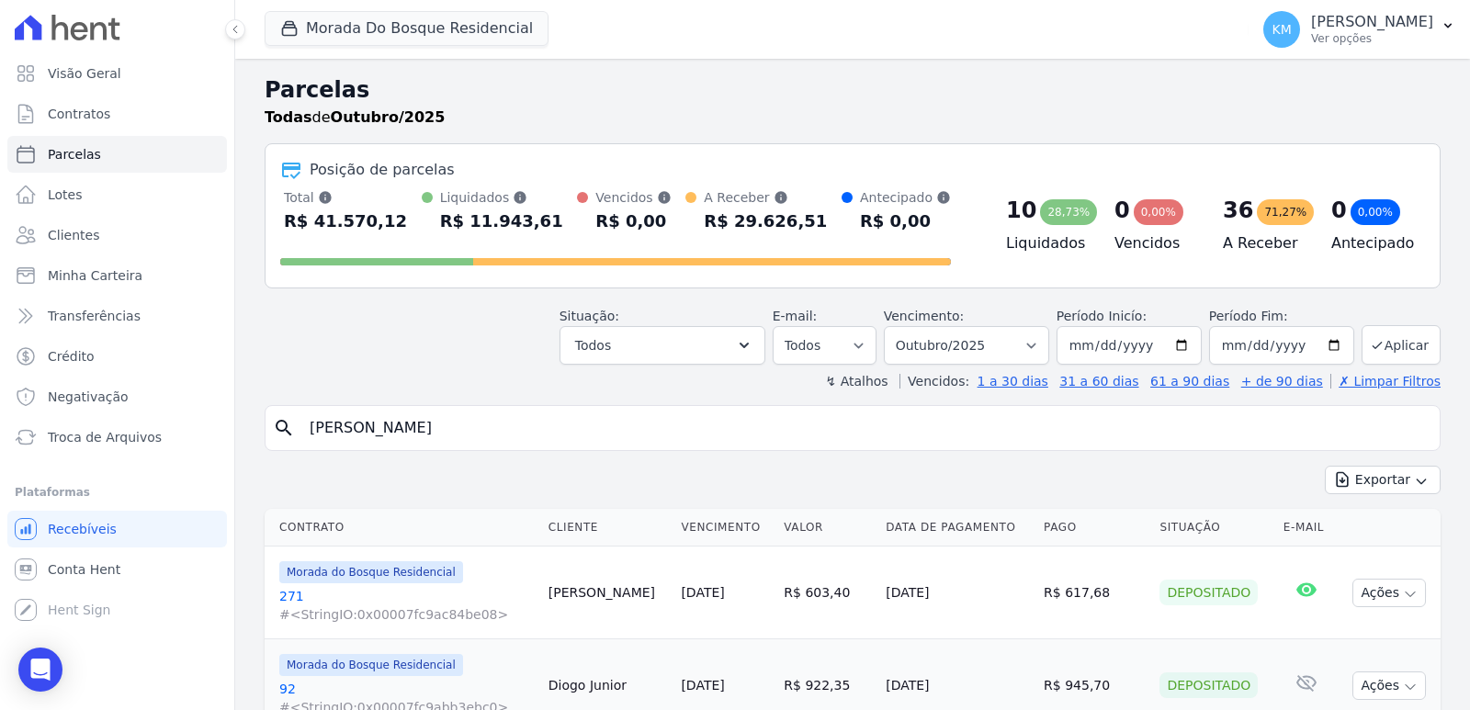
type input "marlon h"
select select
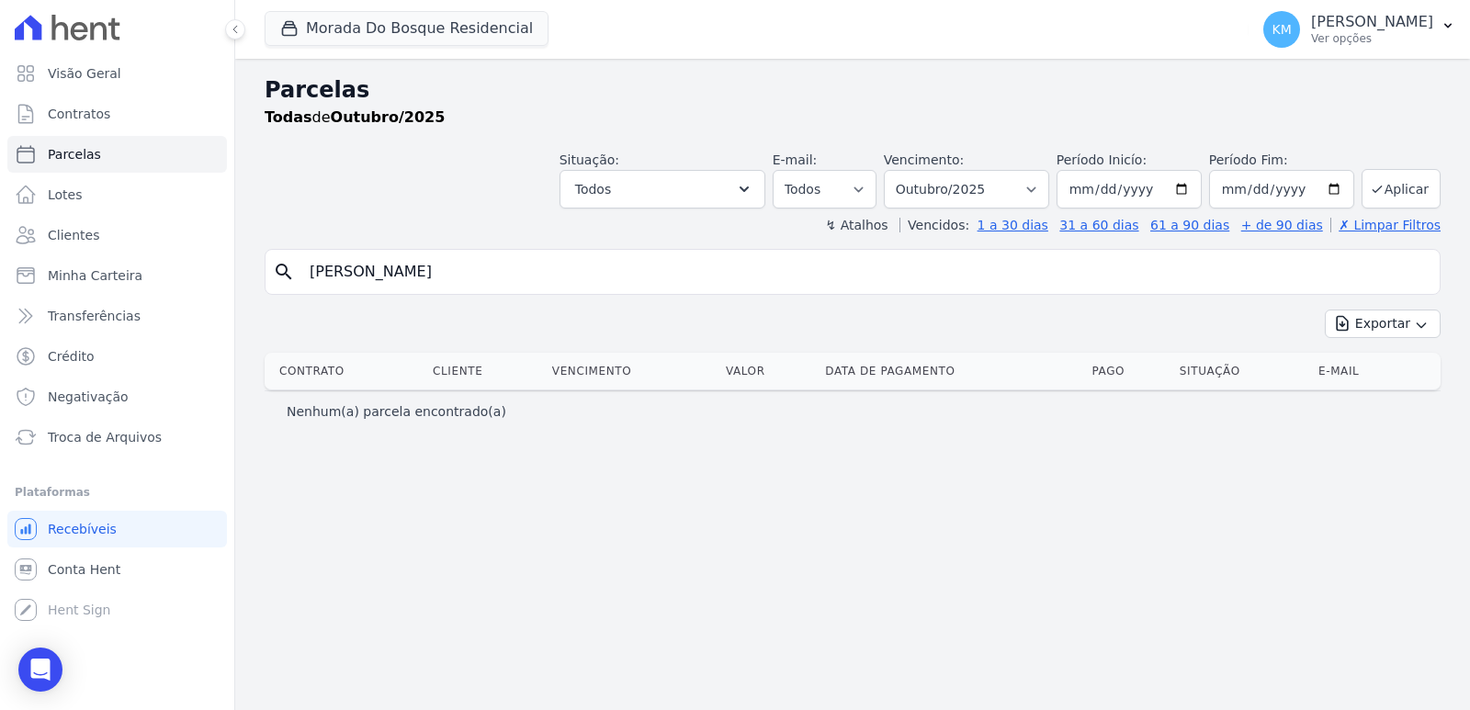
drag, startPoint x: 181, startPoint y: 250, endPoint x: 6, endPoint y: 189, distance: 184.9
click at [6, 189] on div "Visão Geral Contratos Parcelas Lotes Clientes Minha Carteira Transferências Cré…" at bounding box center [735, 355] width 1470 height 710
type input "[PERSON_NAME] [PERSON_NAME]"
select select
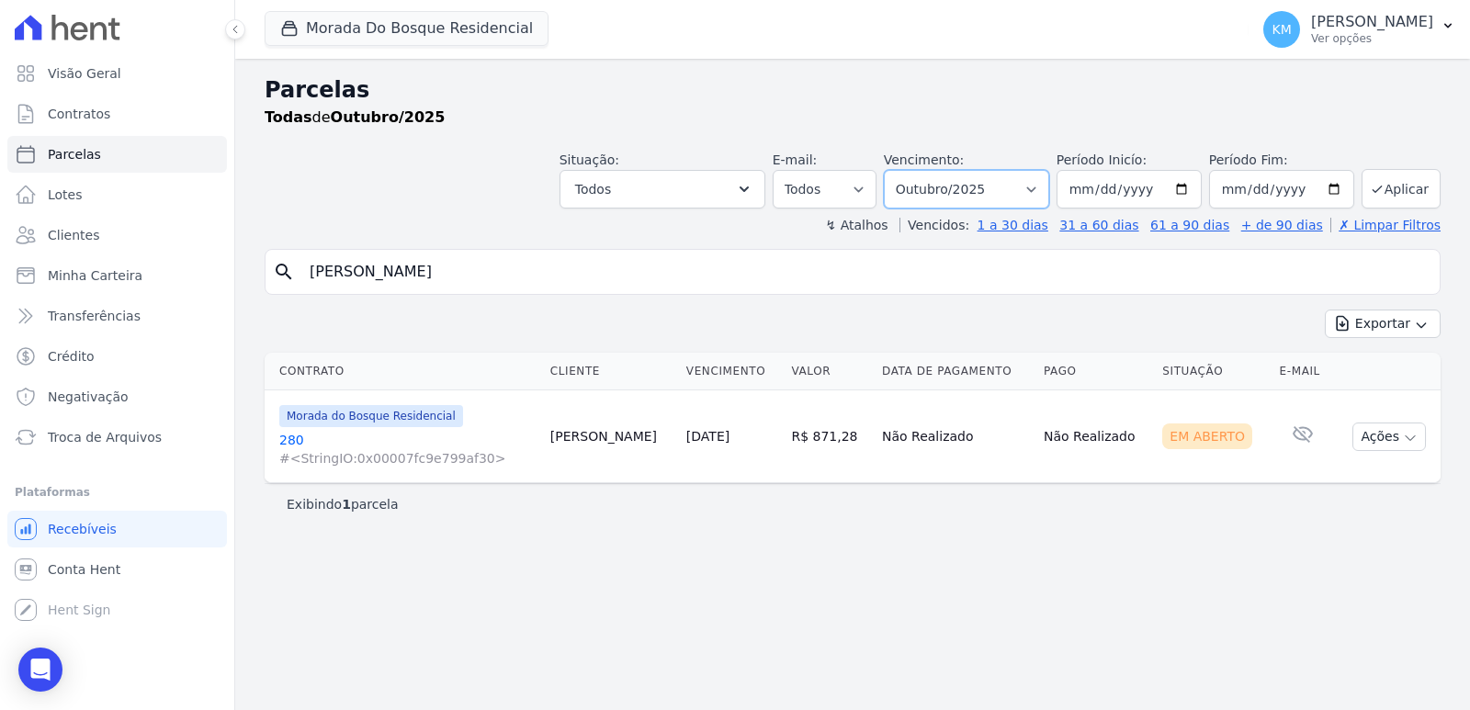
click at [951, 187] on select "Filtrar por período ──────── Todos os meses Janeiro/2024 Fevereiro/2024 Março/2…" at bounding box center [966, 189] width 165 height 39
select select "09/2025"
click at [910, 170] on select "Filtrar por período ──────── Todos os meses Janeiro/2024 Fevereiro/2024 Março/2…" at bounding box center [966, 189] width 165 height 39
select select
click at [954, 194] on select "Filtrar por período ──────── Todos os meses Janeiro/2024 Fevereiro/2024 Março/2…" at bounding box center [966, 189] width 165 height 39
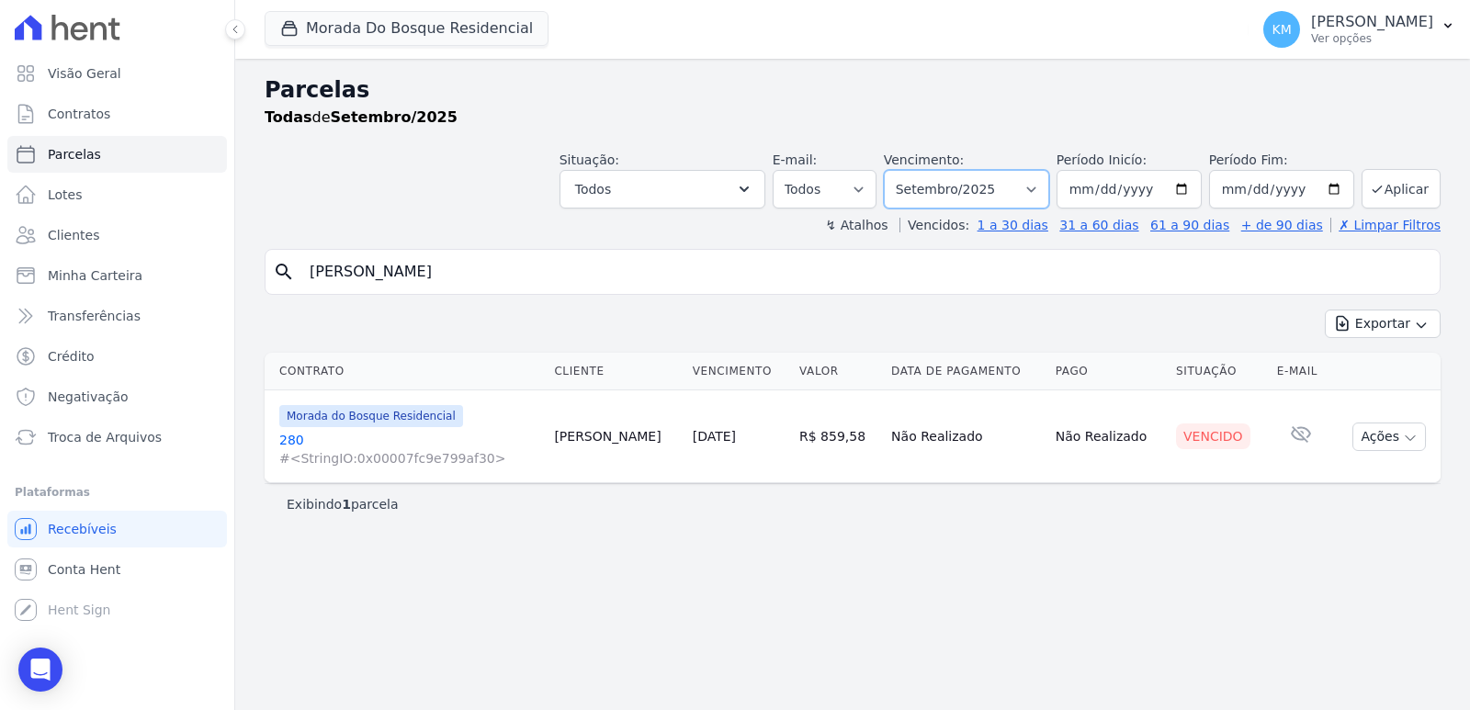
select select "08/2025"
click at [910, 170] on select "Filtrar por período ──────── Todos os meses Janeiro/2024 Fevereiro/2024 Março/2…" at bounding box center [966, 189] width 165 height 39
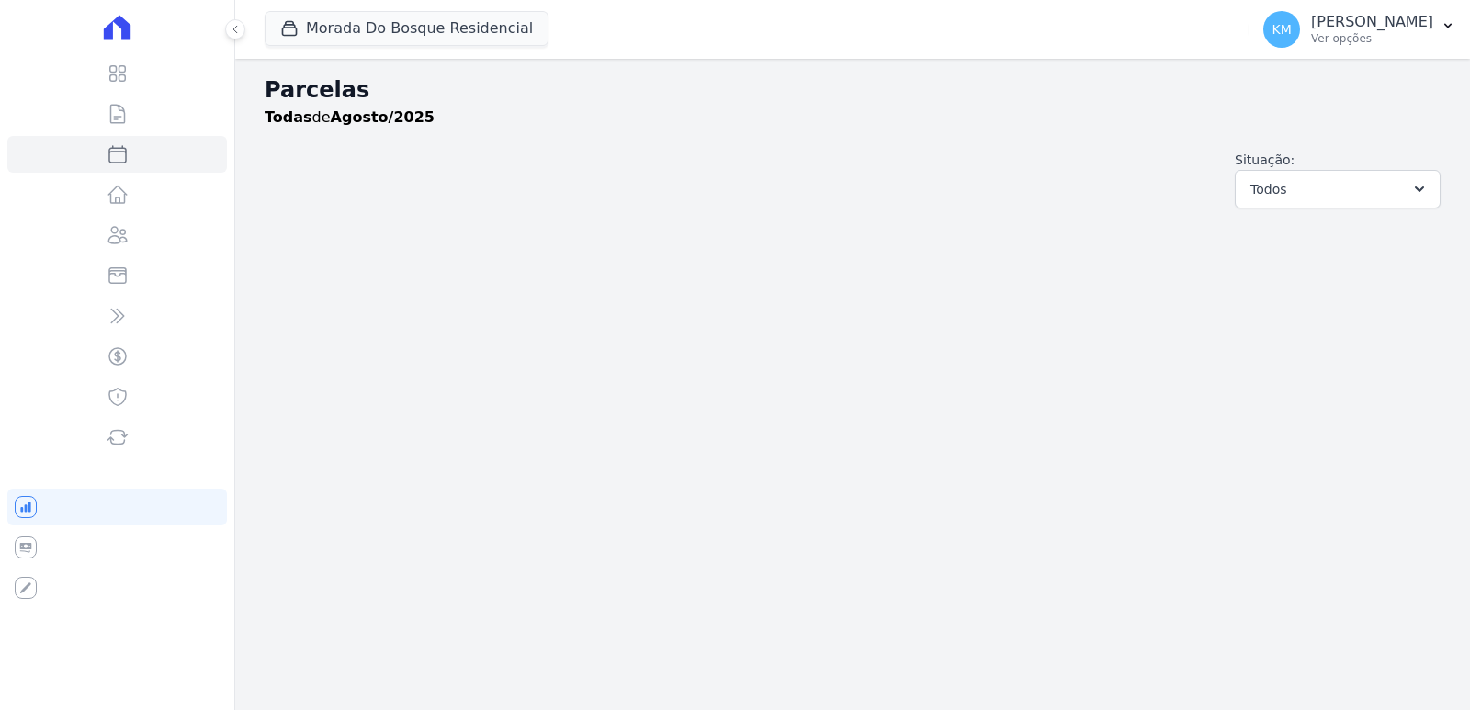
select select
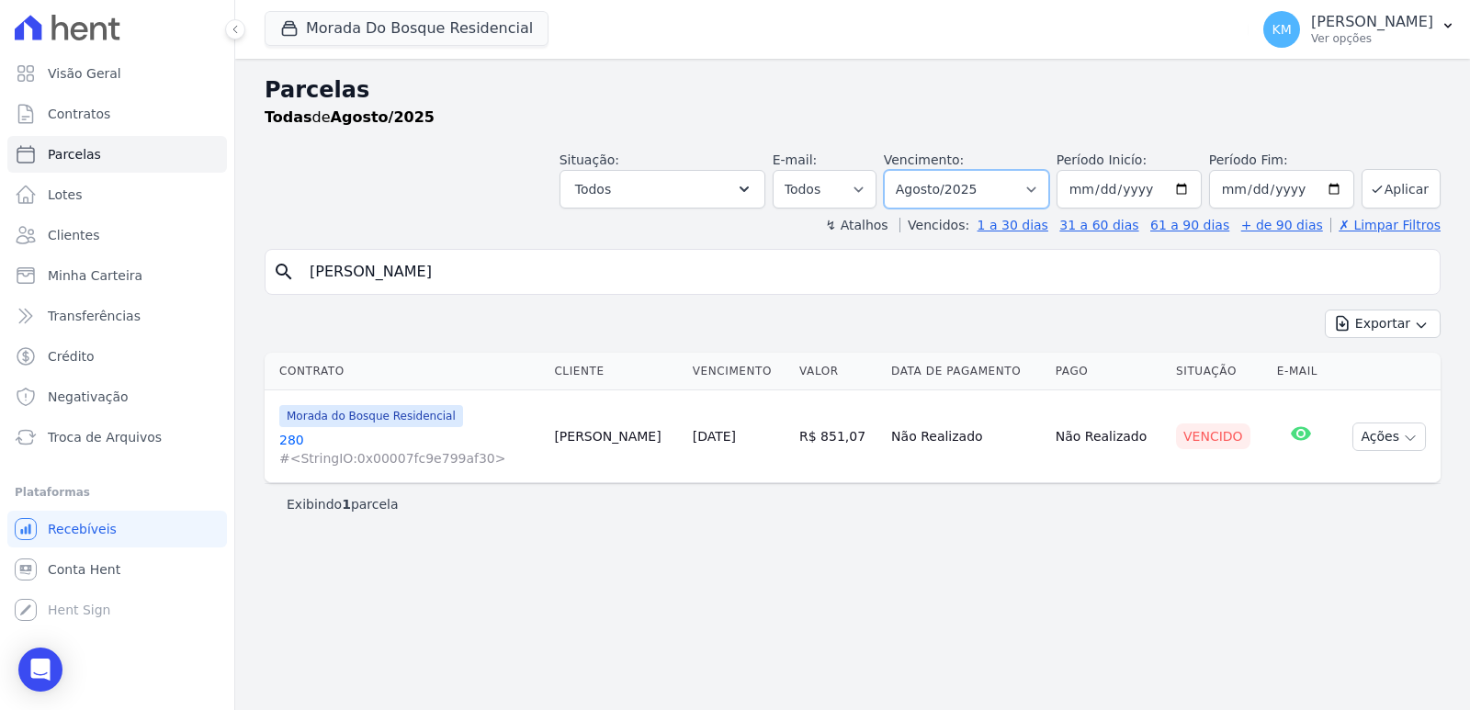
click at [1005, 199] on select "Filtrar por período ──────── Todos os meses Janeiro/2024 Fevereiro/2024 Março/2…" at bounding box center [966, 189] width 165 height 39
select select
